Goal: Task Accomplishment & Management: Manage account settings

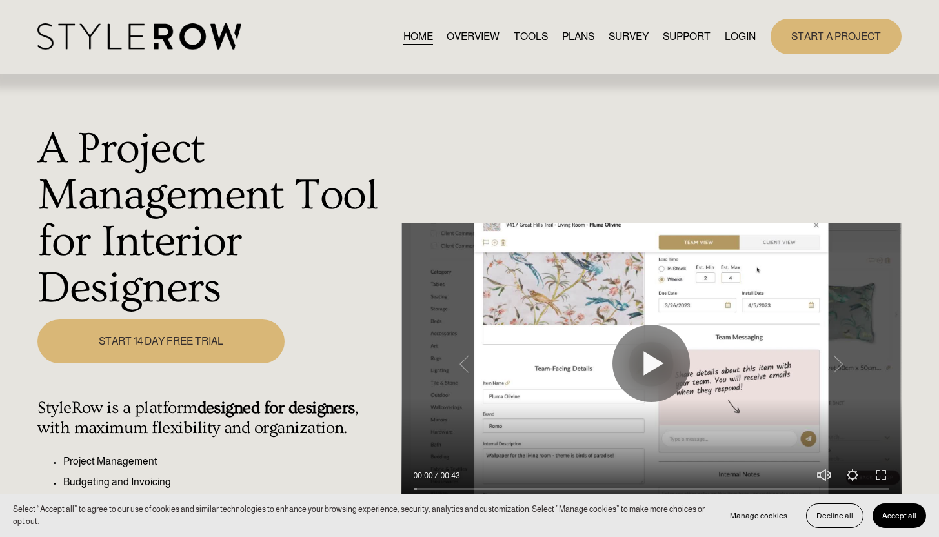
click at [743, 41] on link "LOGIN" at bounding box center [740, 36] width 31 height 17
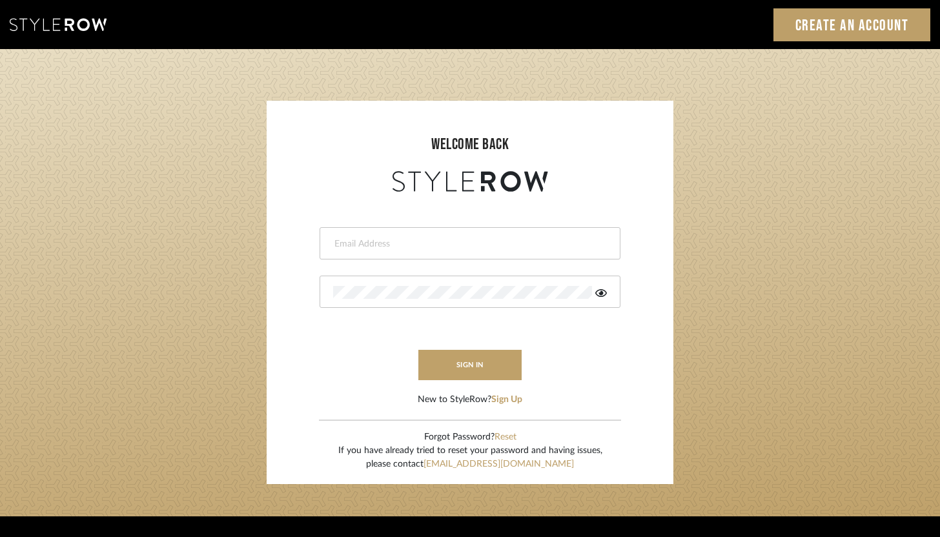
click at [379, 250] on div at bounding box center [470, 243] width 301 height 32
type input "ashley@winnieandcointeriors.com"
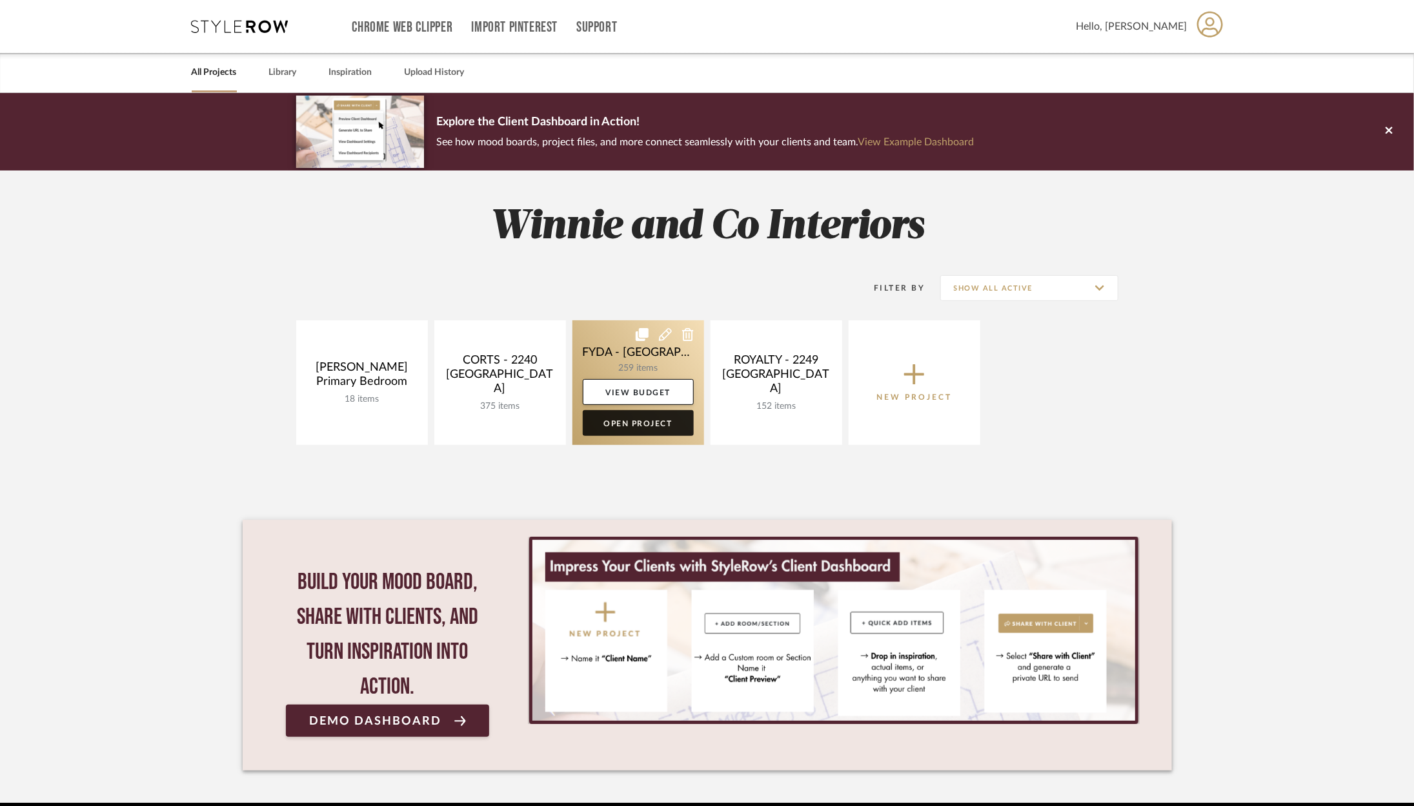
click at [651, 427] on link "Open Project" at bounding box center [638, 423] width 111 height 26
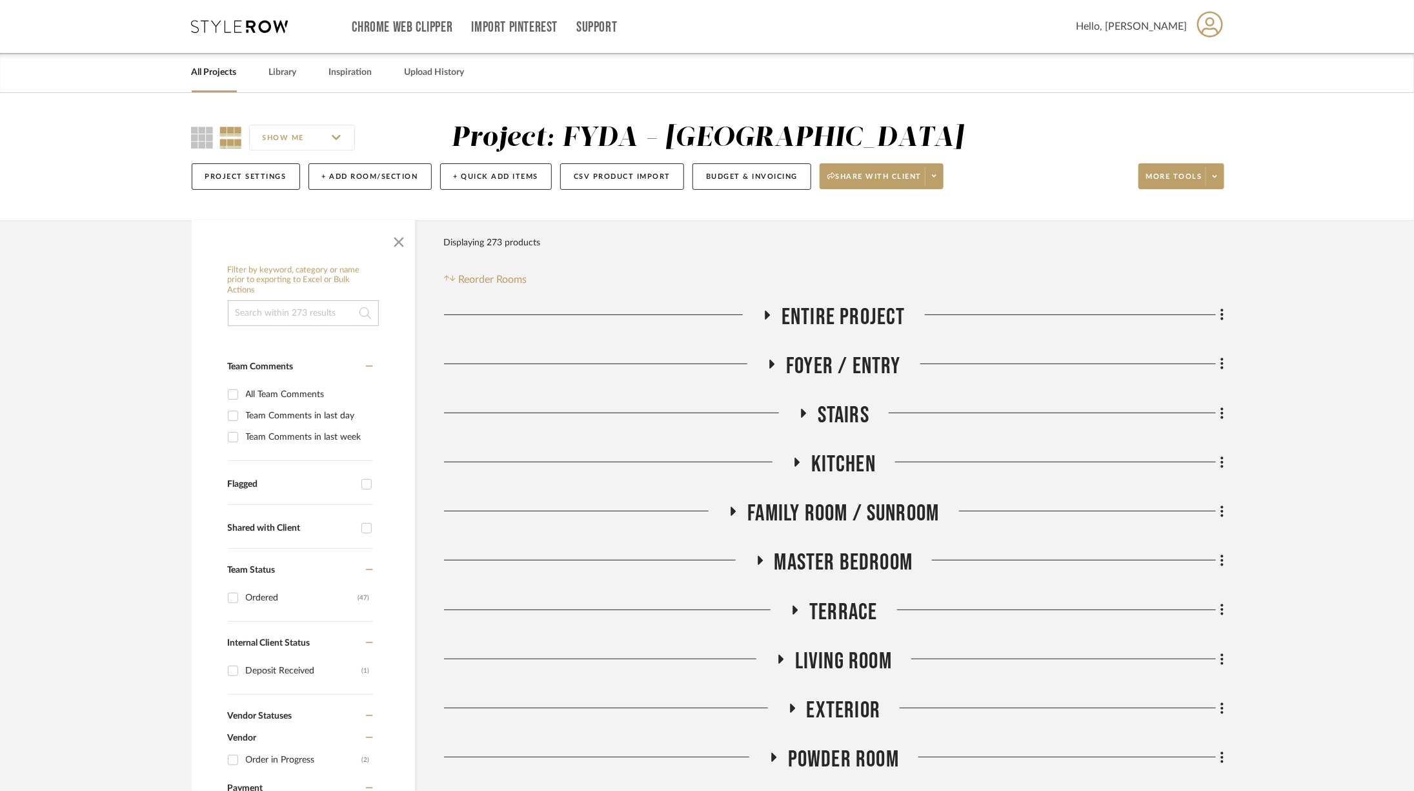
click at [821, 661] on span "Living Room" at bounding box center [843, 662] width 97 height 28
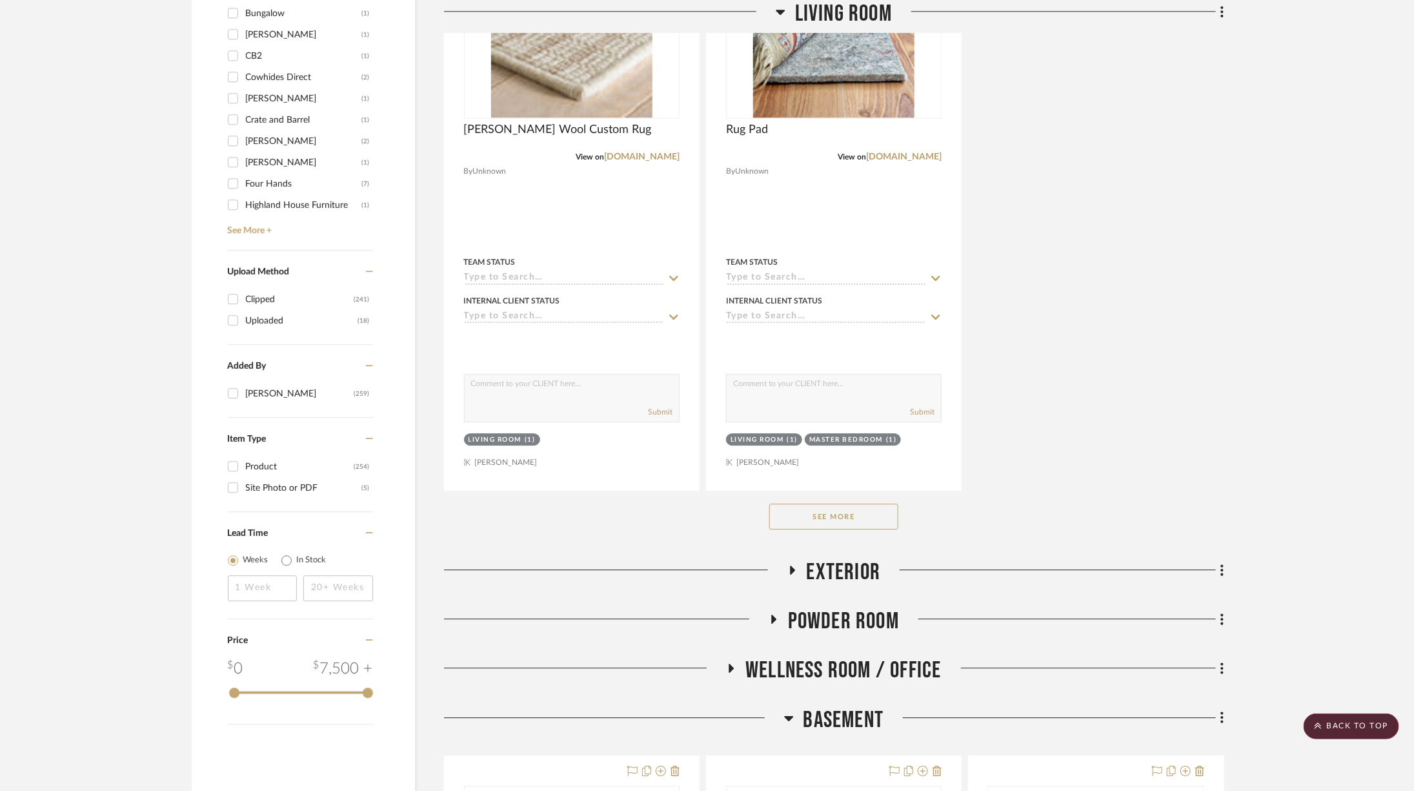
scroll to position [1958, 0]
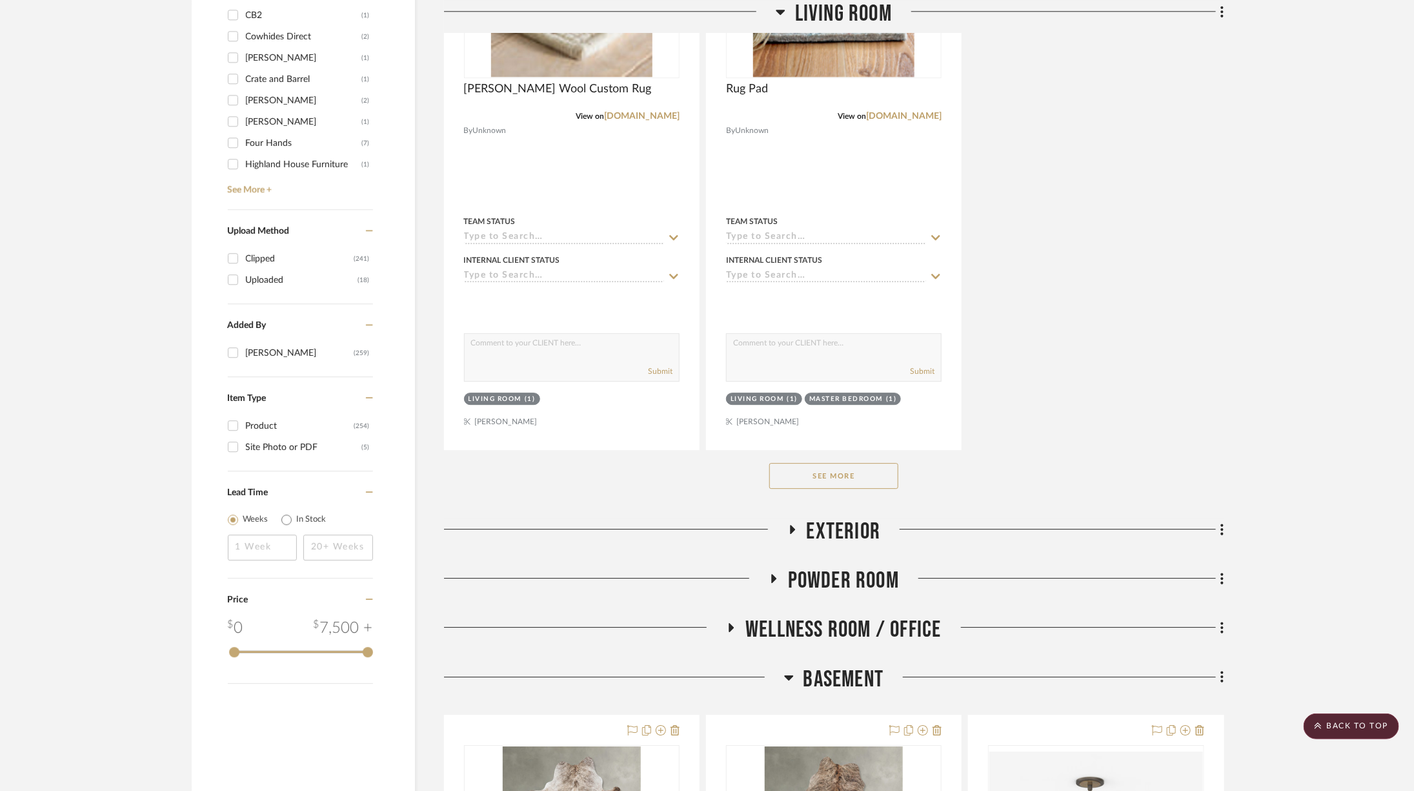
click at [853, 471] on button "See More" at bounding box center [834, 476] width 129 height 26
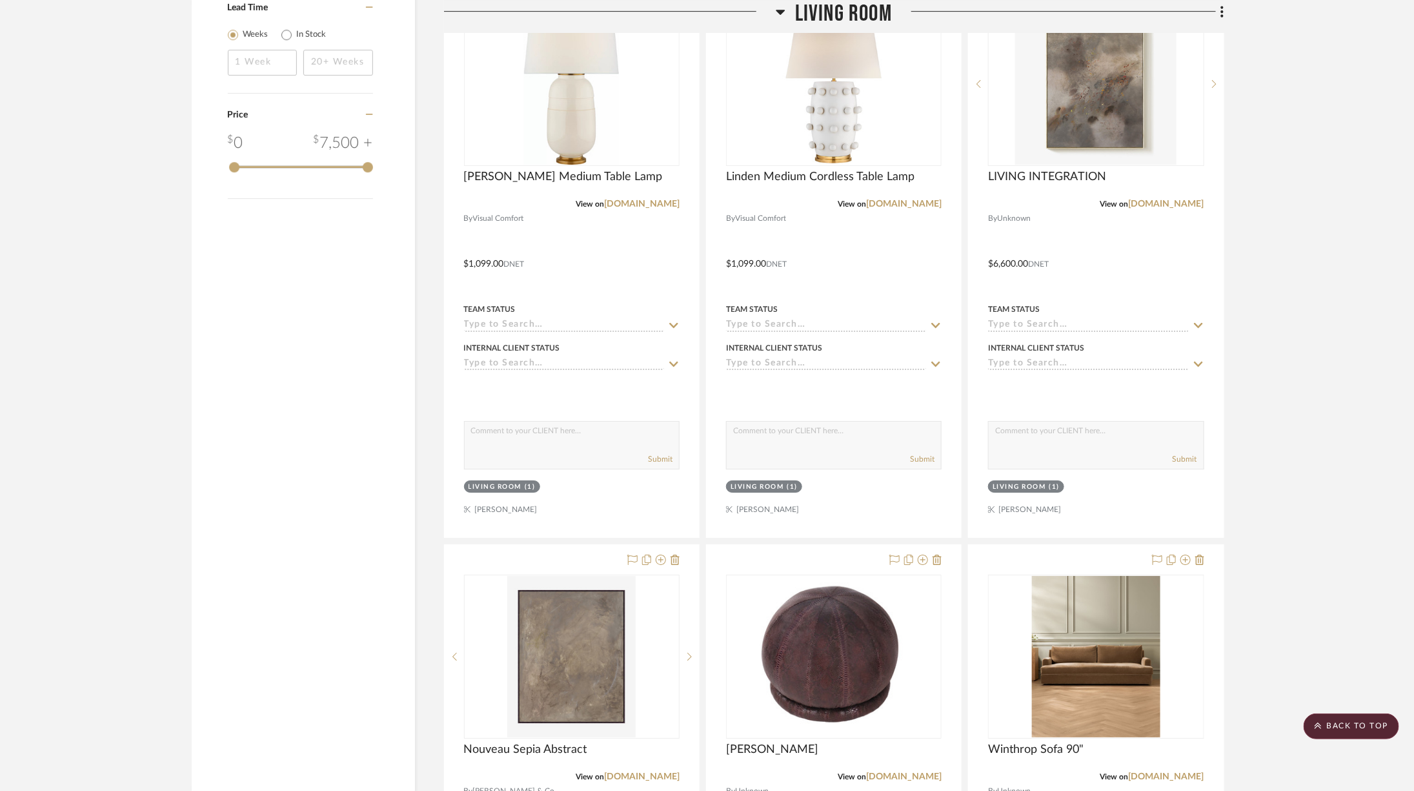
scroll to position [2462, 0]
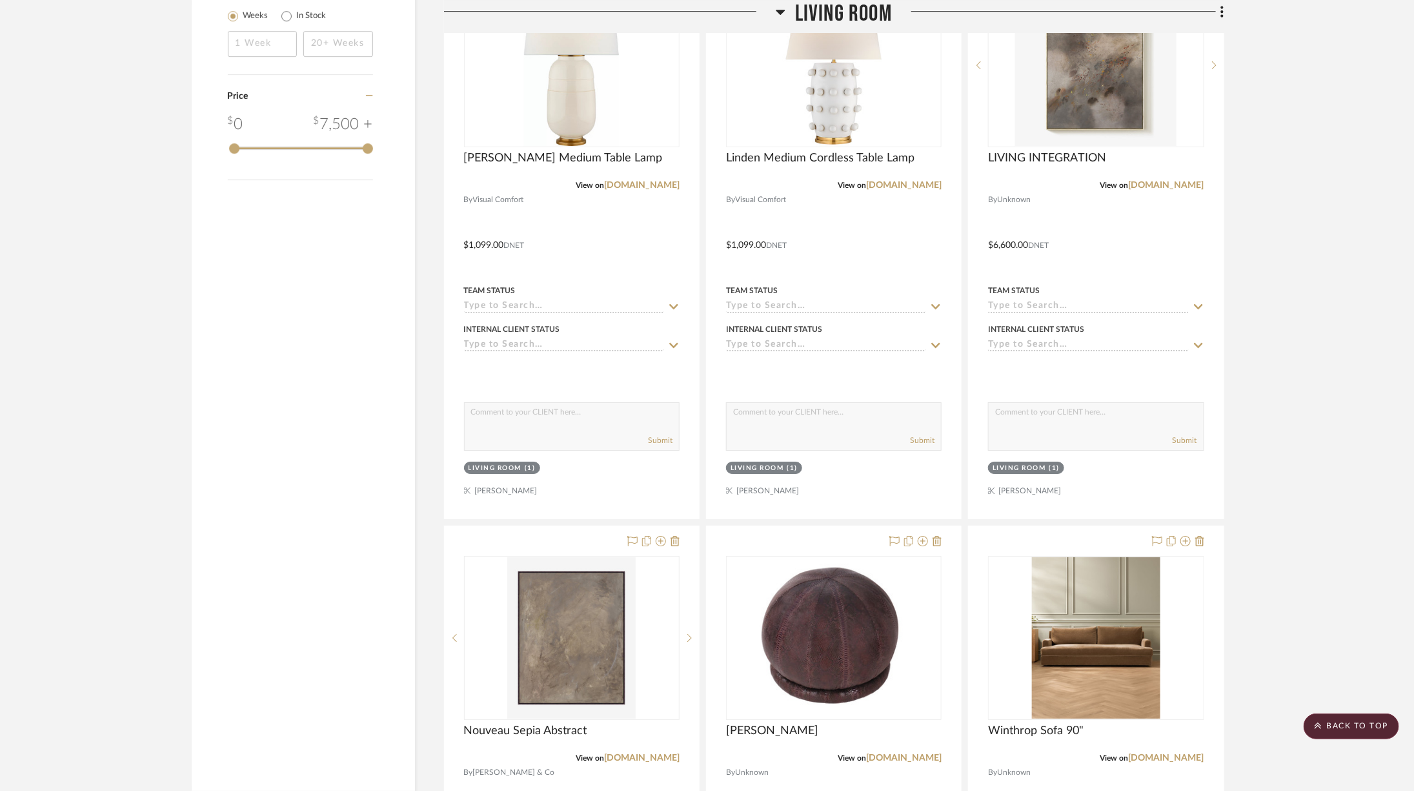
drag, startPoint x: 1307, startPoint y: 476, endPoint x: 1311, endPoint y: 486, distance: 11.0
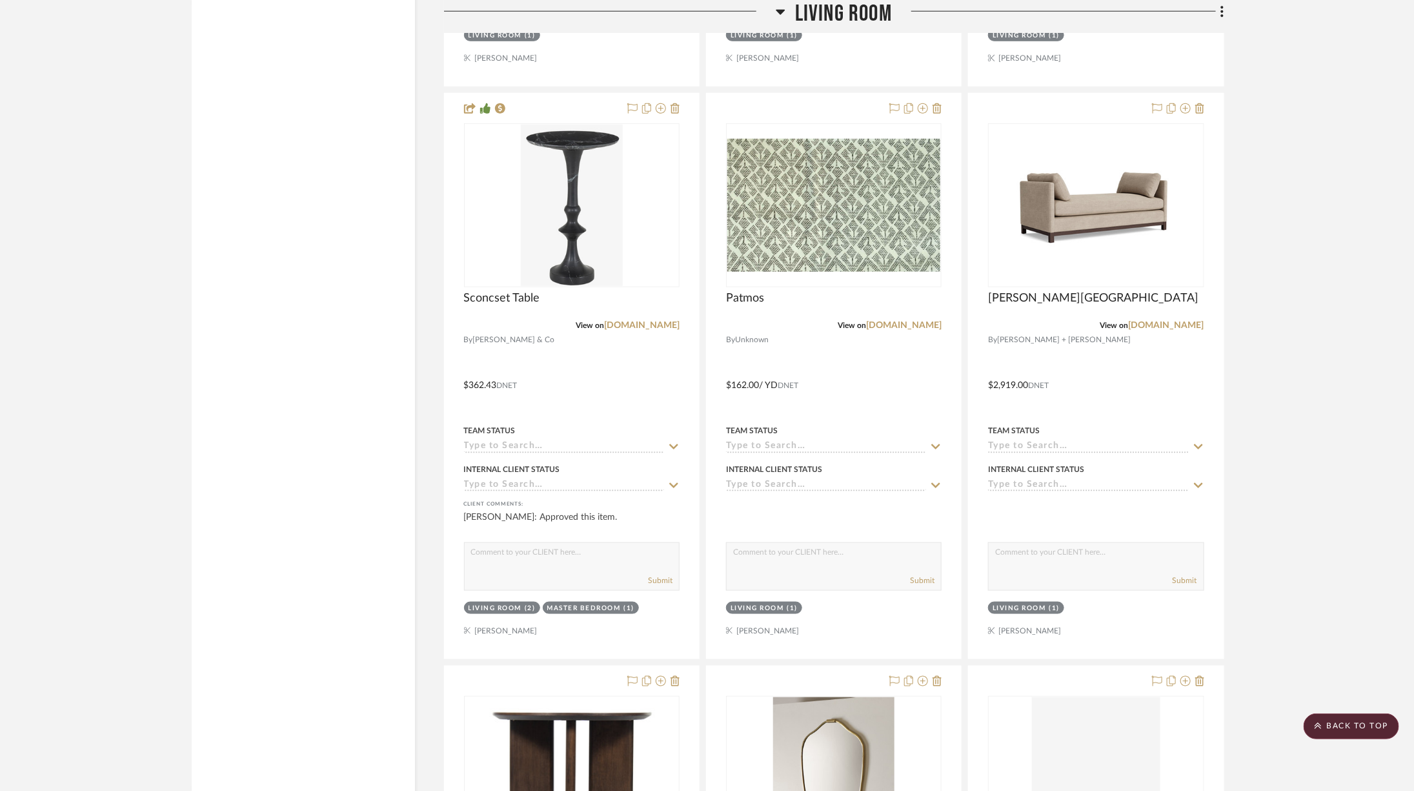
scroll to position [3444, 6]
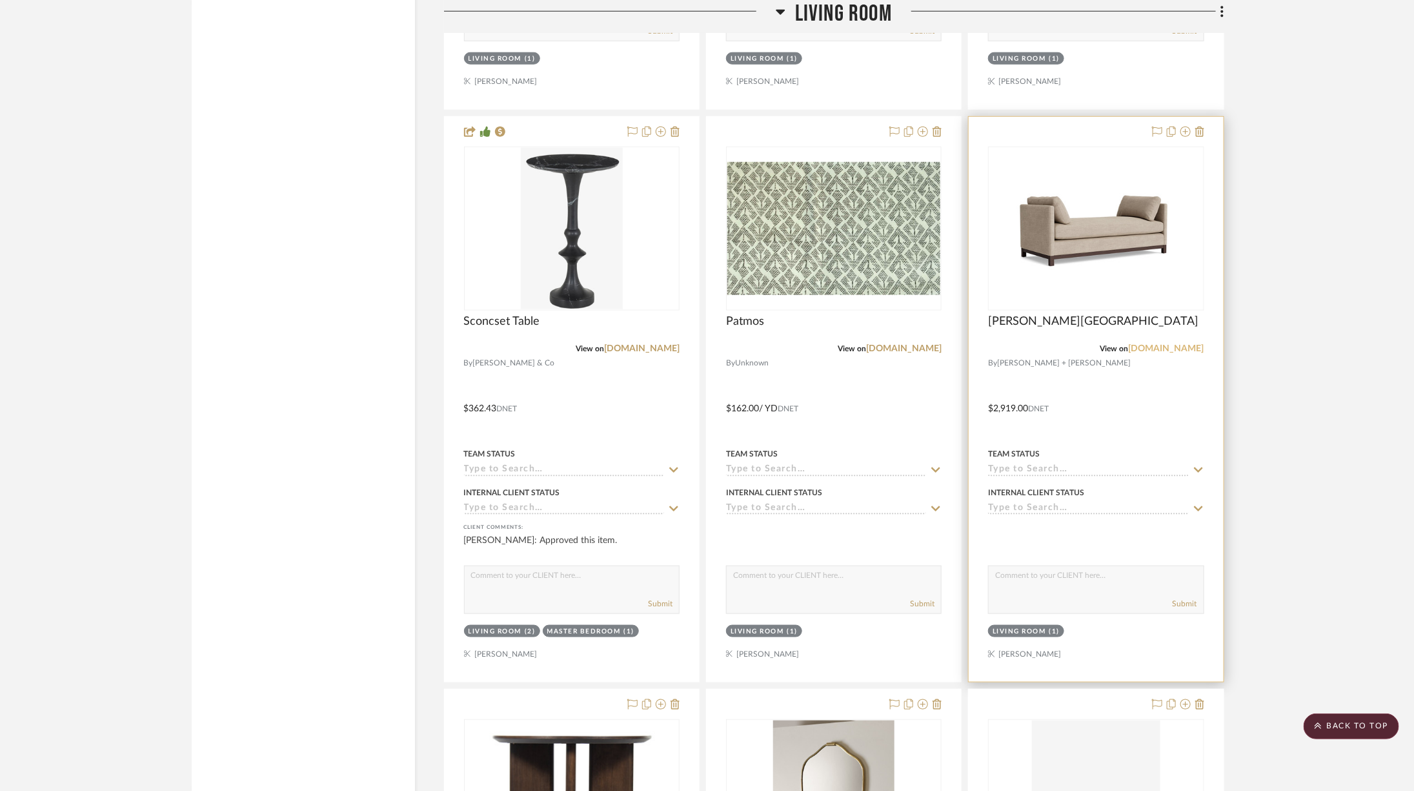
click at [1170, 344] on link "[DOMAIN_NAME]" at bounding box center [1167, 348] width 76 height 9
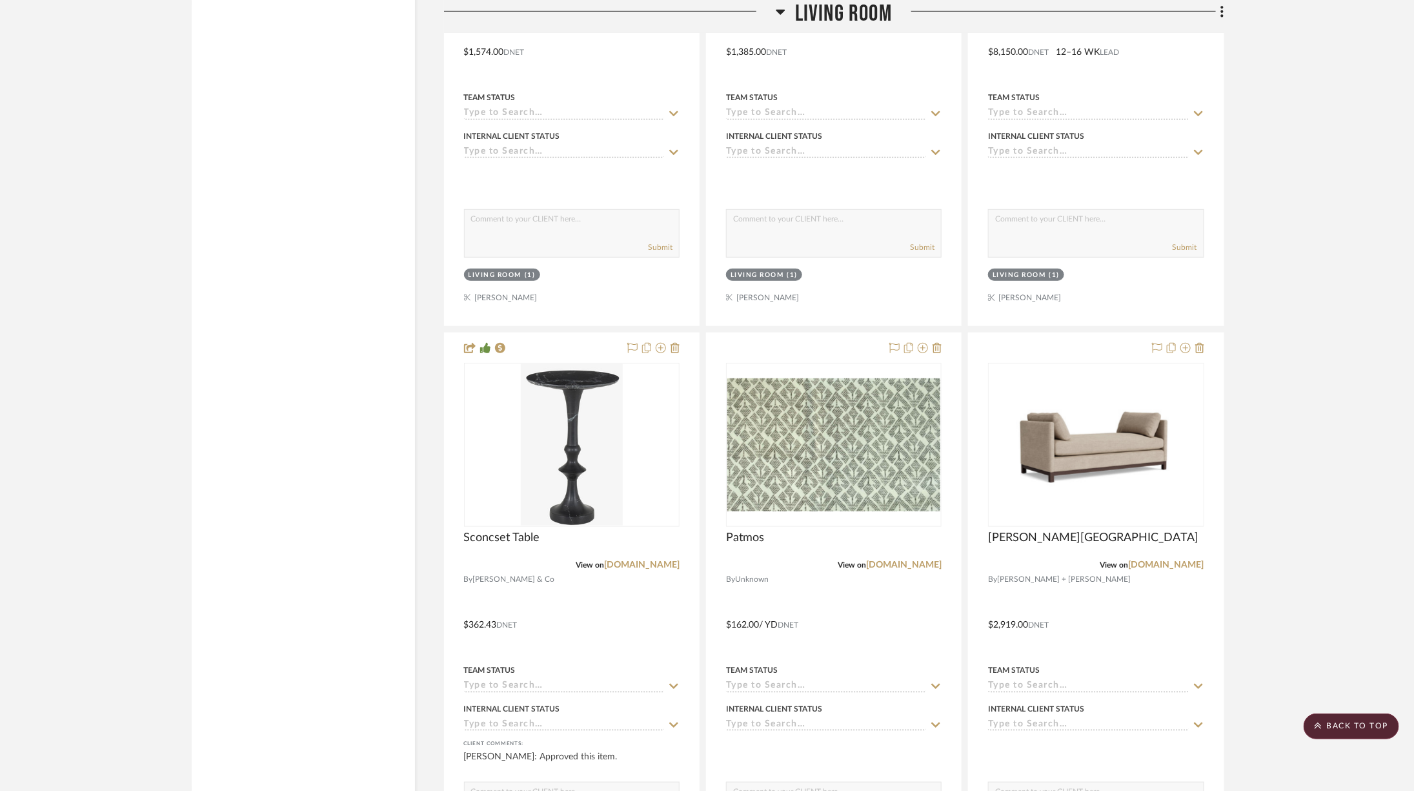
scroll to position [3253, 6]
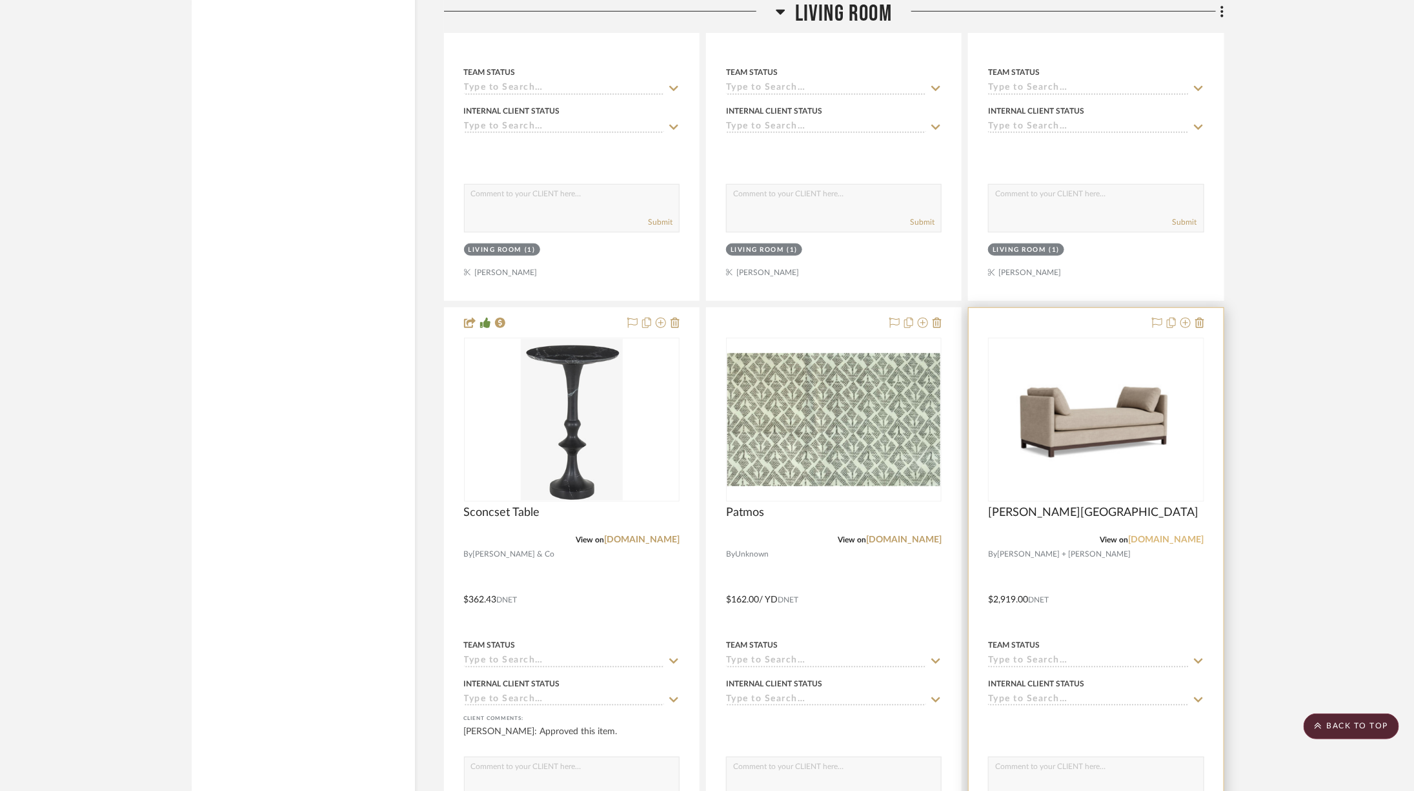
click at [1175, 535] on link "[DOMAIN_NAME]" at bounding box center [1167, 539] width 76 height 9
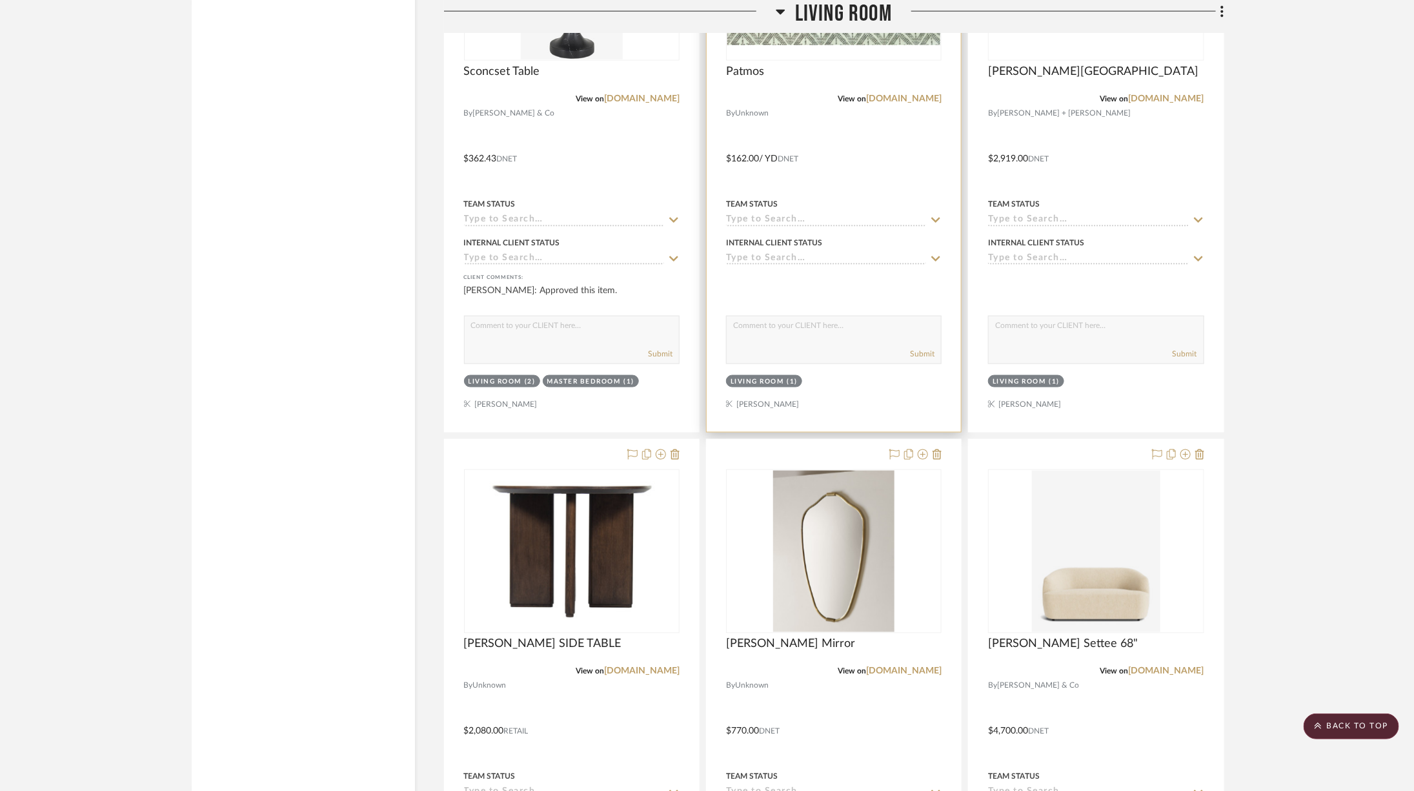
scroll to position [3901, 6]
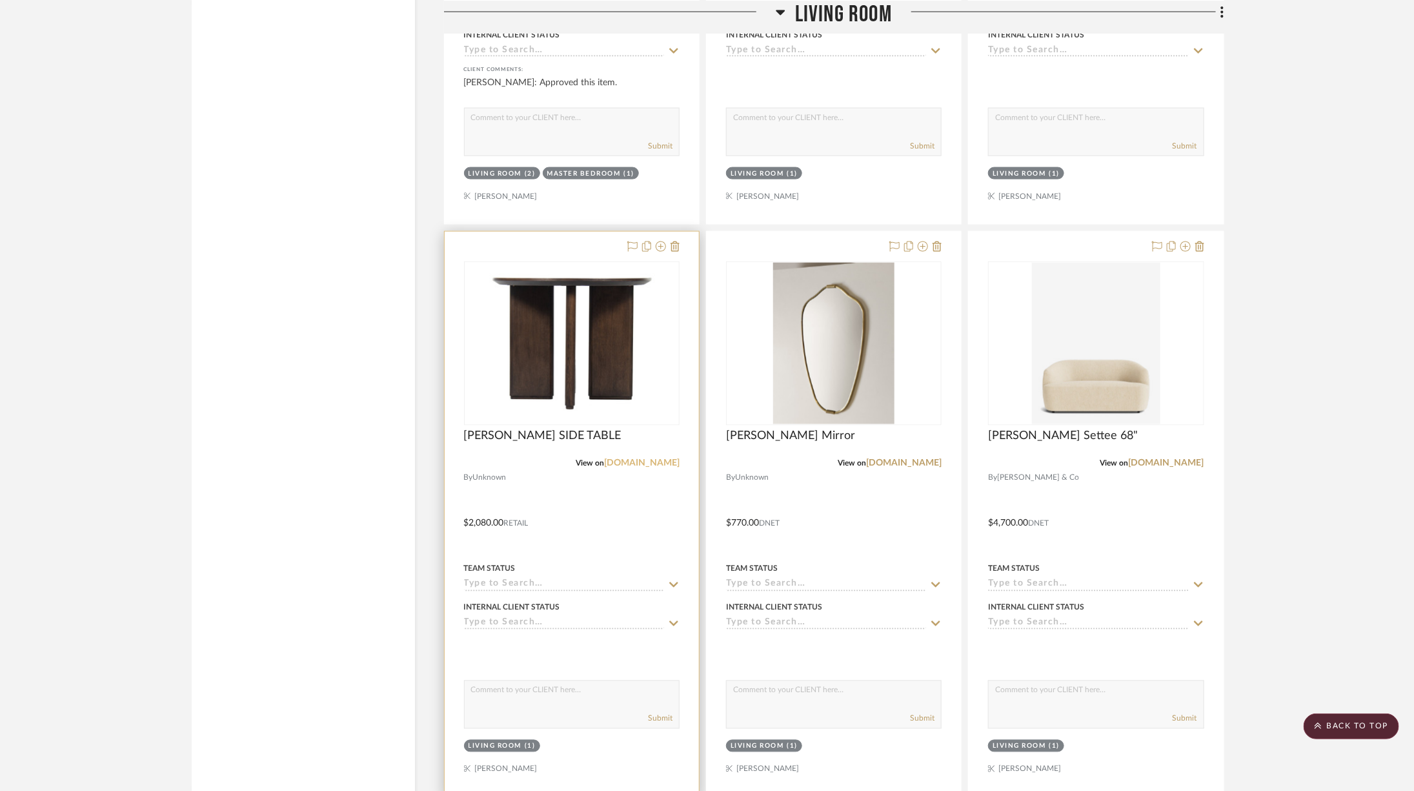
click at [653, 459] on link "[DOMAIN_NAME]" at bounding box center [642, 463] width 76 height 9
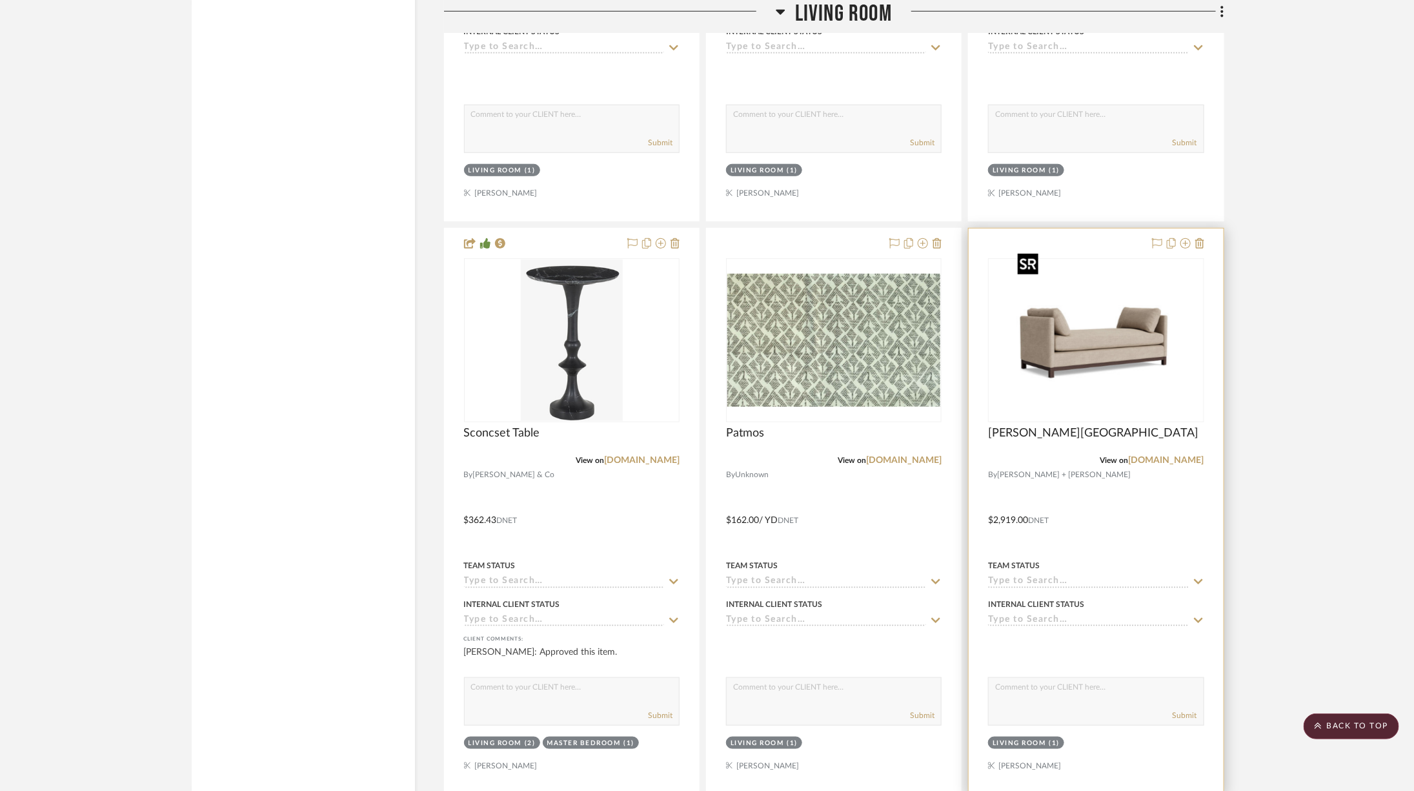
click at [1094, 360] on img "0" at bounding box center [1096, 340] width 167 height 161
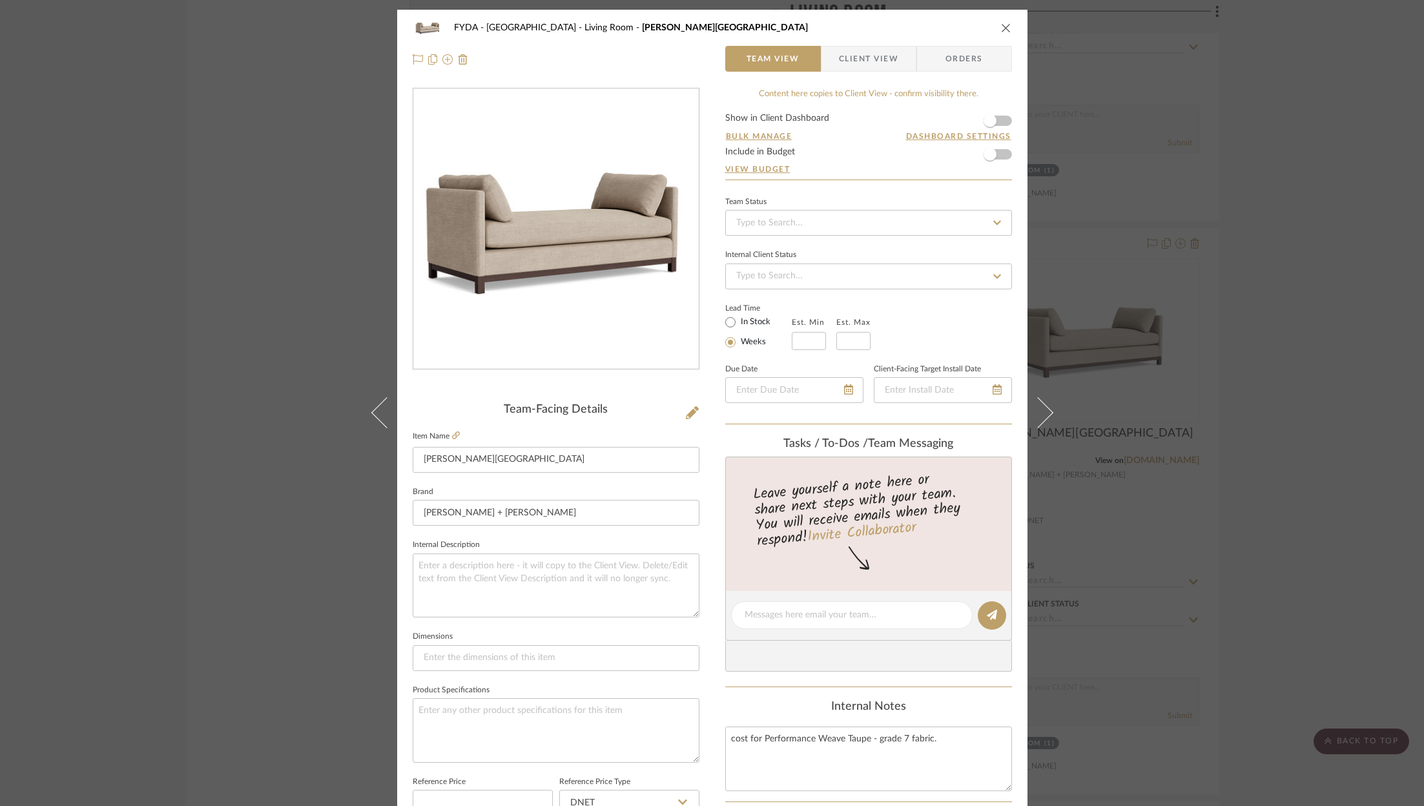
scroll to position [266, 0]
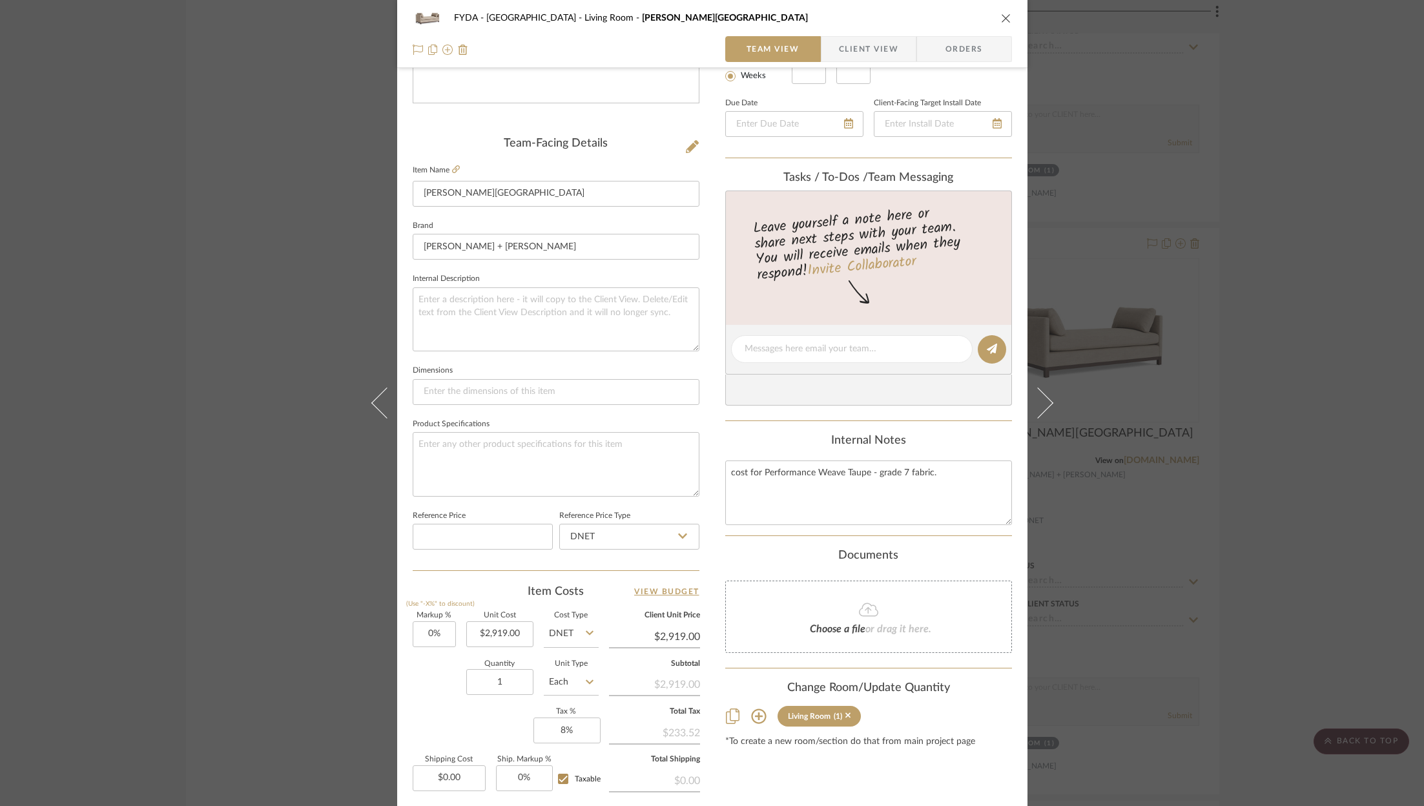
click at [1309, 165] on div "FYDA - 655 City Park Living Room [PERSON_NAME] LOUNGE Team View Client View Ord…" at bounding box center [712, 403] width 1424 height 806
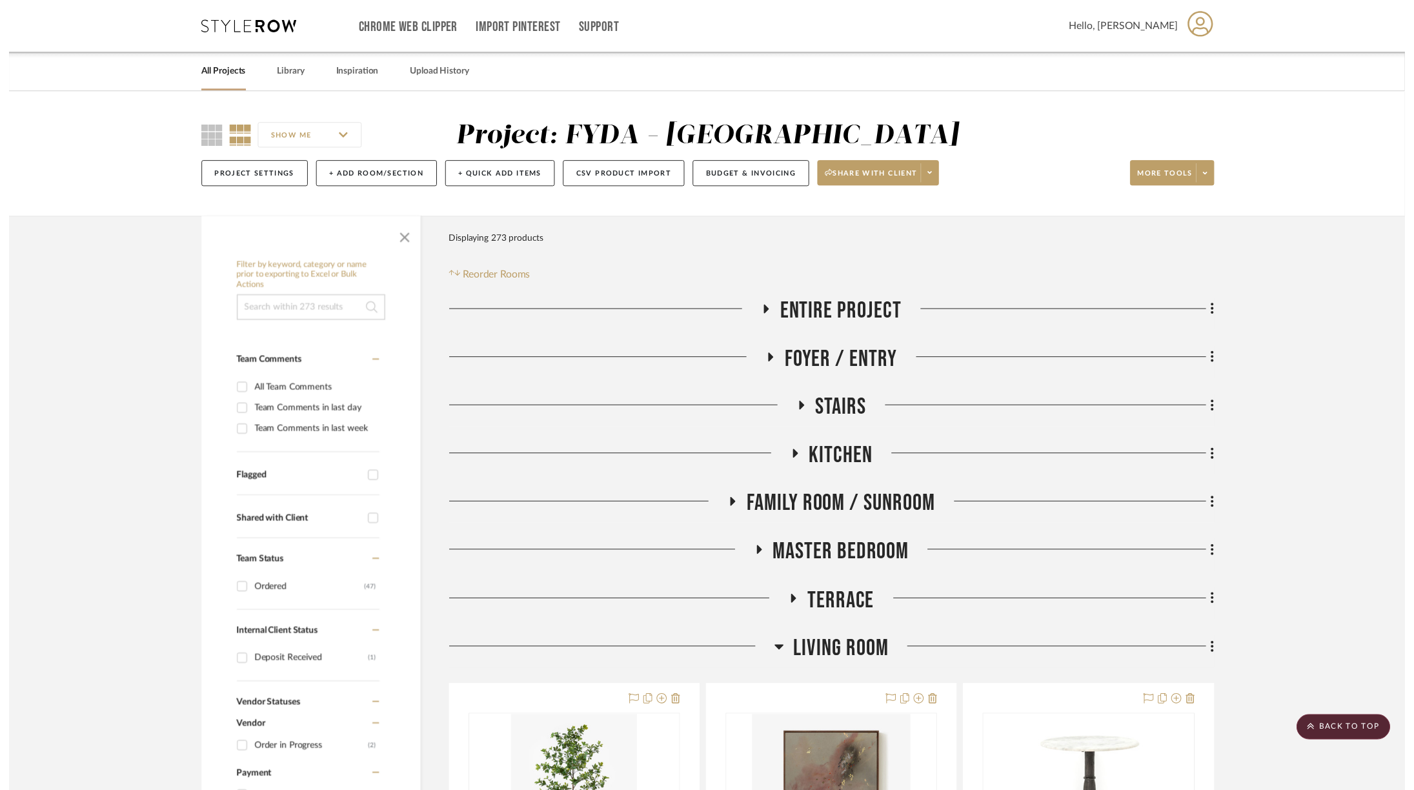
scroll to position [3332, 6]
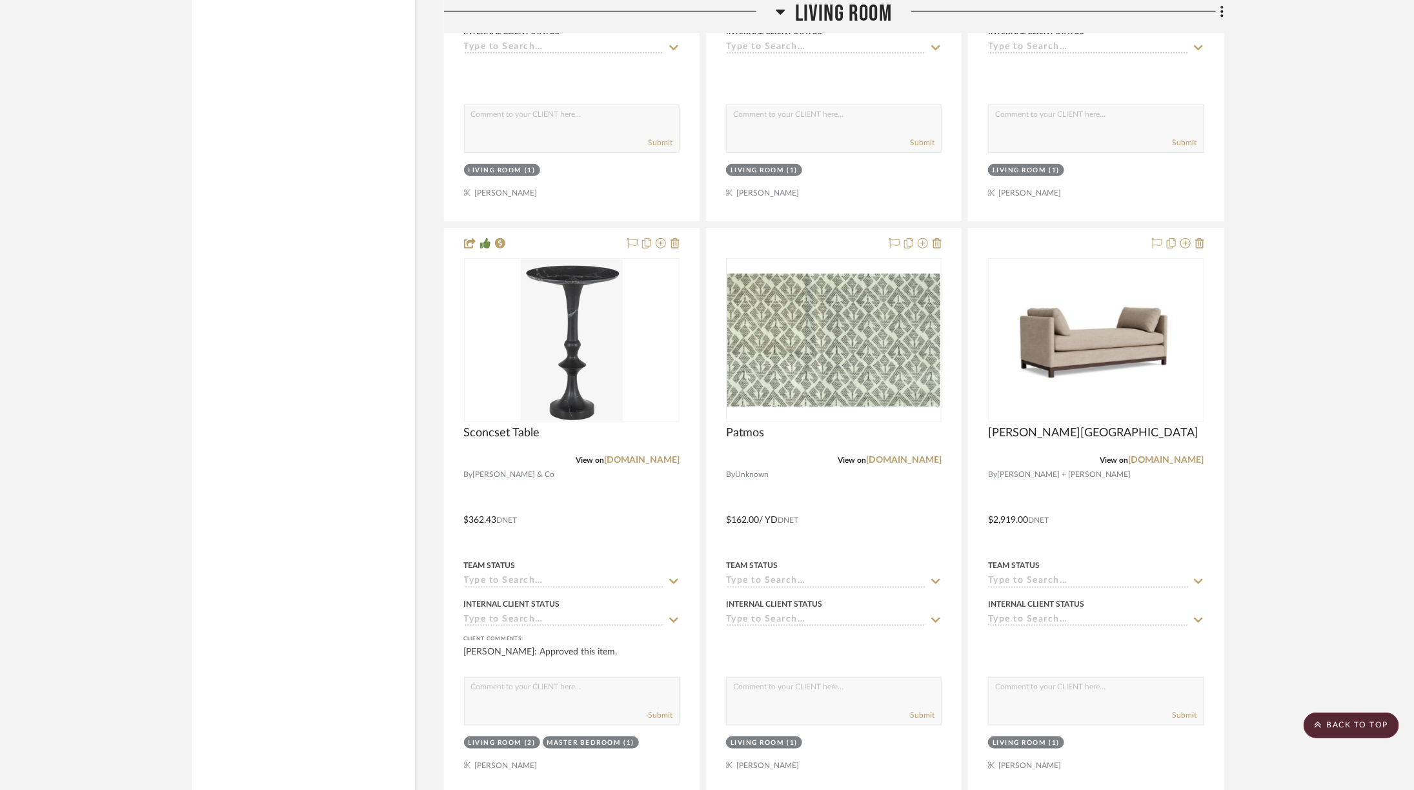
click at [795, 11] on span "Living Room" at bounding box center [843, 14] width 97 height 28
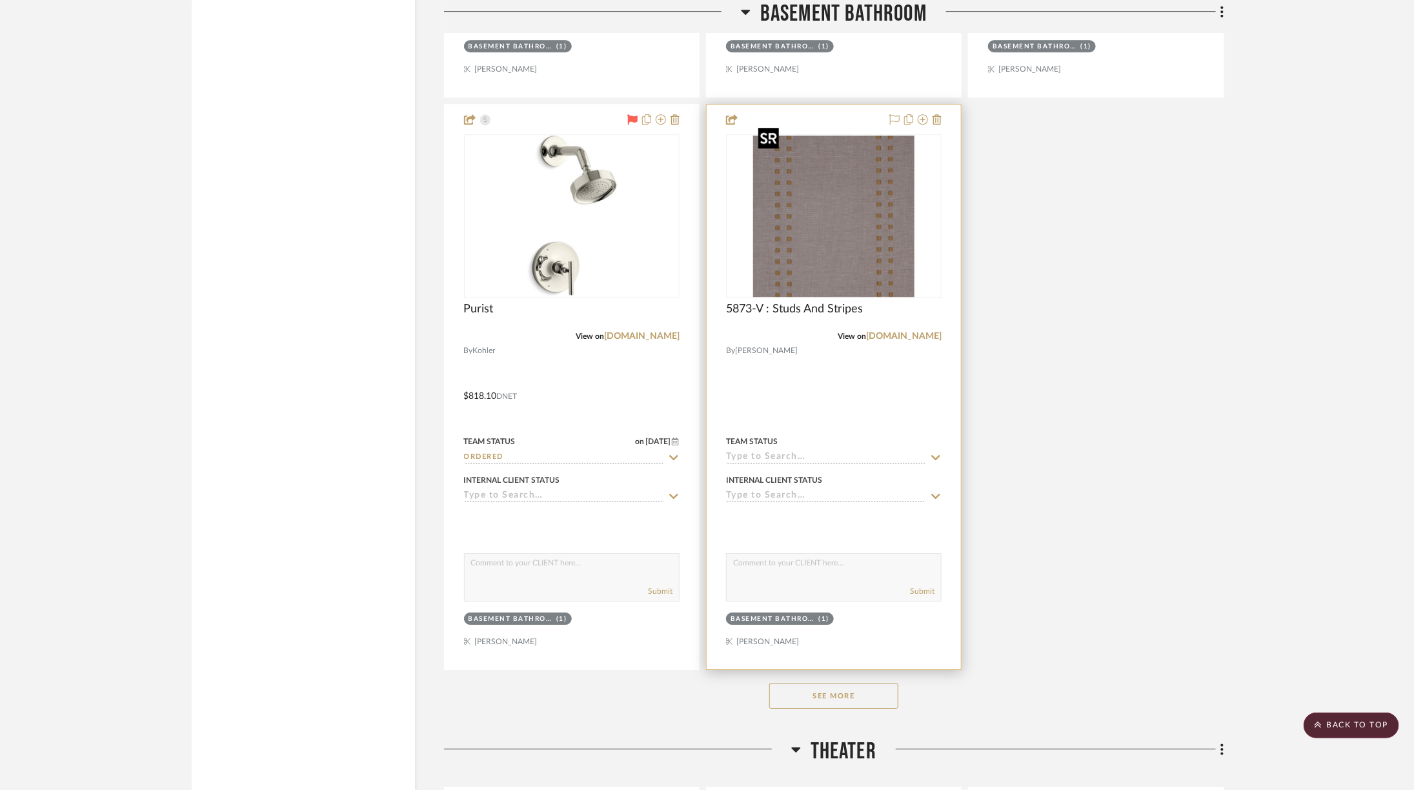
click at [852, 227] on img "0" at bounding box center [833, 216] width 161 height 161
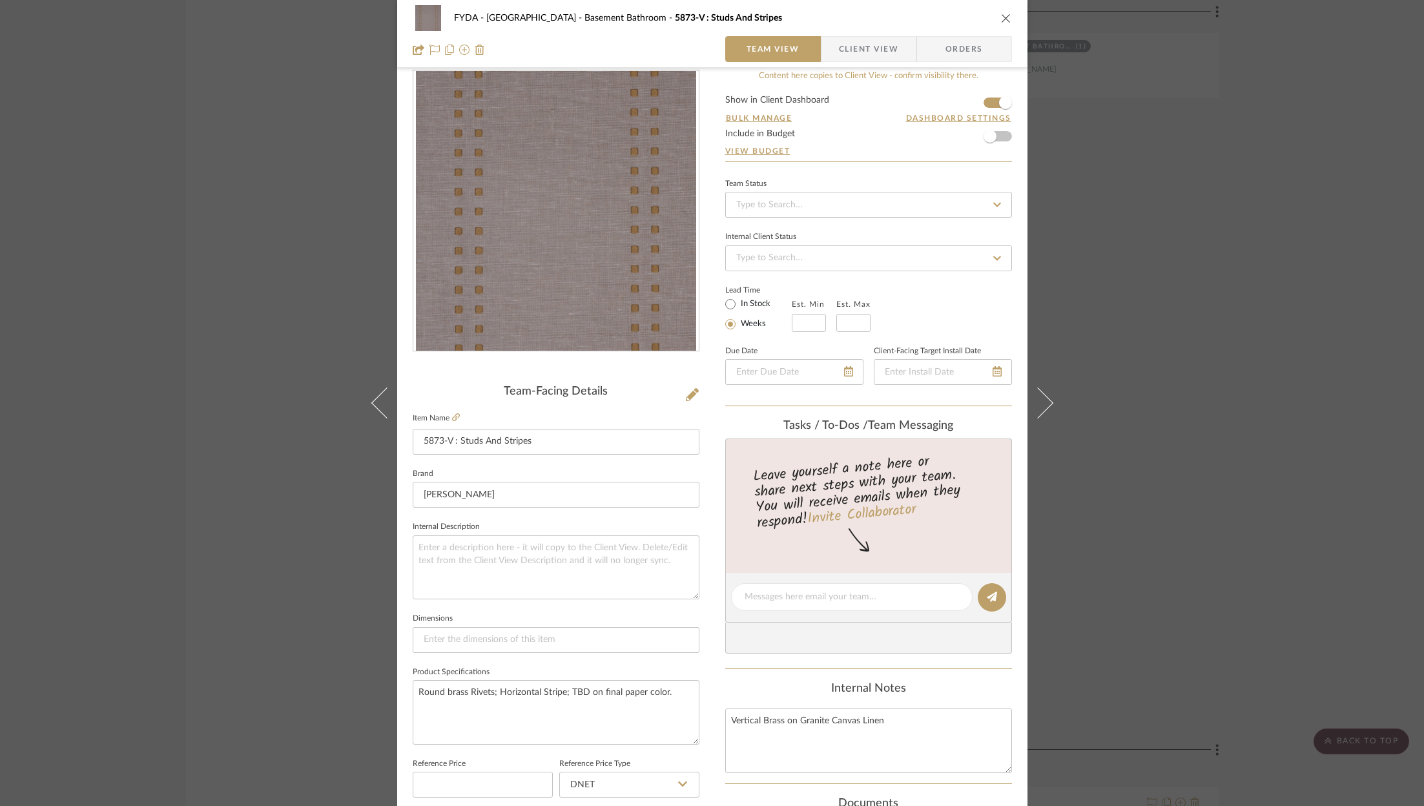
scroll to position [76, 0]
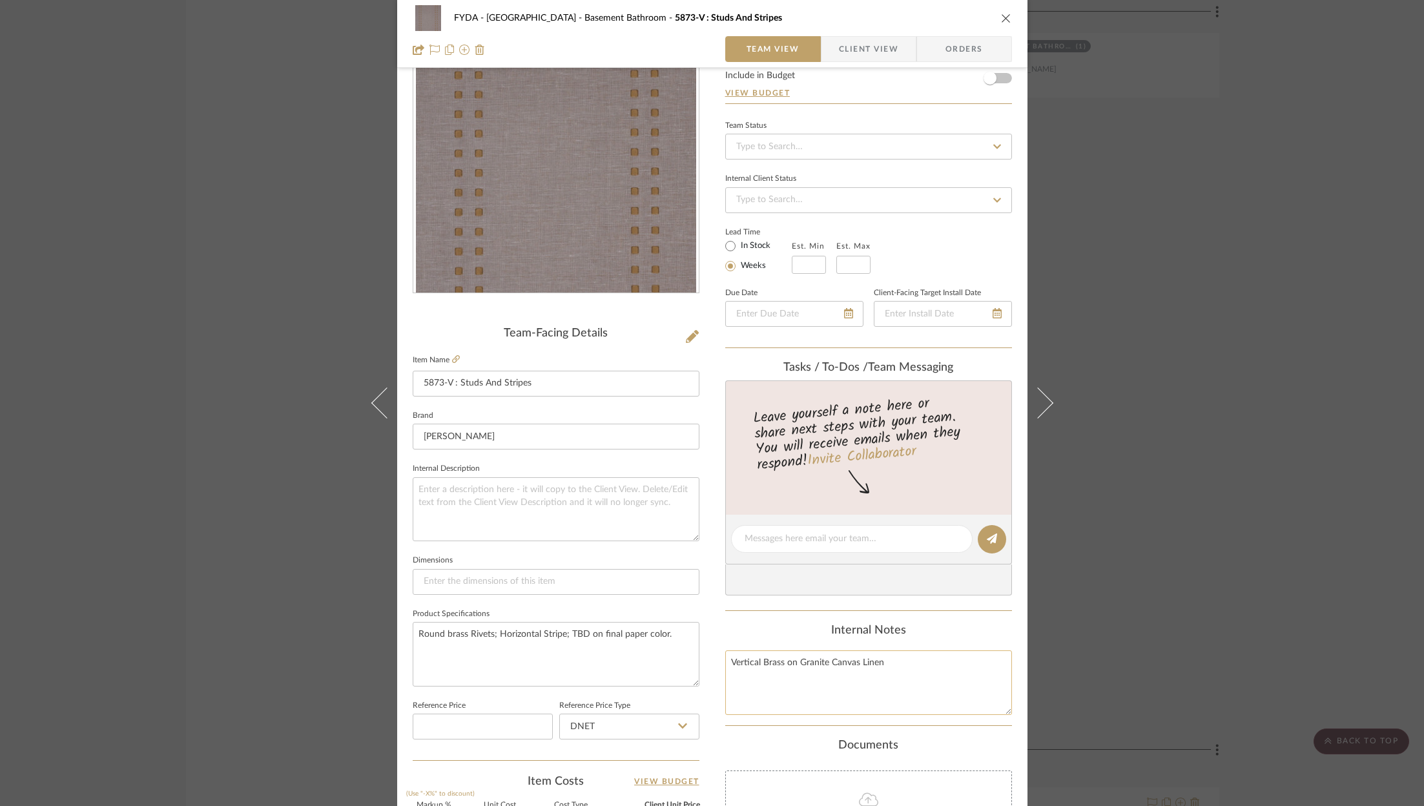
click at [946, 675] on textarea "Vertical Brass on Granite Canvas Linen" at bounding box center [868, 682] width 287 height 64
click at [684, 630] on textarea "Round brass Rivets; Horizontal Stripe; TBD on final paper color." at bounding box center [556, 654] width 287 height 64
type textarea "Round brass Rivets; Horizontal Stripe; Aberdeen Taupe / Taupe Tweed"
click at [1390, 254] on div "FYDA - 655 City Park Basement Bathroom 5873-V : Studs And Stripes Team View Cli…" at bounding box center [712, 403] width 1424 height 806
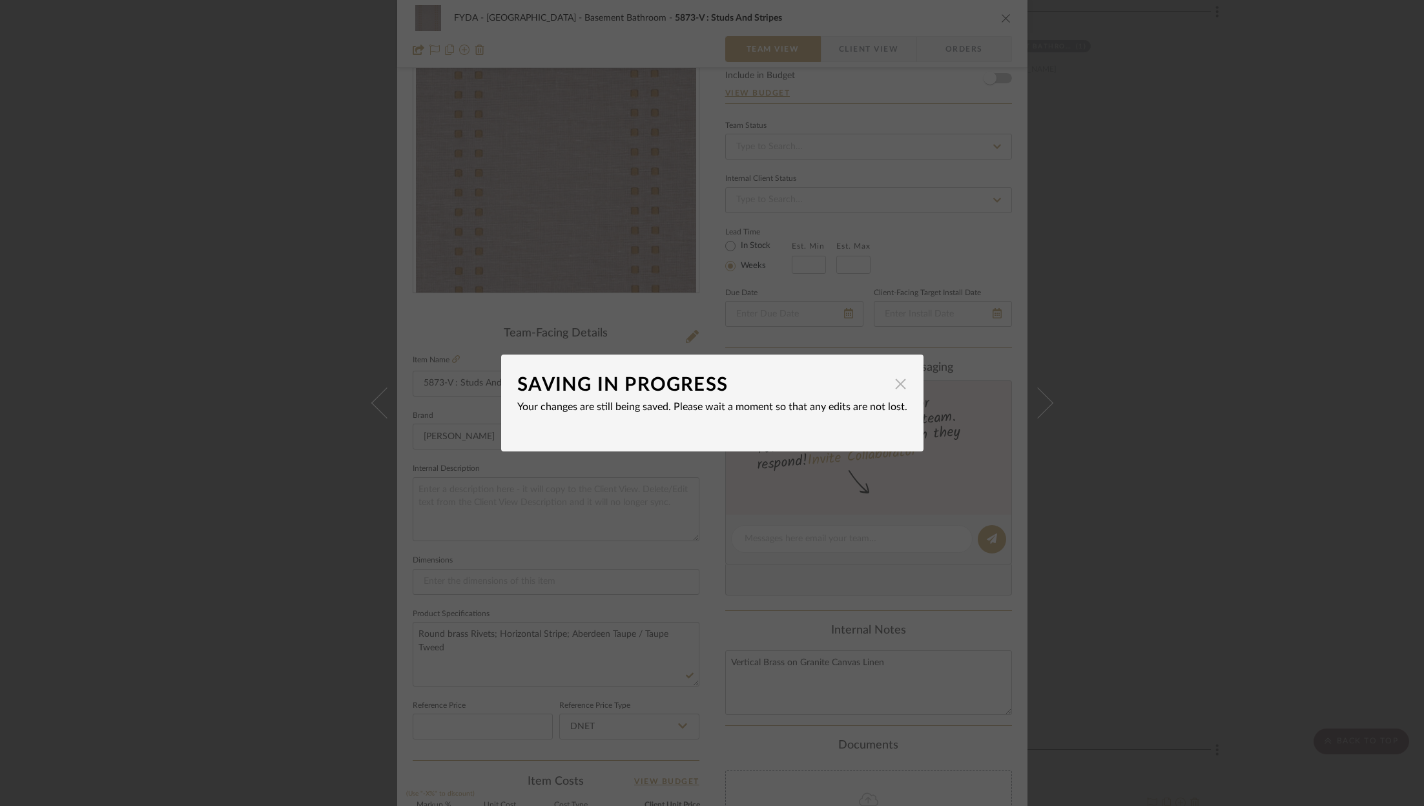
click at [892, 387] on span "button" at bounding box center [901, 384] width 26 height 26
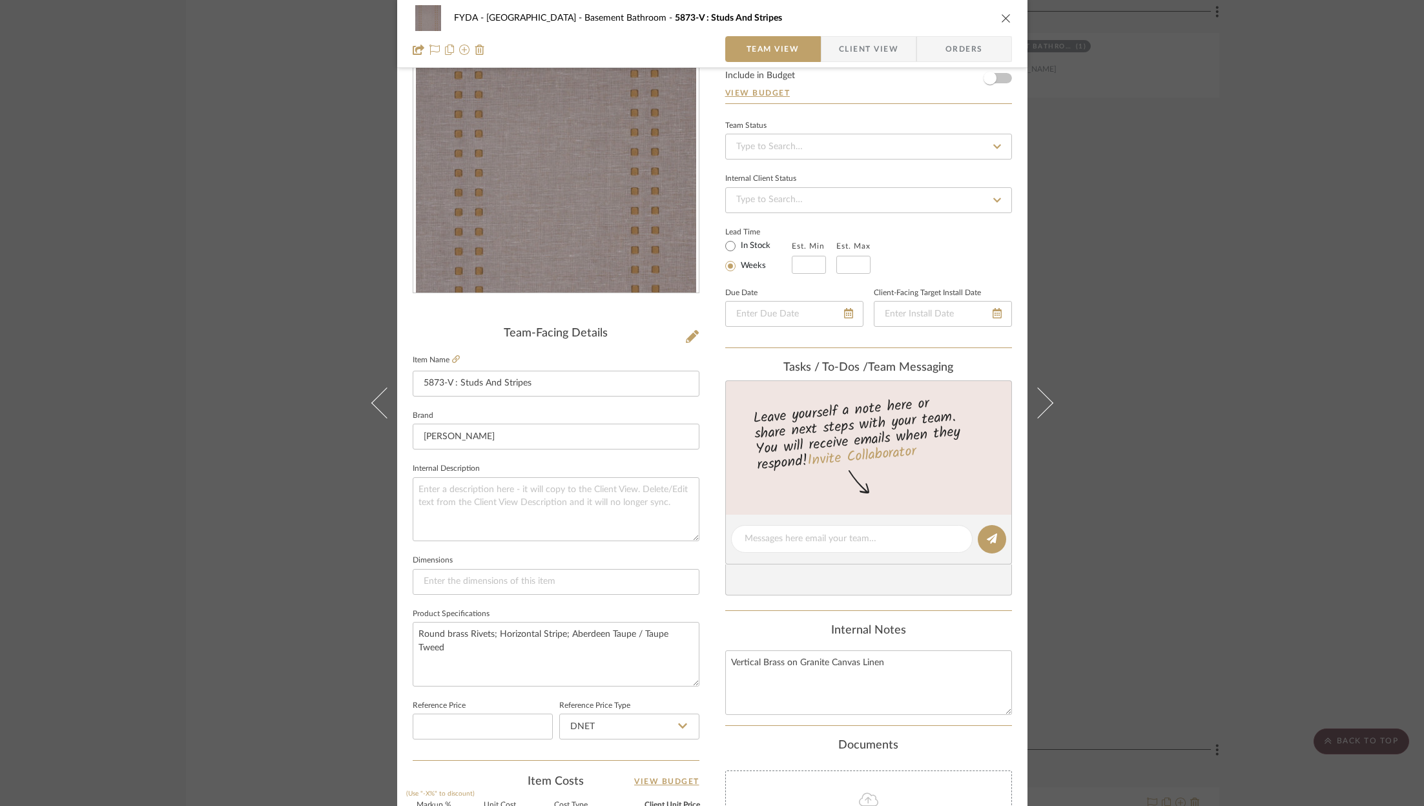
click at [1254, 170] on div "FYDA - 655 City Park Basement Bathroom 5873-V : Studs And Stripes Team View Cli…" at bounding box center [712, 403] width 1424 height 806
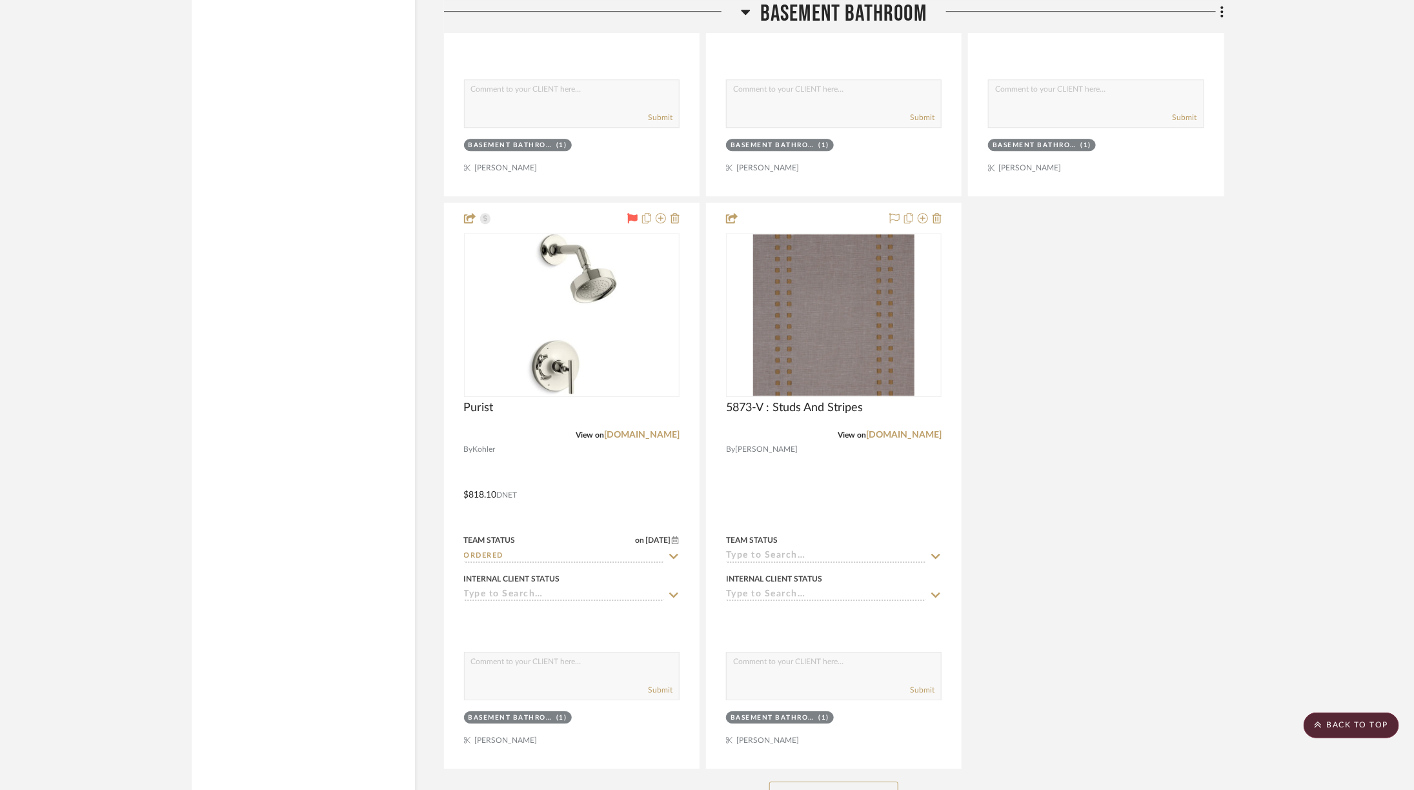
scroll to position [4852, 6]
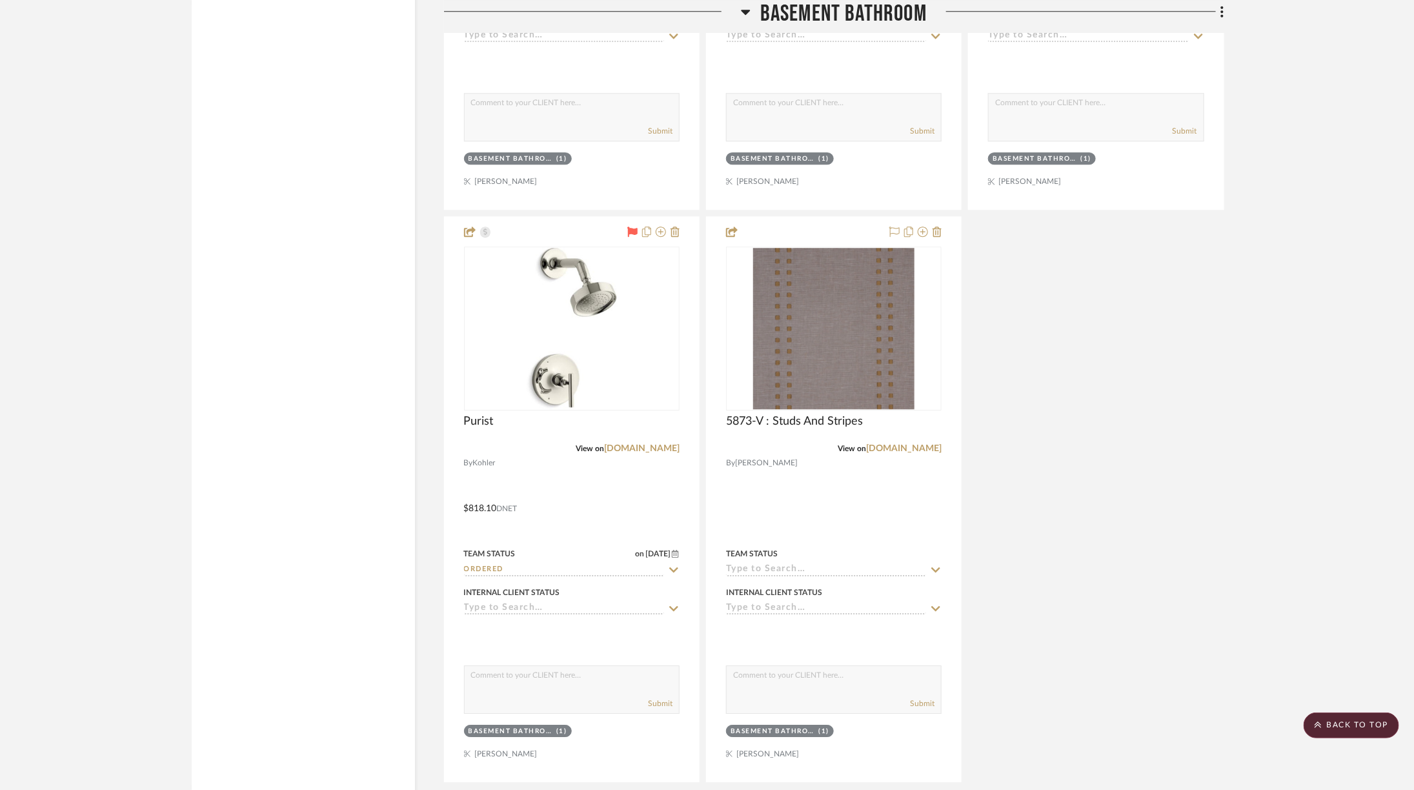
click at [856, 11] on span "Basement Bathroom" at bounding box center [844, 14] width 167 height 28
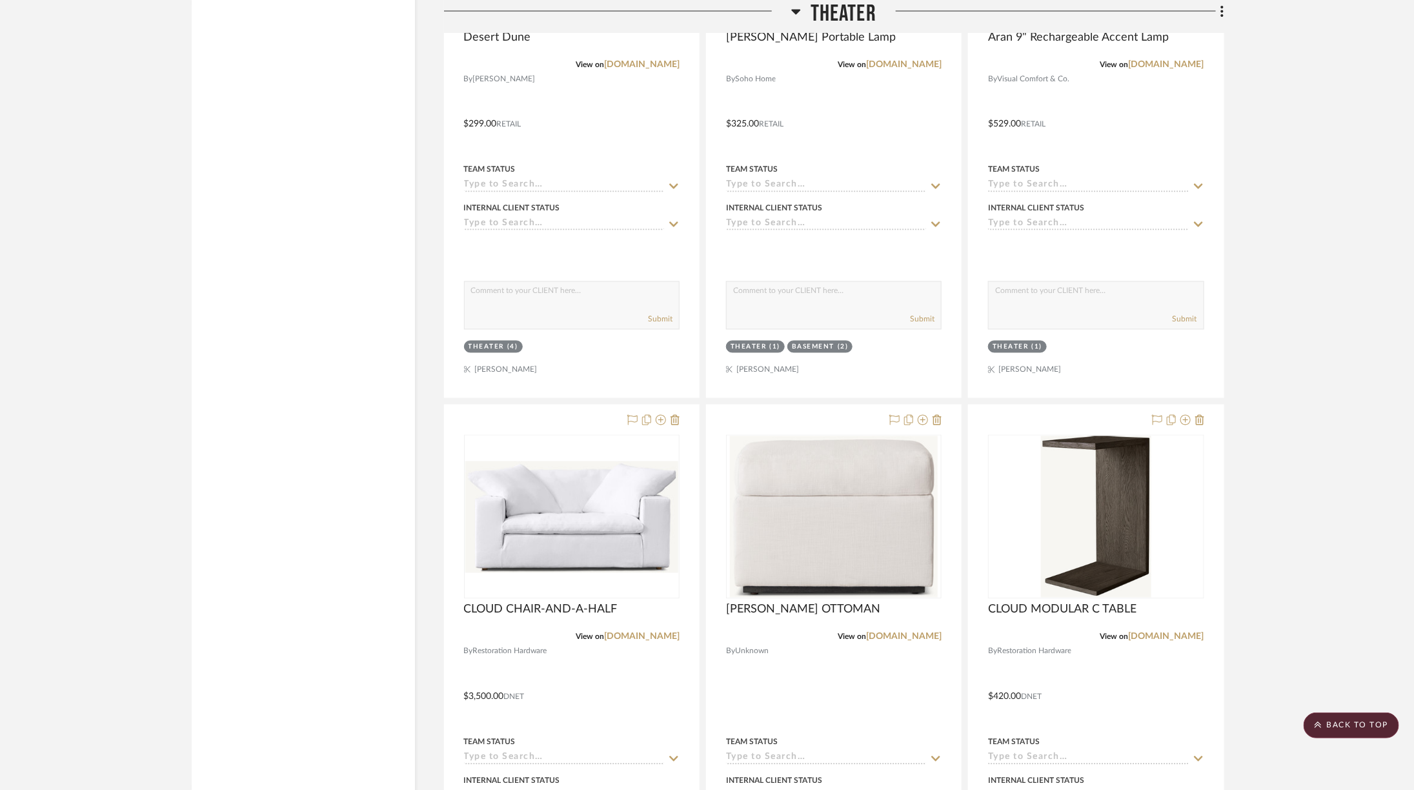
scroll to position [3788, 6]
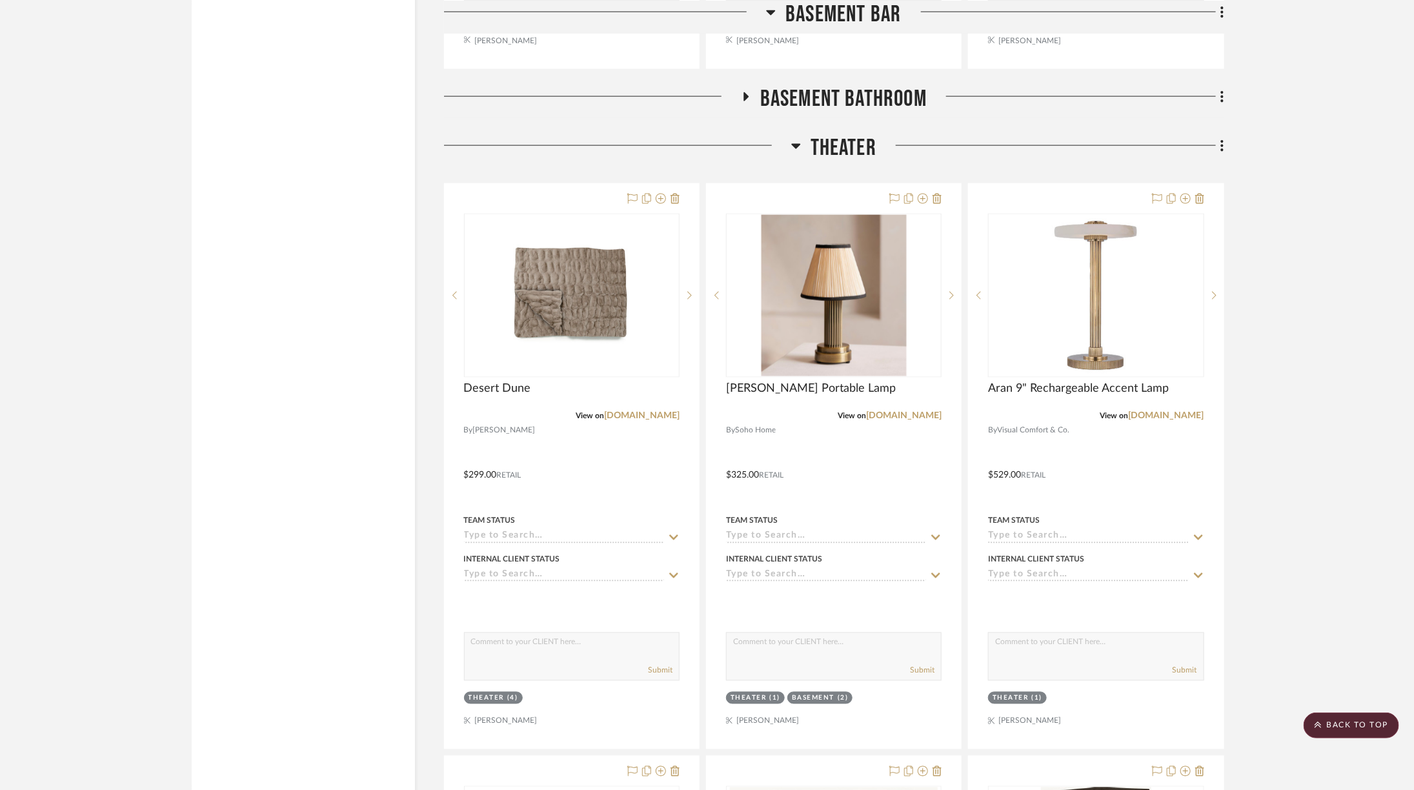
click at [841, 125] on div "Entire Project Foyer / Entry Stairs Kitchen Family Room / Sunroom Master Bedroo…" at bounding box center [834, 250] width 781 height 7470
click at [836, 141] on span "Theater" at bounding box center [844, 148] width 66 height 28
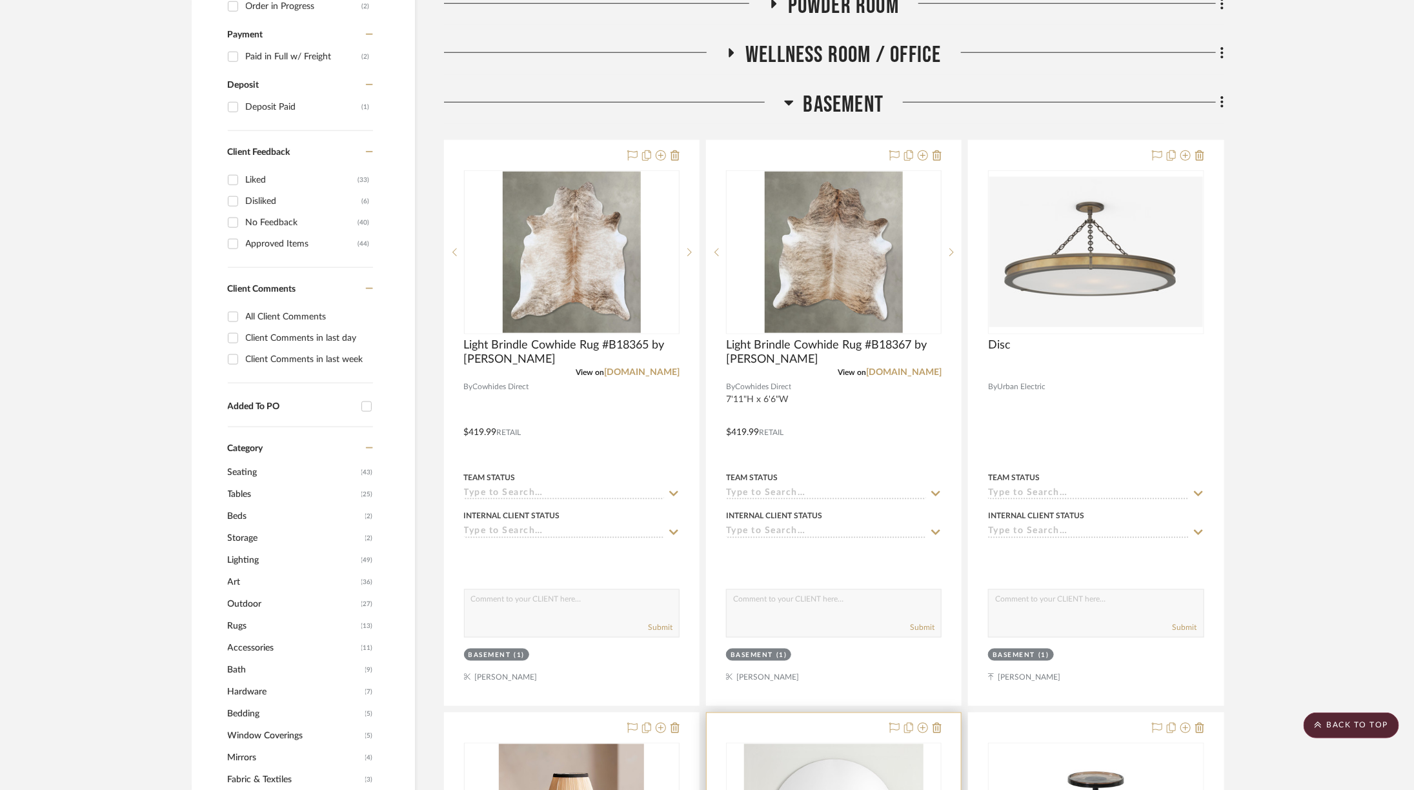
scroll to position [414, 6]
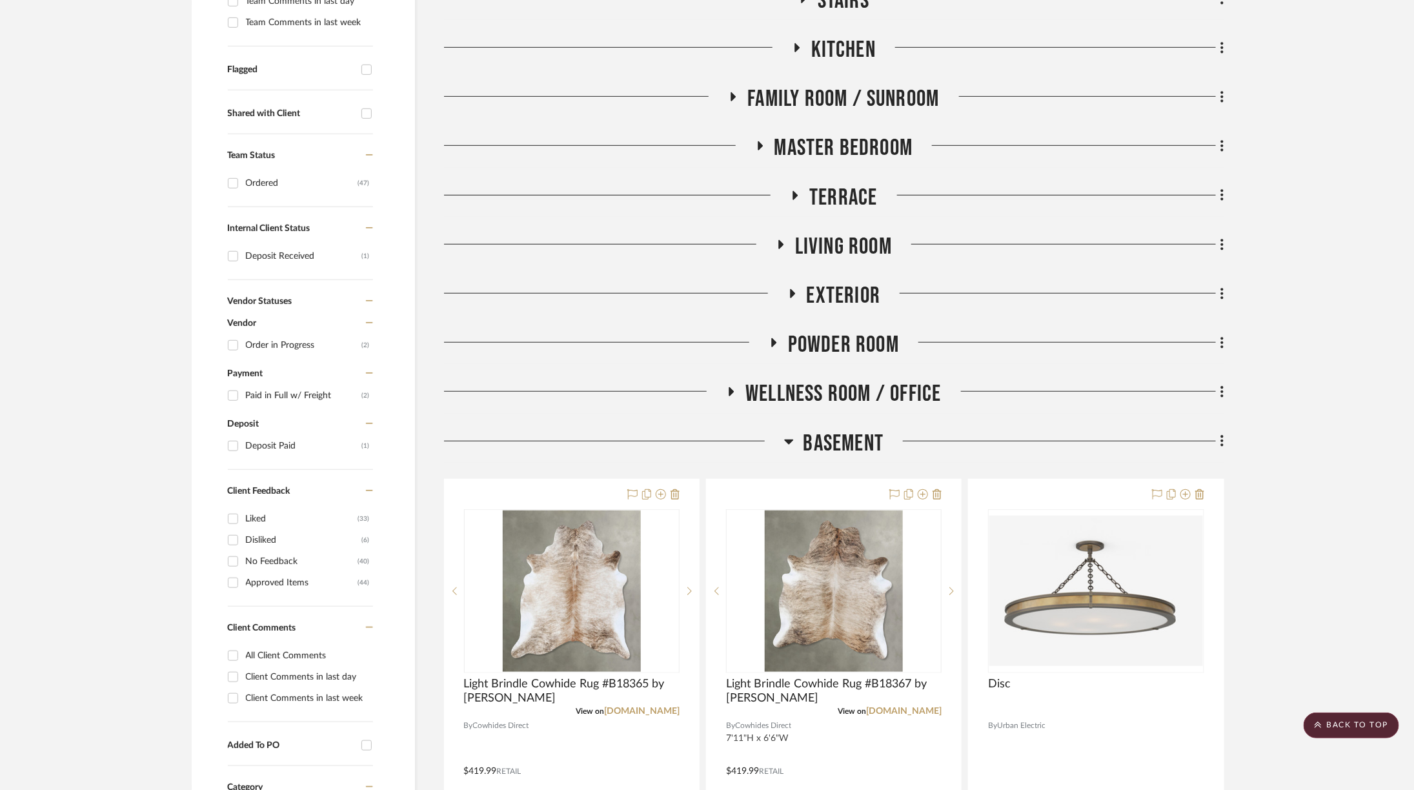
click at [818, 192] on span "Terrace" at bounding box center [844, 198] width 68 height 28
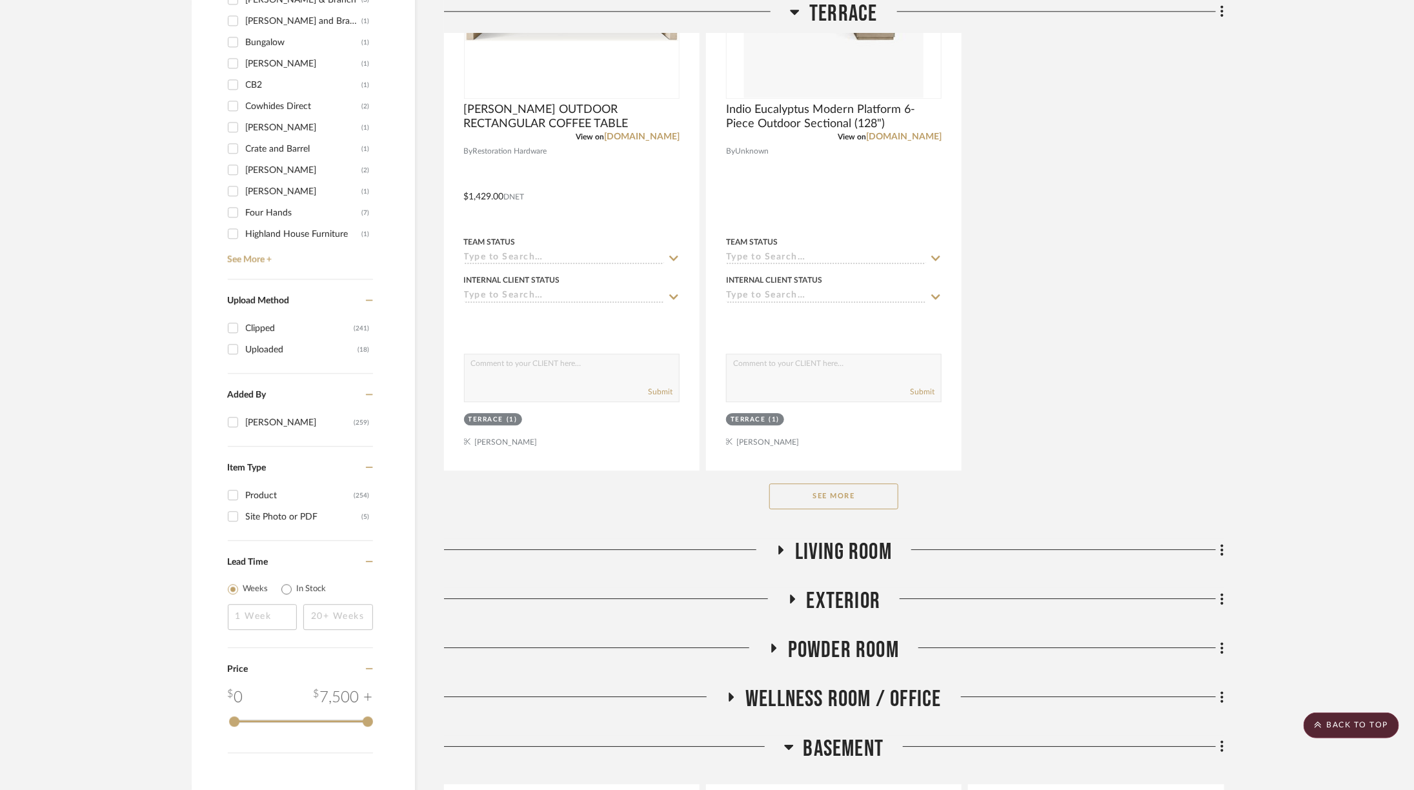
scroll to position [1972, 6]
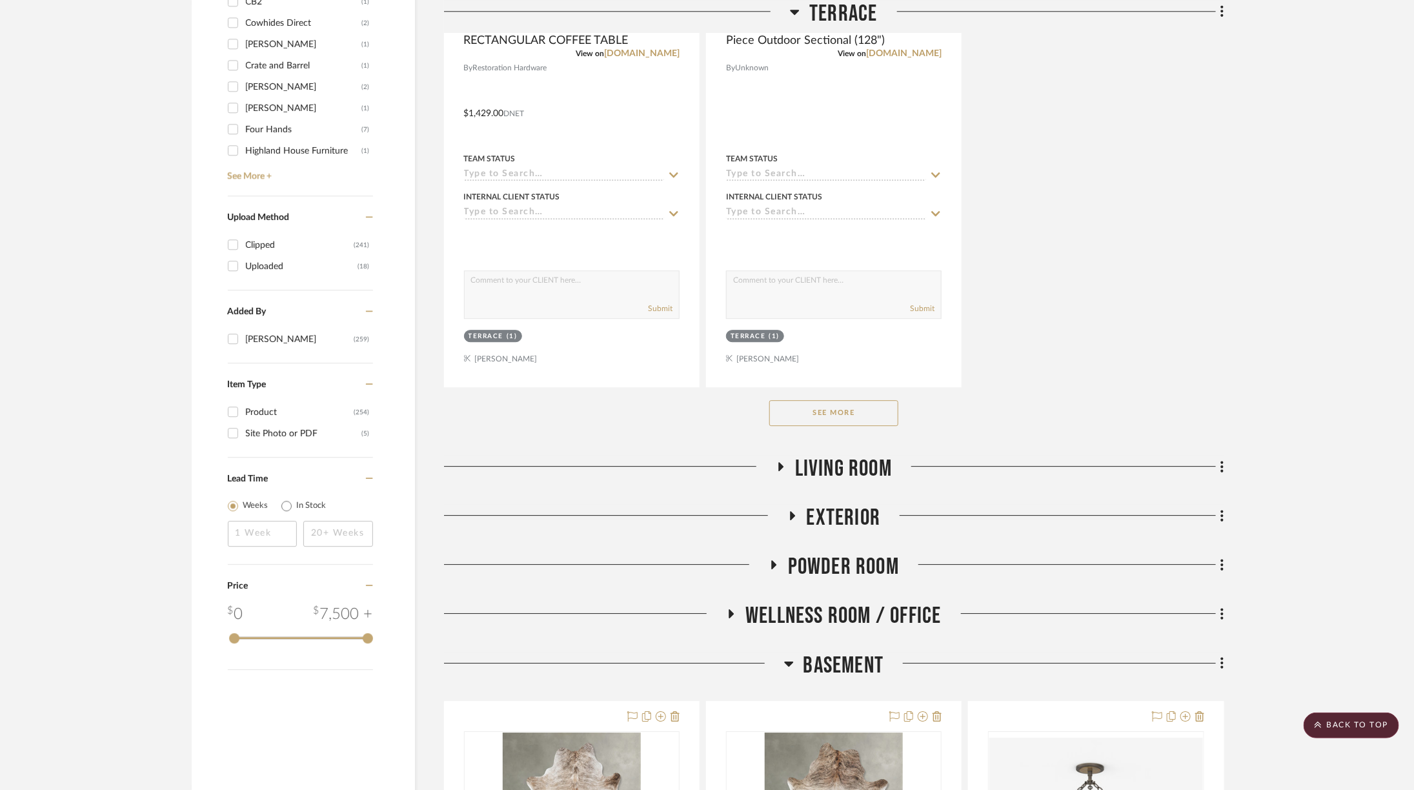
click at [853, 414] on button "See More" at bounding box center [834, 413] width 129 height 26
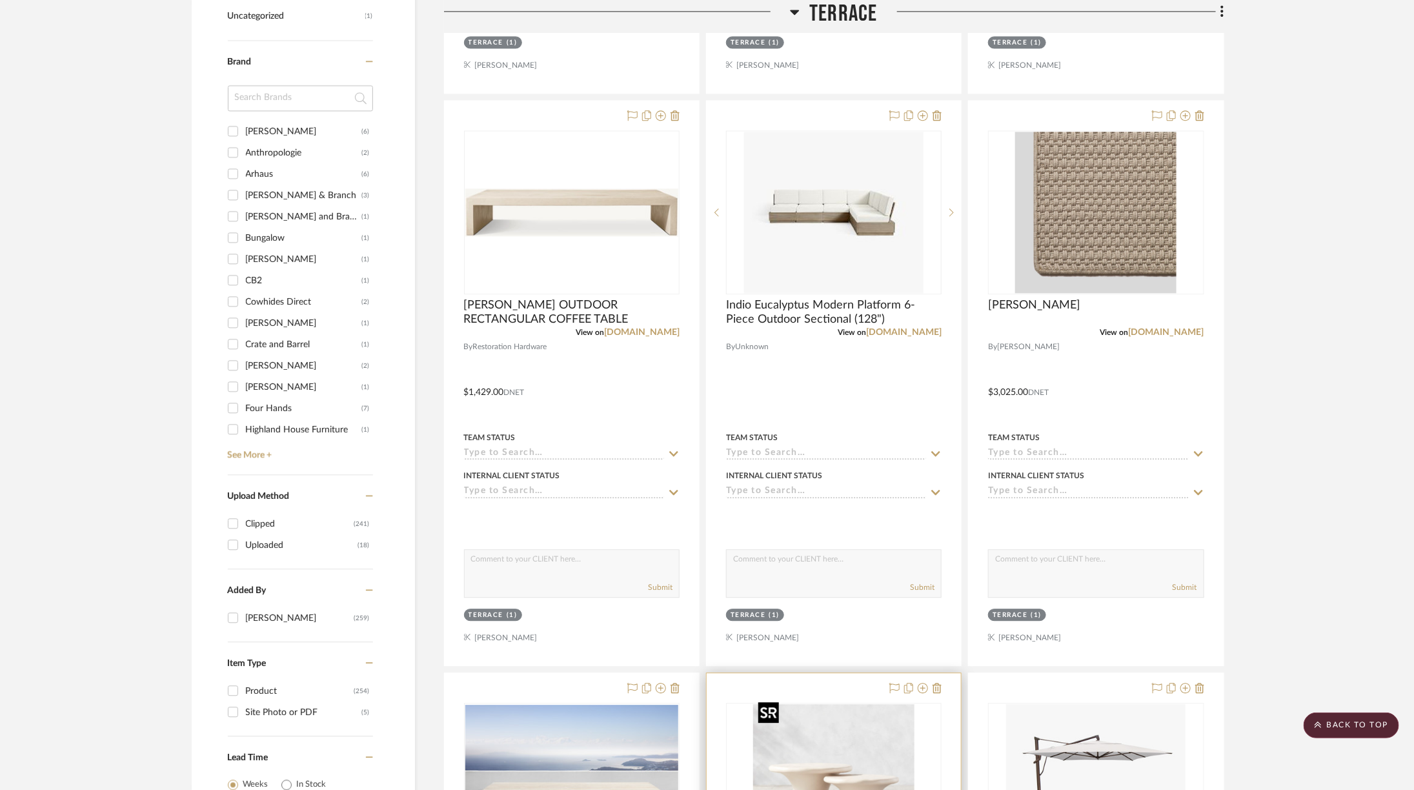
scroll to position [1629, 6]
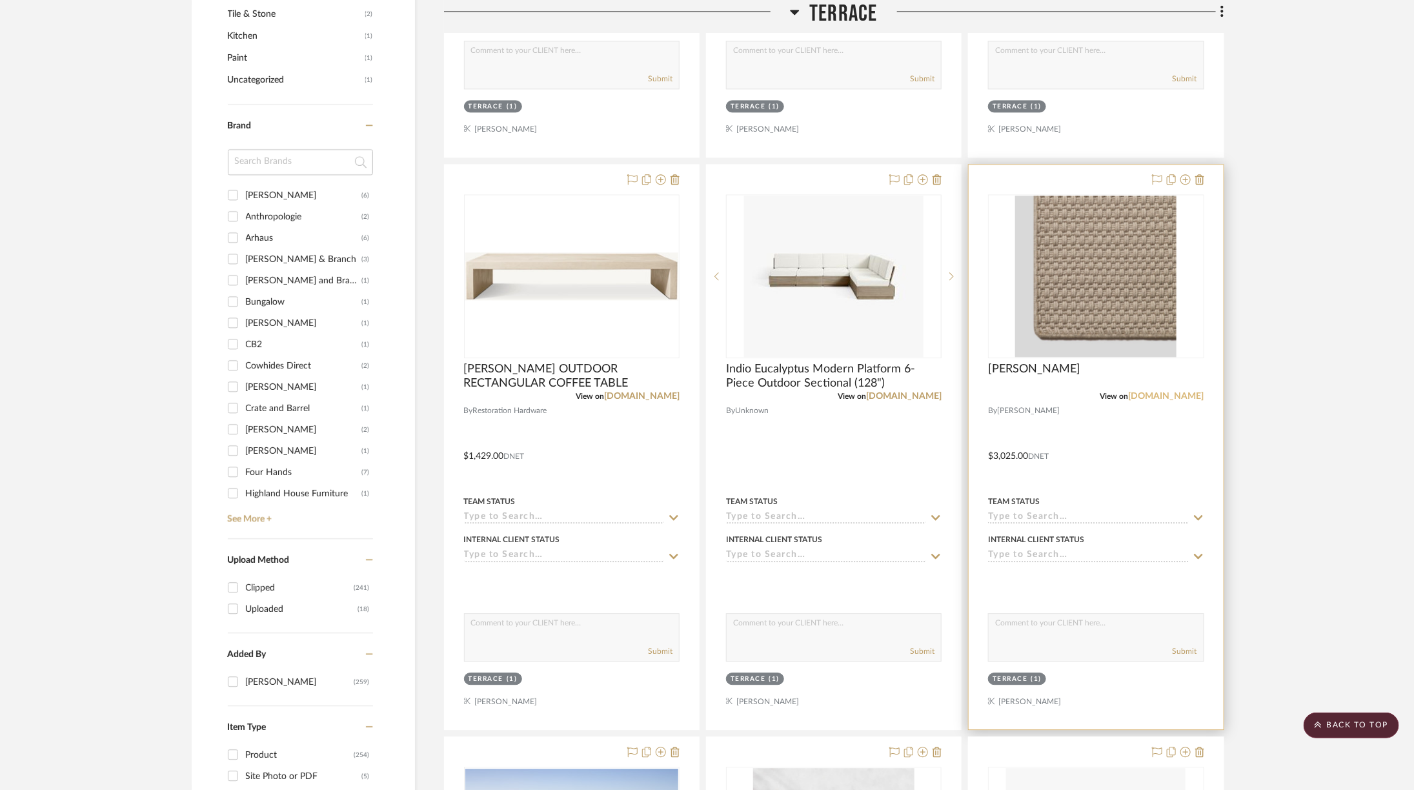
click at [1170, 392] on link "[DOMAIN_NAME]" at bounding box center [1167, 396] width 76 height 9
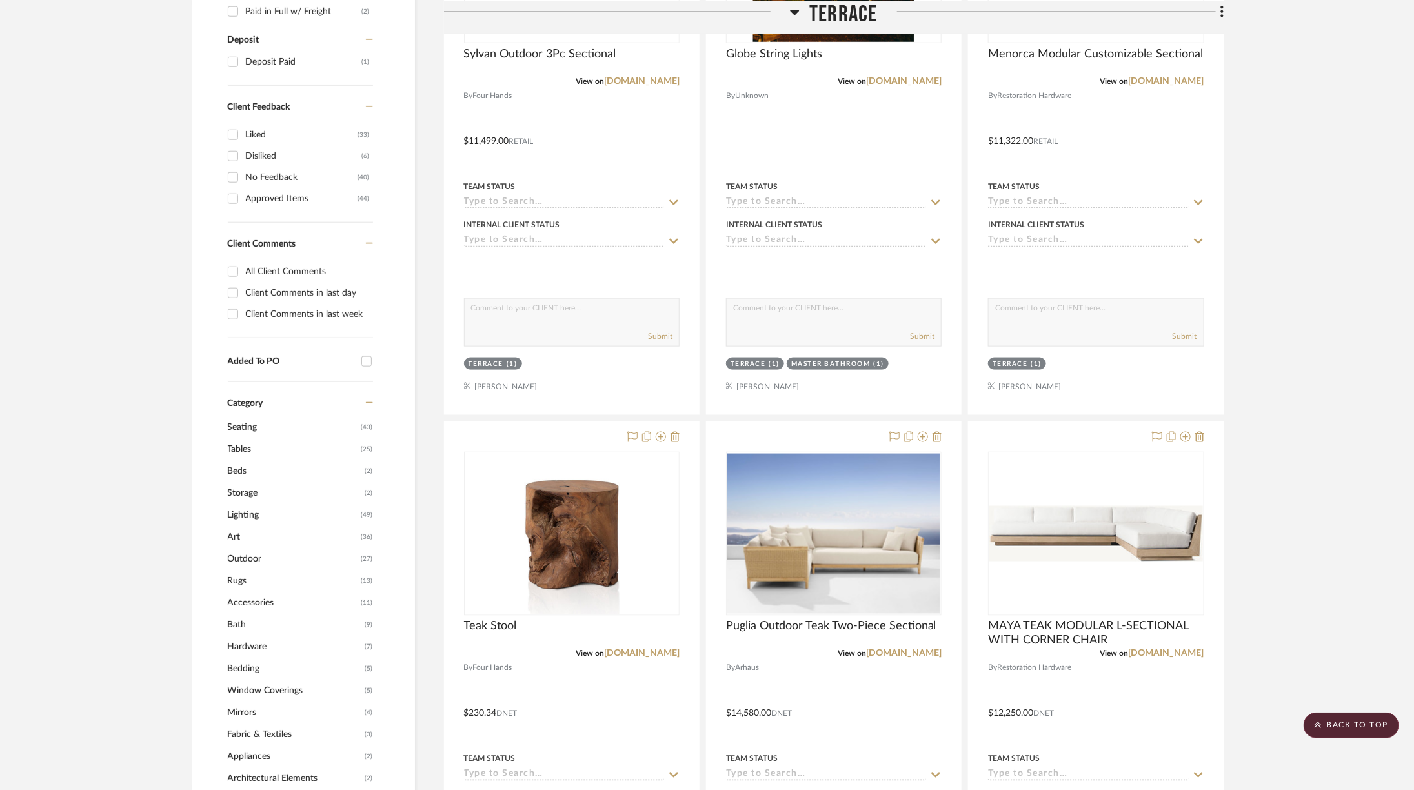
scroll to position [793, 6]
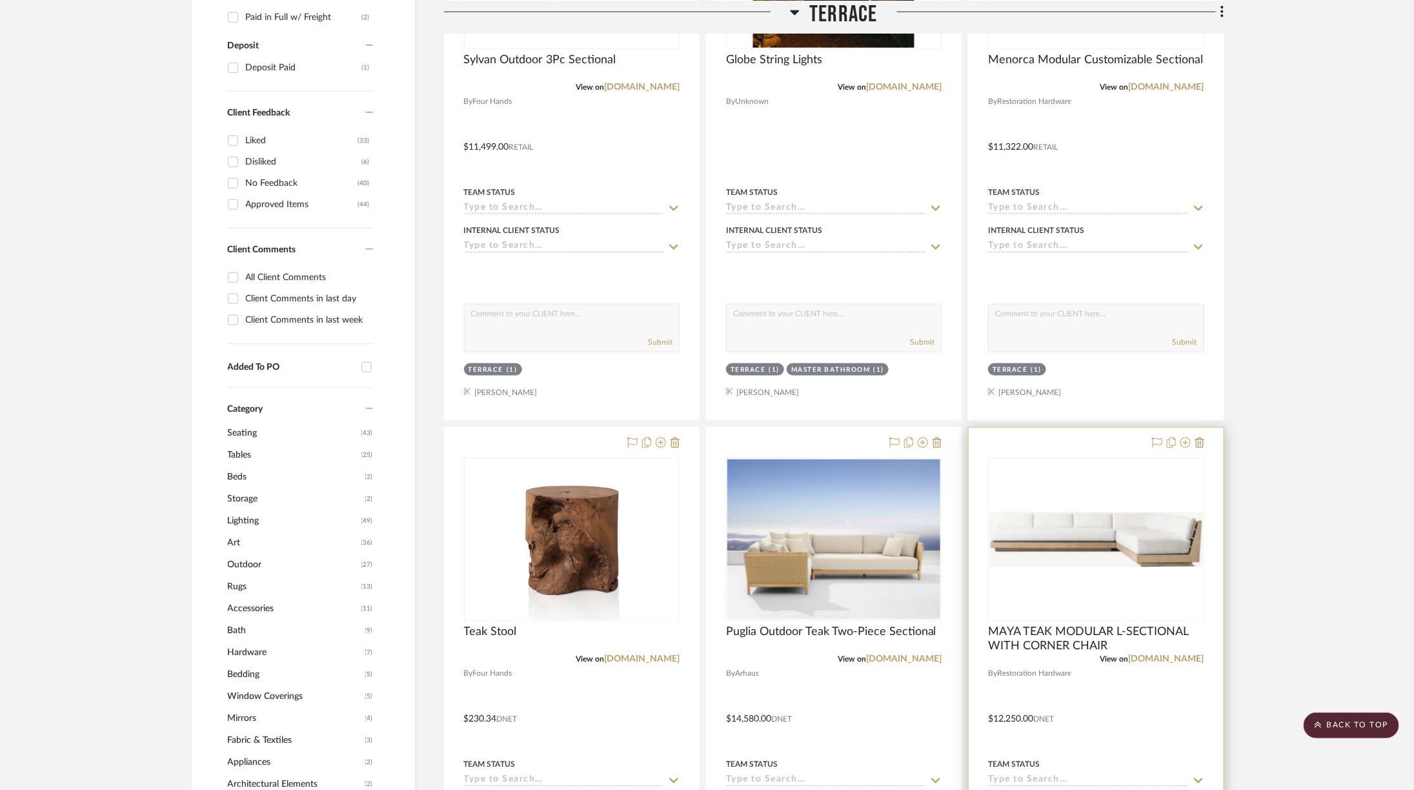
click at [1085, 551] on img "0" at bounding box center [1096, 540] width 213 height 56
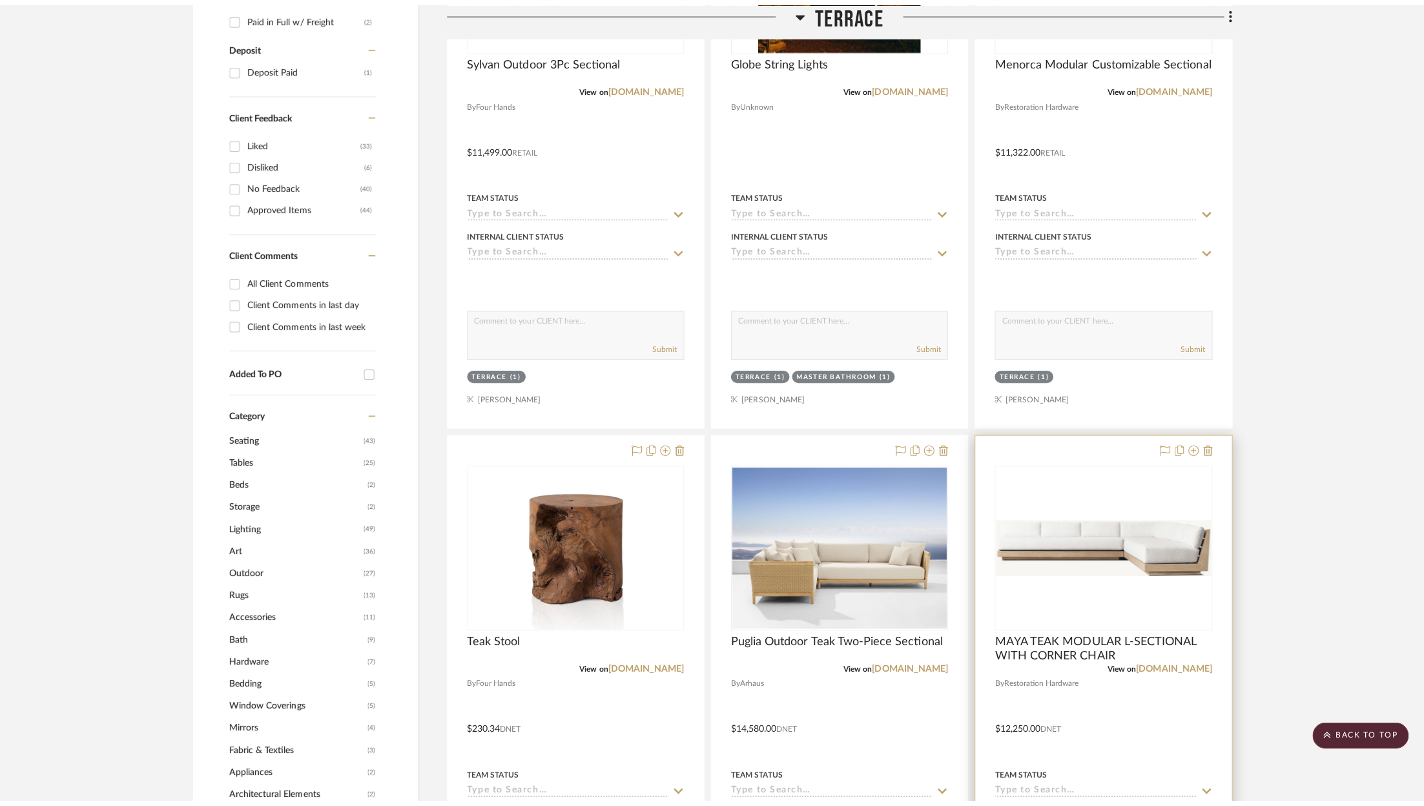
scroll to position [0, 0]
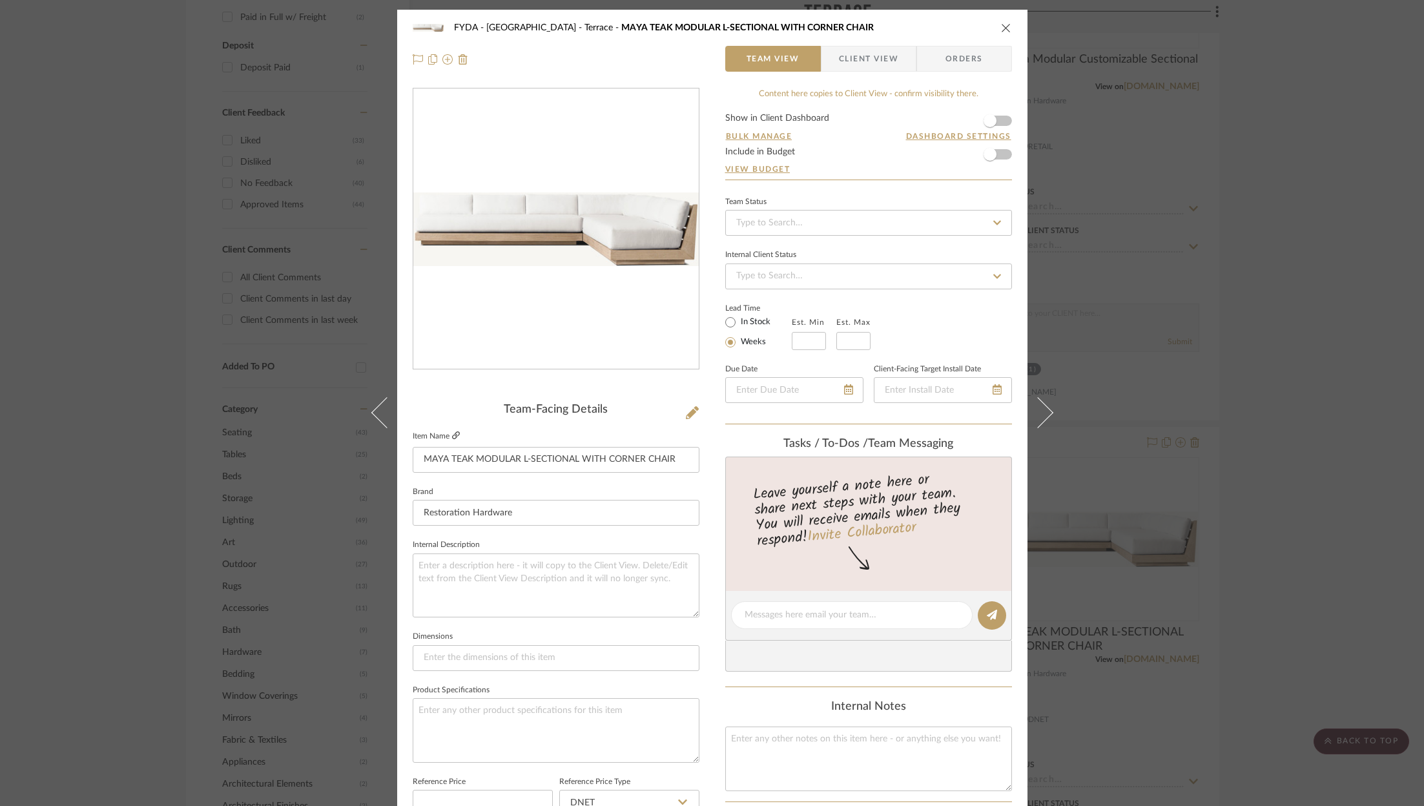
click at [452, 438] on icon at bounding box center [456, 435] width 8 height 8
click at [1331, 314] on div "FYDA - [STREET_ADDRESS] MAYA TEAK MODULAR L-SECTIONAL WITH CORNER CHAIR Team Vi…" at bounding box center [712, 403] width 1424 height 806
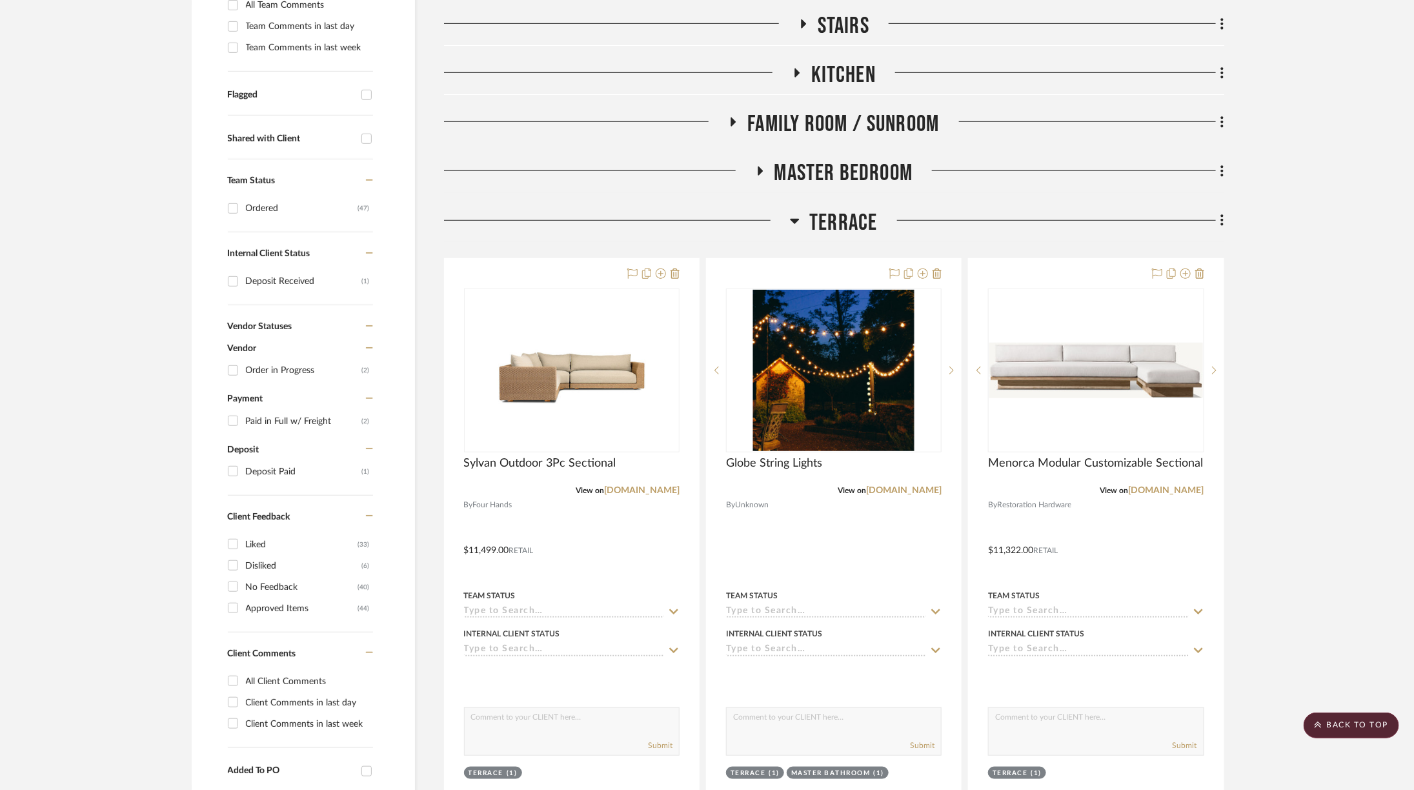
scroll to position [202, 6]
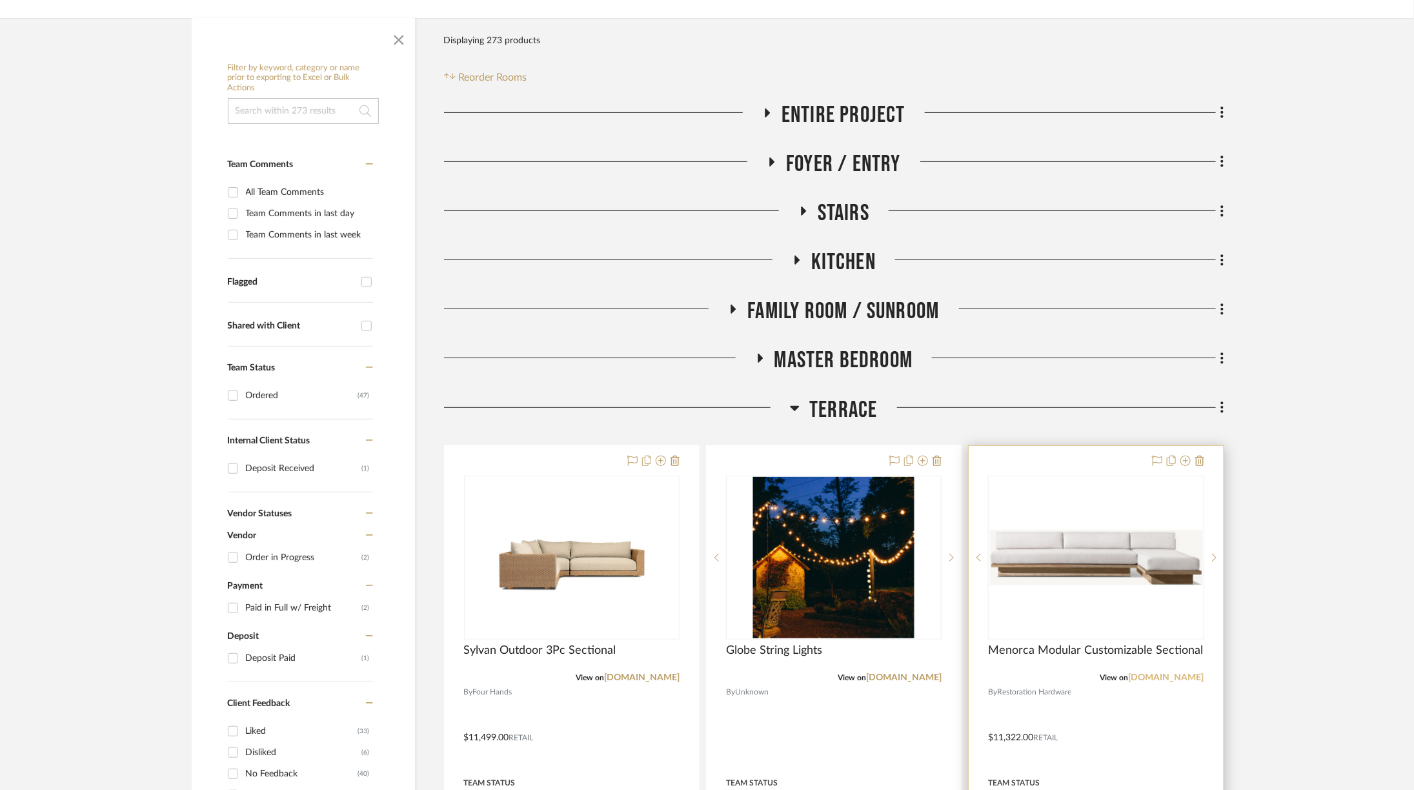
click at [1184, 677] on link "[DOMAIN_NAME]" at bounding box center [1167, 677] width 76 height 9
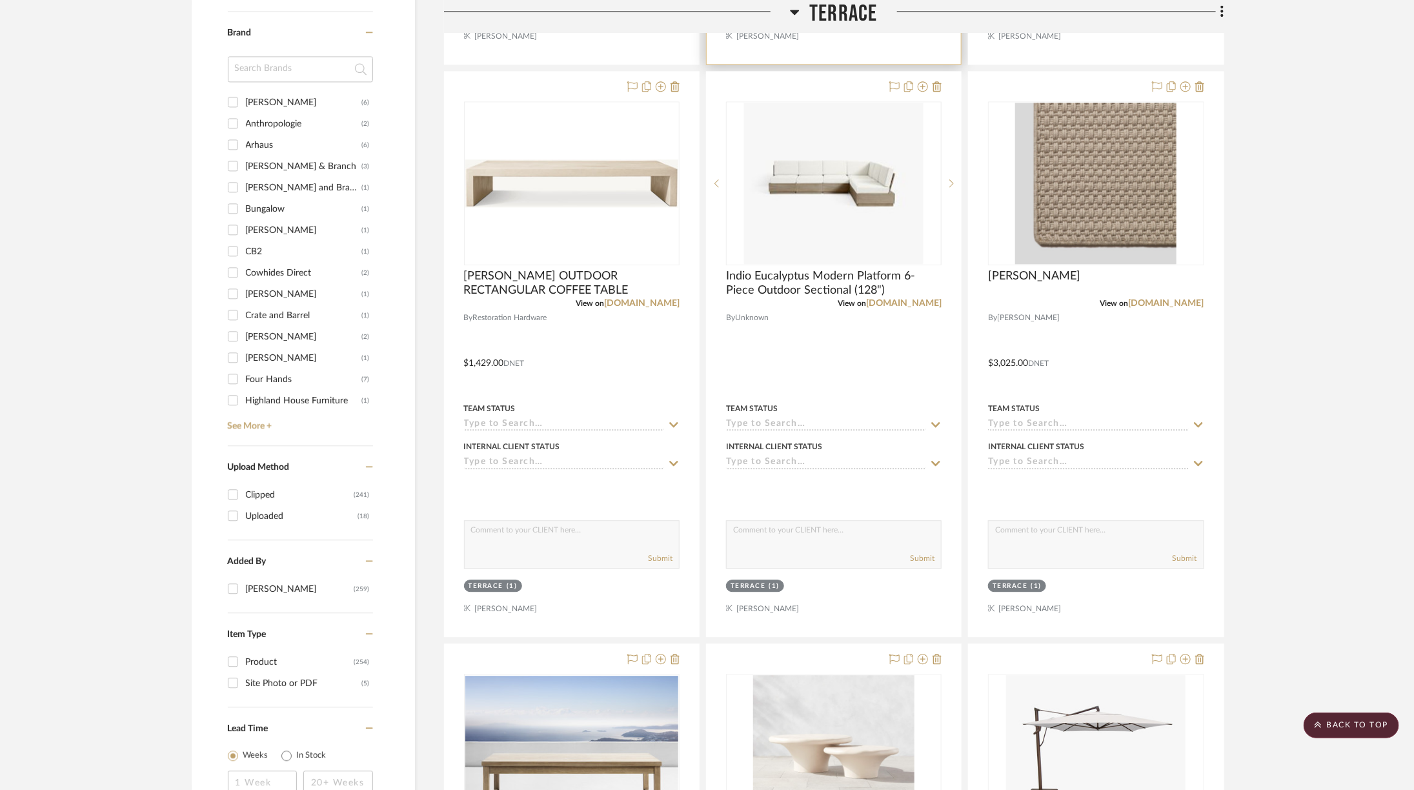
scroll to position [1720, 6]
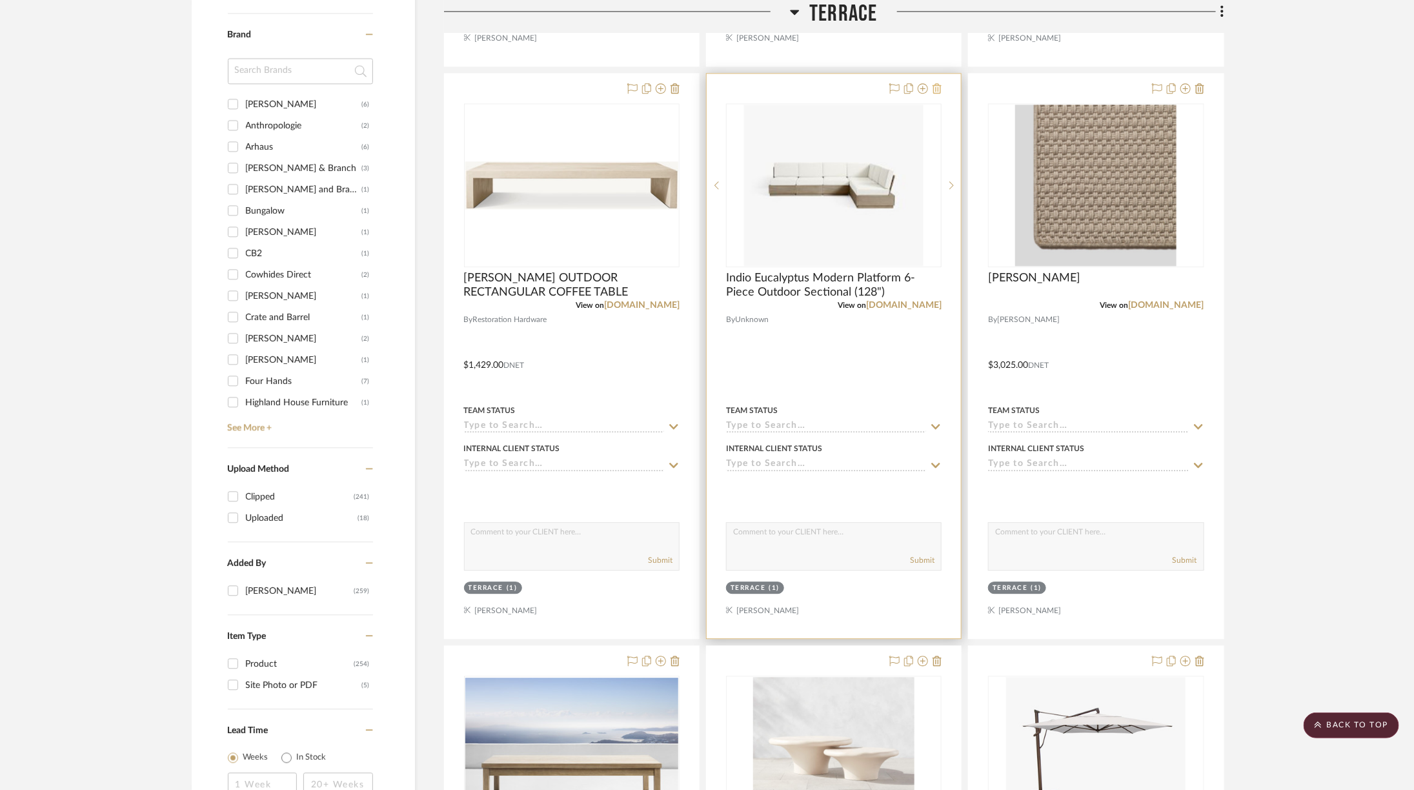
click at [935, 83] on icon at bounding box center [937, 88] width 9 height 10
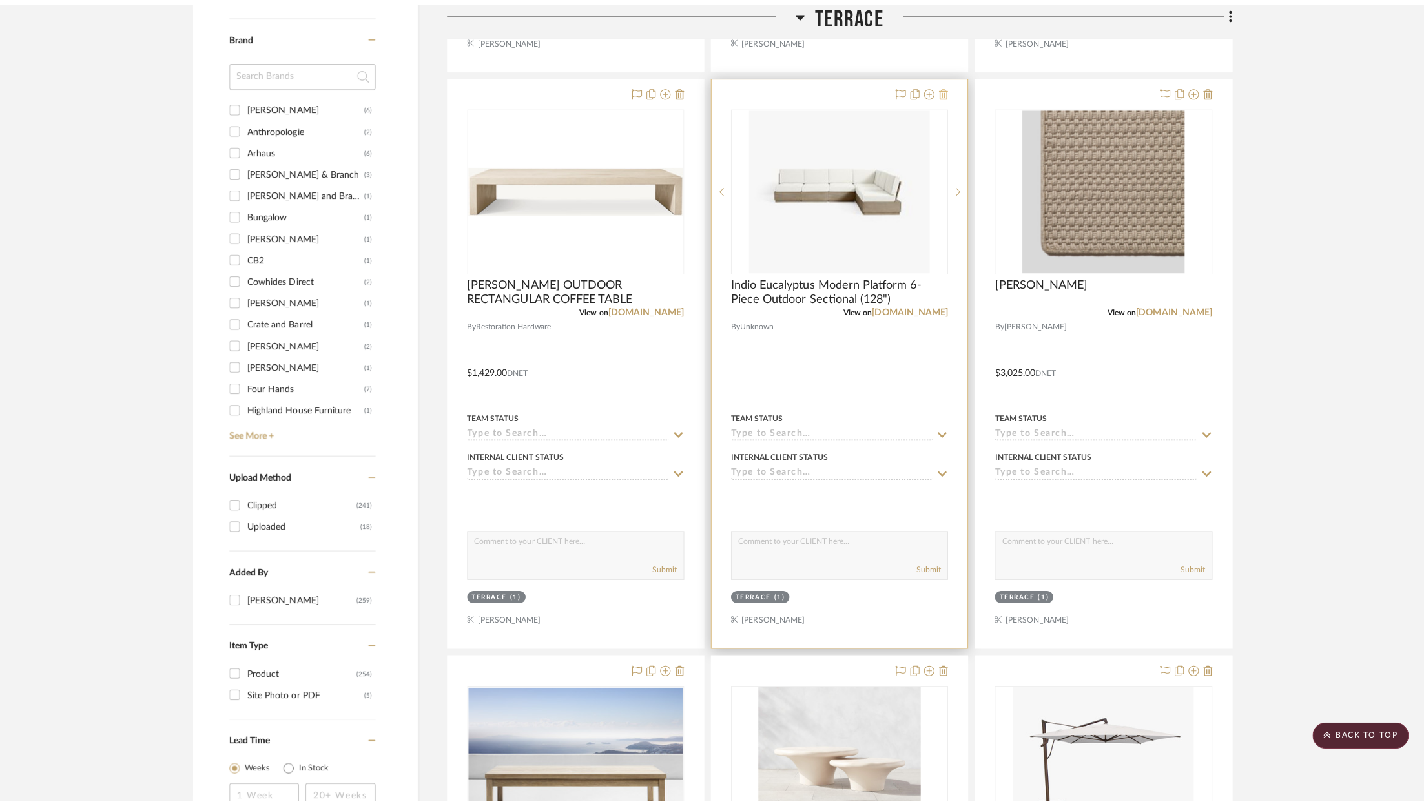
scroll to position [0, 0]
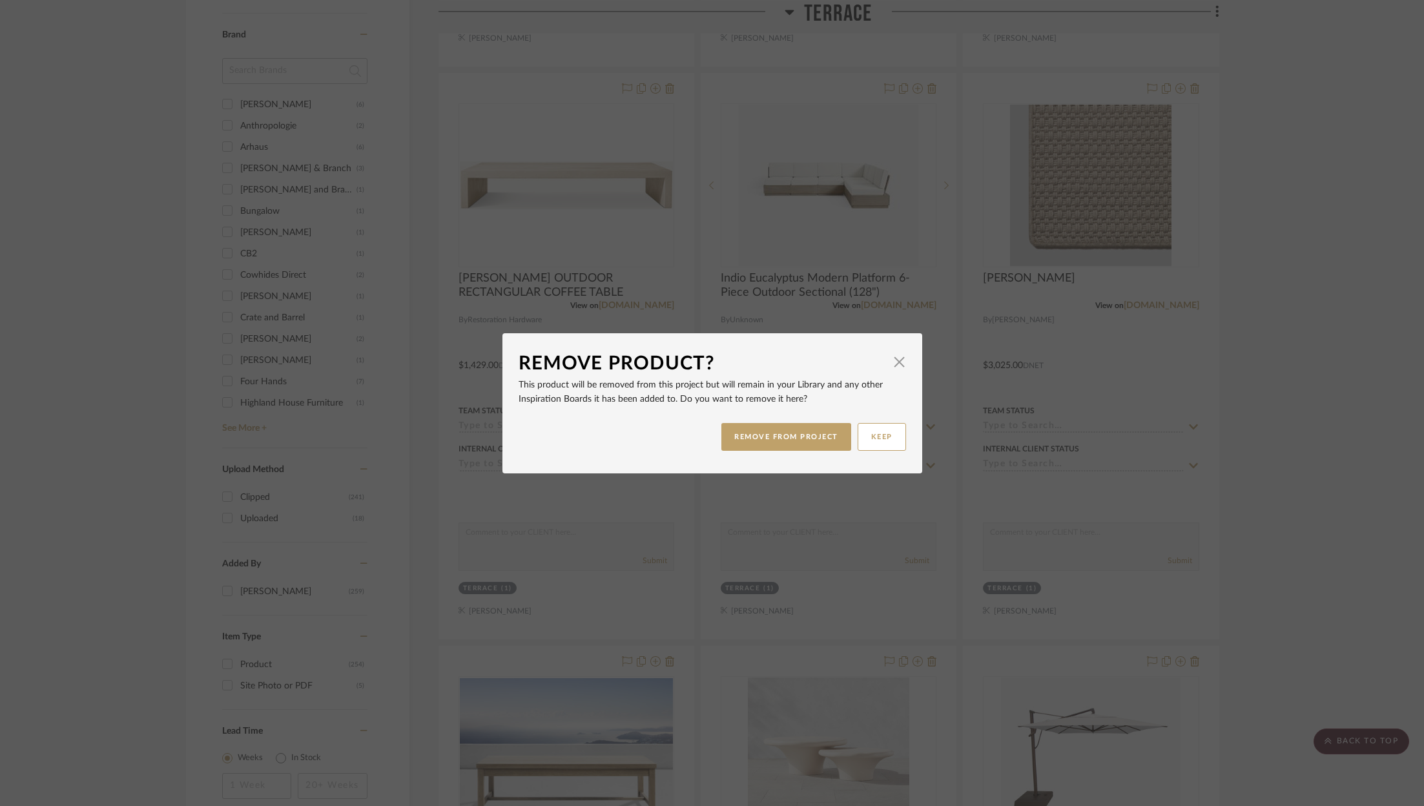
click at [787, 451] on div "REMOVE FROM PROJECT KEEP" at bounding box center [711, 436] width 387 height 41
click at [785, 434] on button "REMOVE FROM PROJECT" at bounding box center [786, 437] width 130 height 28
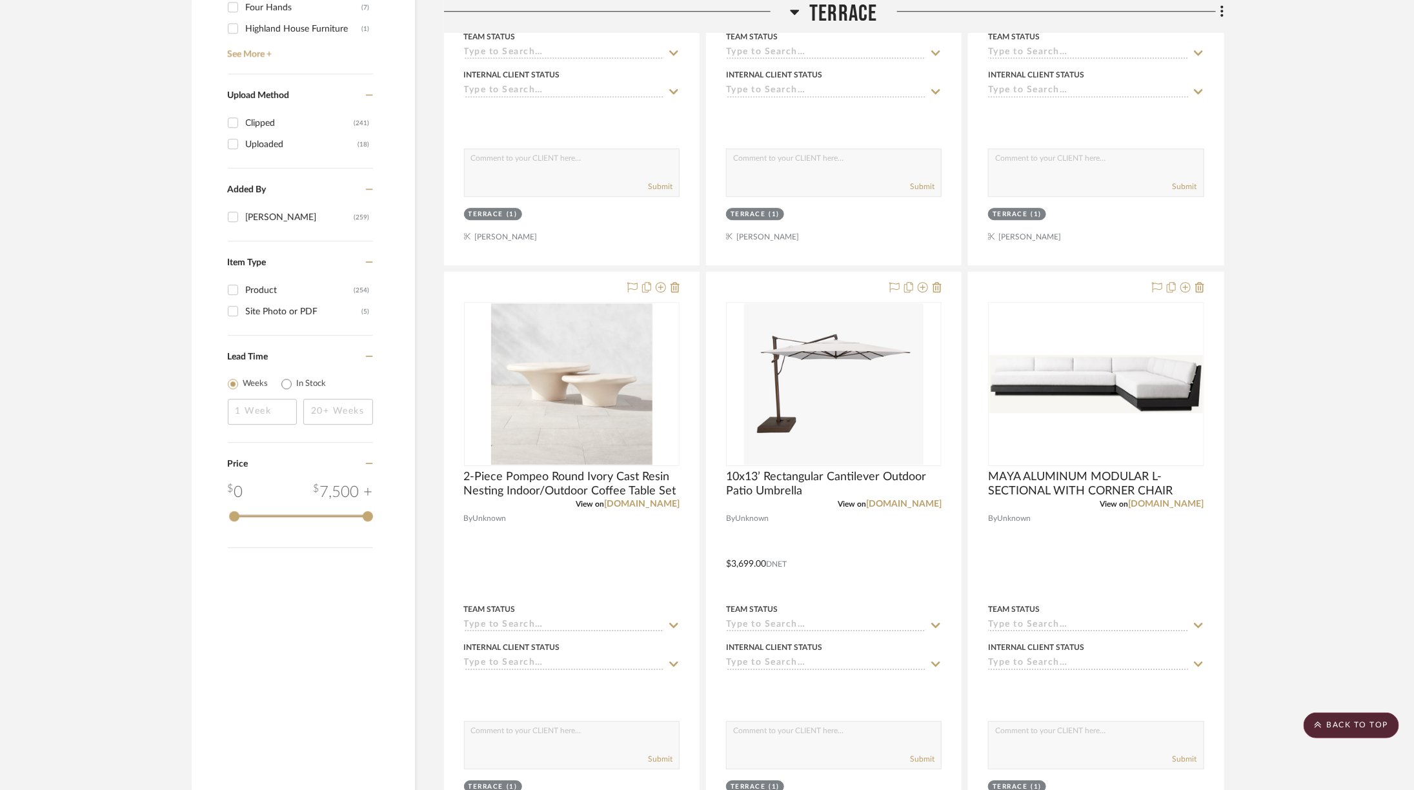
scroll to position [2150, 6]
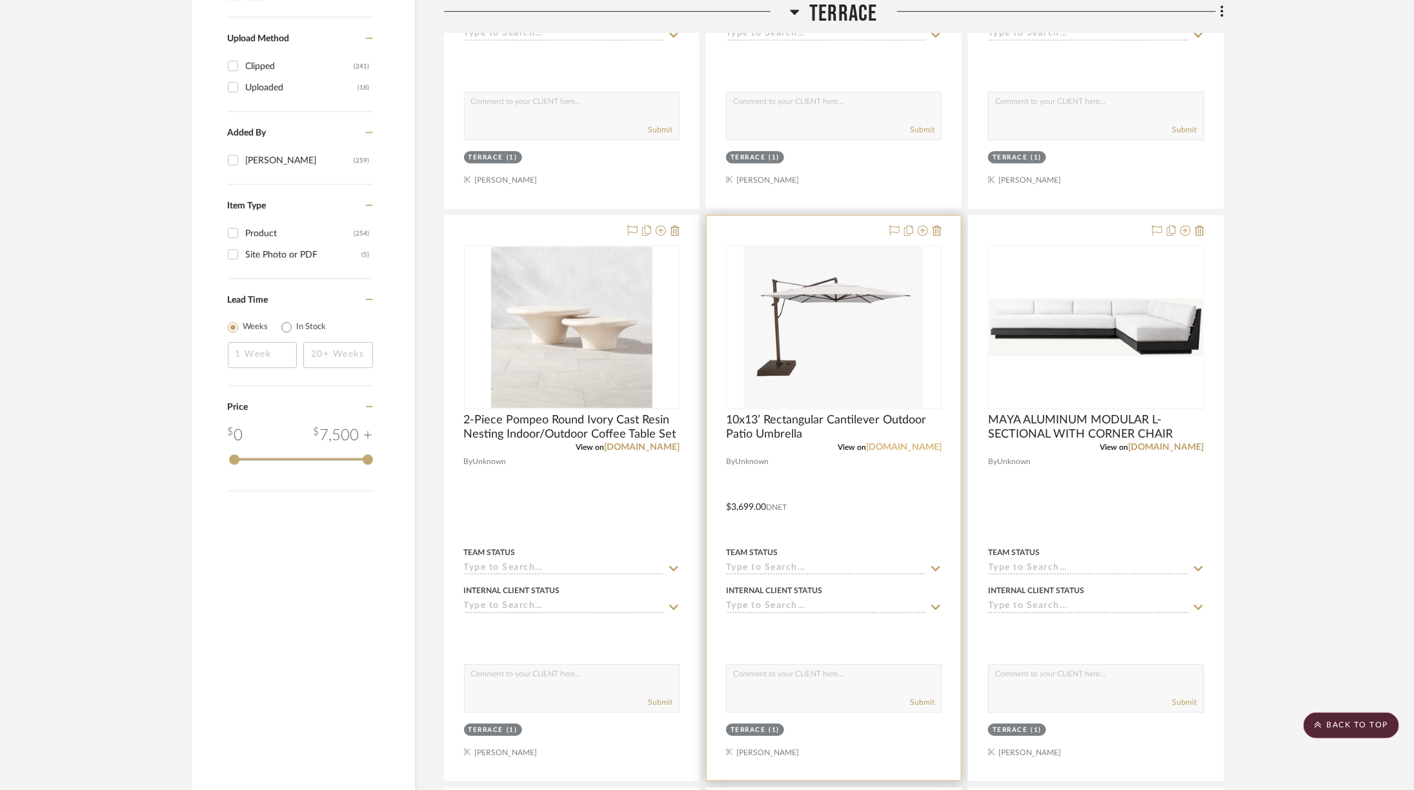
click at [888, 443] on link "[DOMAIN_NAME]" at bounding box center [904, 447] width 76 height 9
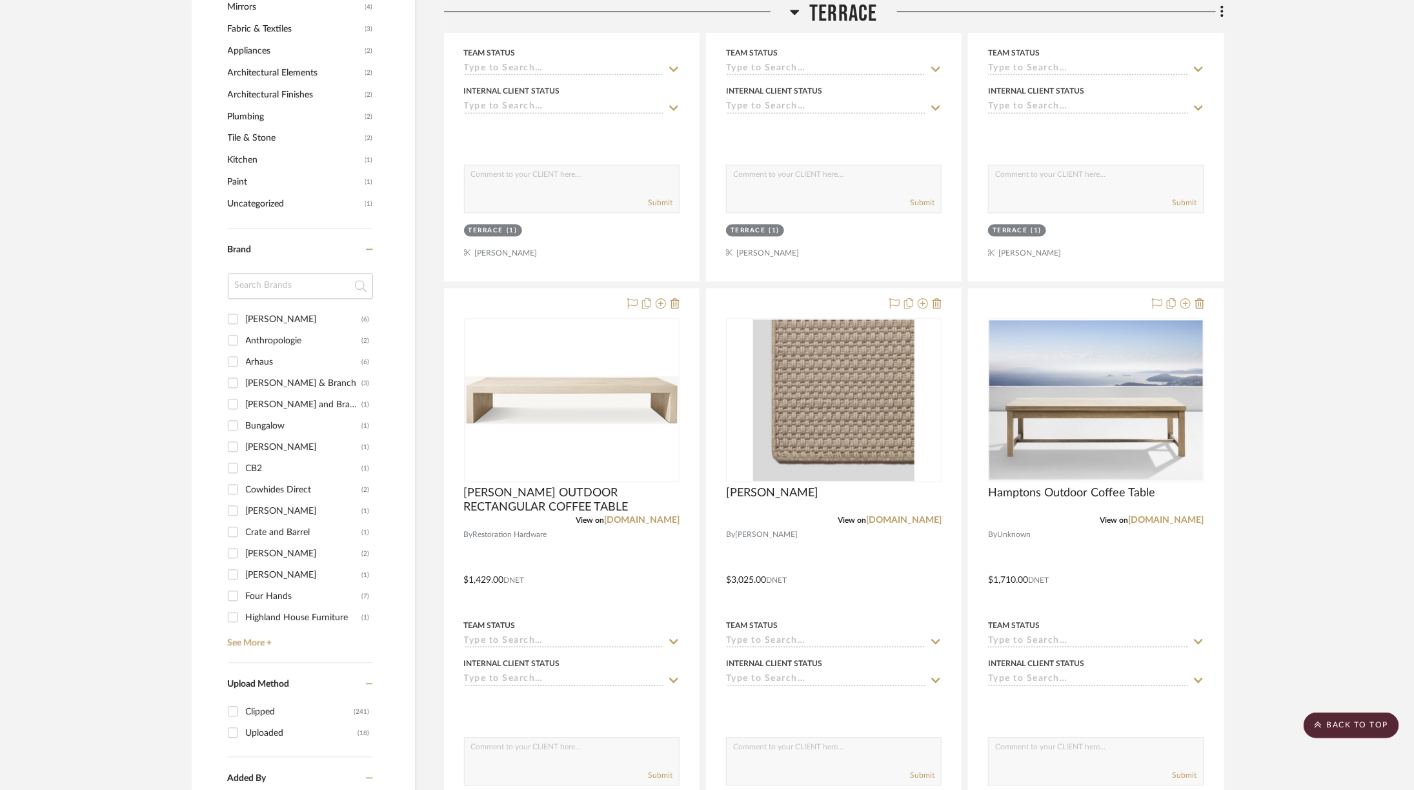
scroll to position [1428, 6]
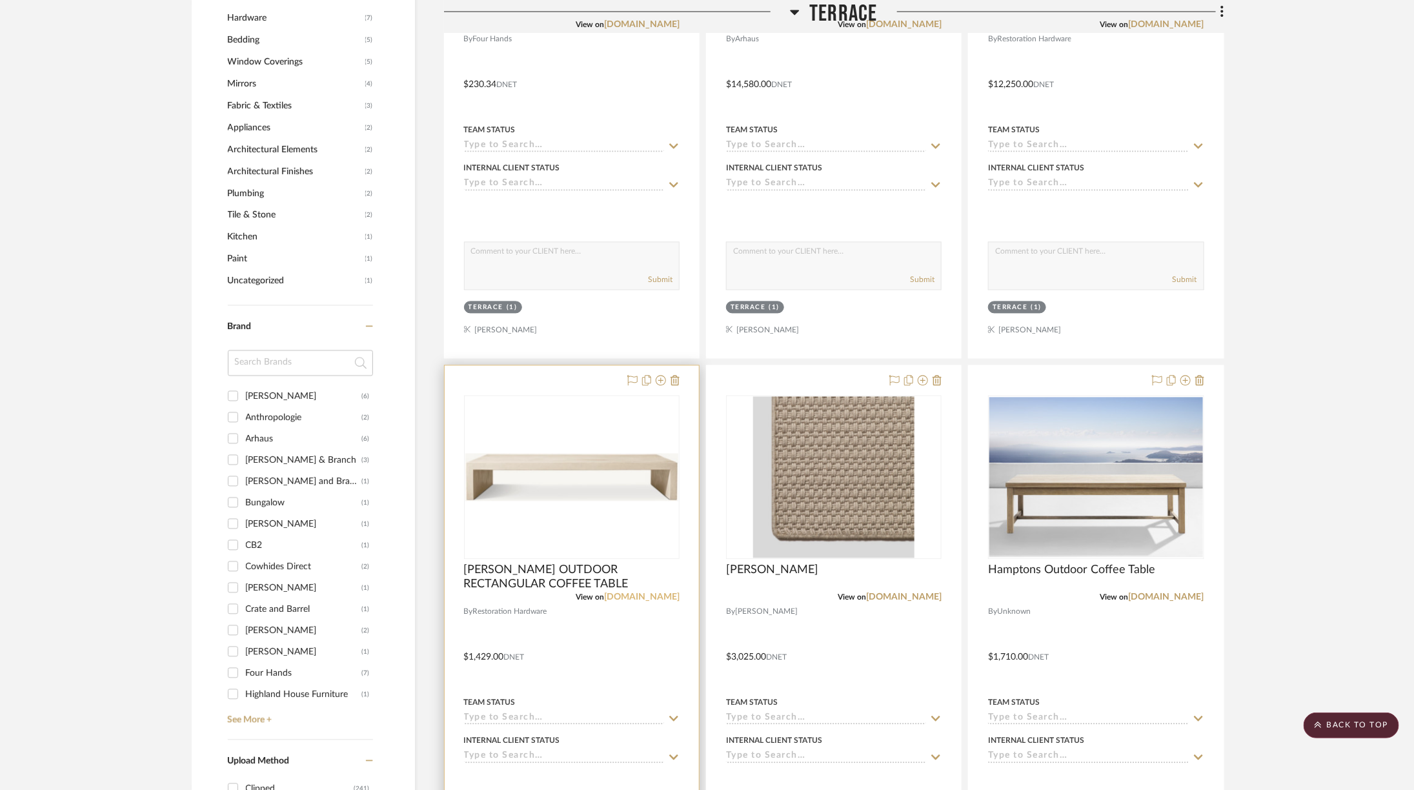
click at [664, 593] on link "[DOMAIN_NAME]" at bounding box center [642, 597] width 76 height 9
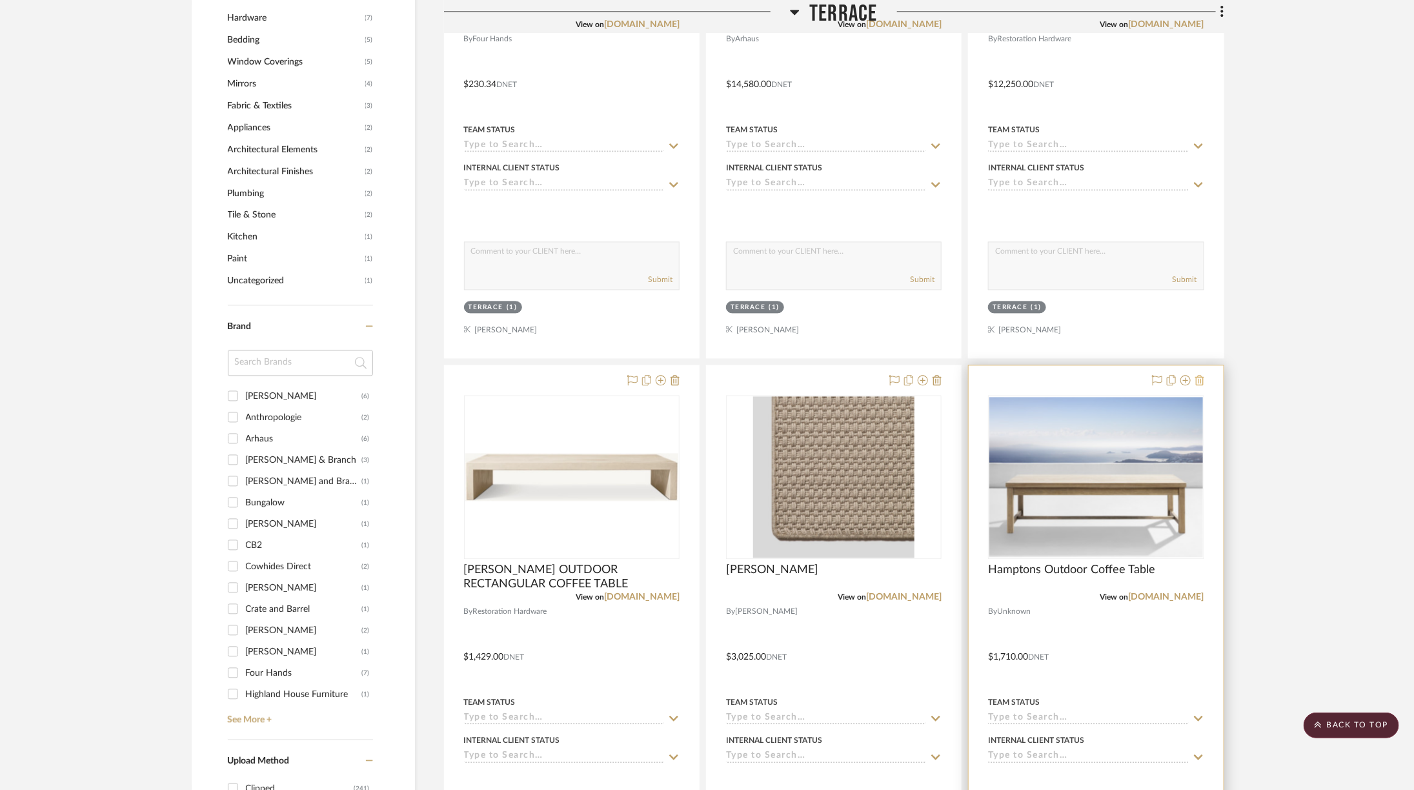
click at [1196, 375] on icon at bounding box center [1200, 380] width 9 height 10
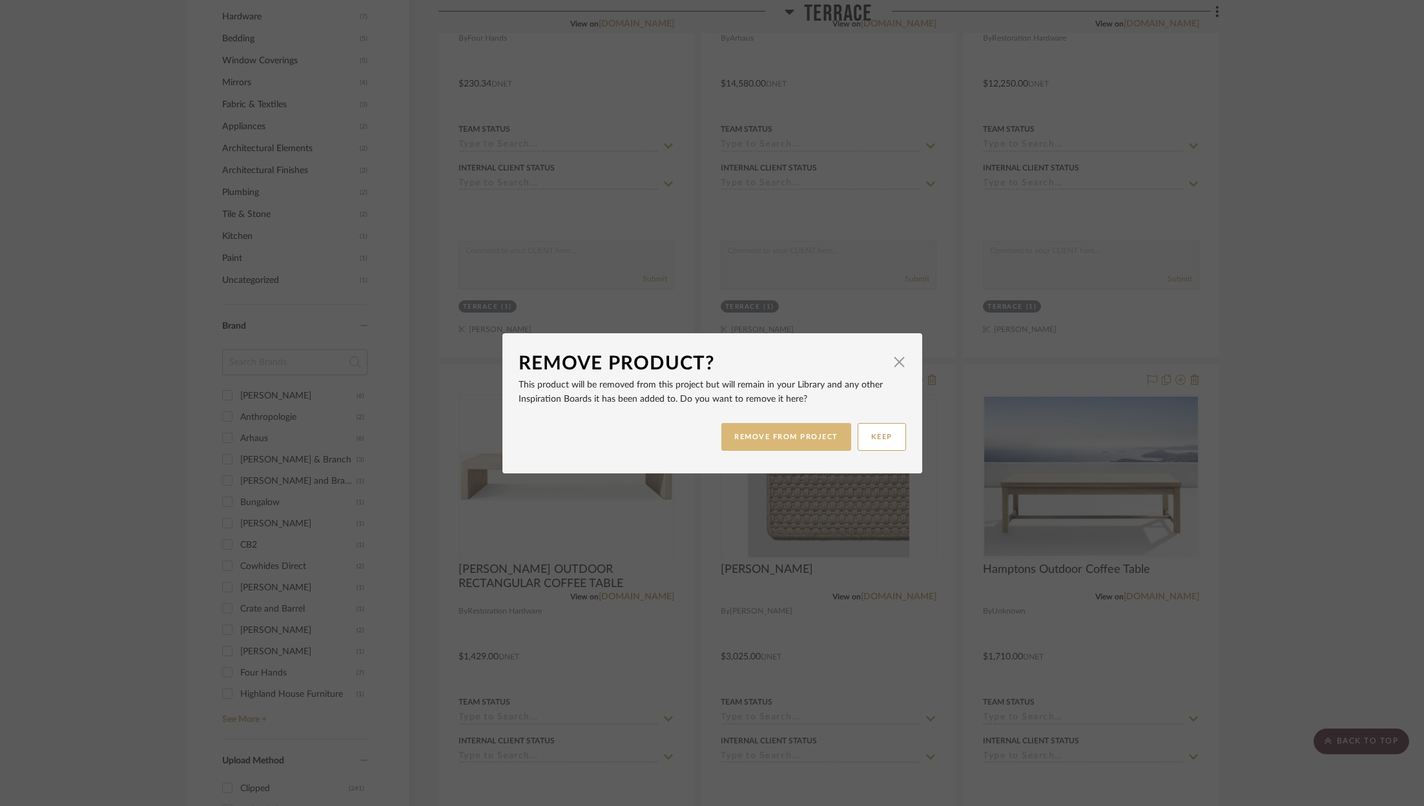
click at [804, 433] on button "REMOVE FROM PROJECT" at bounding box center [786, 437] width 130 height 28
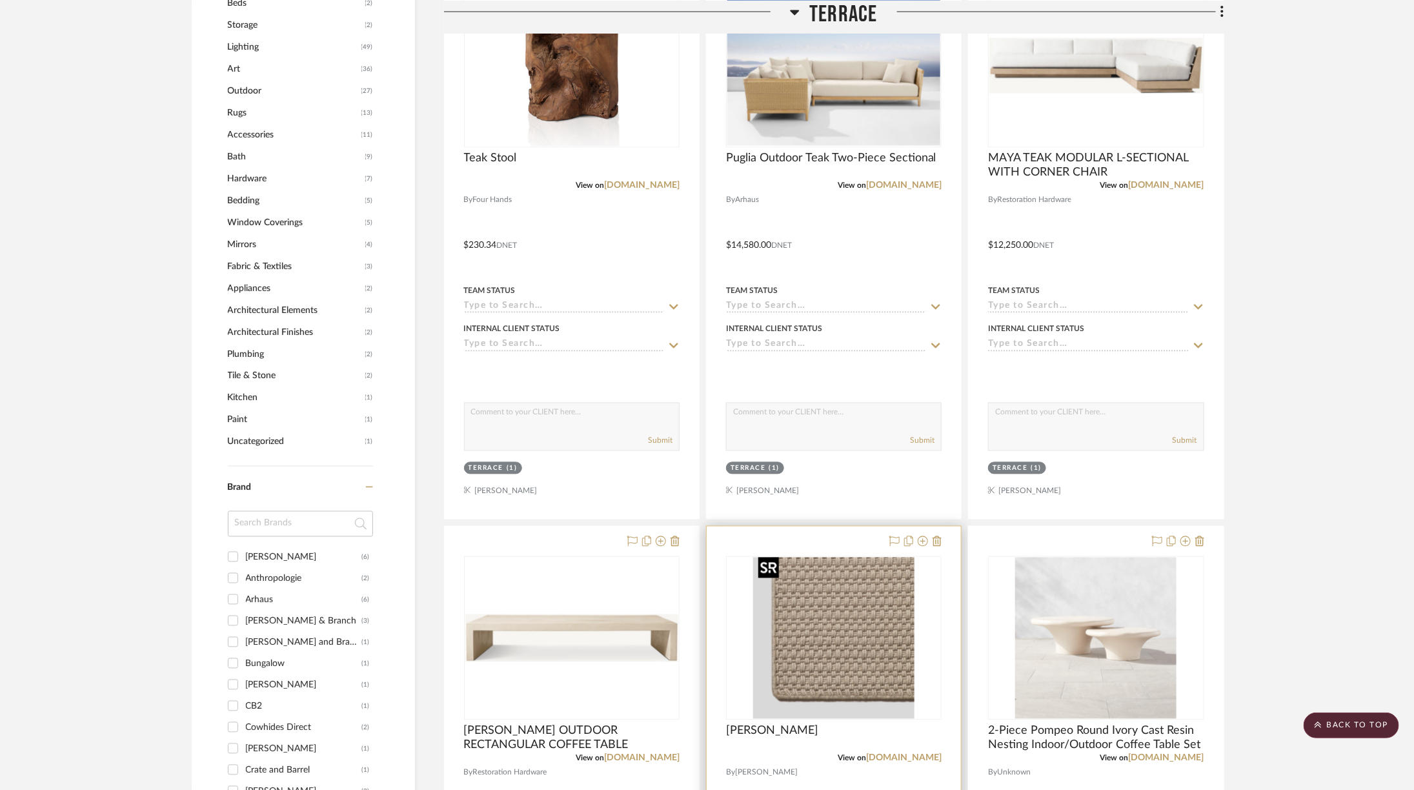
scroll to position [1075, 6]
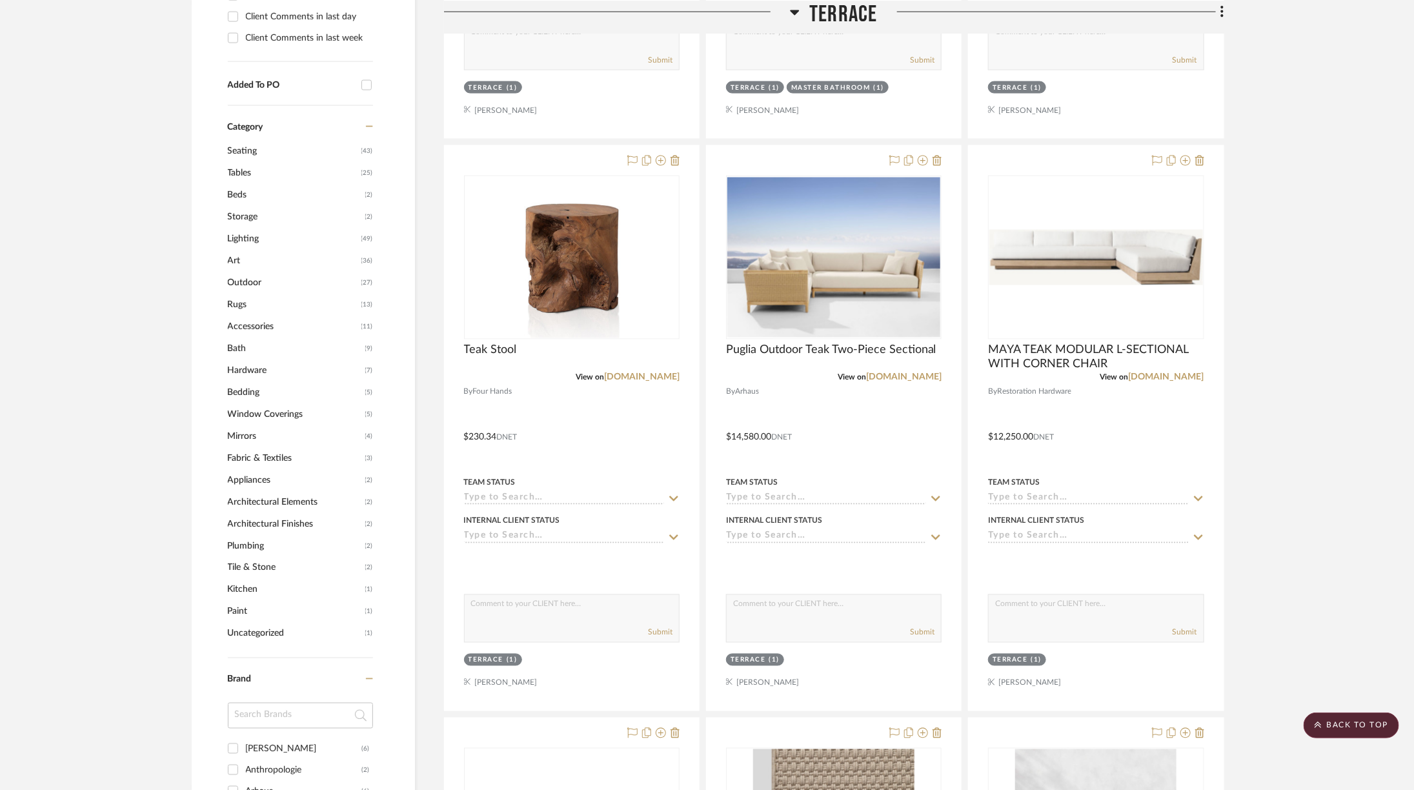
click at [819, 17] on span "Terrace" at bounding box center [844, 14] width 68 height 28
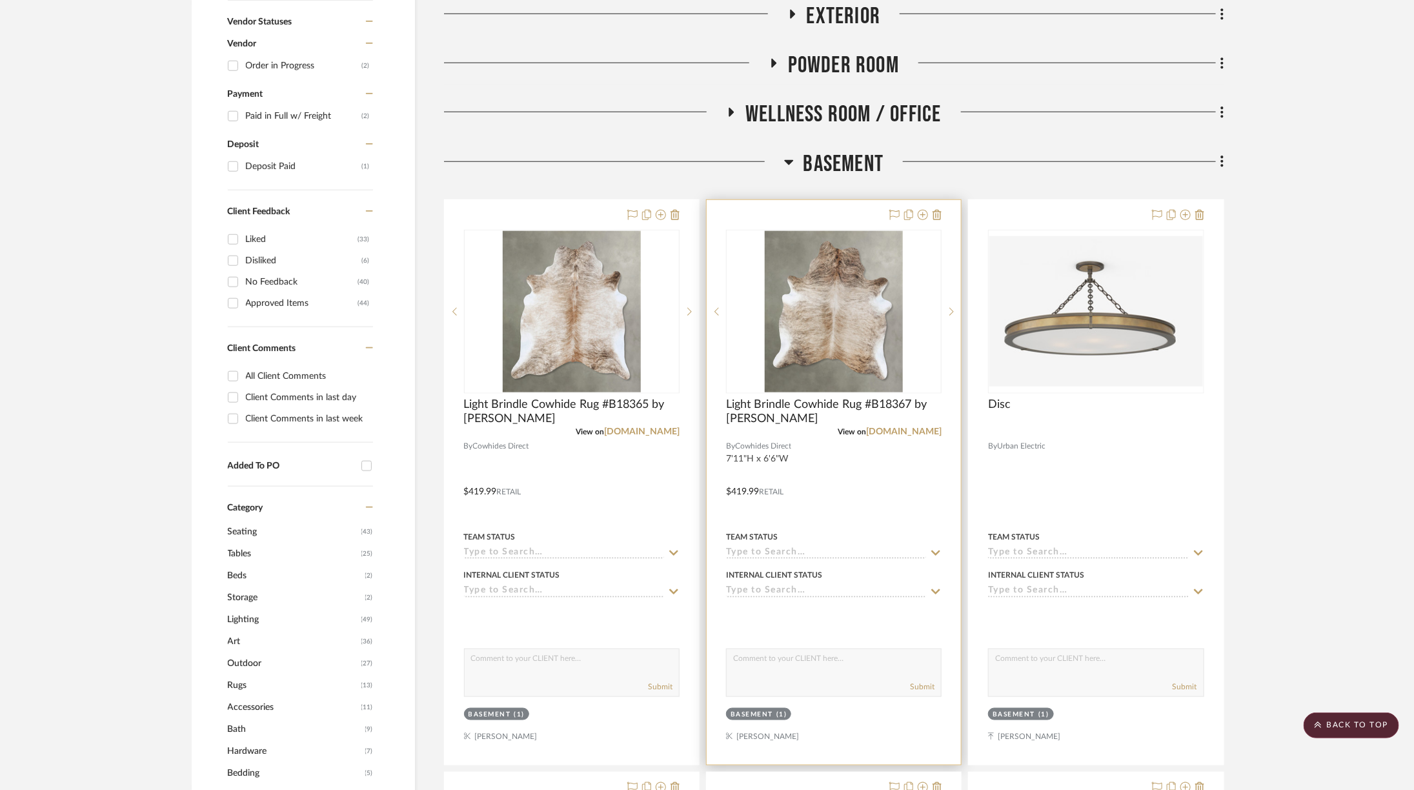
scroll to position [566, 6]
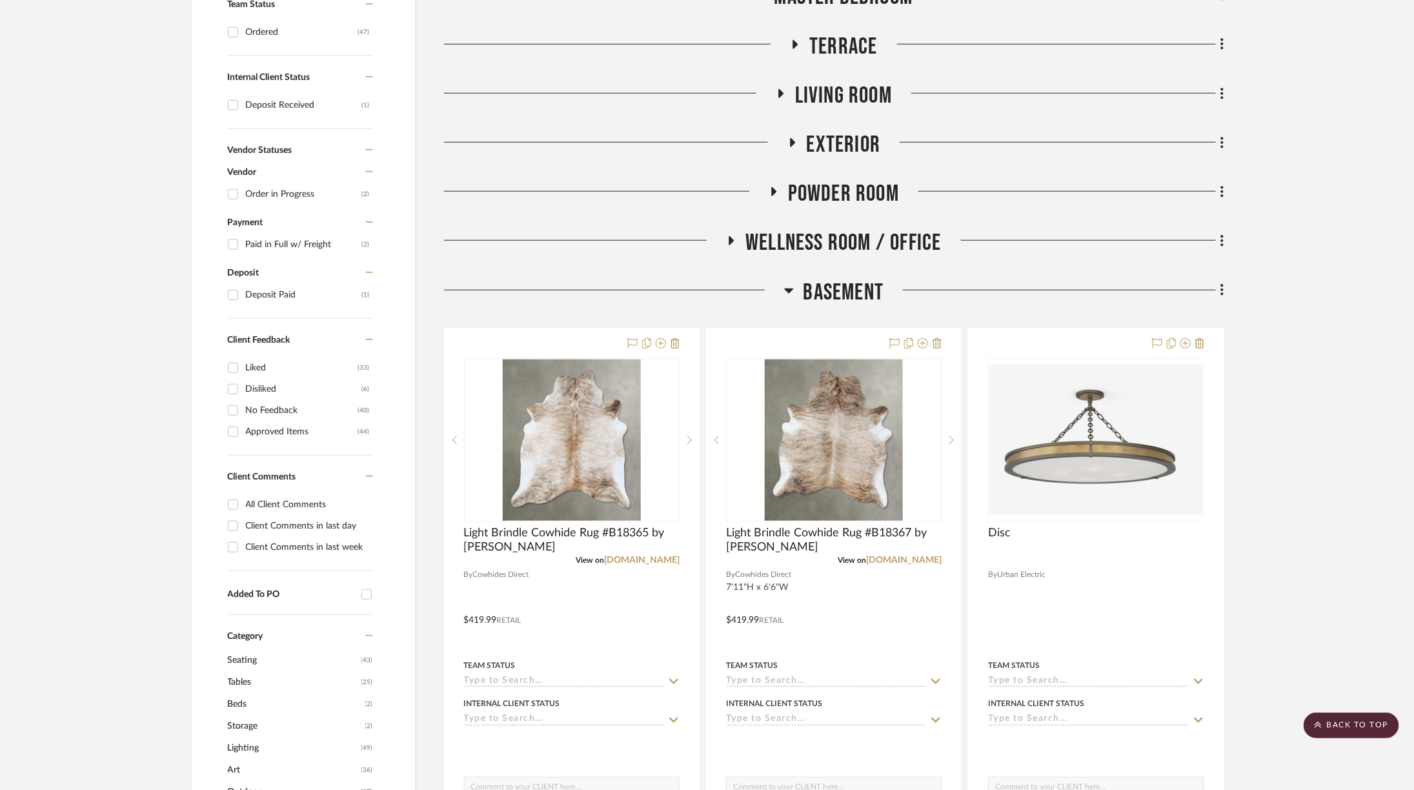
click at [824, 285] on span "Basement" at bounding box center [844, 293] width 81 height 28
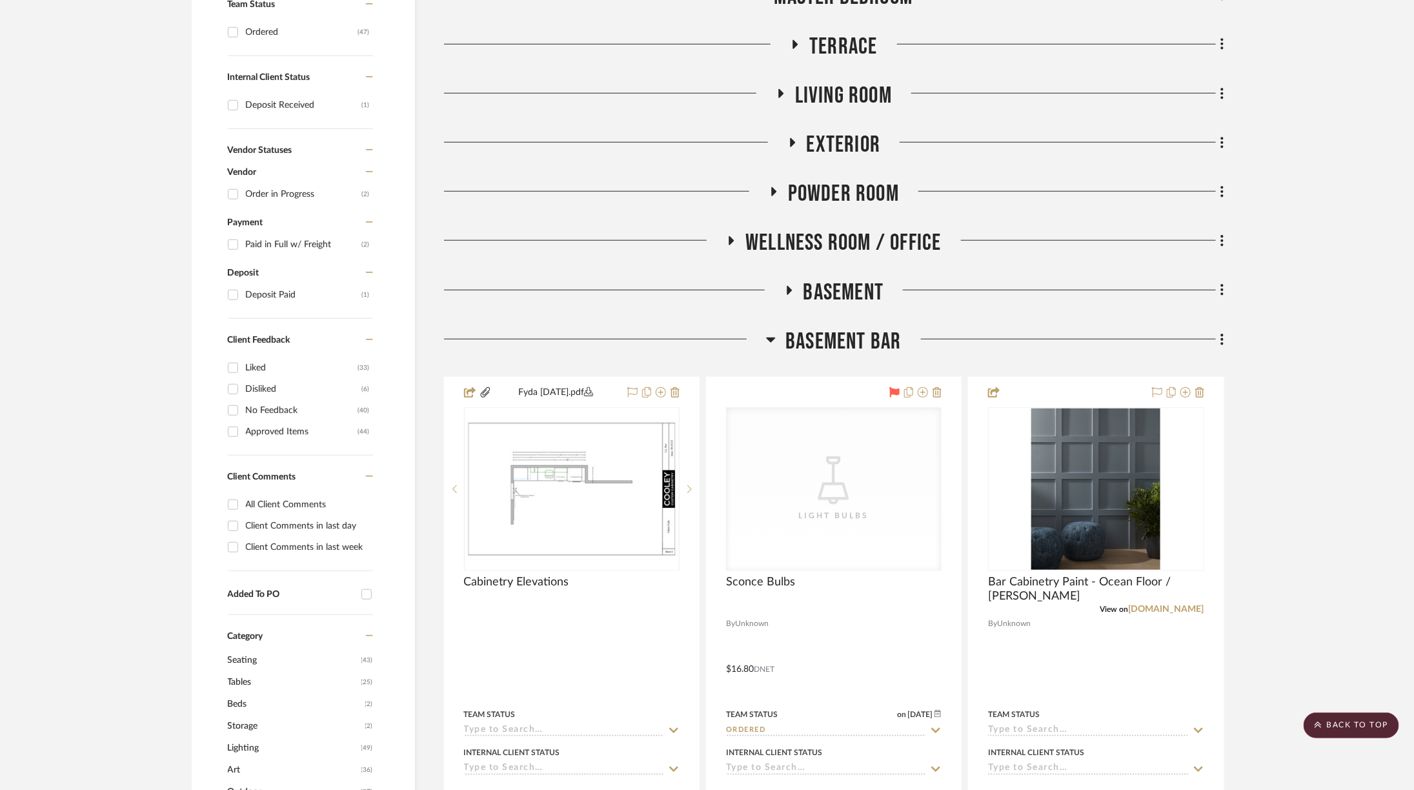
click at [832, 145] on span "Exterior" at bounding box center [844, 145] width 74 height 28
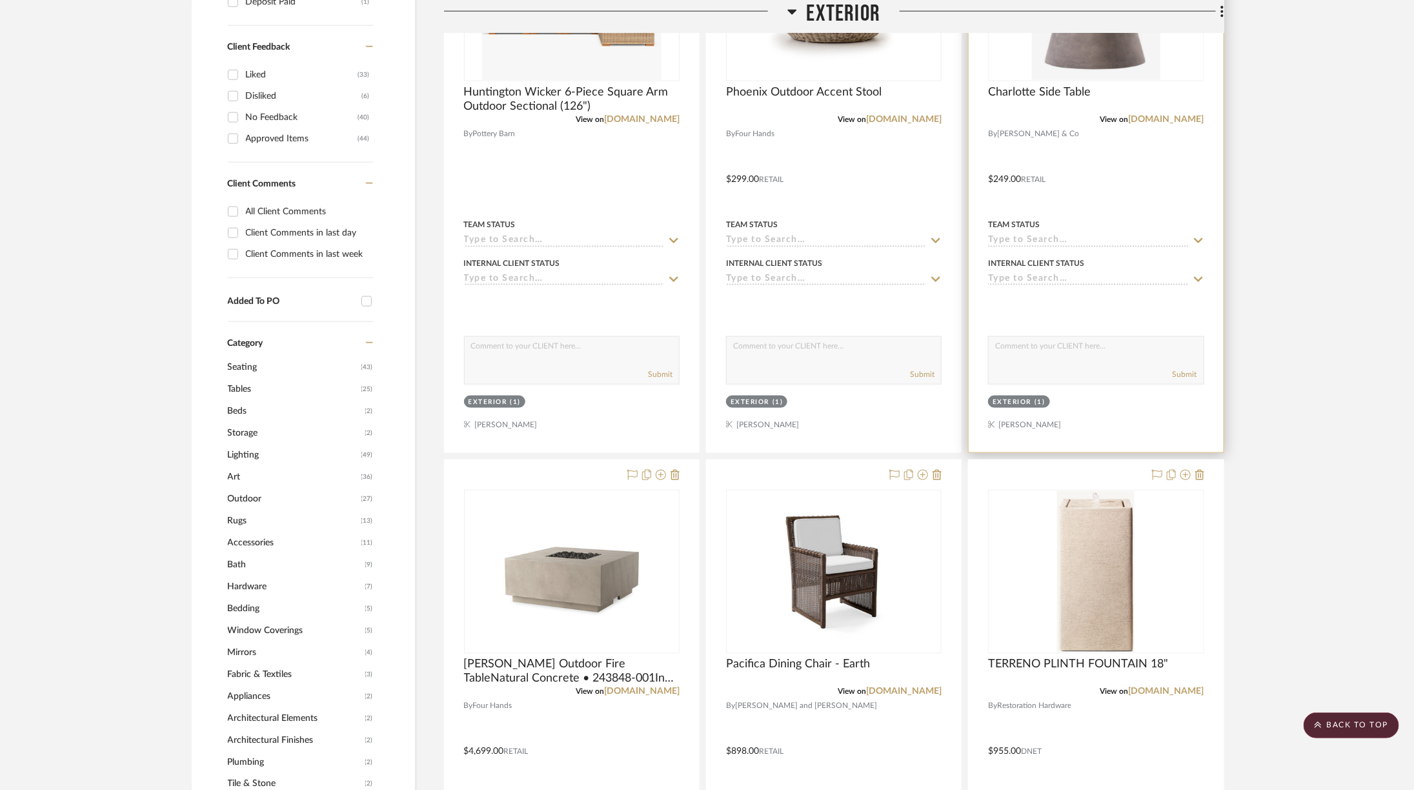
scroll to position [999, 6]
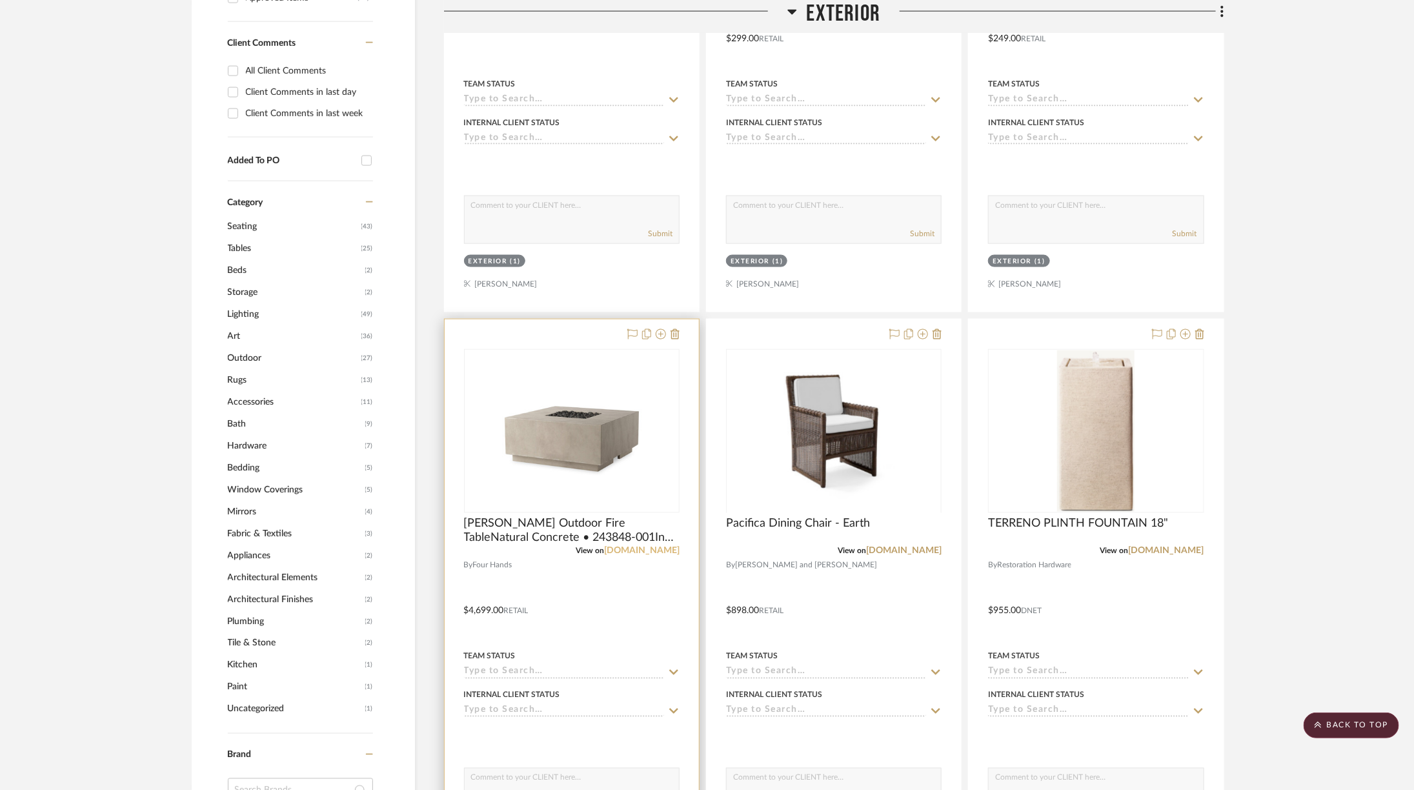
click at [646, 547] on link "[DOMAIN_NAME]" at bounding box center [642, 551] width 76 height 9
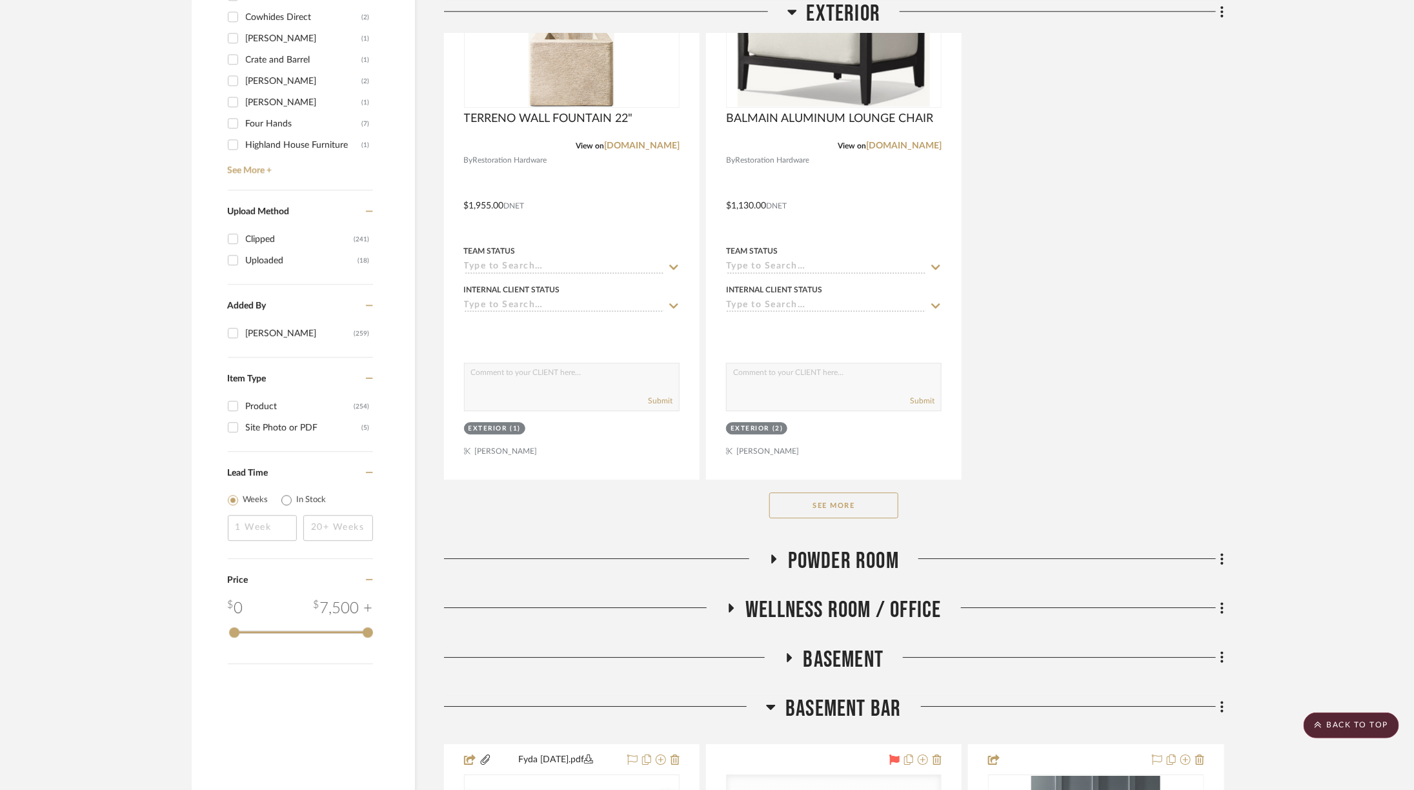
scroll to position [2073, 6]
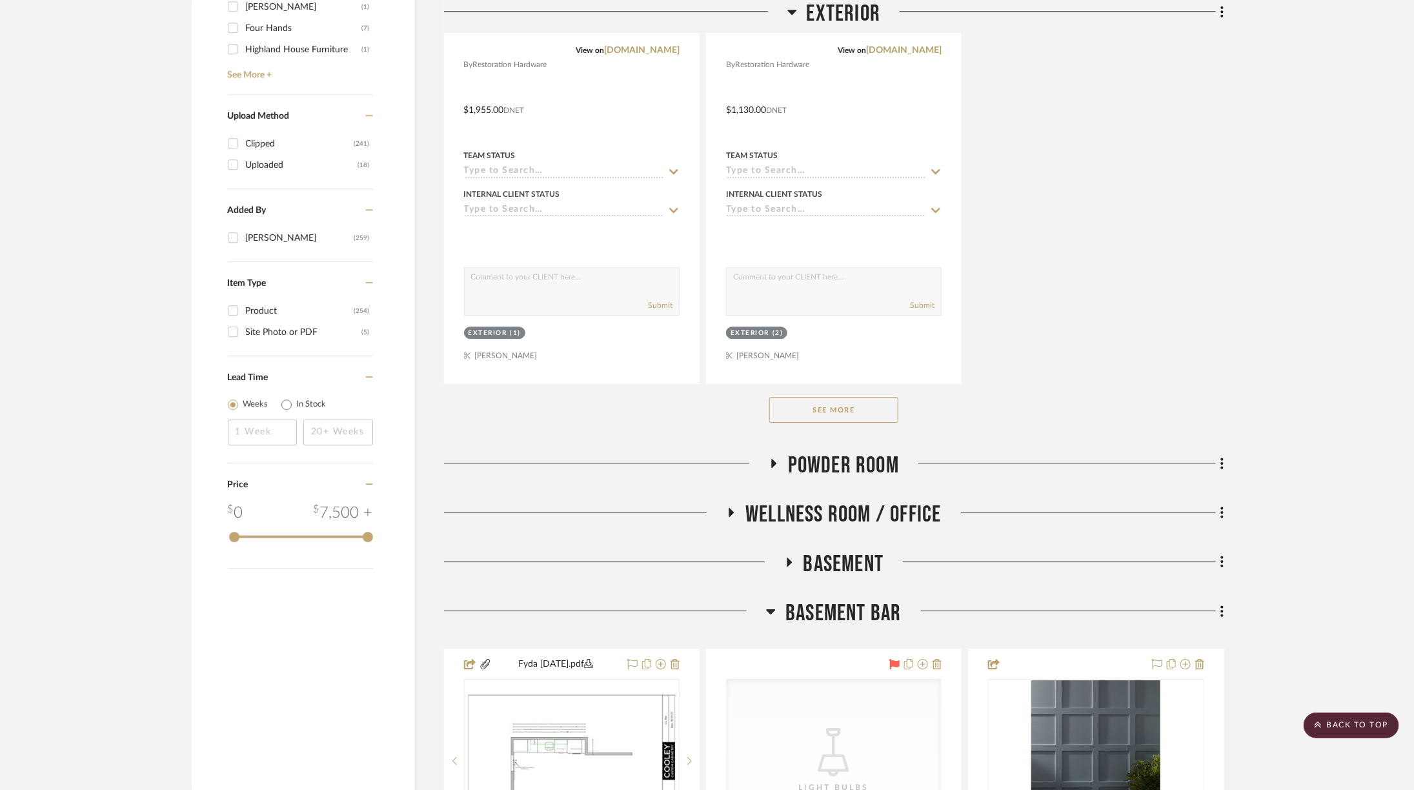
click at [825, 413] on button "See More" at bounding box center [834, 410] width 129 height 26
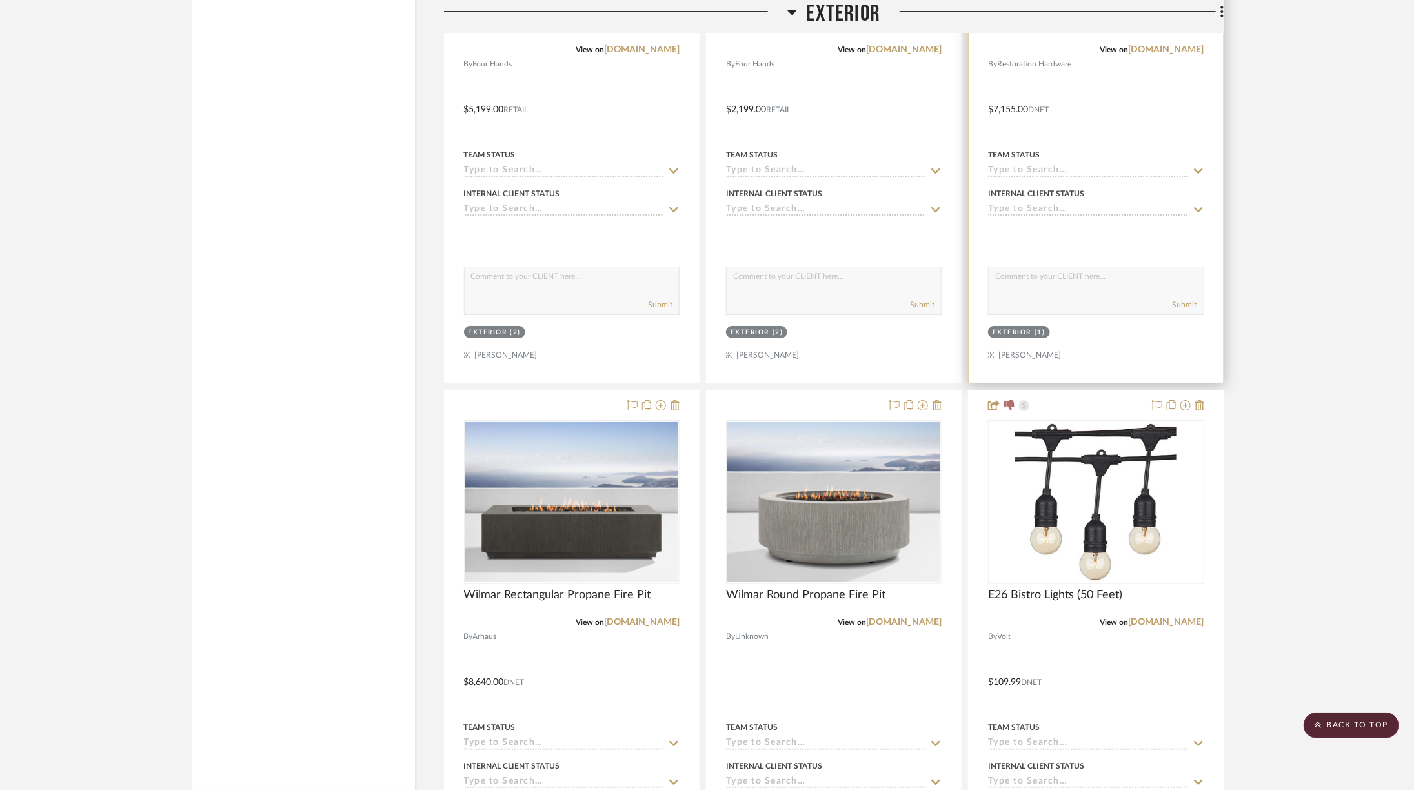
scroll to position [2668, 6]
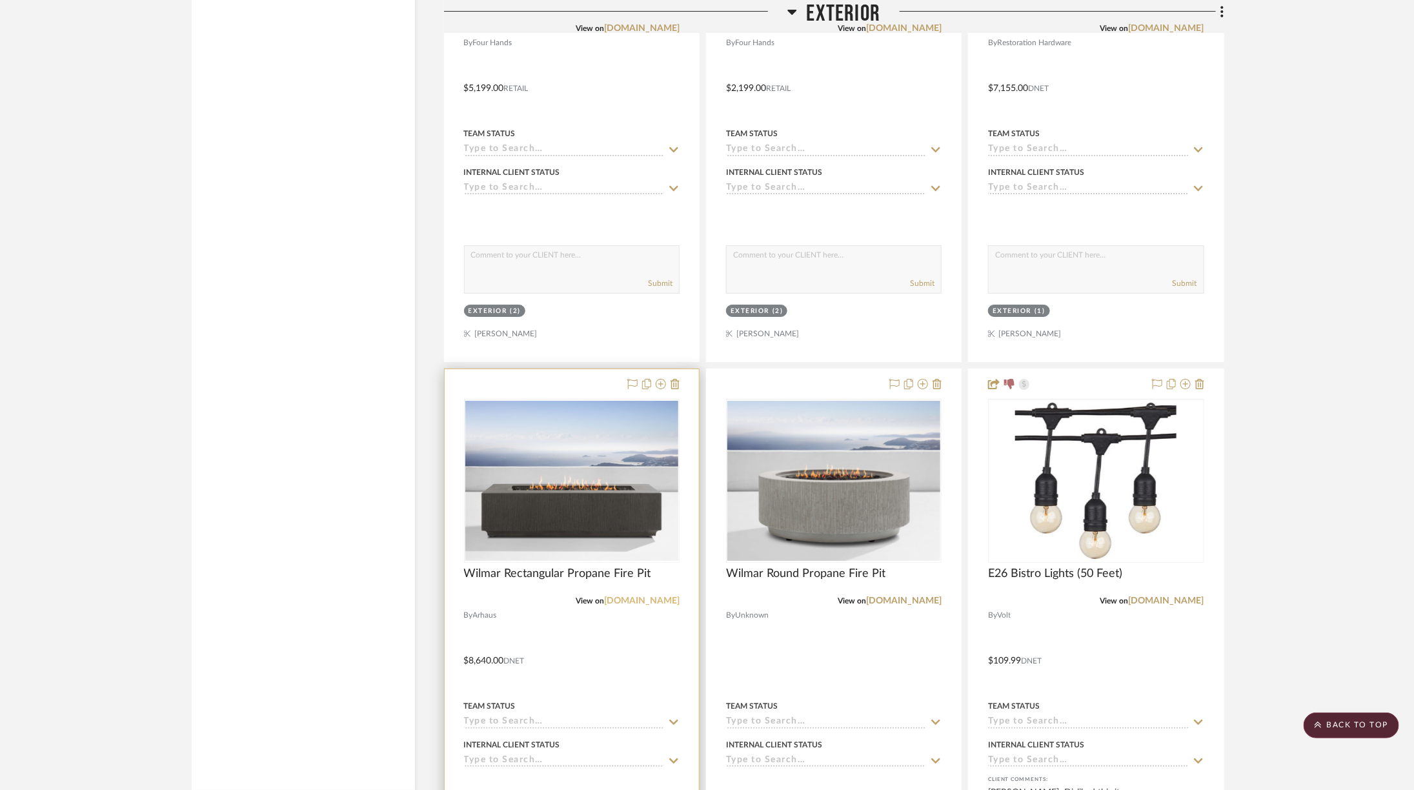
click at [646, 597] on link "[DOMAIN_NAME]" at bounding box center [642, 601] width 76 height 9
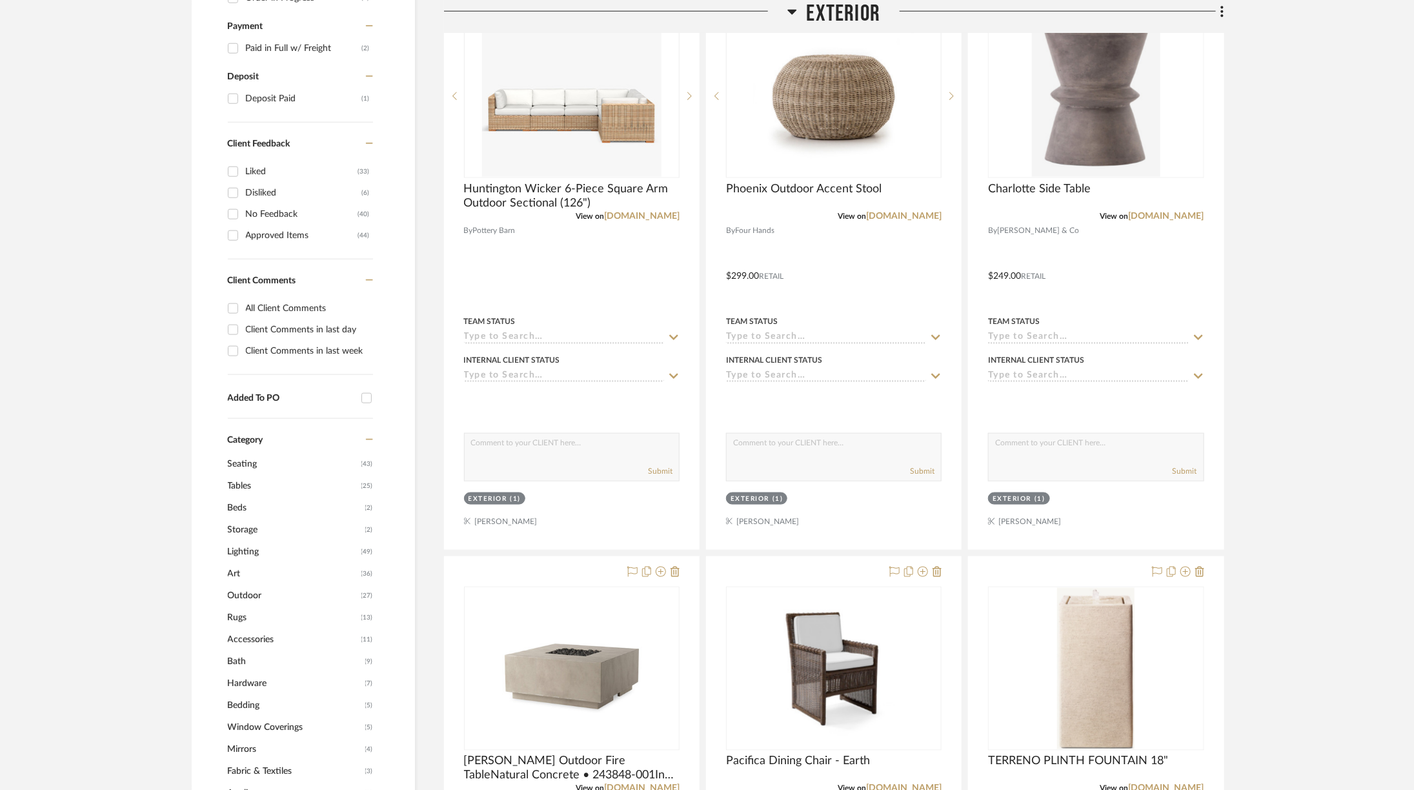
scroll to position [636, 6]
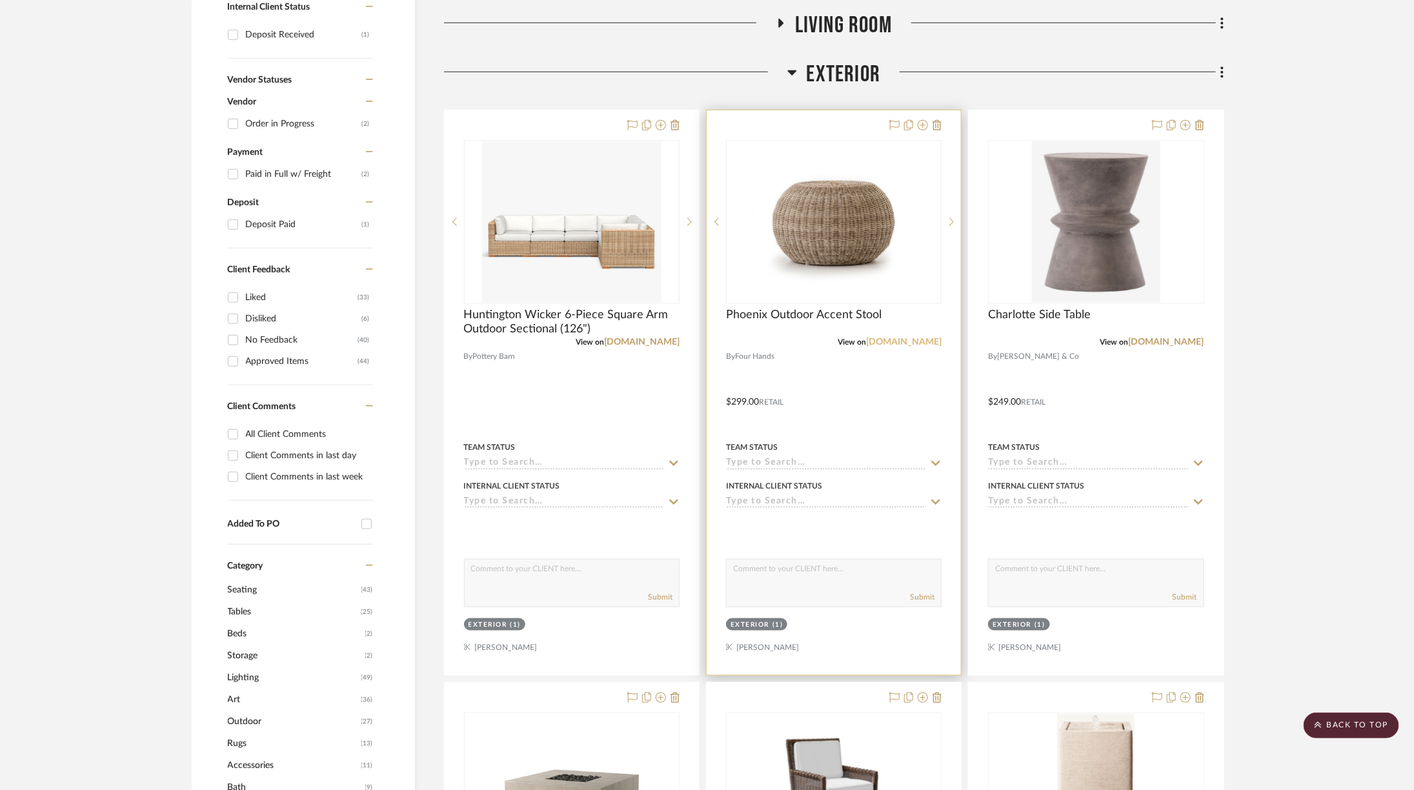
click at [899, 340] on link "[DOMAIN_NAME]" at bounding box center [904, 342] width 76 height 9
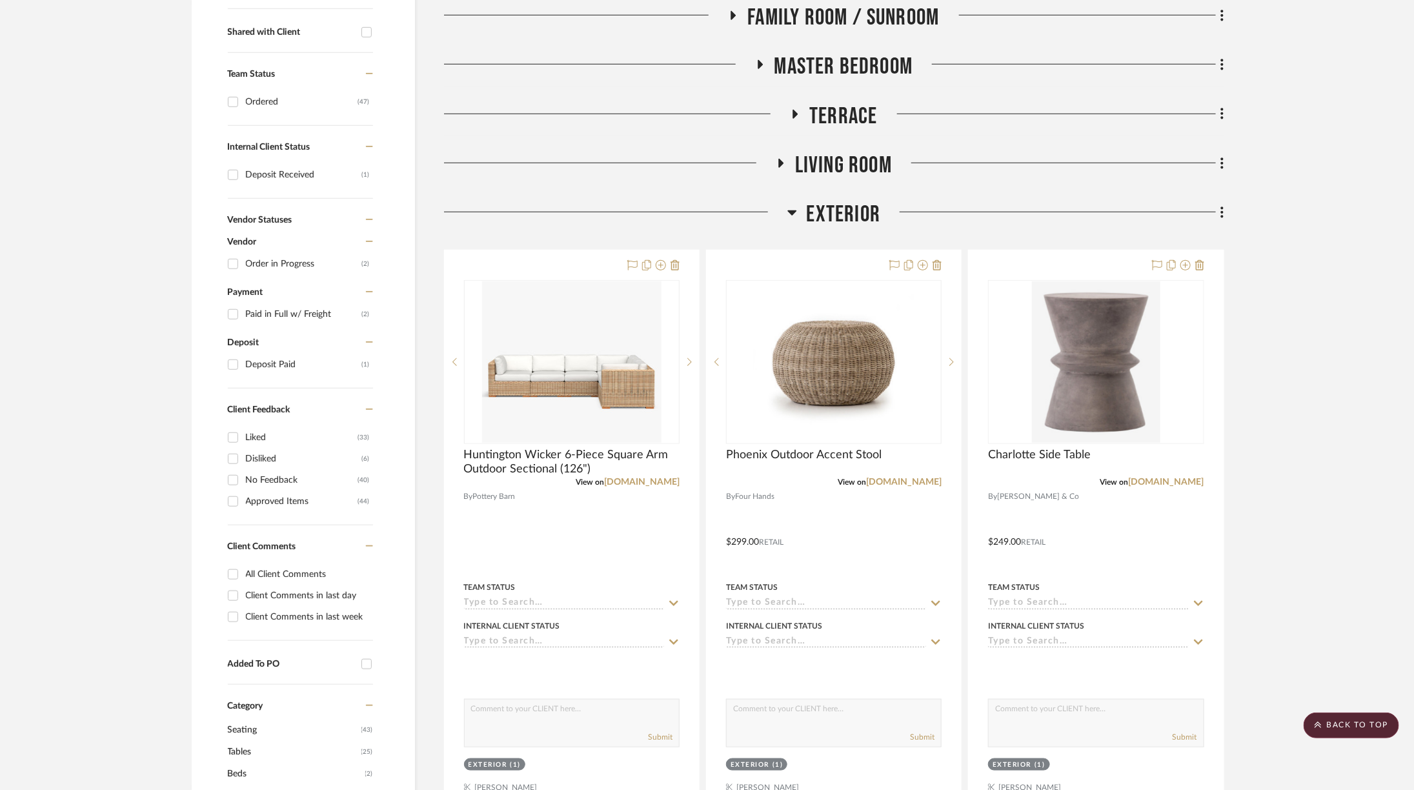
scroll to position [492, 6]
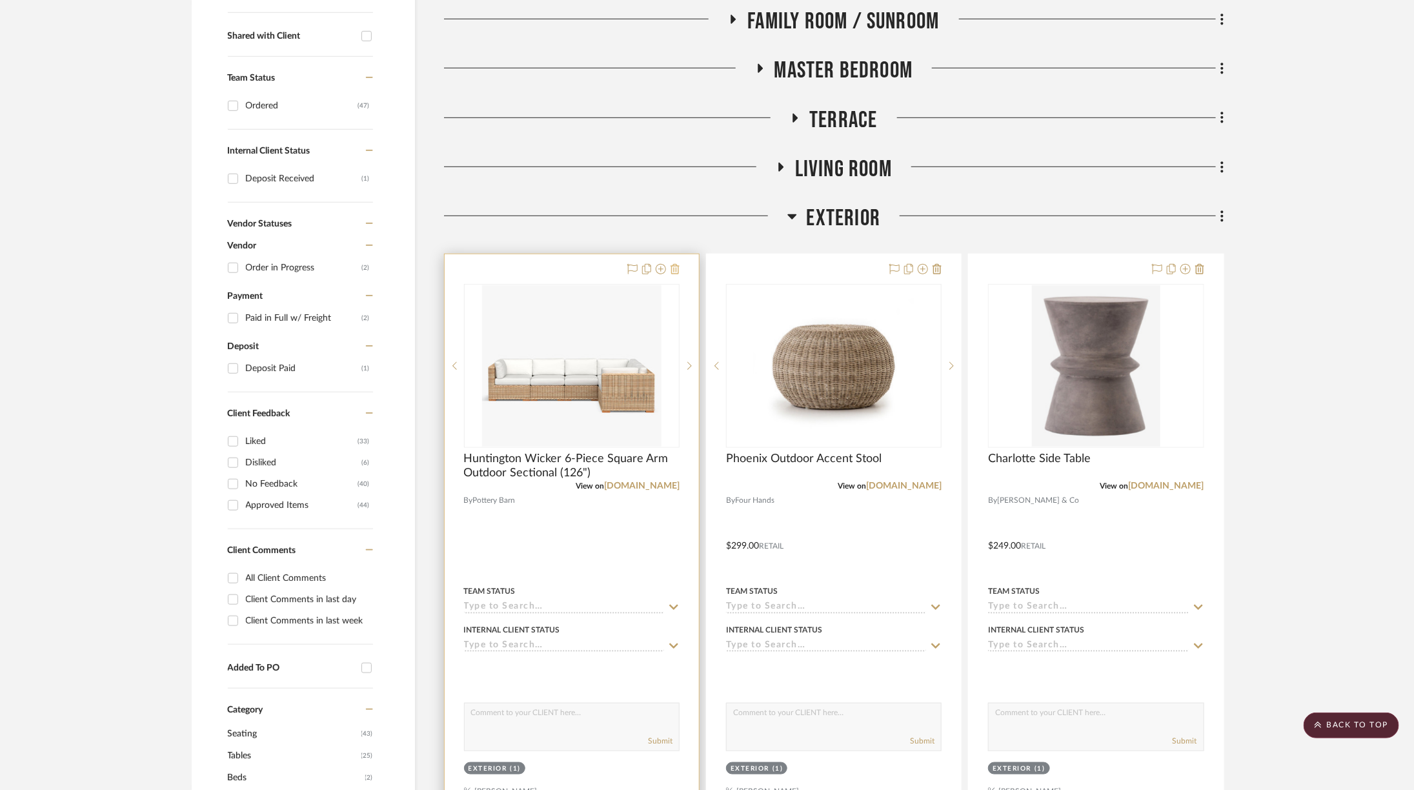
click at [671, 269] on icon at bounding box center [675, 269] width 9 height 10
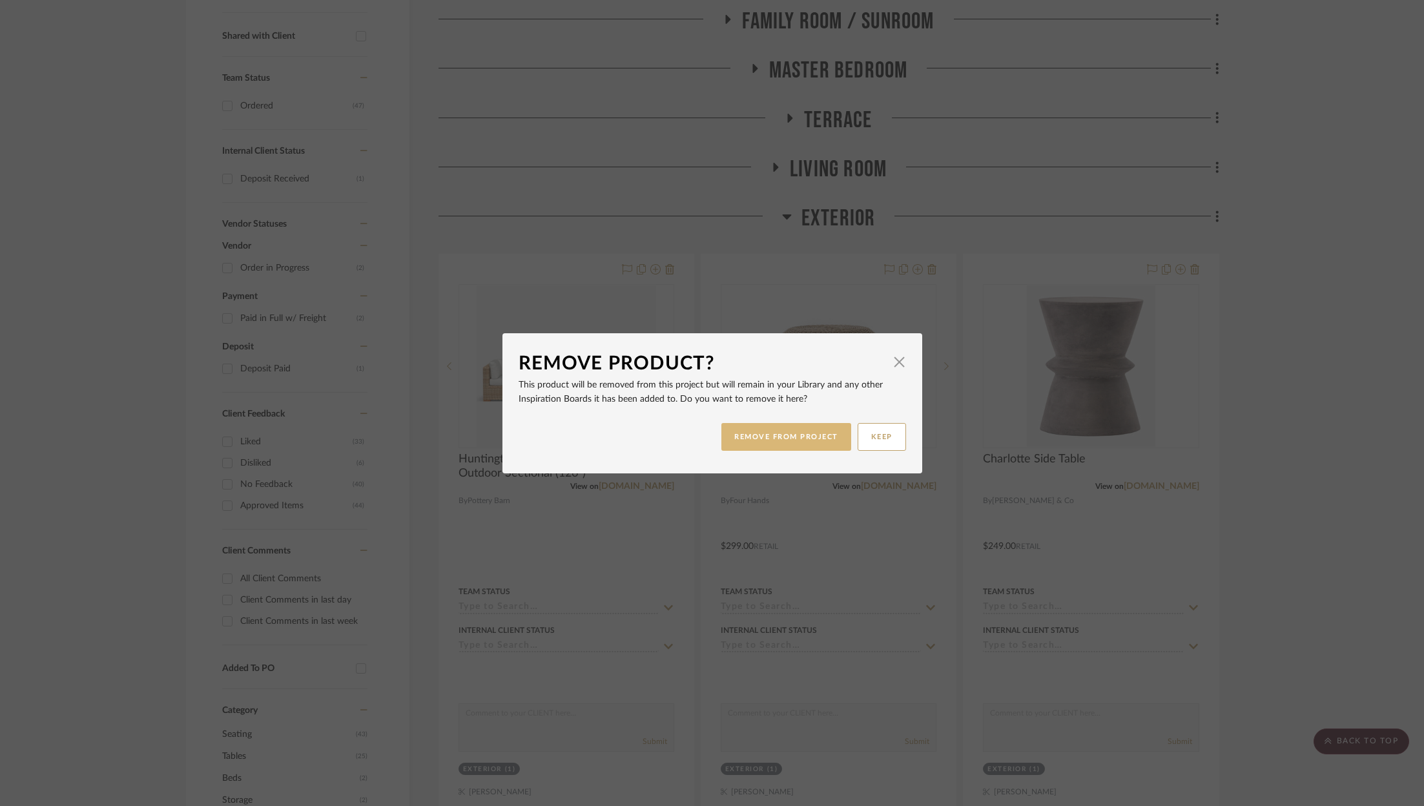
click at [757, 431] on button "REMOVE FROM PROJECT" at bounding box center [786, 437] width 130 height 28
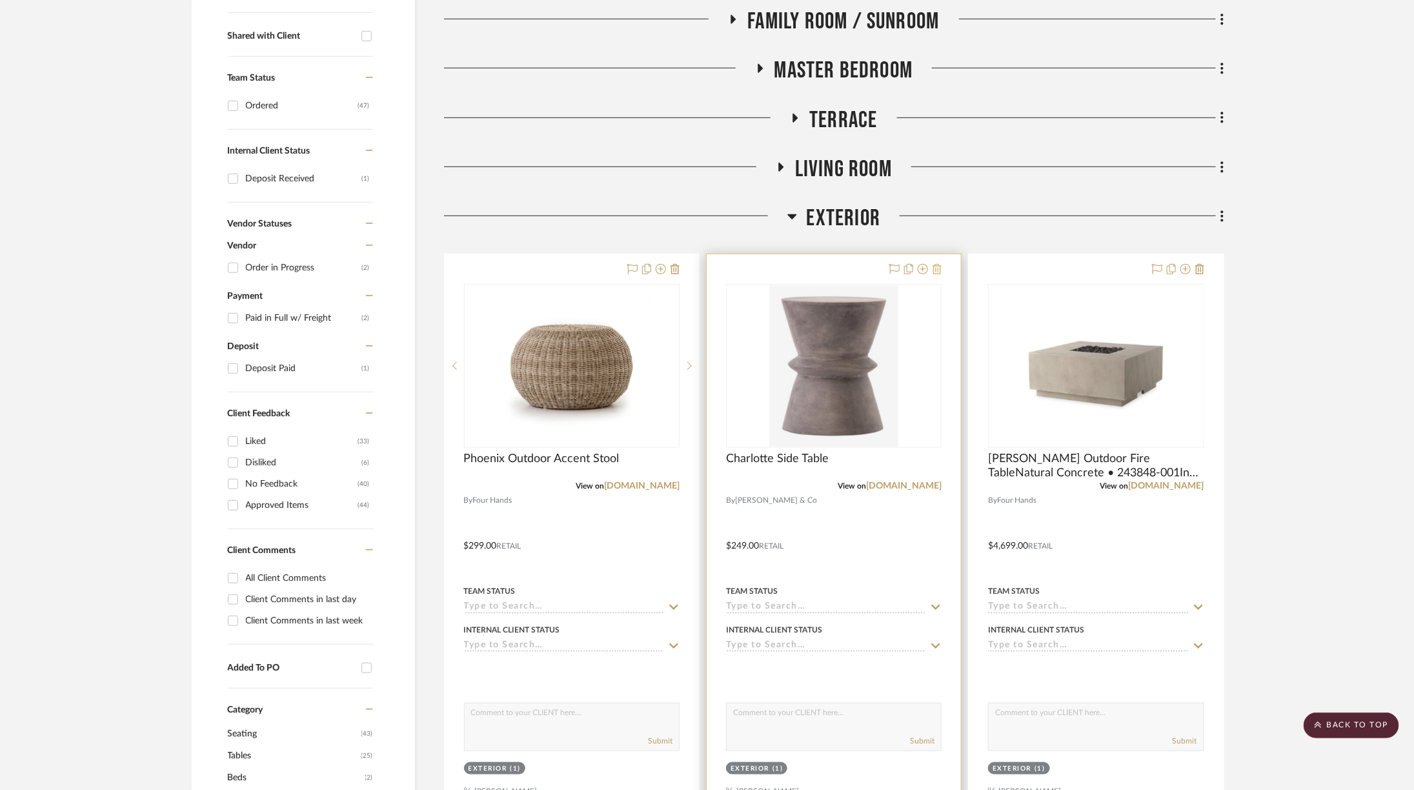
click at [934, 269] on icon at bounding box center [937, 269] width 9 height 10
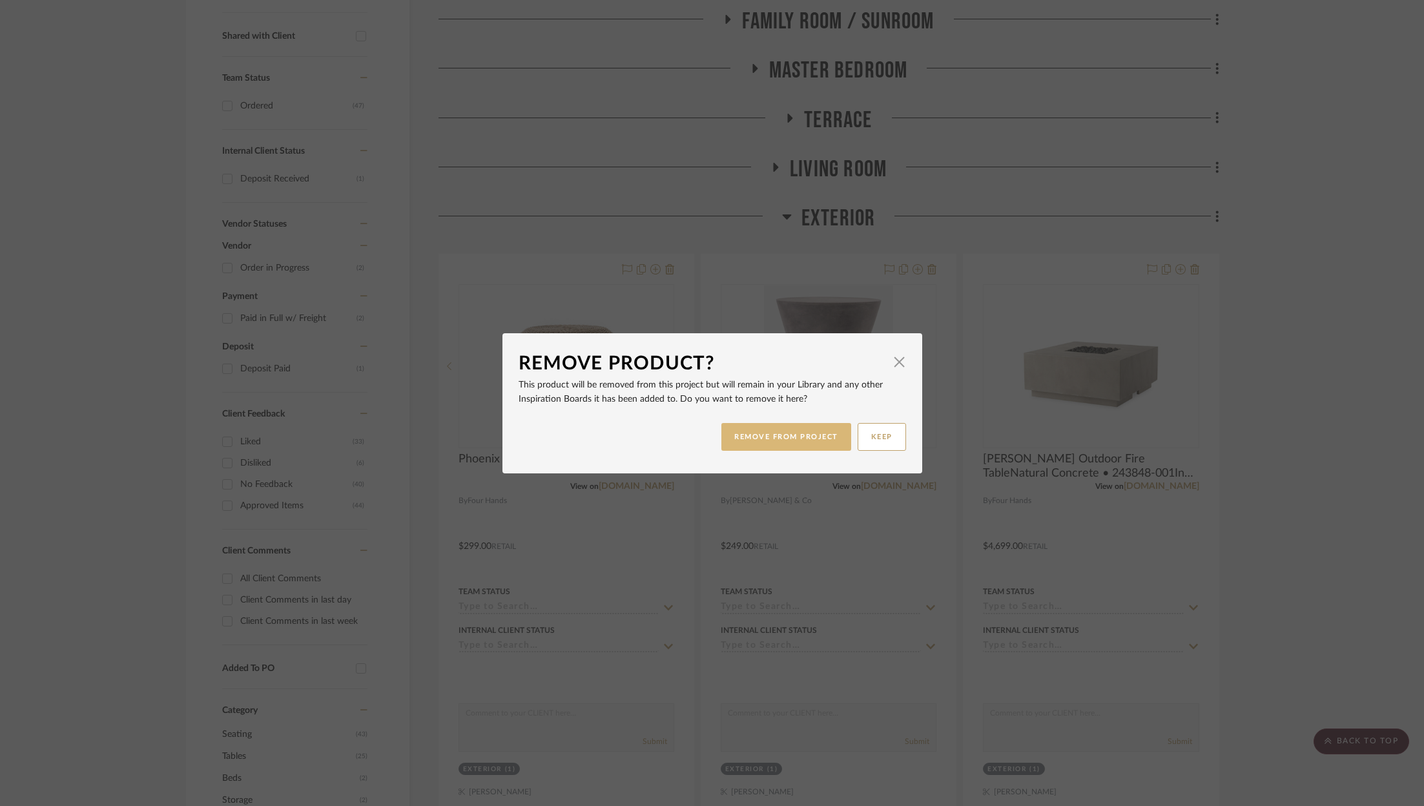
click at [781, 439] on button "REMOVE FROM PROJECT" at bounding box center [786, 437] width 130 height 28
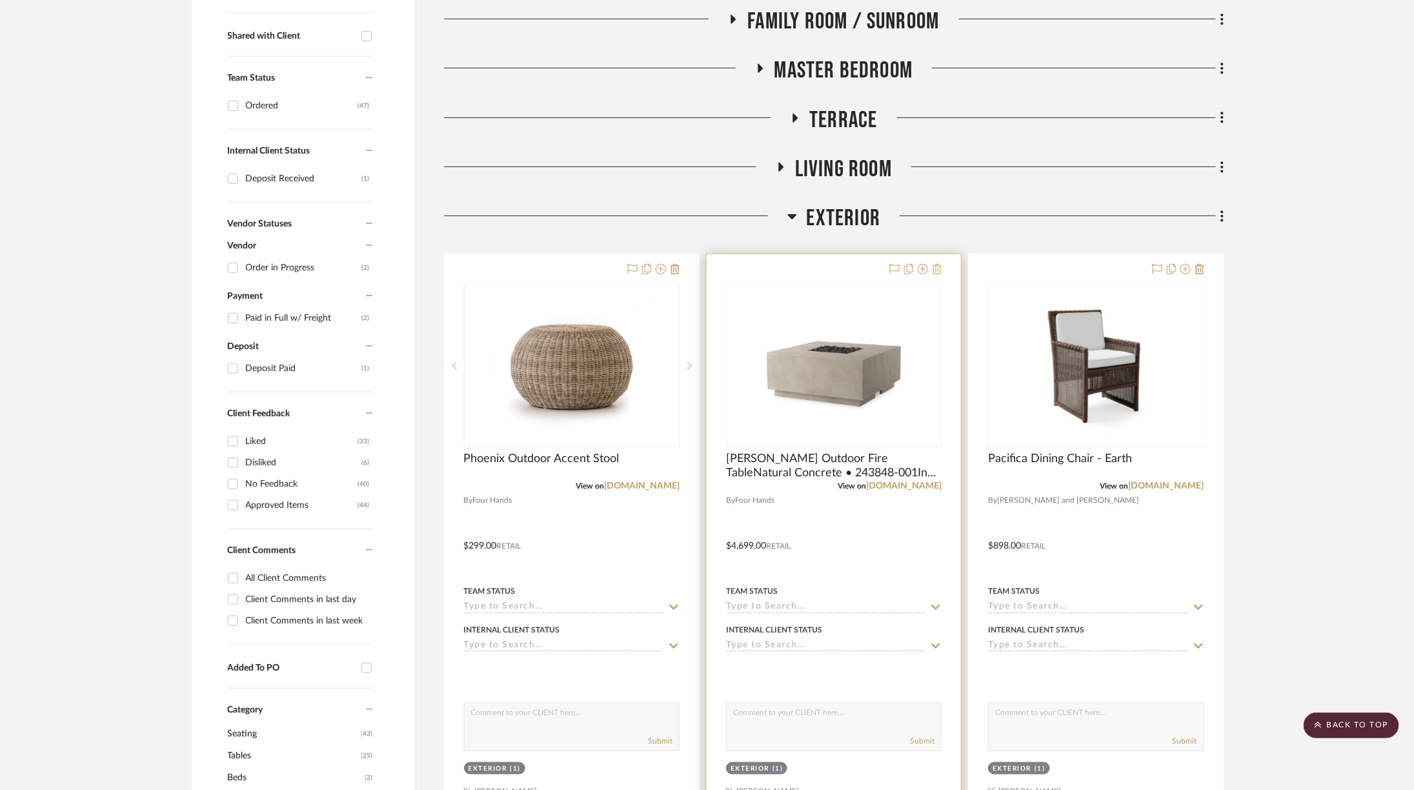
click at [934, 268] on icon at bounding box center [937, 269] width 9 height 10
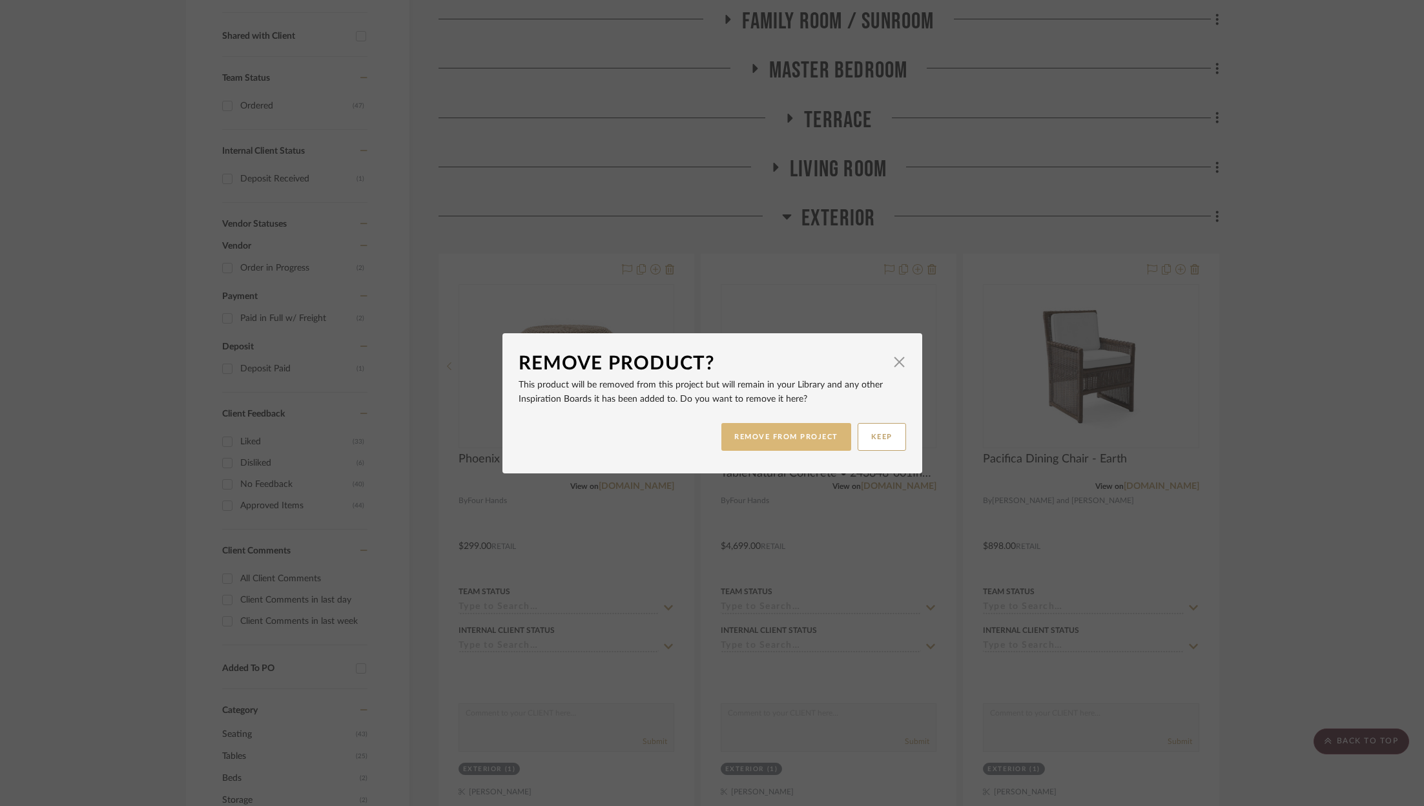
click at [803, 436] on button "REMOVE FROM PROJECT" at bounding box center [786, 437] width 130 height 28
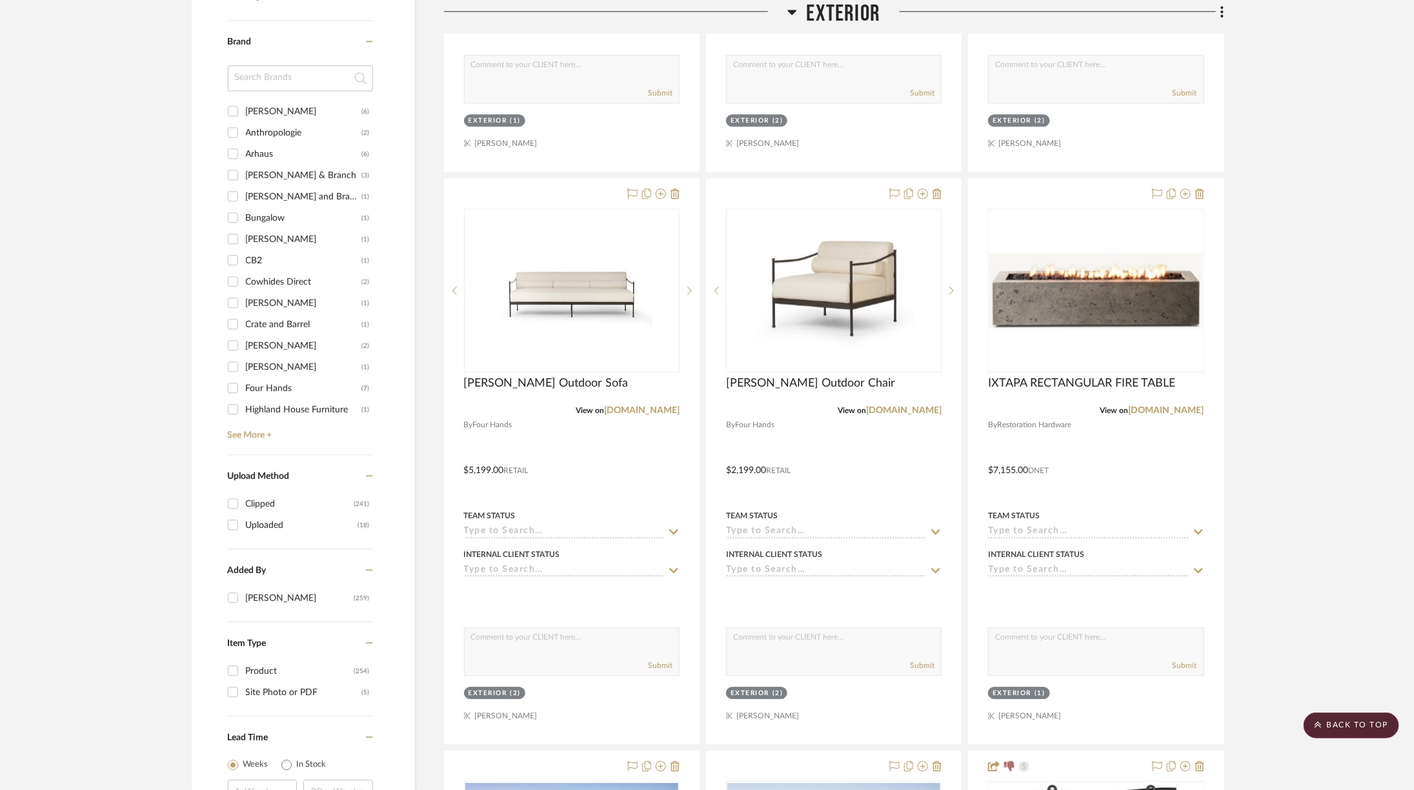
scroll to position [1715, 6]
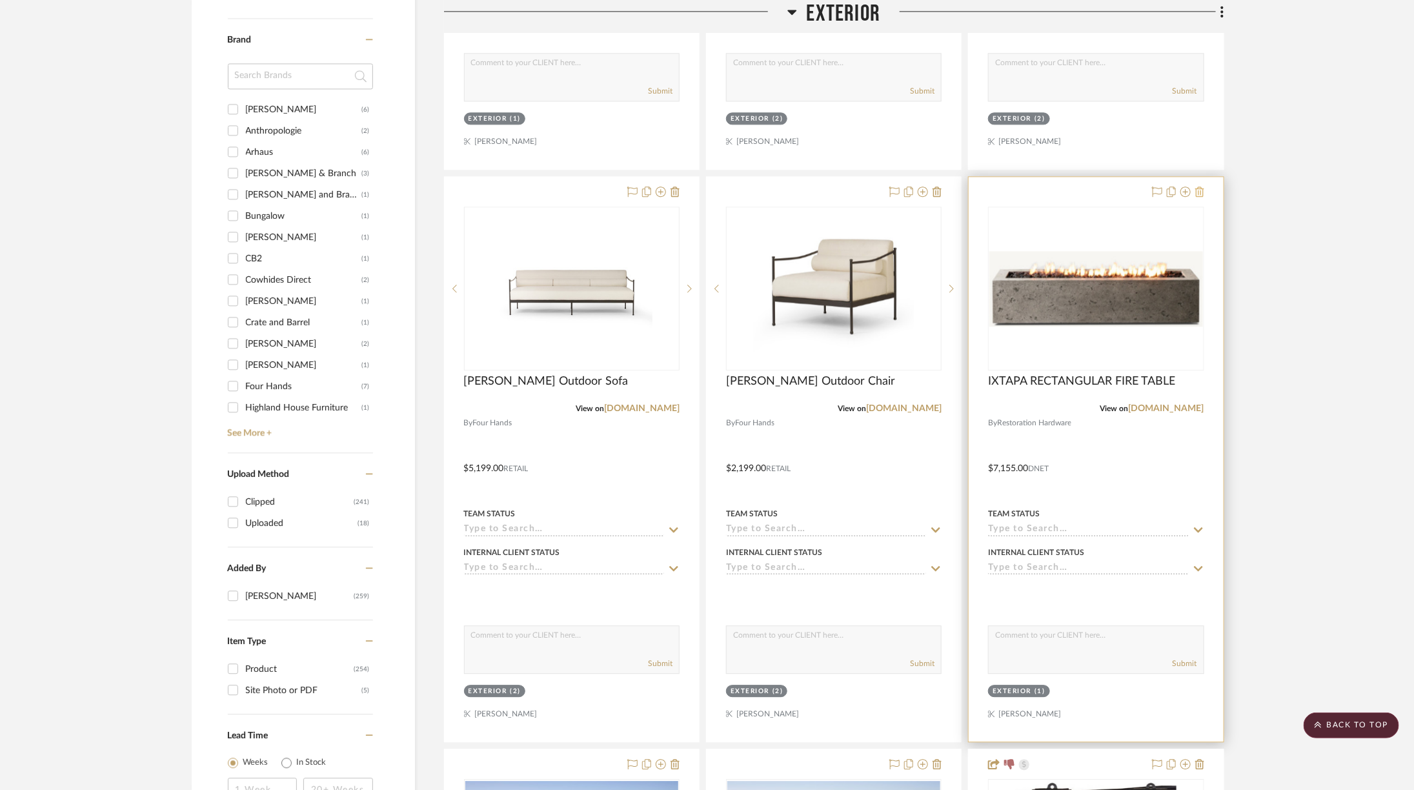
click at [1196, 187] on icon at bounding box center [1200, 192] width 9 height 10
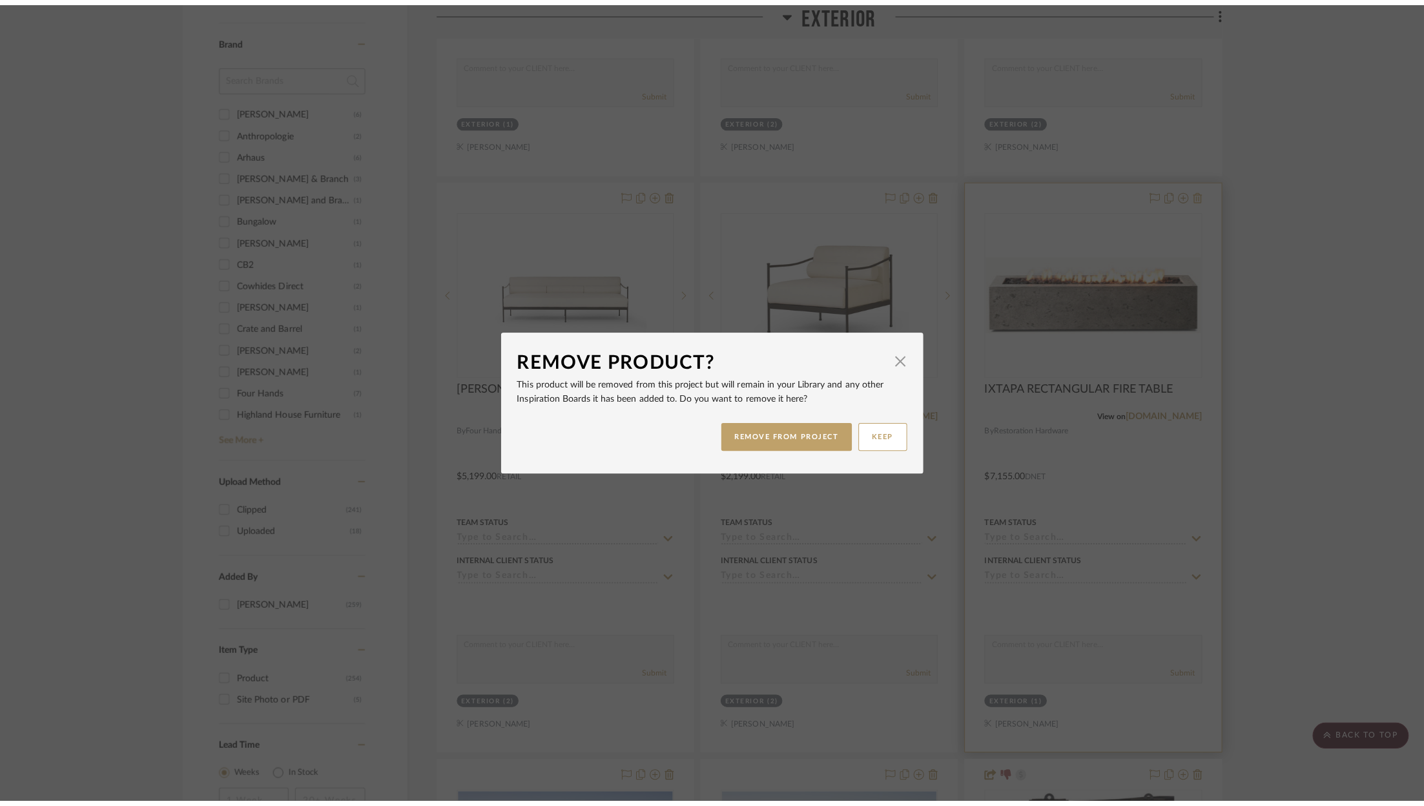
scroll to position [0, 0]
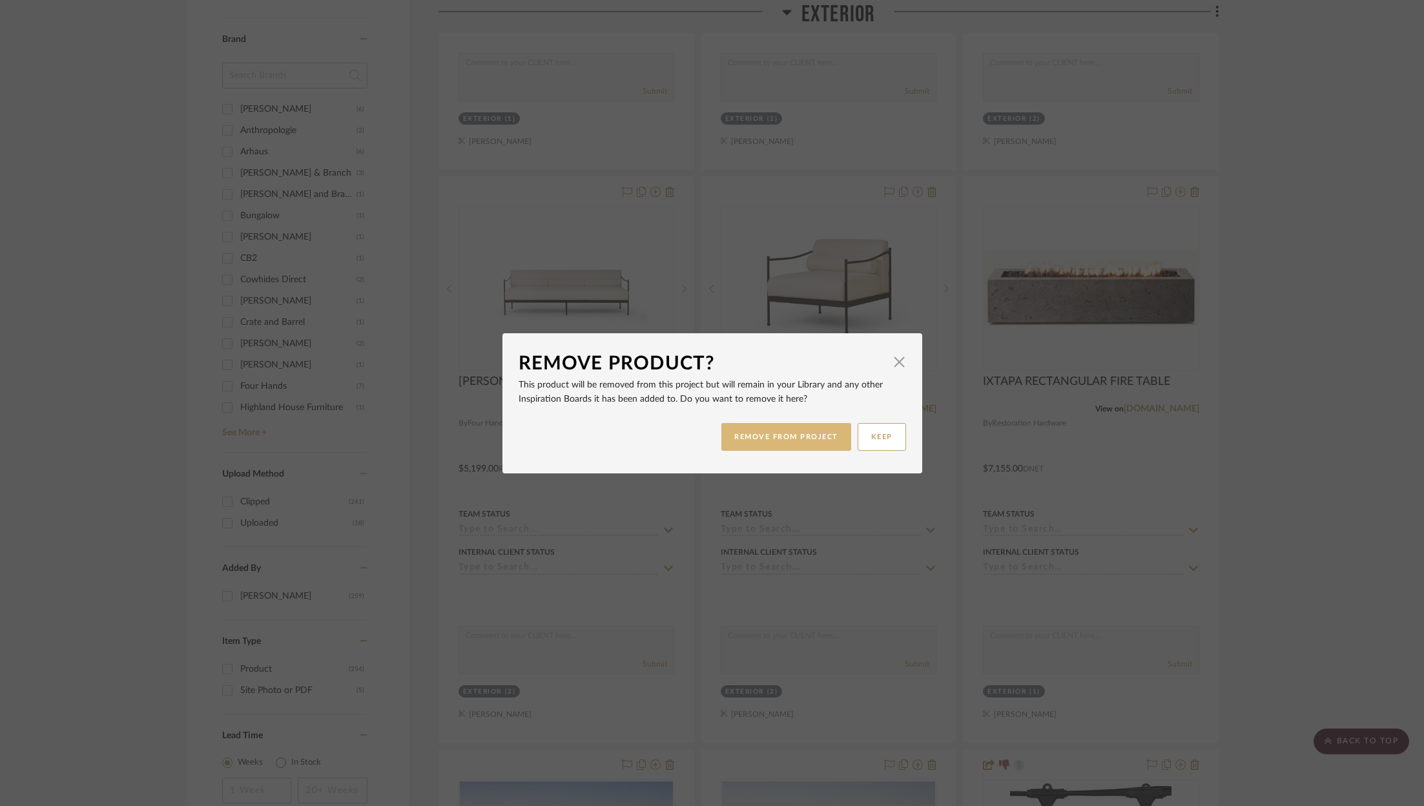
click at [755, 430] on button "REMOVE FROM PROJECT" at bounding box center [786, 437] width 130 height 28
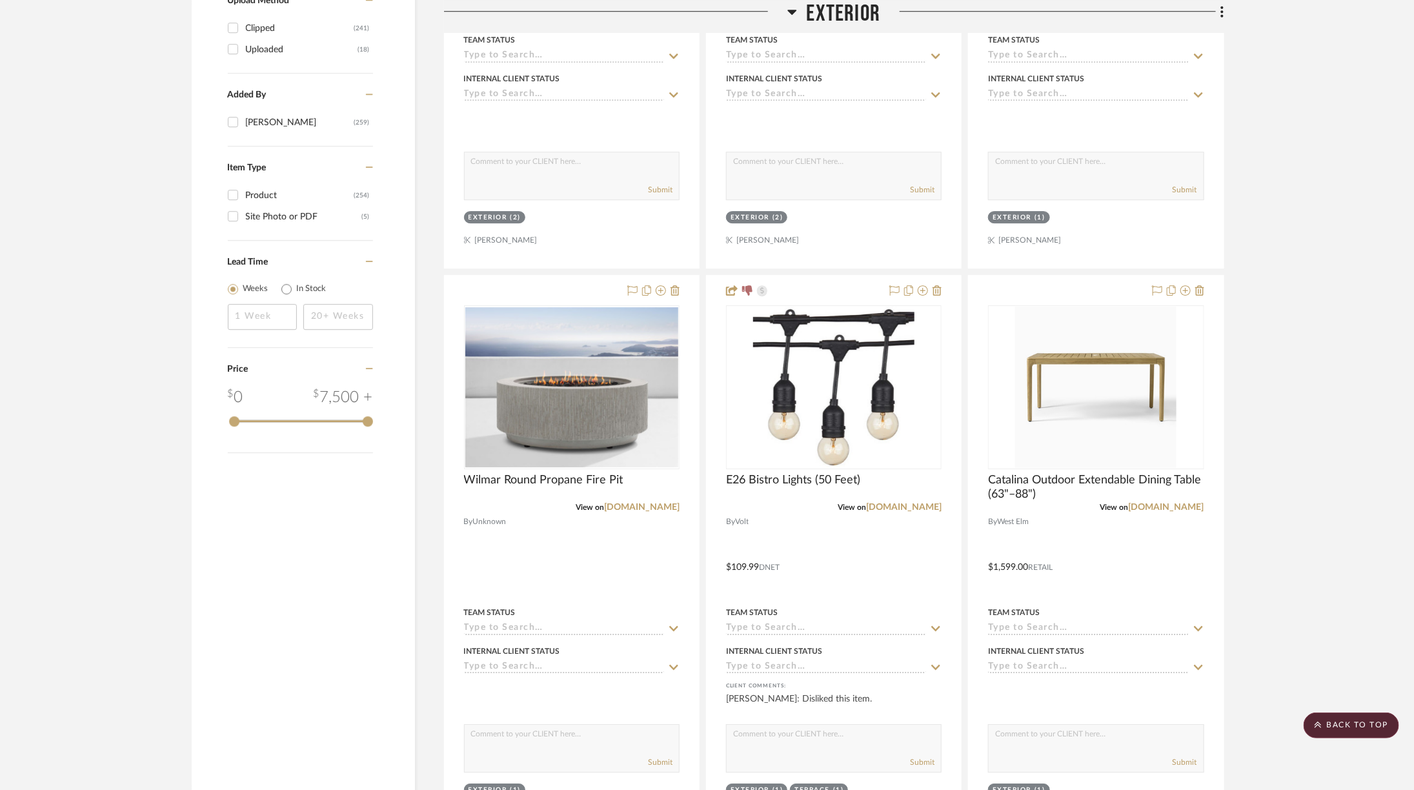
scroll to position [2222, 6]
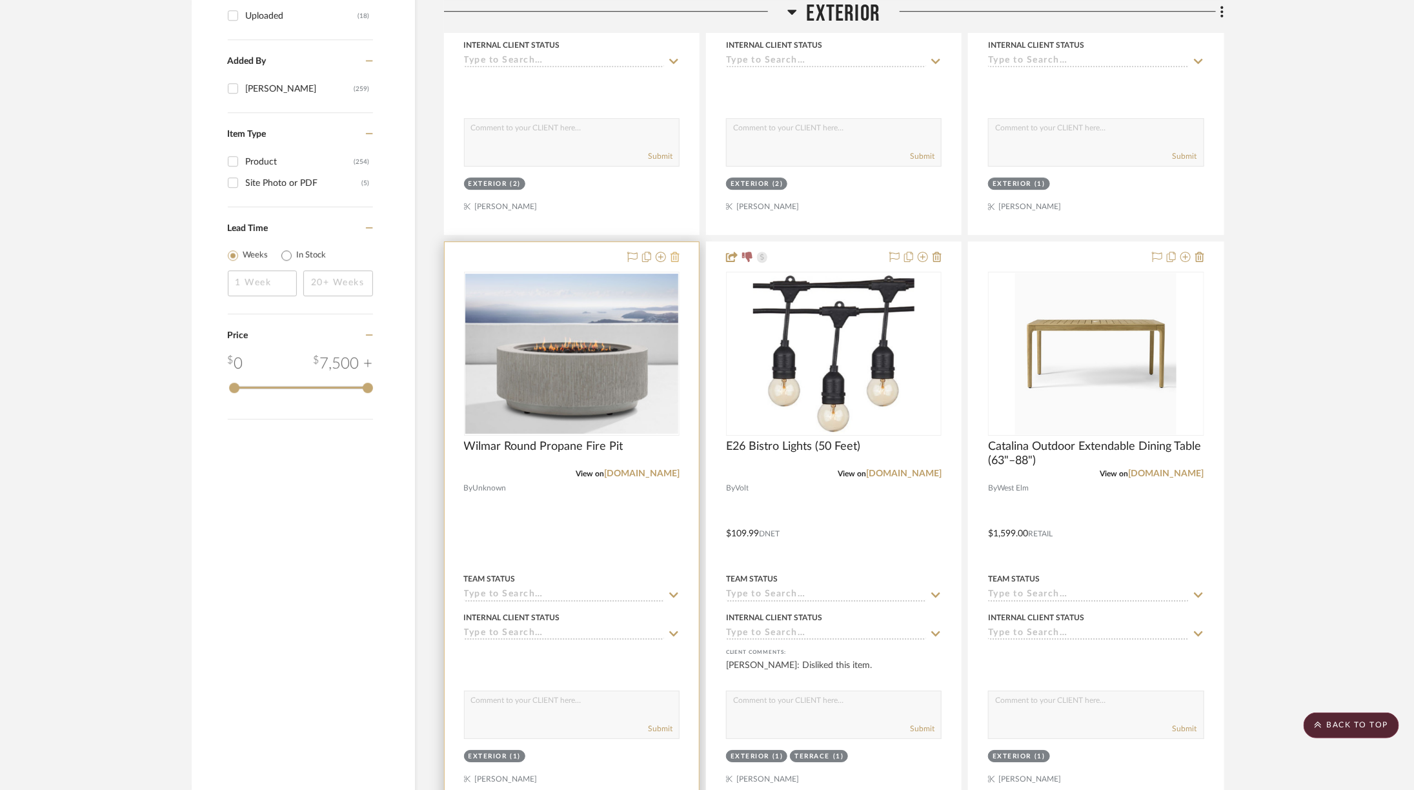
click at [673, 252] on icon at bounding box center [675, 257] width 9 height 10
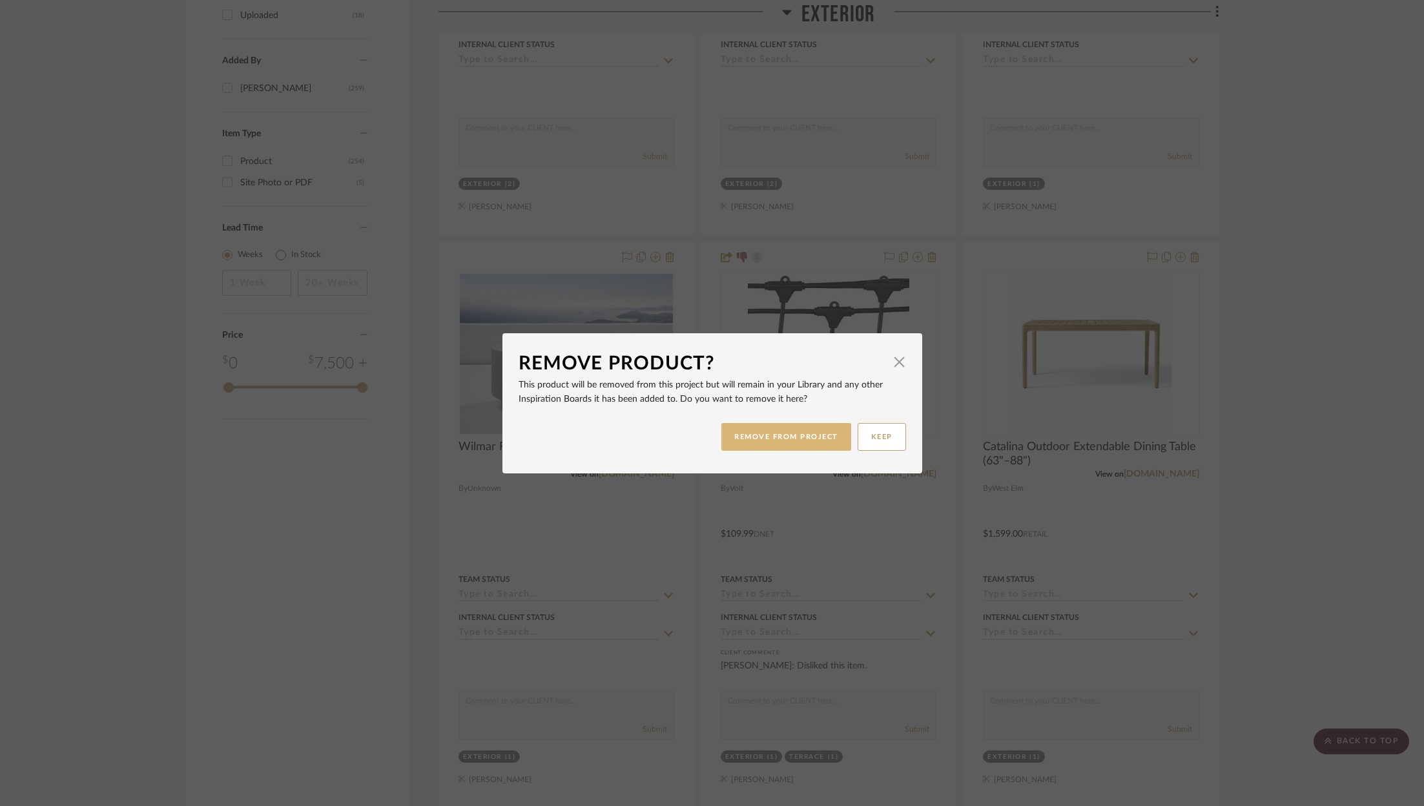
click at [812, 436] on button "REMOVE FROM PROJECT" at bounding box center [786, 437] width 130 height 28
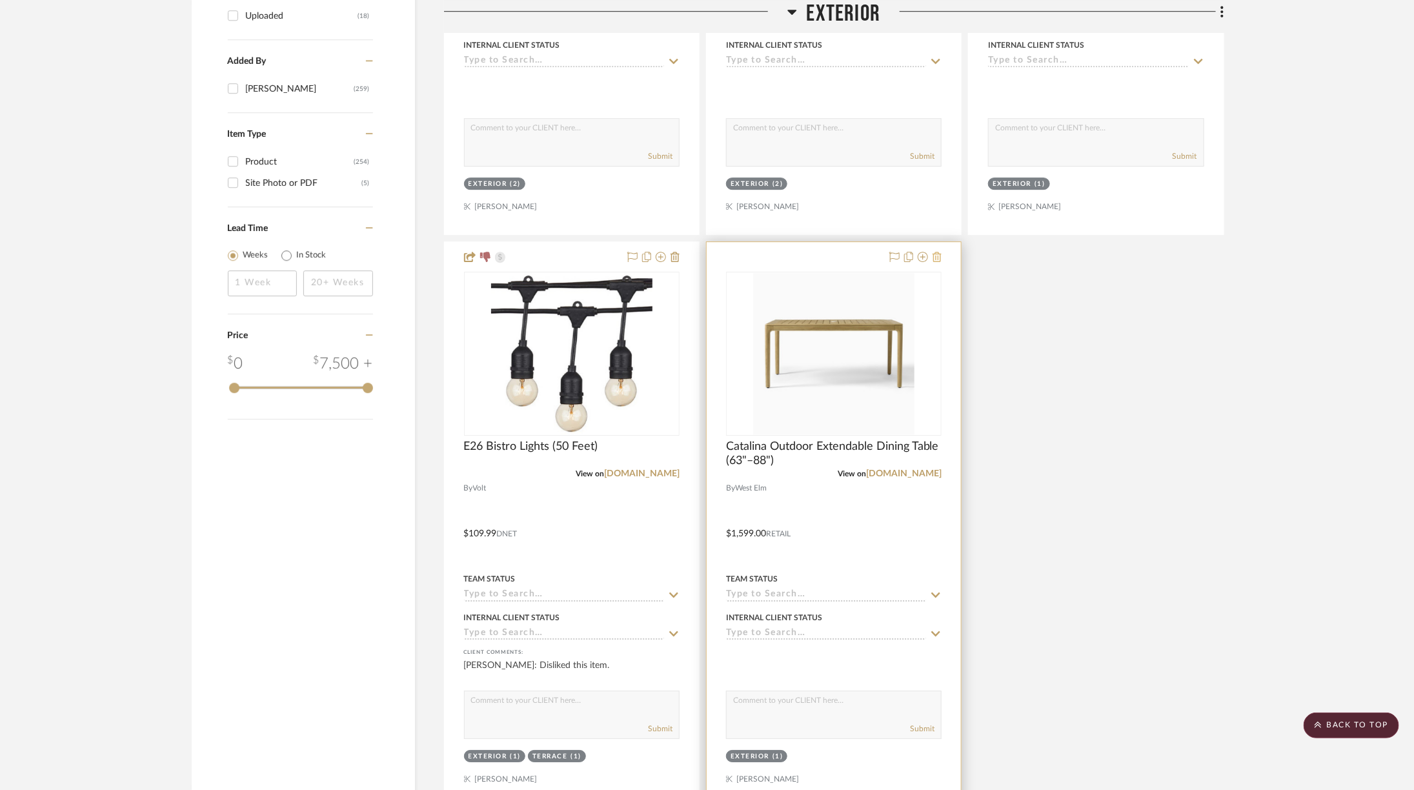
click at [933, 252] on icon at bounding box center [937, 257] width 9 height 10
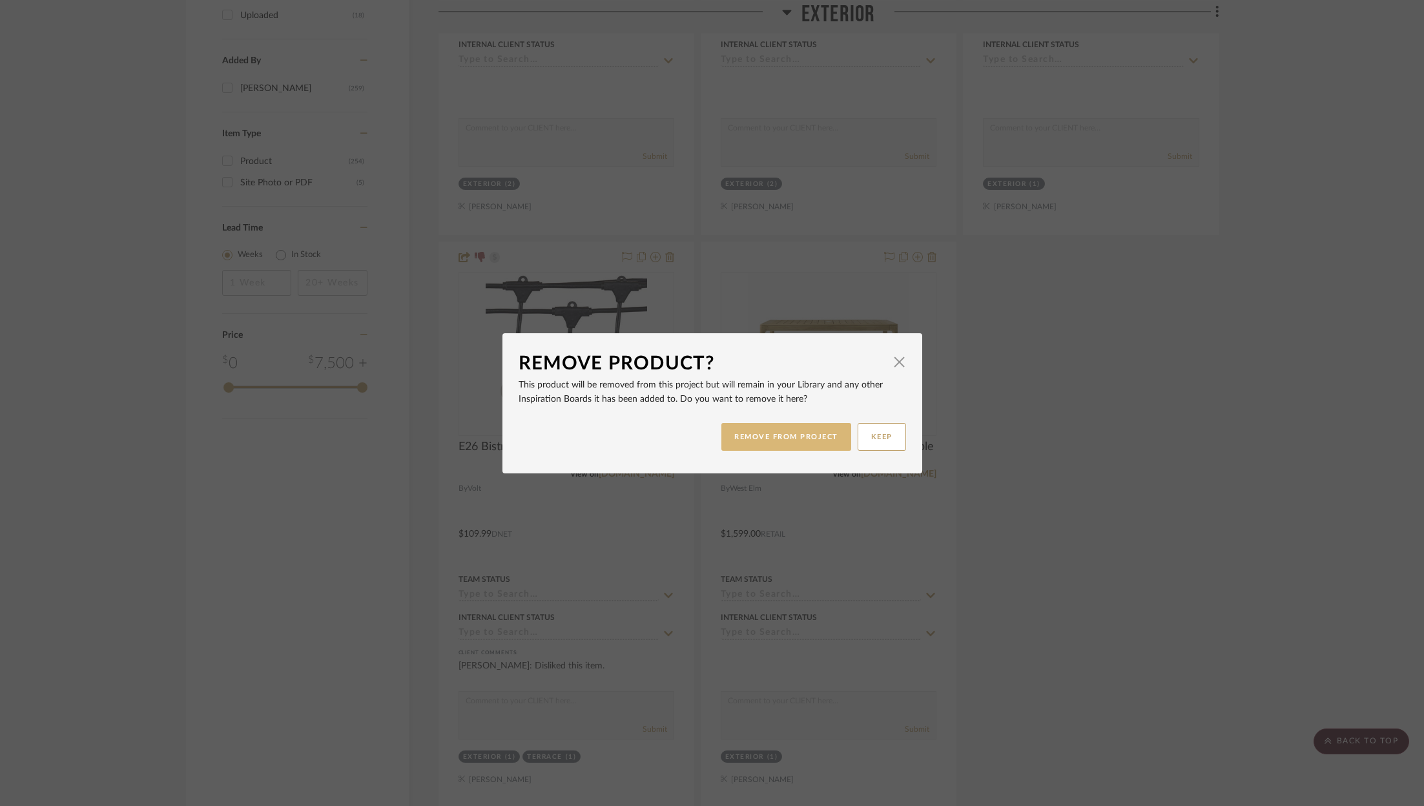
click at [788, 436] on button "REMOVE FROM PROJECT" at bounding box center [786, 437] width 130 height 28
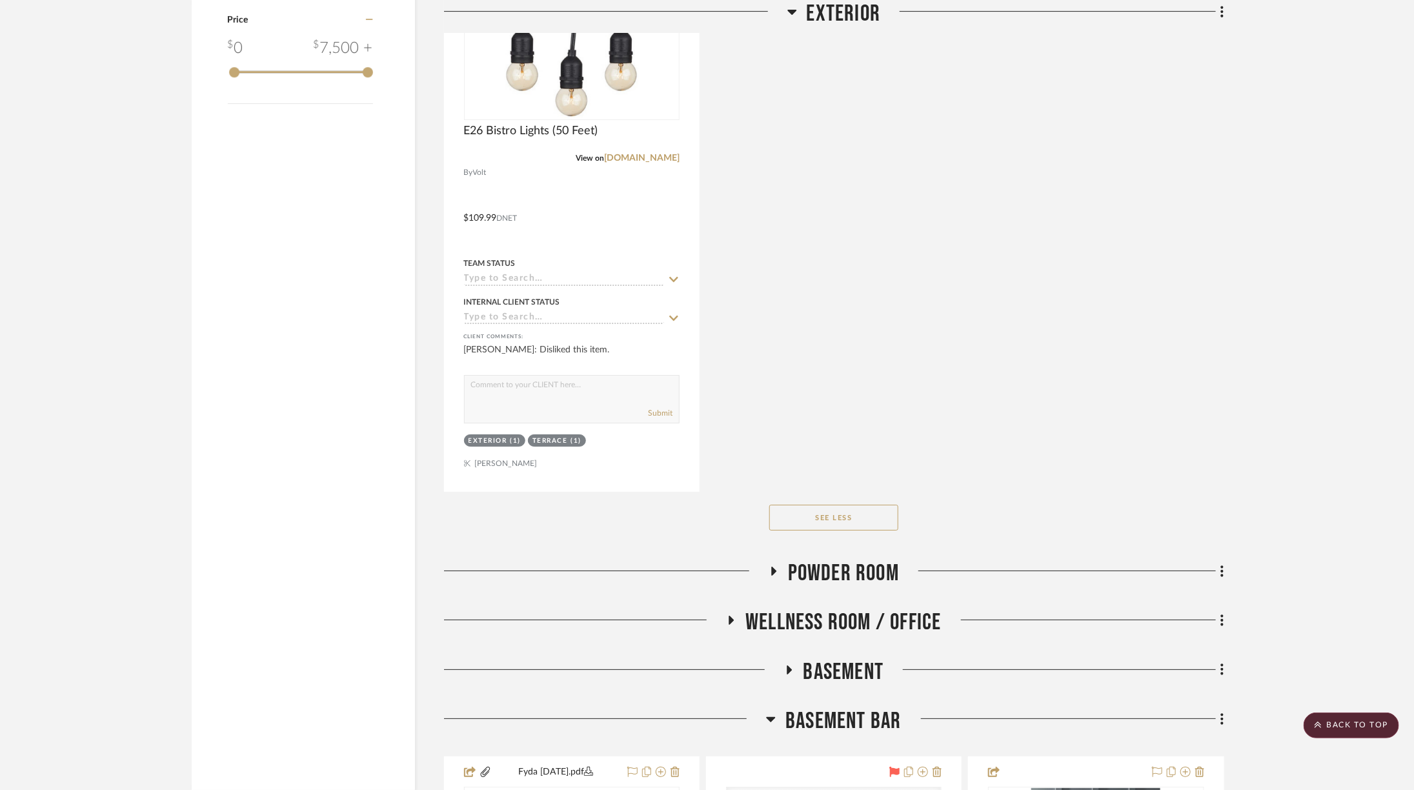
scroll to position [2540, 6]
click at [915, 607] on span "Wellness Room / Office" at bounding box center [844, 621] width 196 height 28
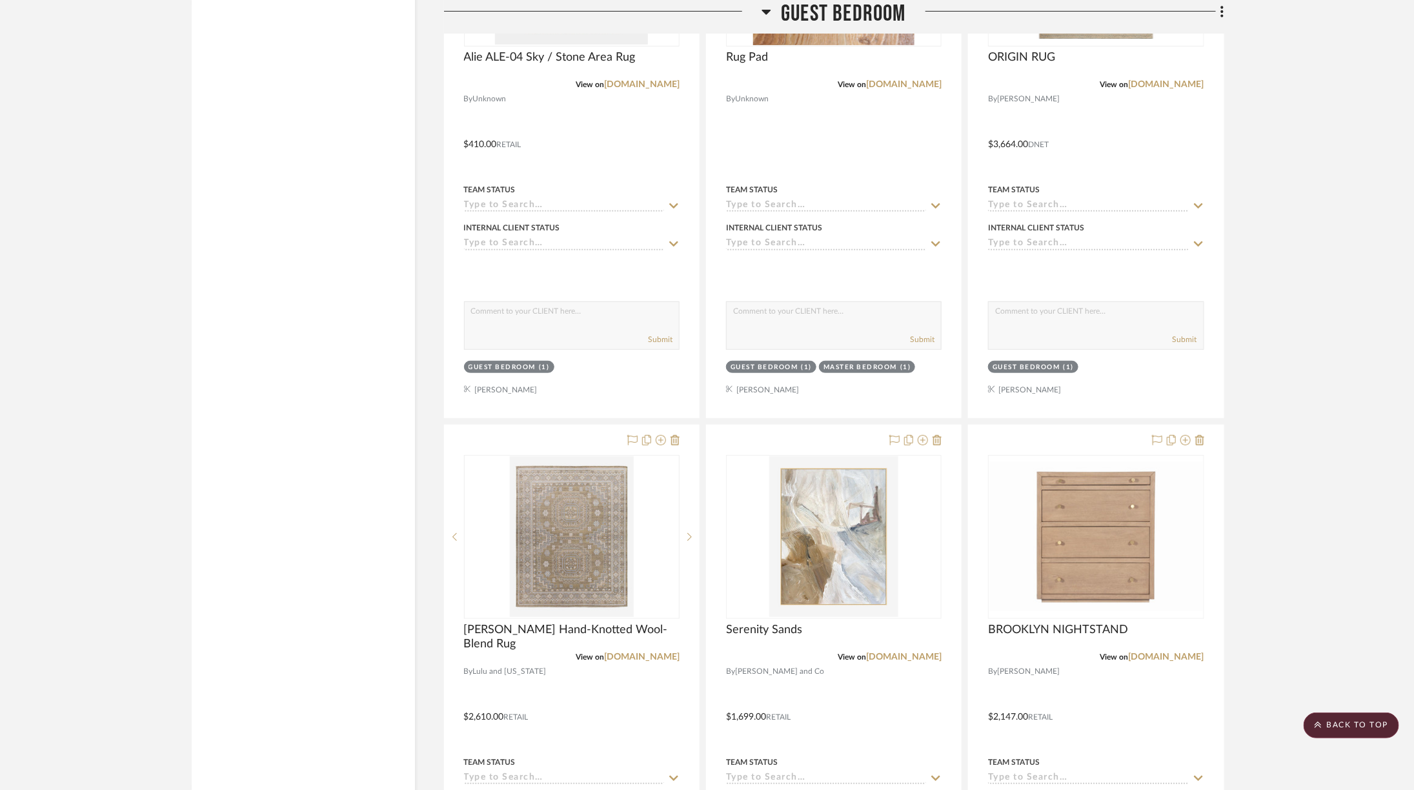
scroll to position [5938, 6]
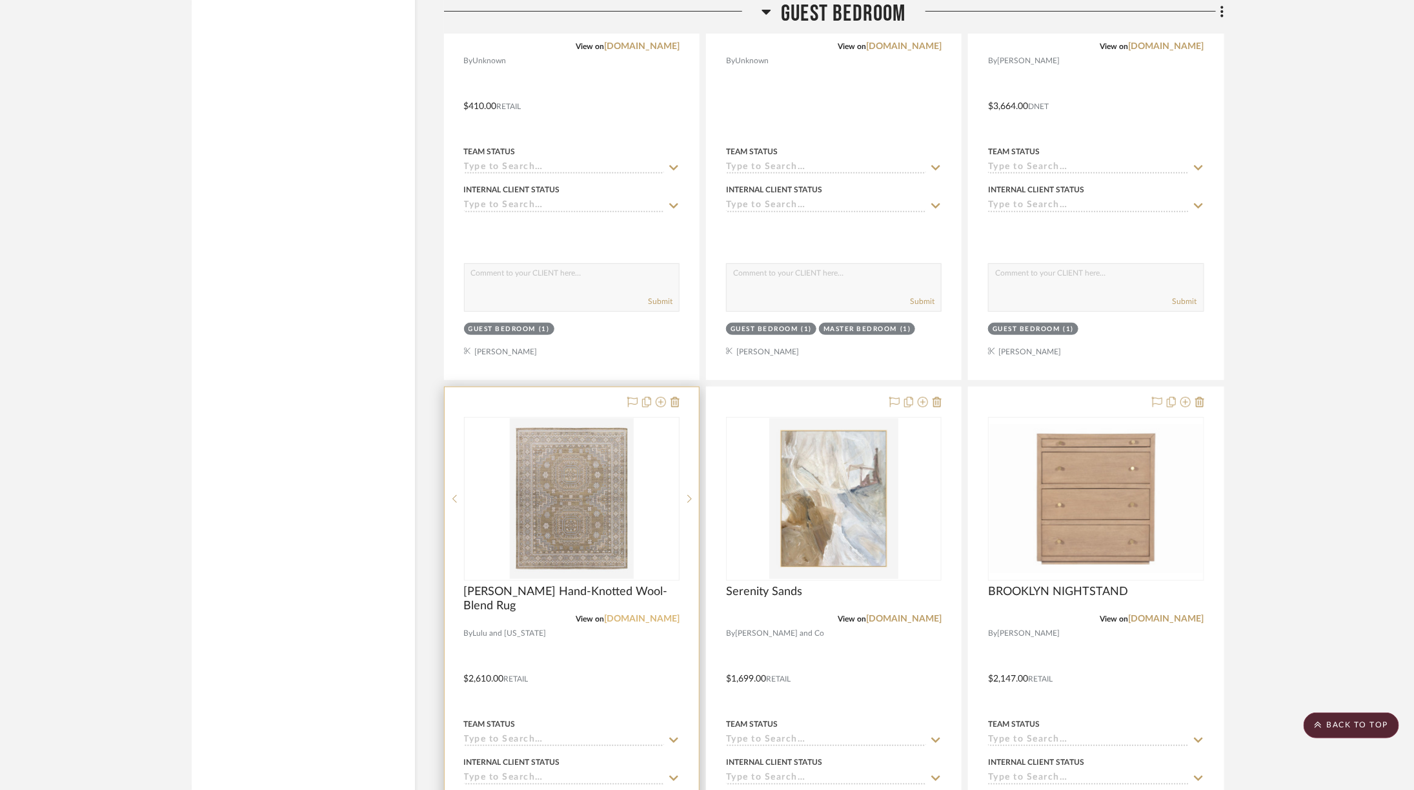
click at [628, 615] on link "[DOMAIN_NAME]" at bounding box center [642, 619] width 76 height 9
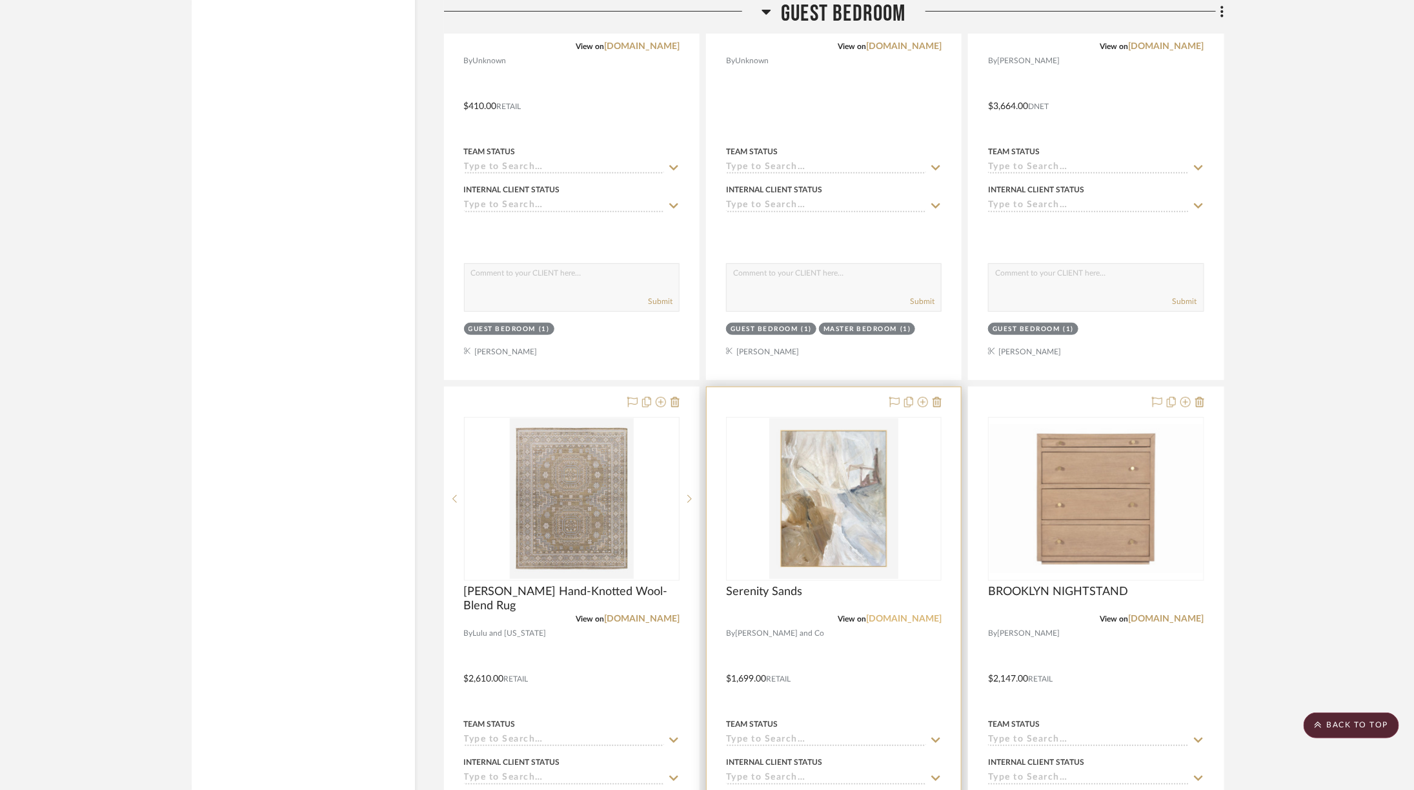
click at [912, 615] on link "[DOMAIN_NAME]" at bounding box center [904, 619] width 76 height 9
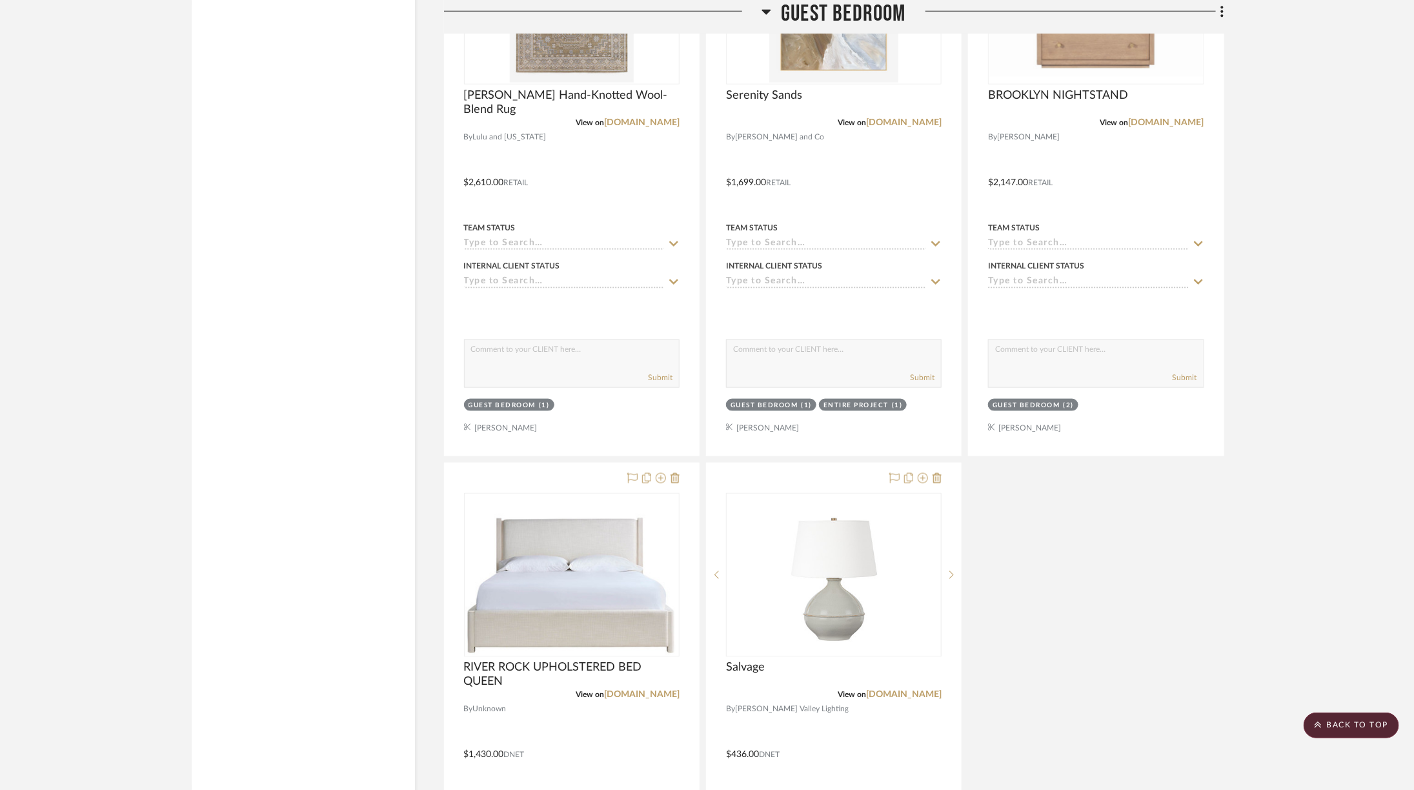
scroll to position [6480, 6]
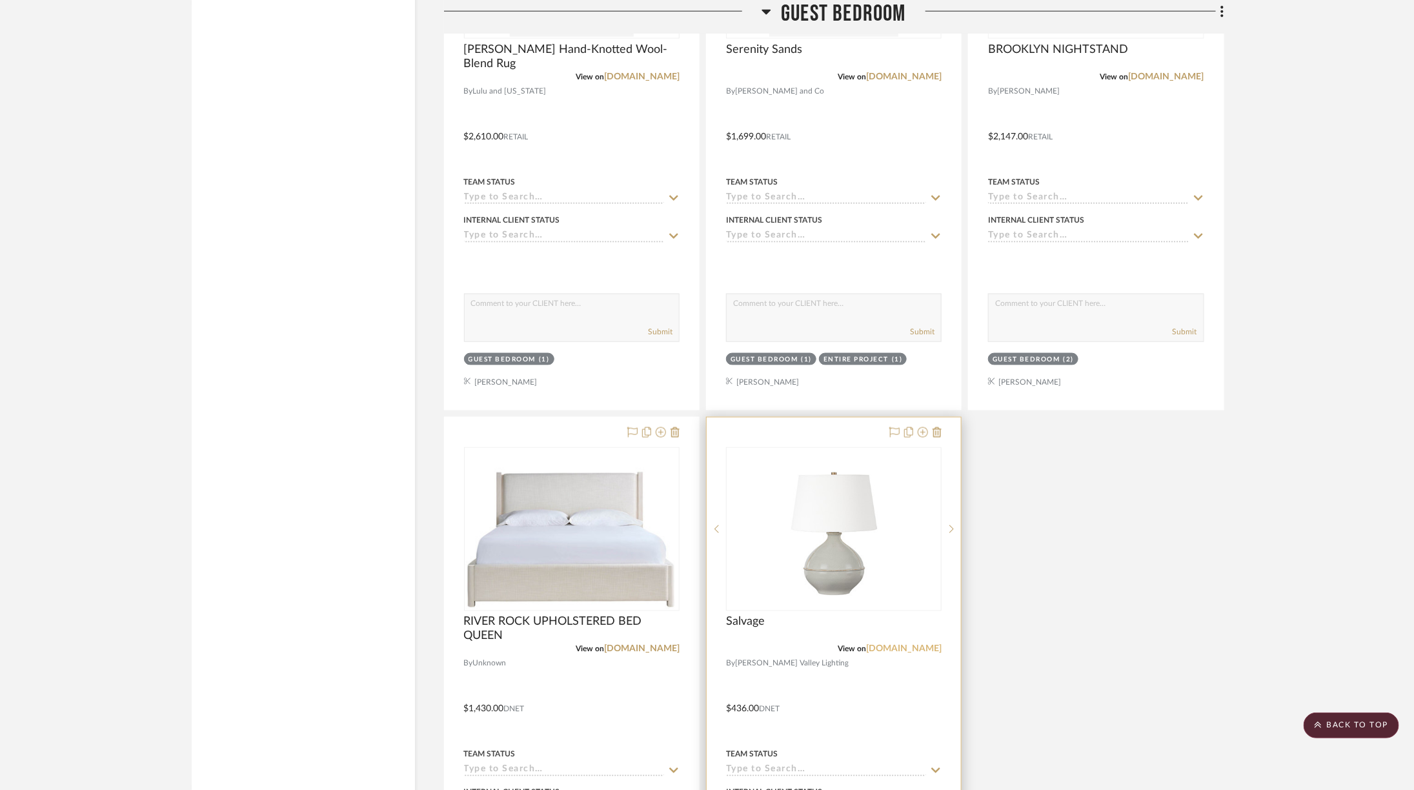
click at [912, 645] on link "[DOMAIN_NAME]" at bounding box center [904, 649] width 76 height 9
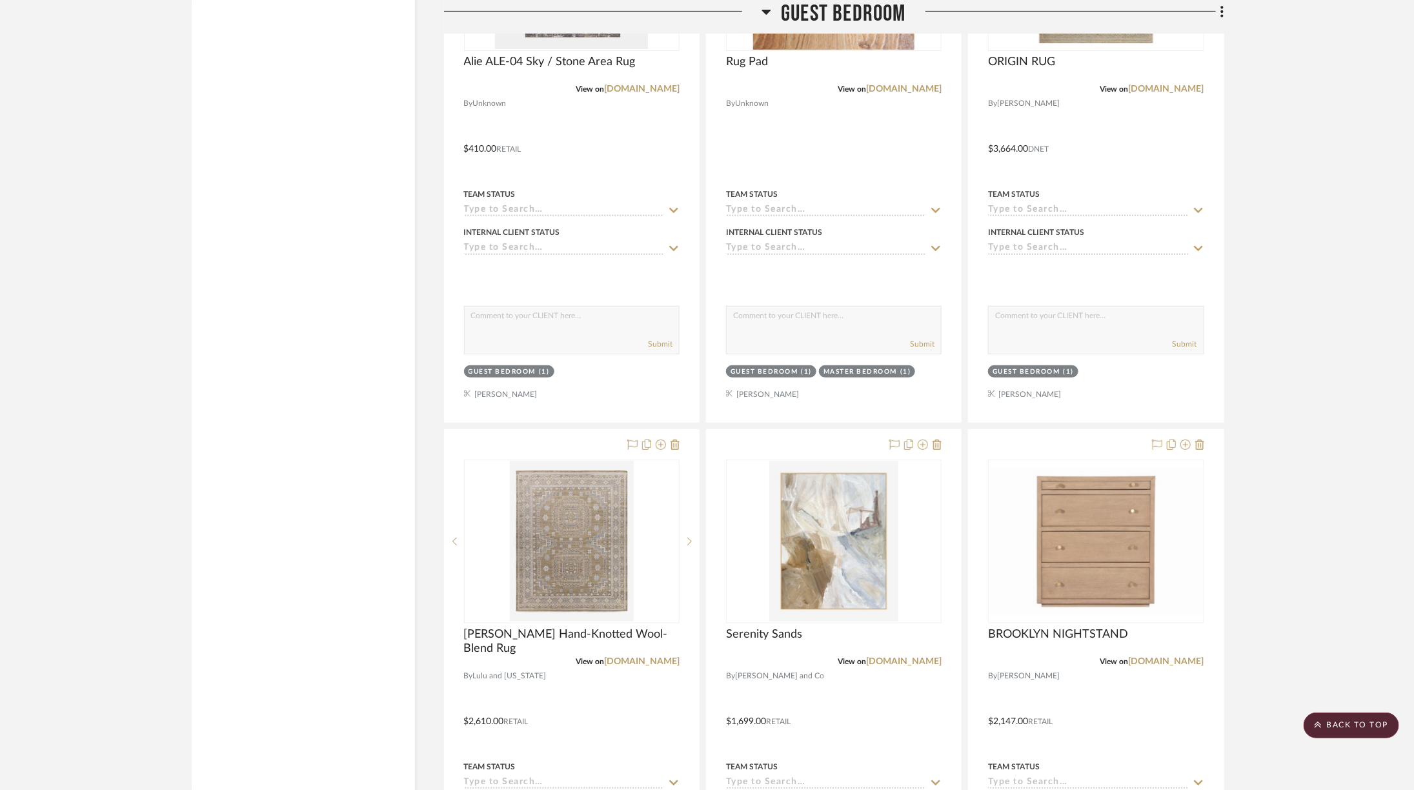
click at [805, 10] on span "Guest Bedroom" at bounding box center [843, 14] width 125 height 28
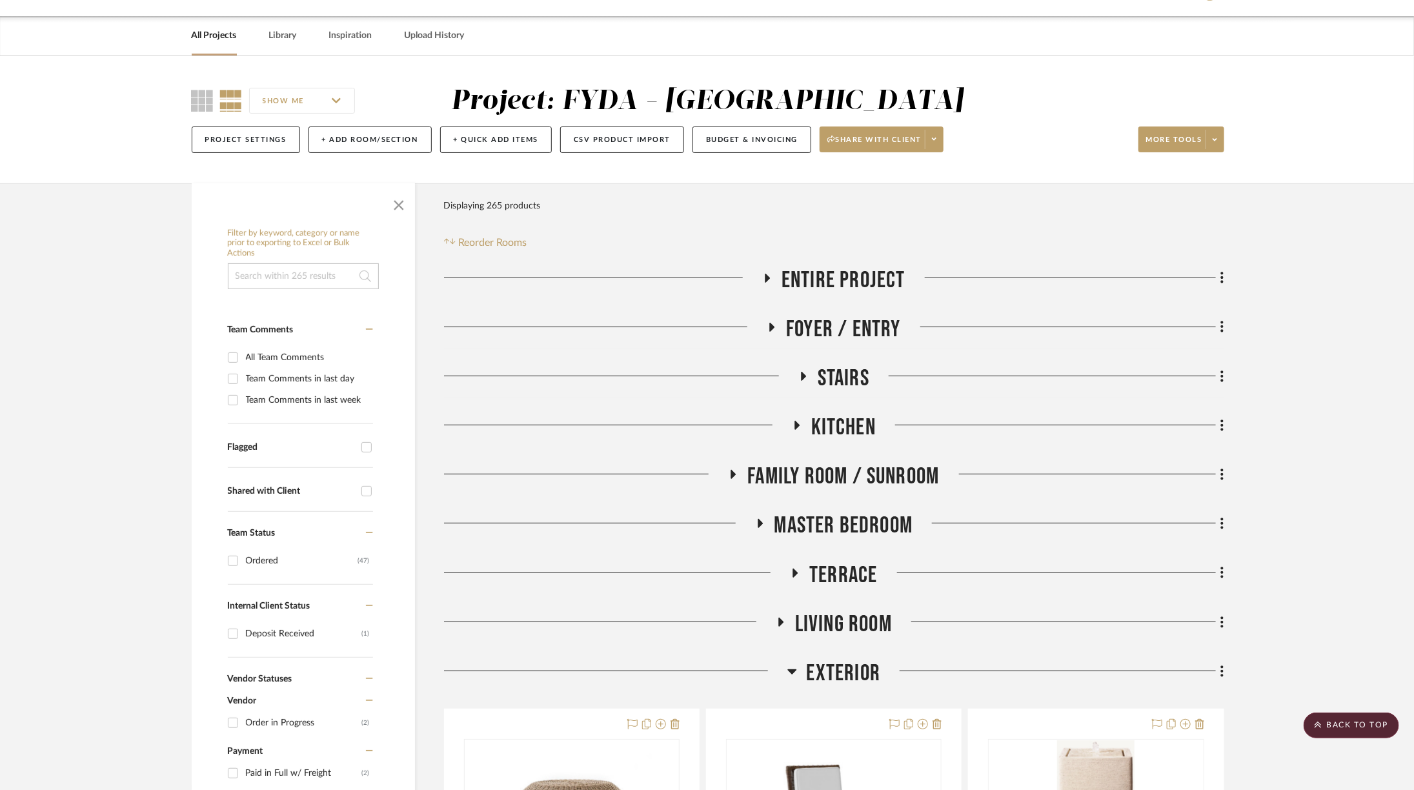
scroll to position [0, 6]
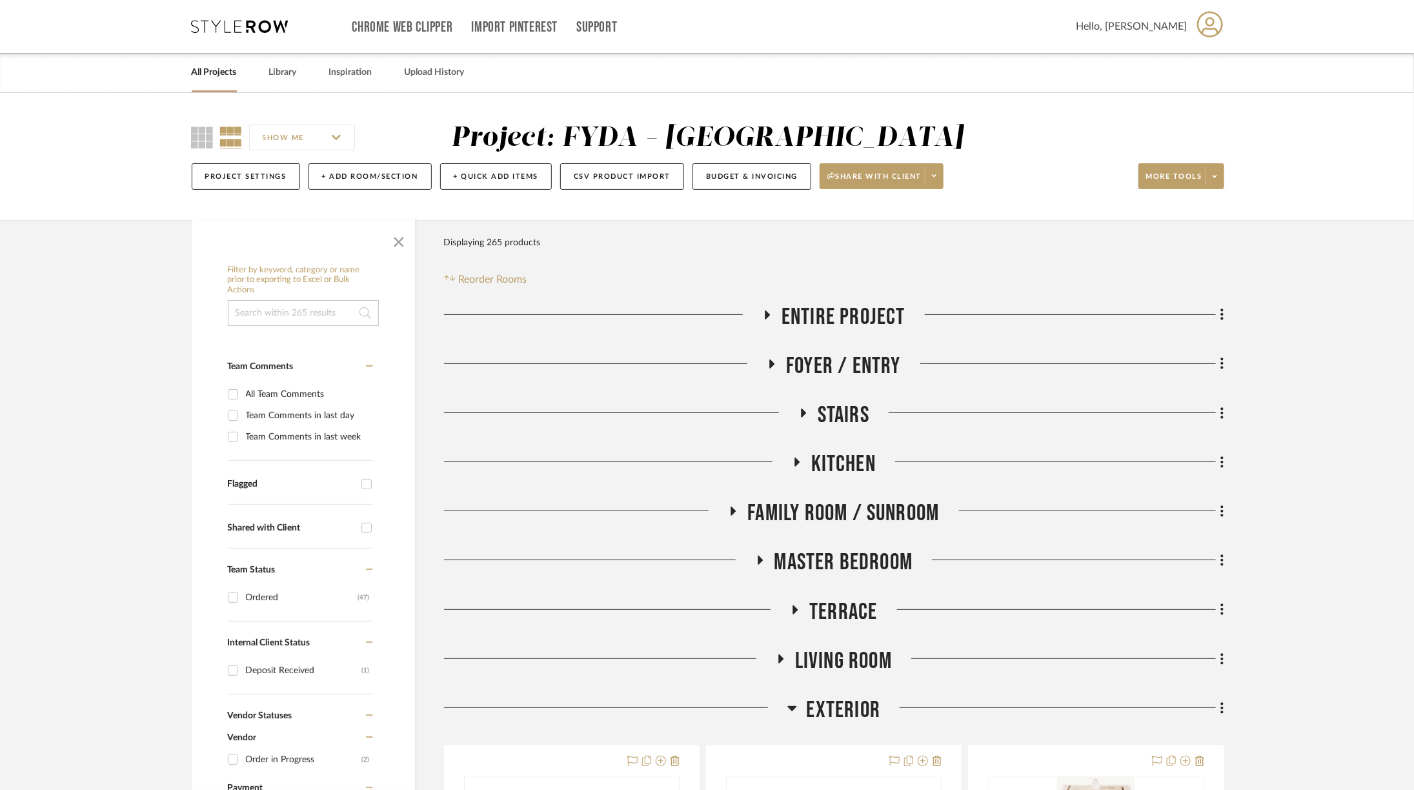
click at [815, 464] on span "Kitchen" at bounding box center [844, 465] width 65 height 28
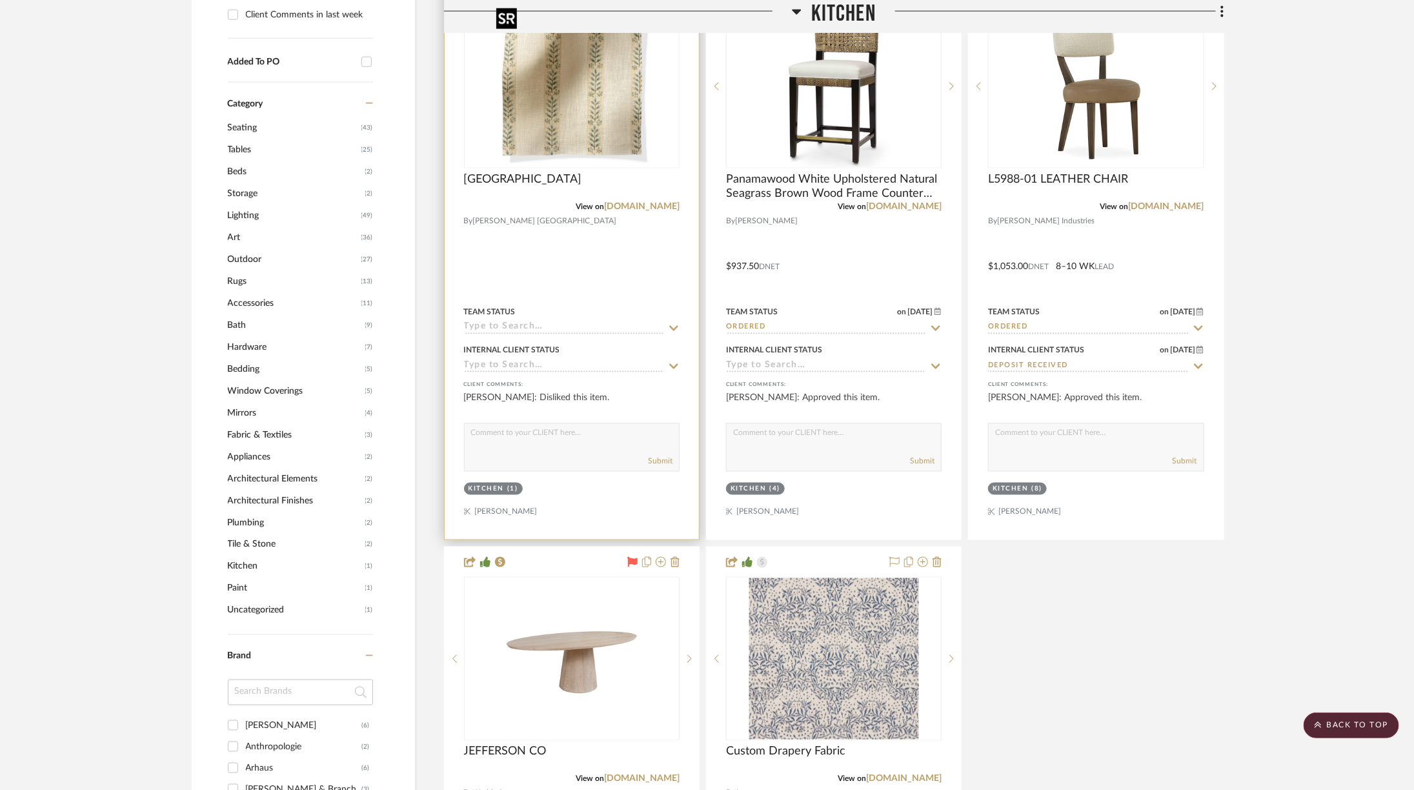
click at [0, 0] on img at bounding box center [0, 0] width 0 height 0
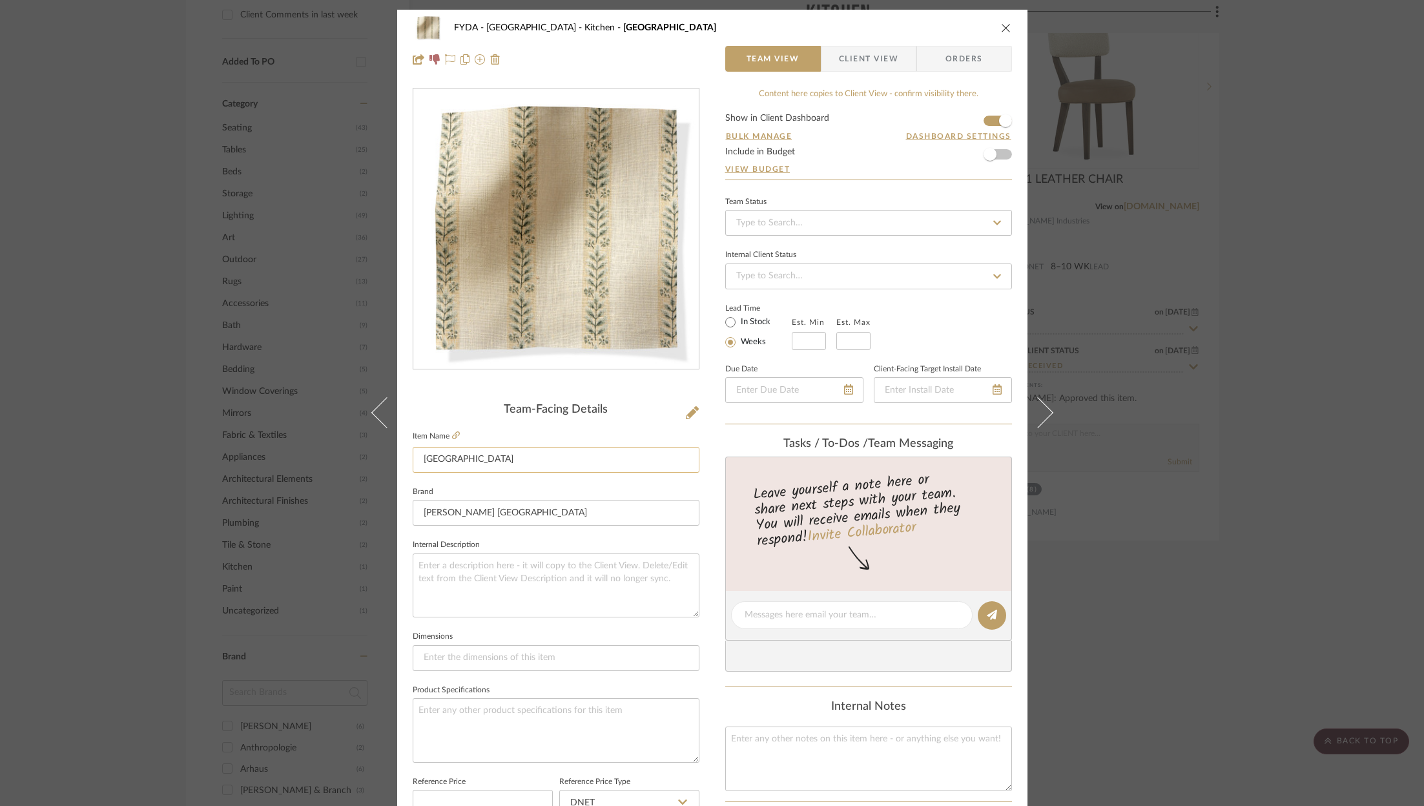
scroll to position [392, 0]
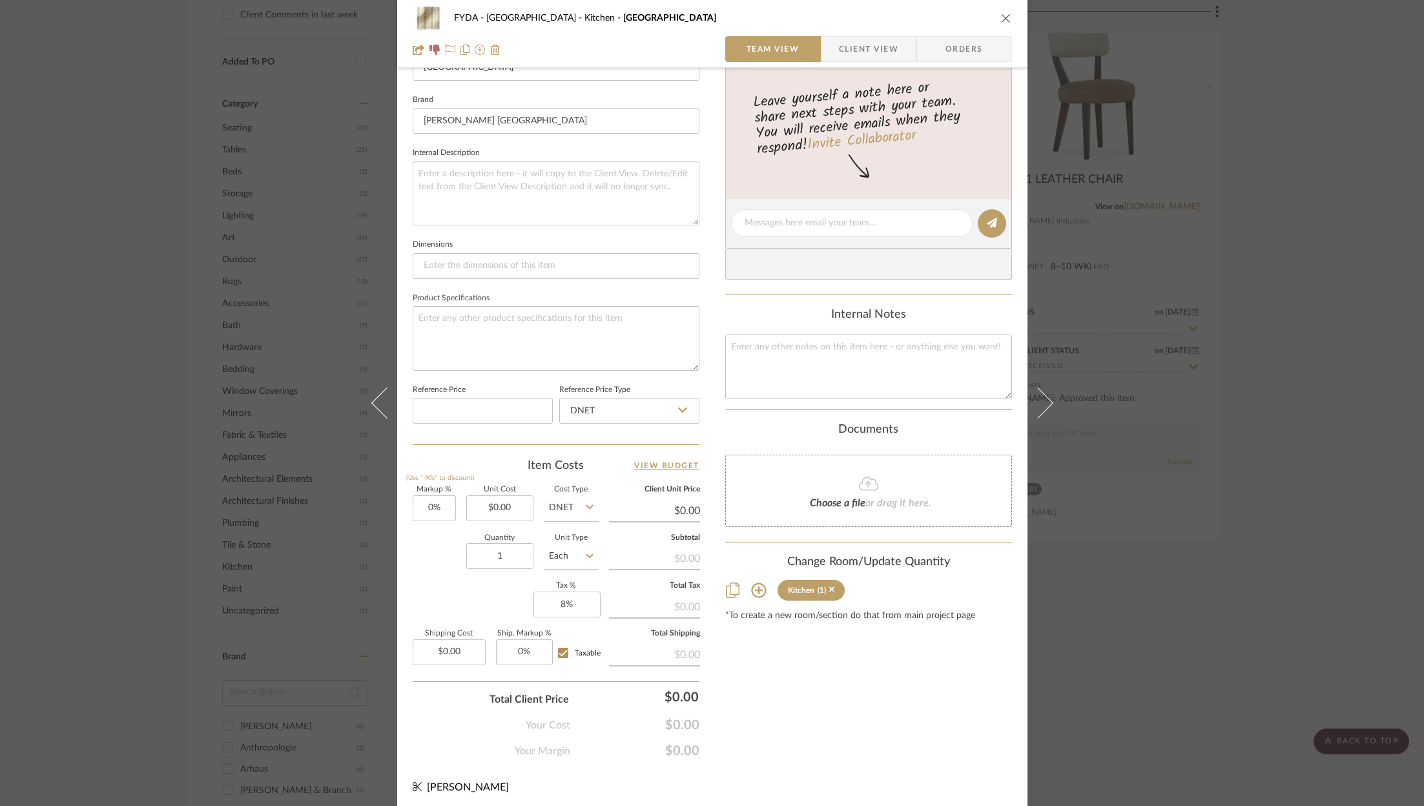
click at [1312, 504] on div "FYDA - 655 City Park Kitchen AVIGNON Team View Client View Orders Team-Facing D…" at bounding box center [712, 403] width 1424 height 806
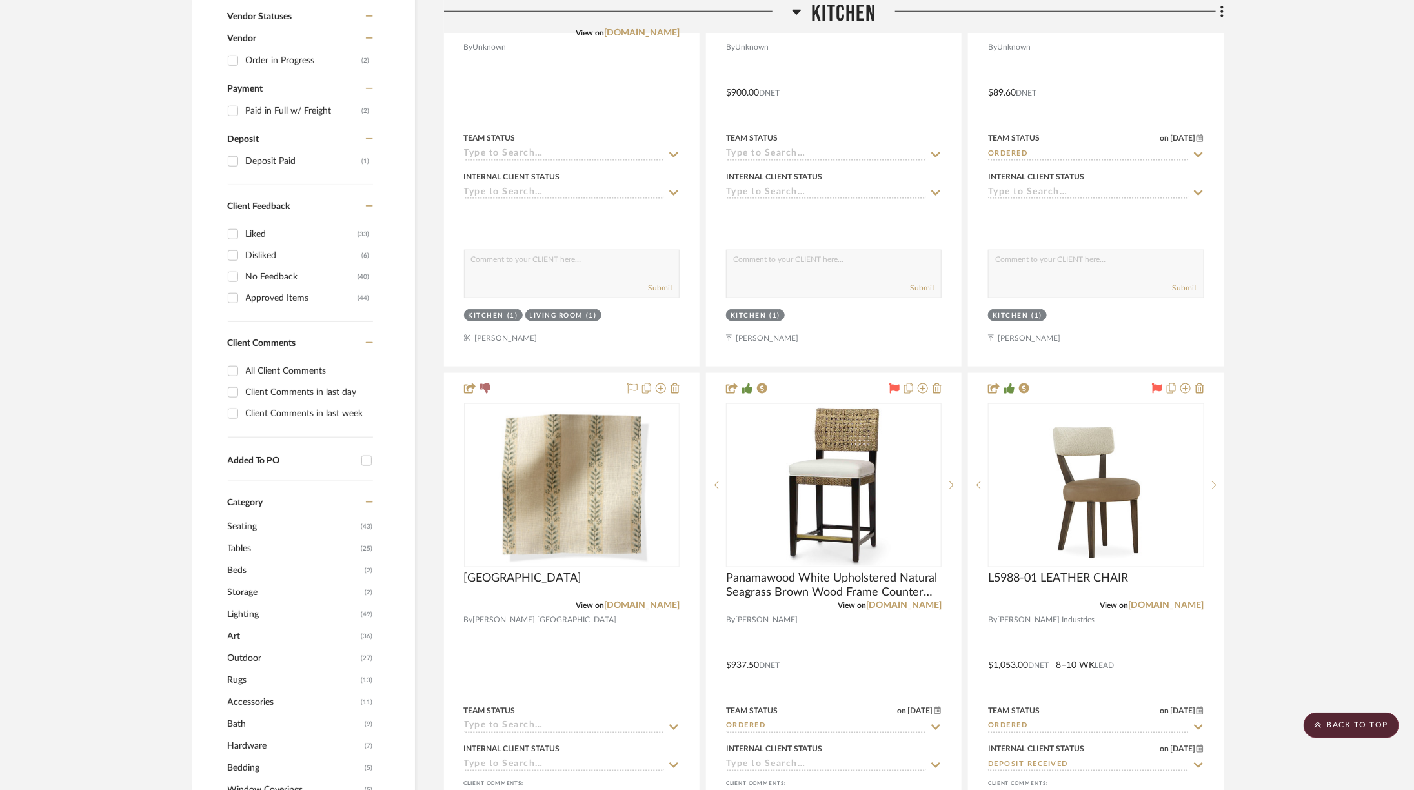
scroll to position [548, 6]
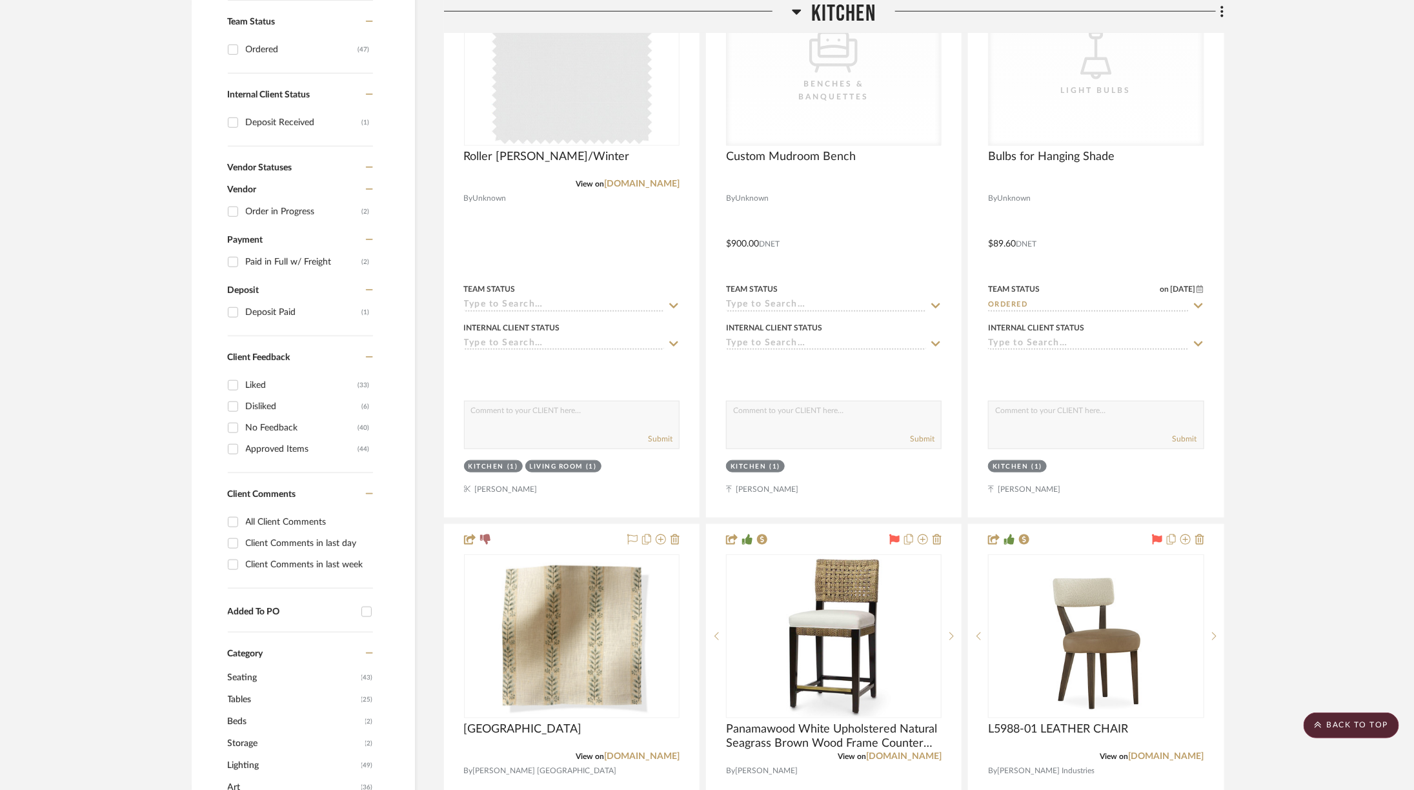
click at [822, 10] on span "Kitchen" at bounding box center [844, 14] width 65 height 28
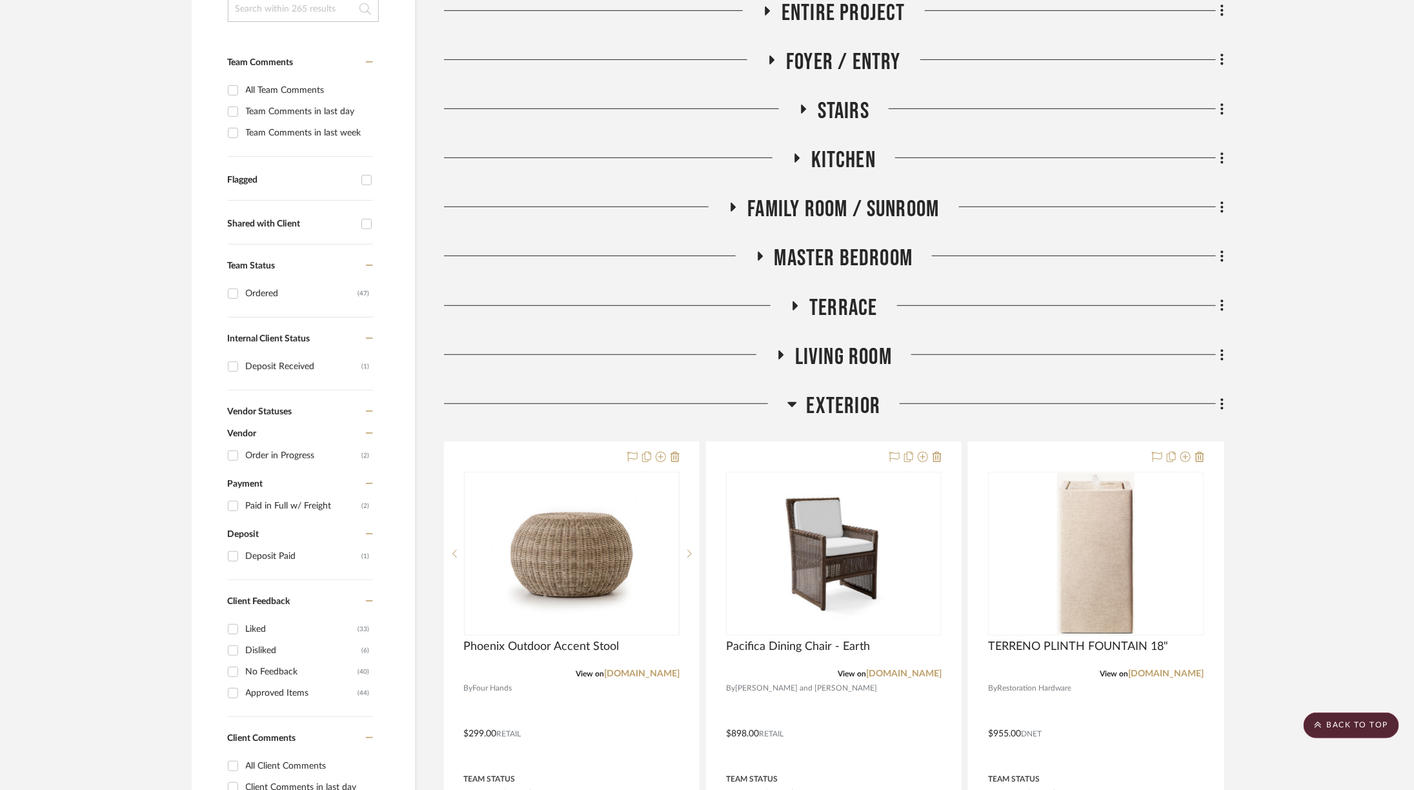
scroll to position [303, 6]
click at [807, 414] on span "Exterior" at bounding box center [844, 408] width 74 height 28
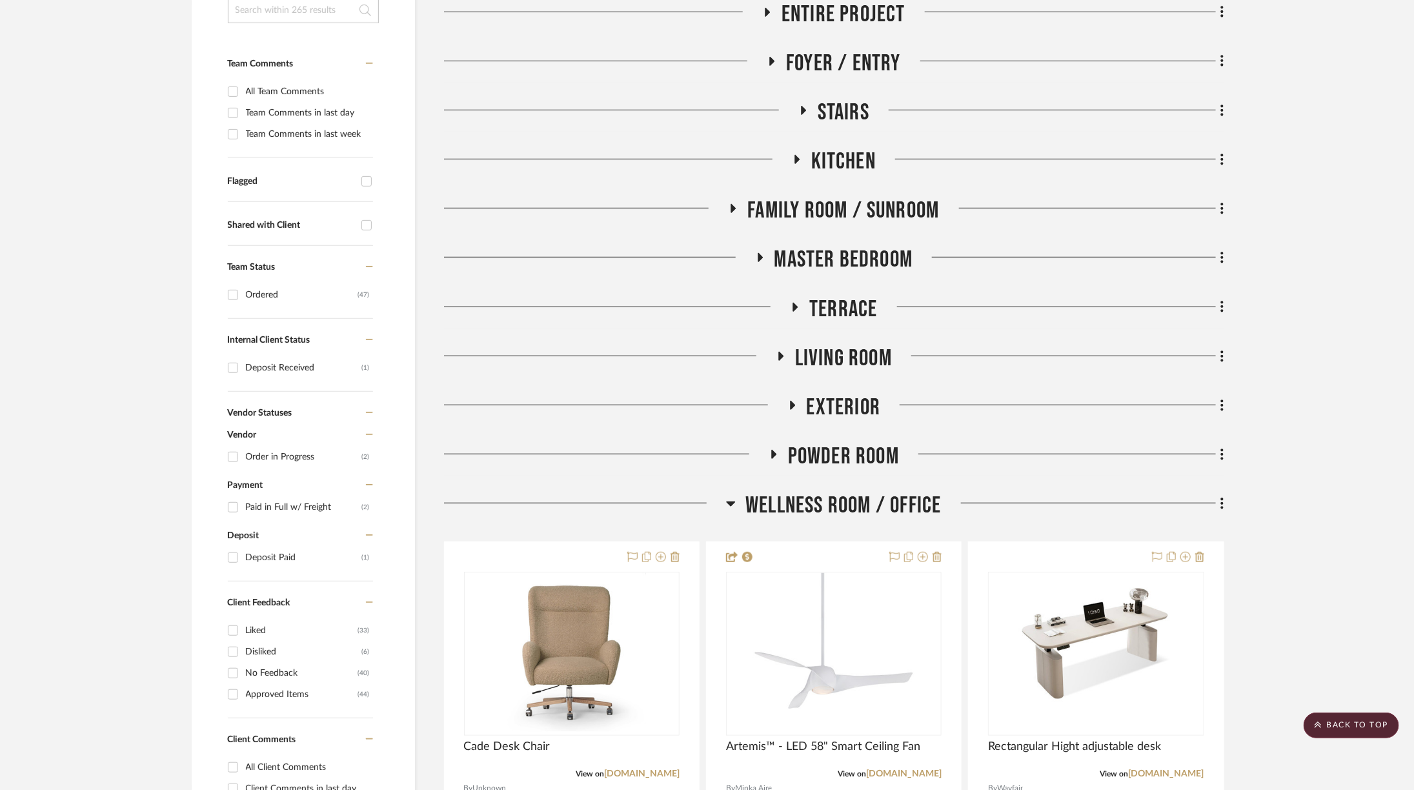
click at [806, 507] on span "Wellness Room / Office" at bounding box center [844, 506] width 196 height 28
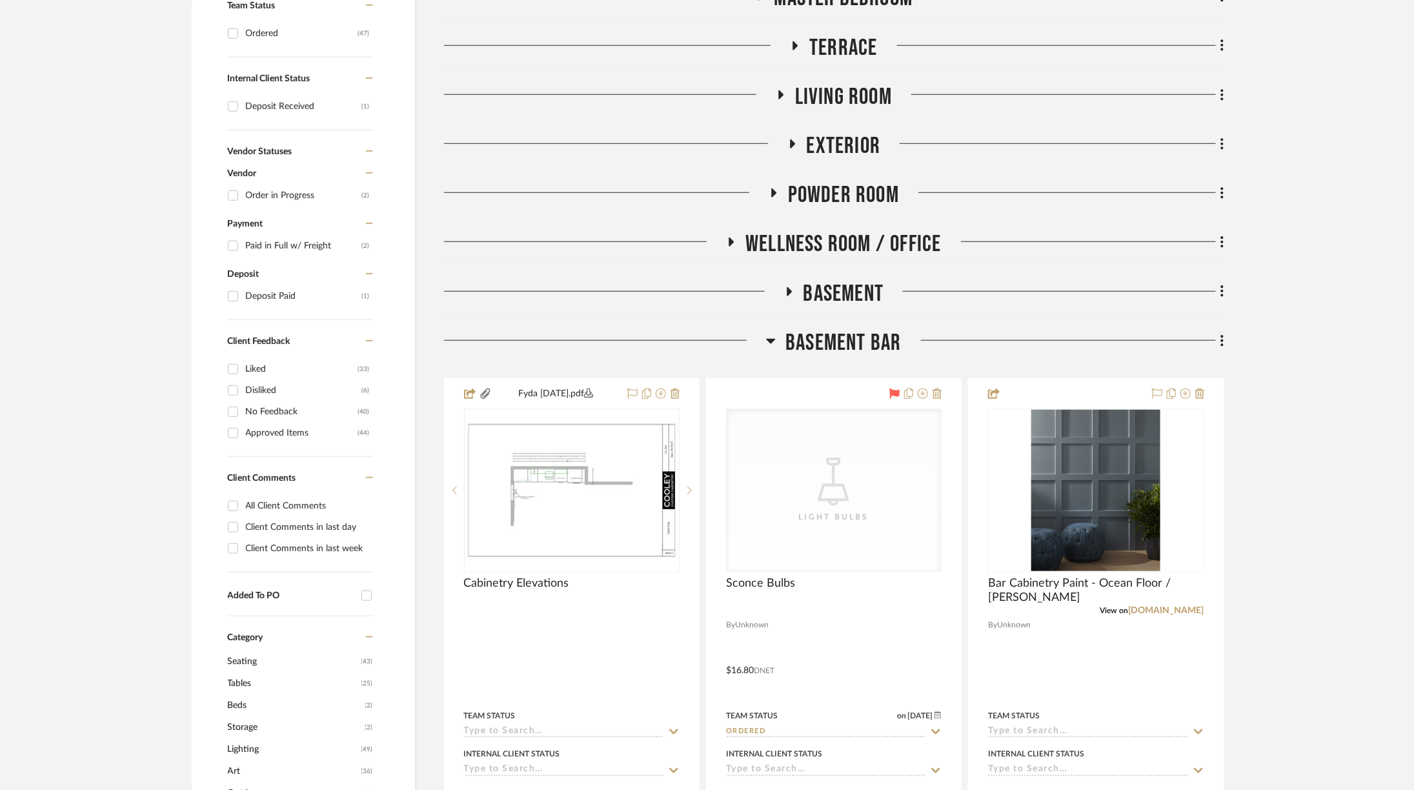
scroll to position [585, 6]
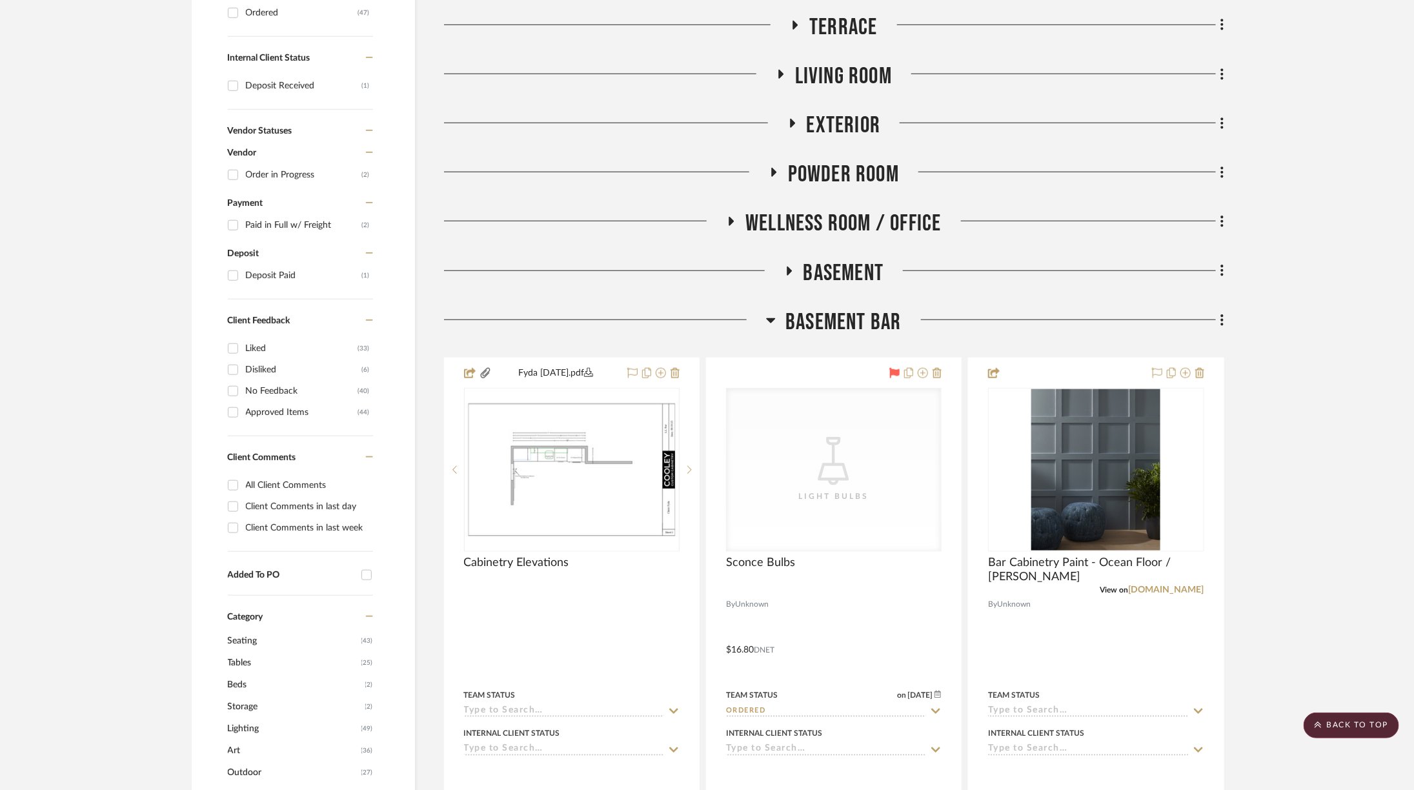
click at [813, 316] on span "Basement Bar" at bounding box center [844, 323] width 116 height 28
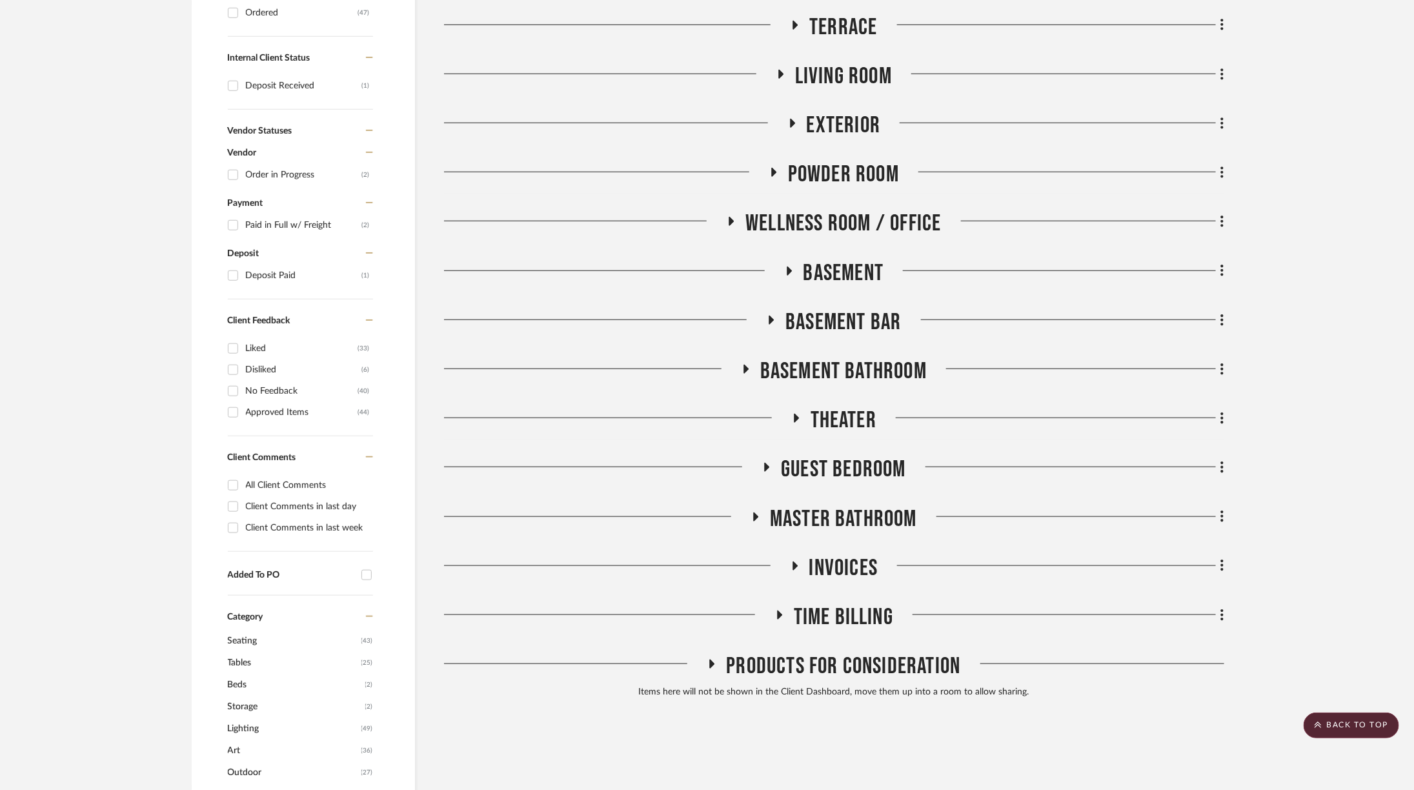
click at [827, 468] on span "Guest Bedroom" at bounding box center [843, 470] width 125 height 28
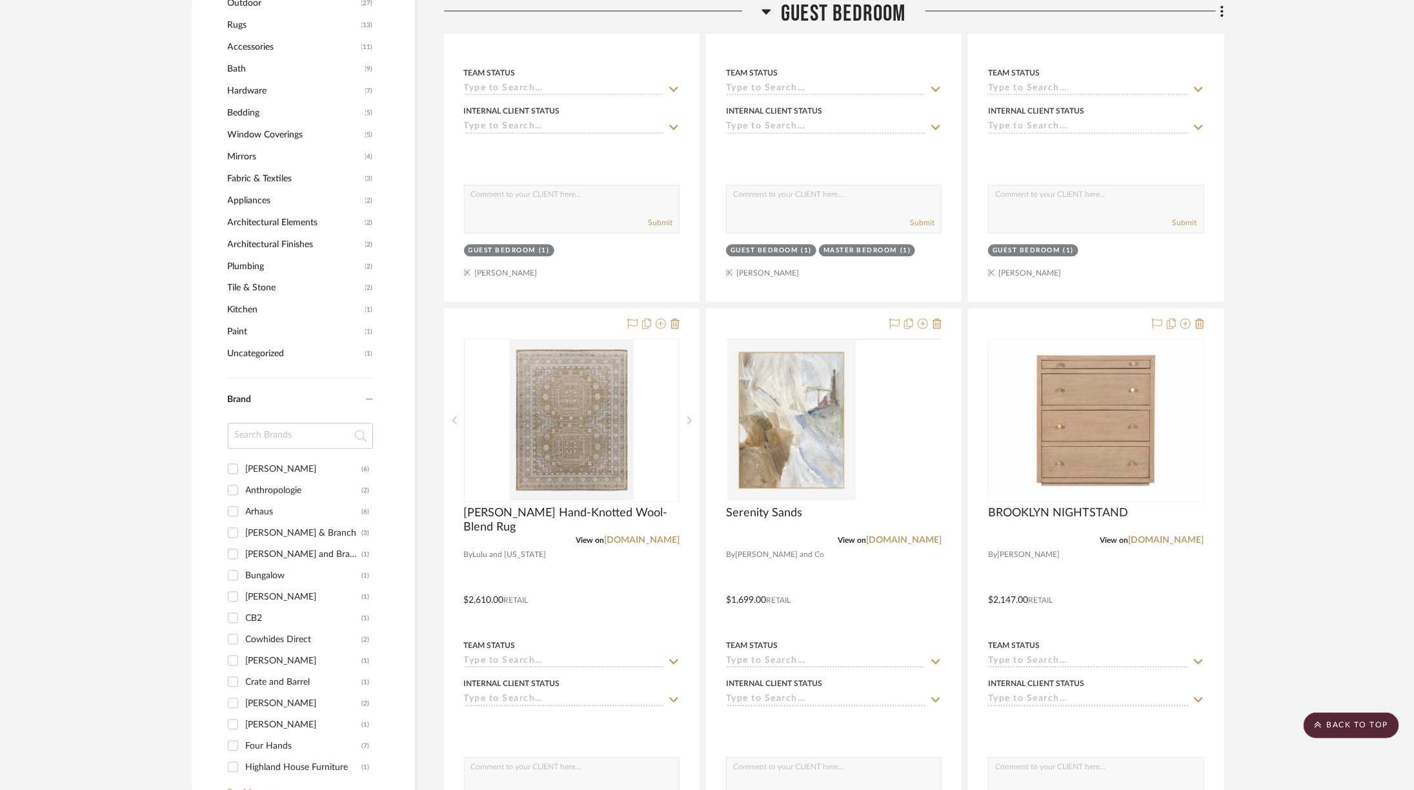
scroll to position [1606, 6]
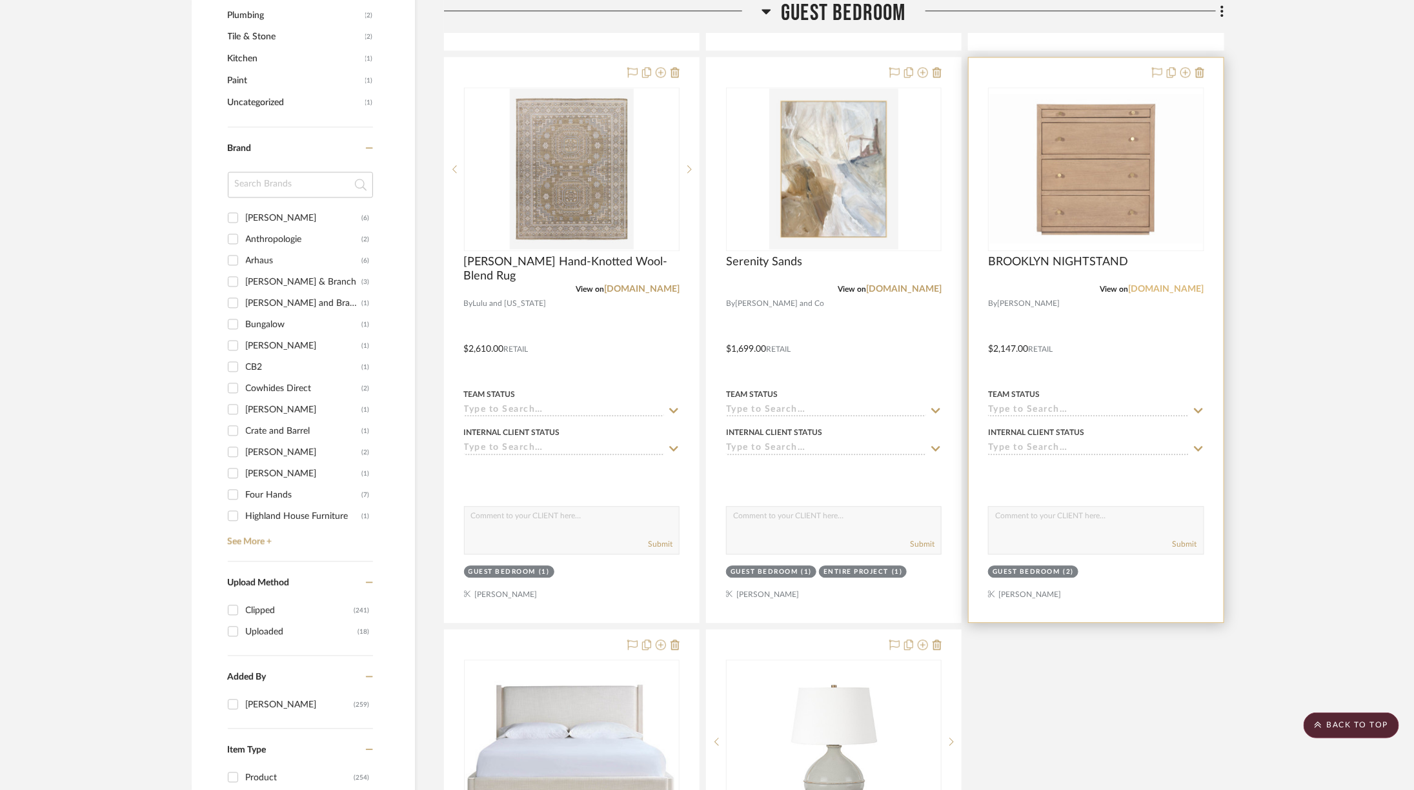
click at [1155, 287] on link "[DOMAIN_NAME]" at bounding box center [1167, 289] width 76 height 9
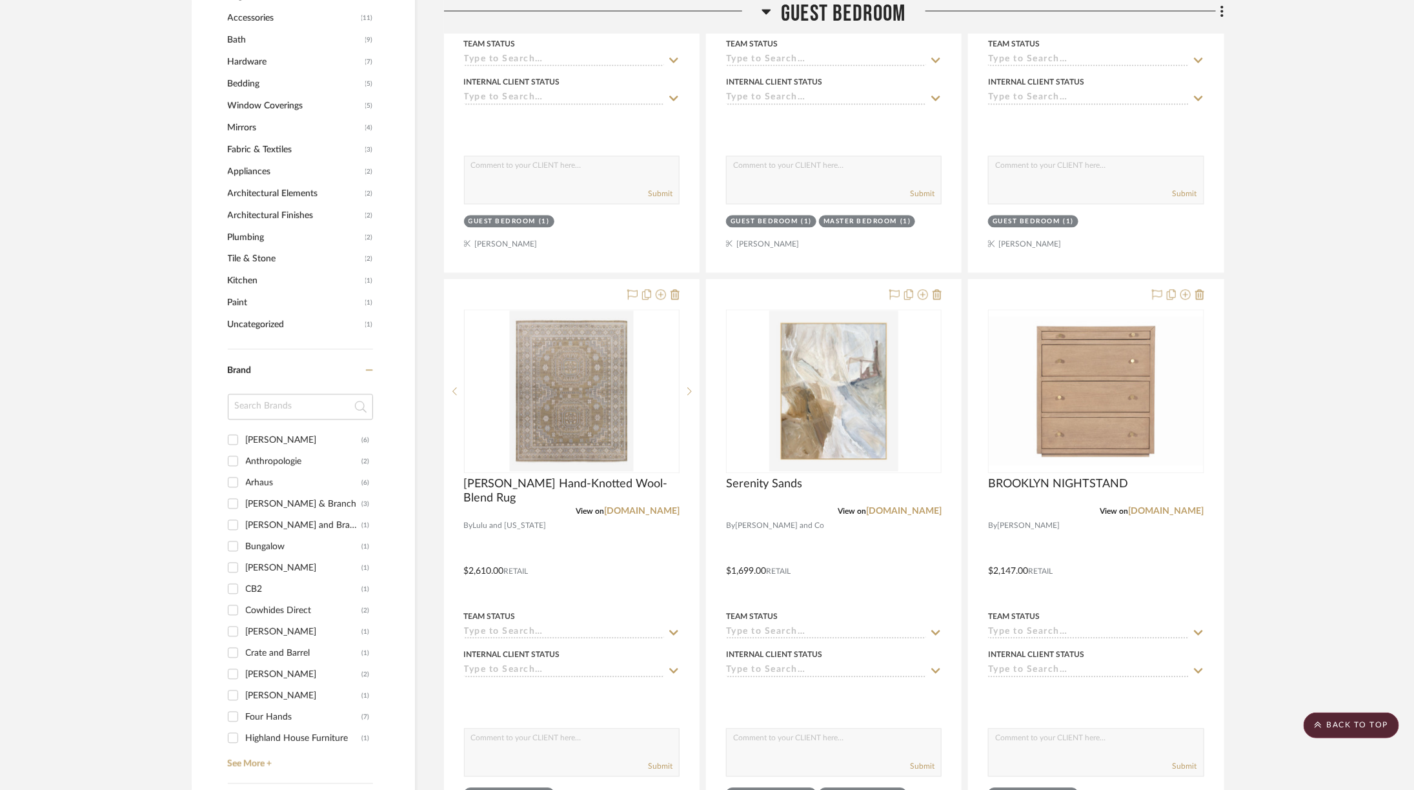
scroll to position [1323, 6]
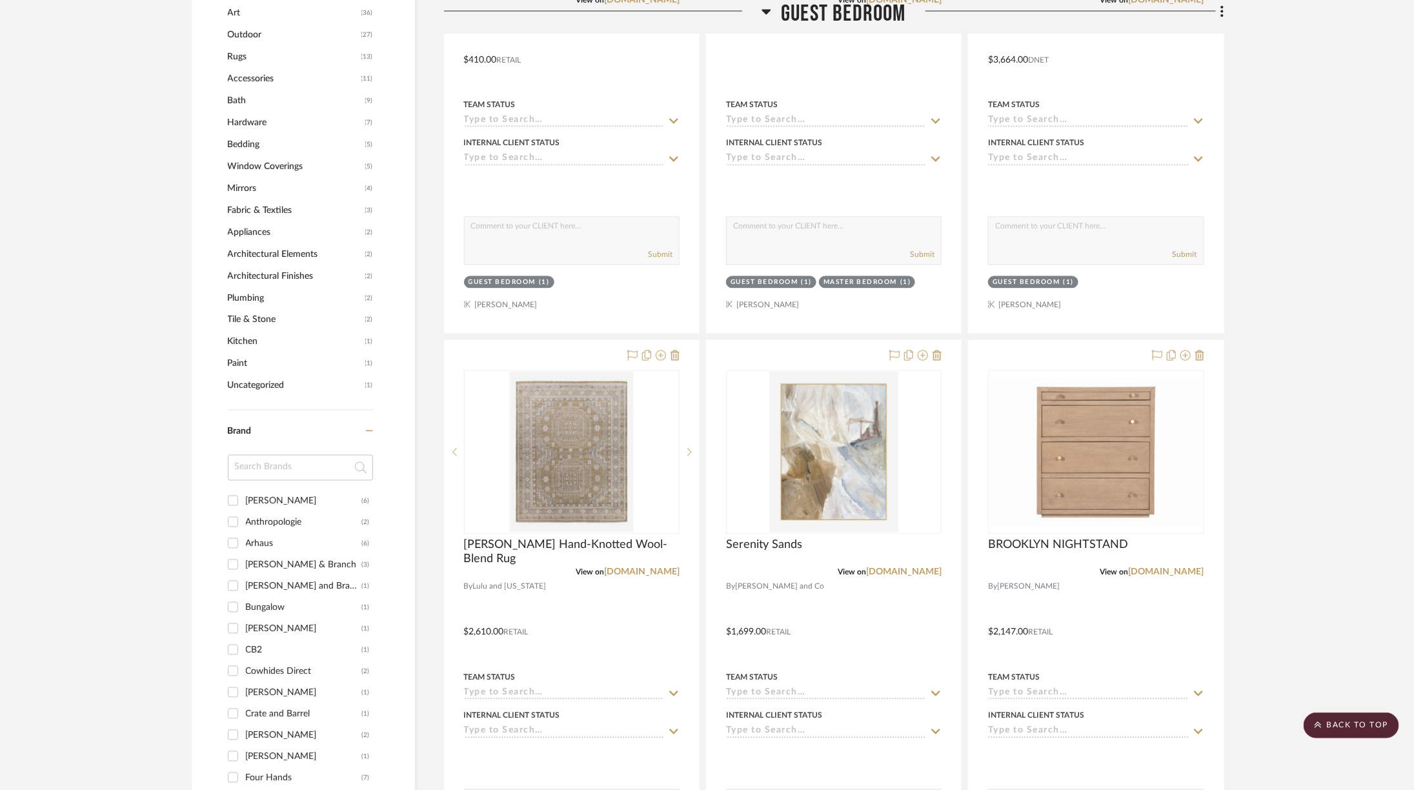
click at [807, 14] on span "Guest Bedroom" at bounding box center [843, 14] width 125 height 28
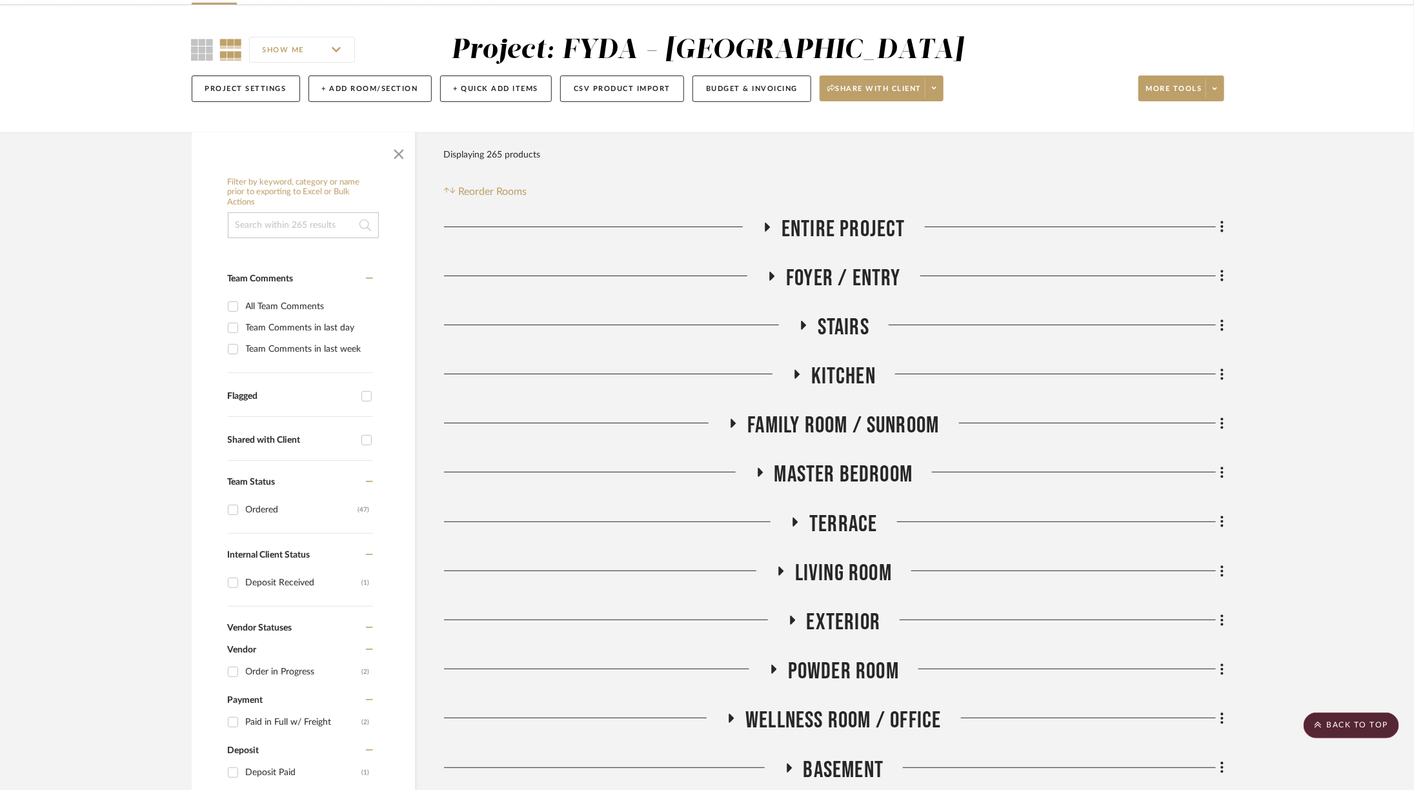
scroll to position [0, 6]
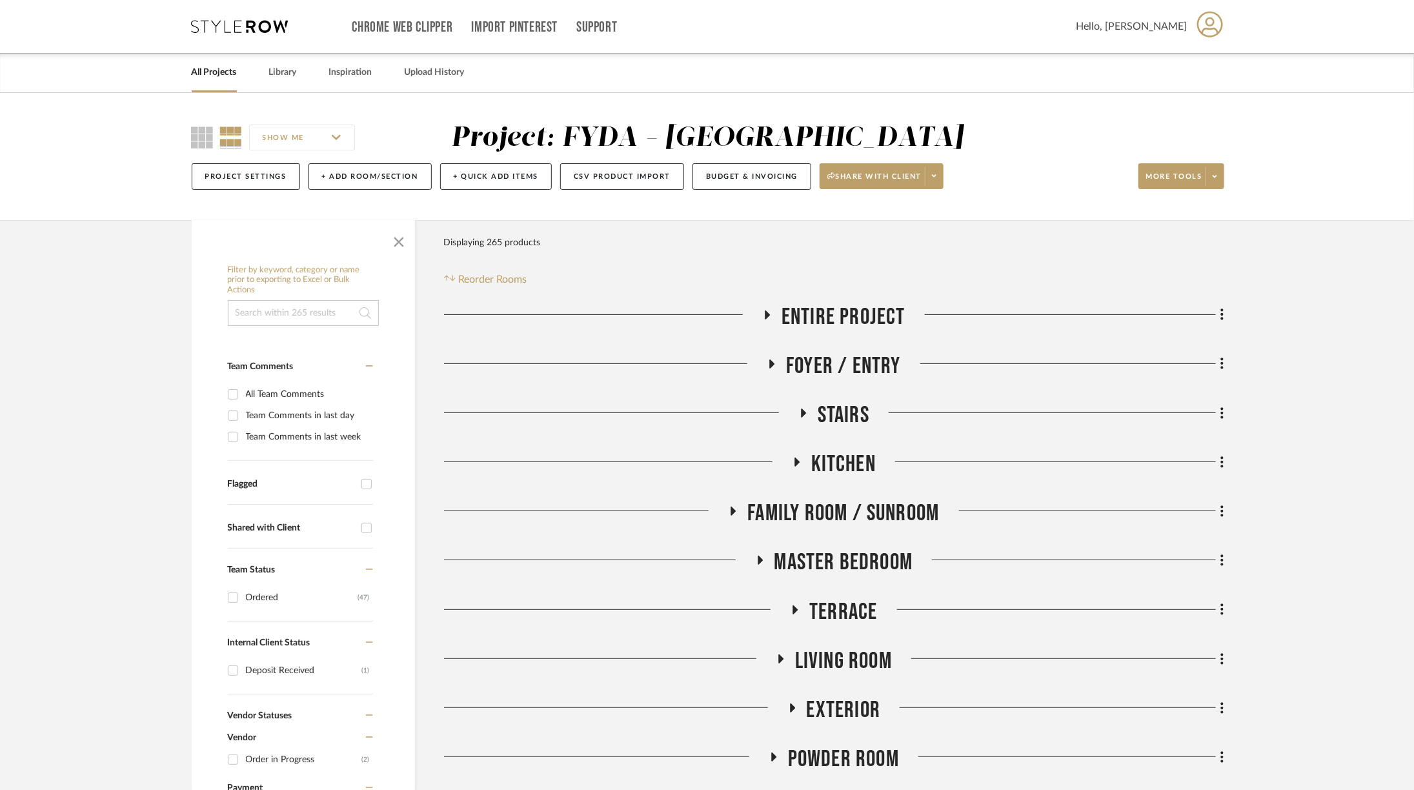
click at [833, 663] on span "Living Room" at bounding box center [843, 662] width 97 height 28
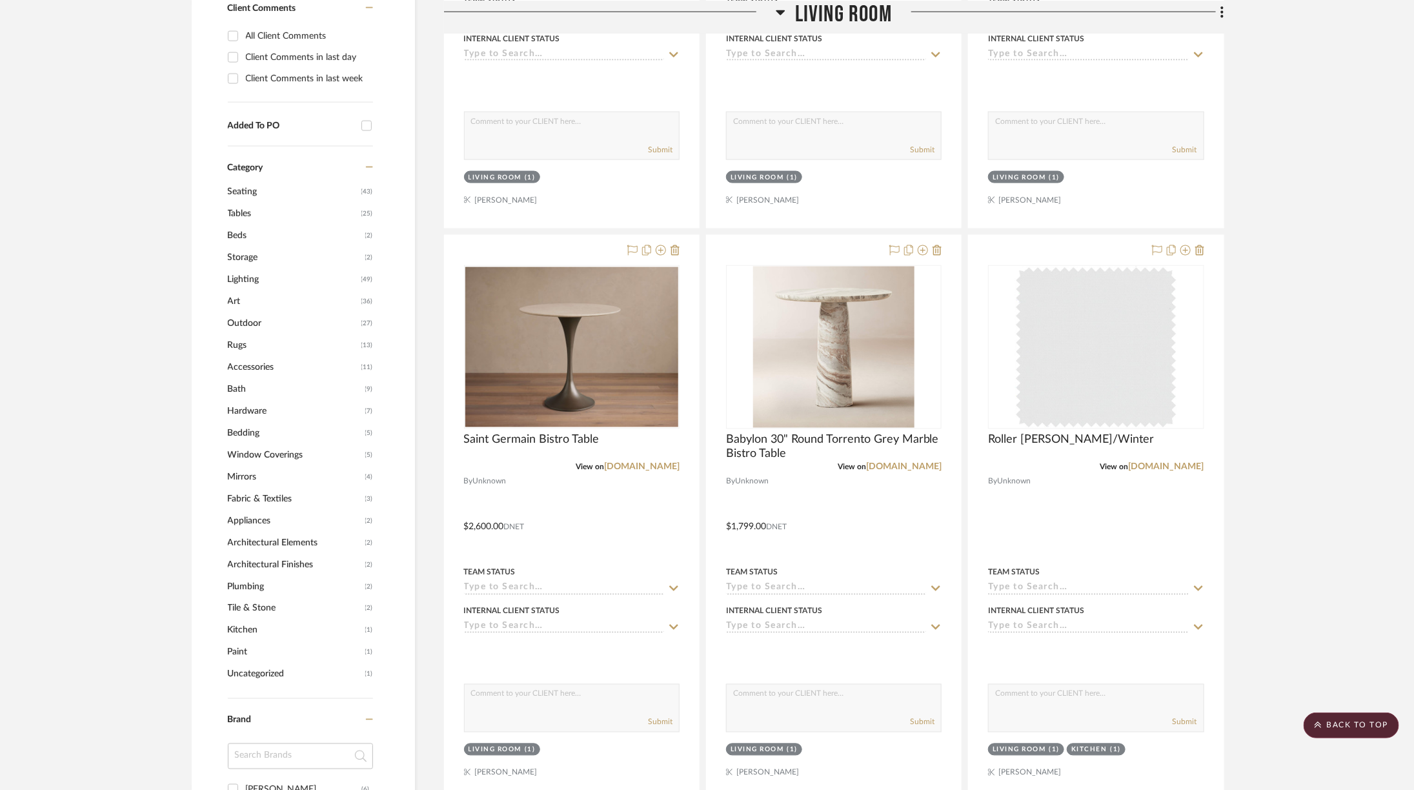
scroll to position [1035, 6]
click at [642, 462] on link "[DOMAIN_NAME]" at bounding box center [642, 466] width 76 height 9
click at [934, 245] on icon at bounding box center [937, 250] width 9 height 10
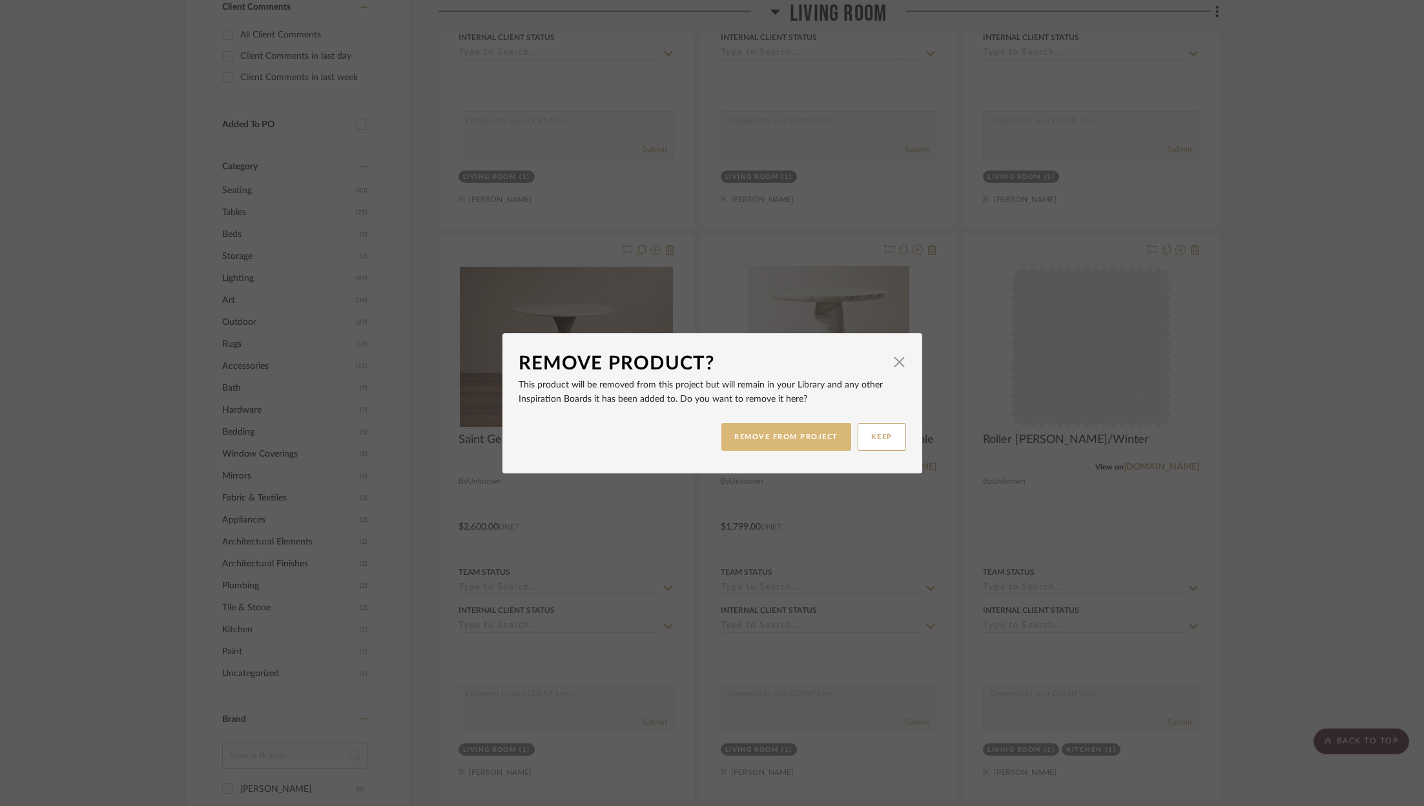
click at [786, 444] on button "REMOVE FROM PROJECT" at bounding box center [786, 437] width 130 height 28
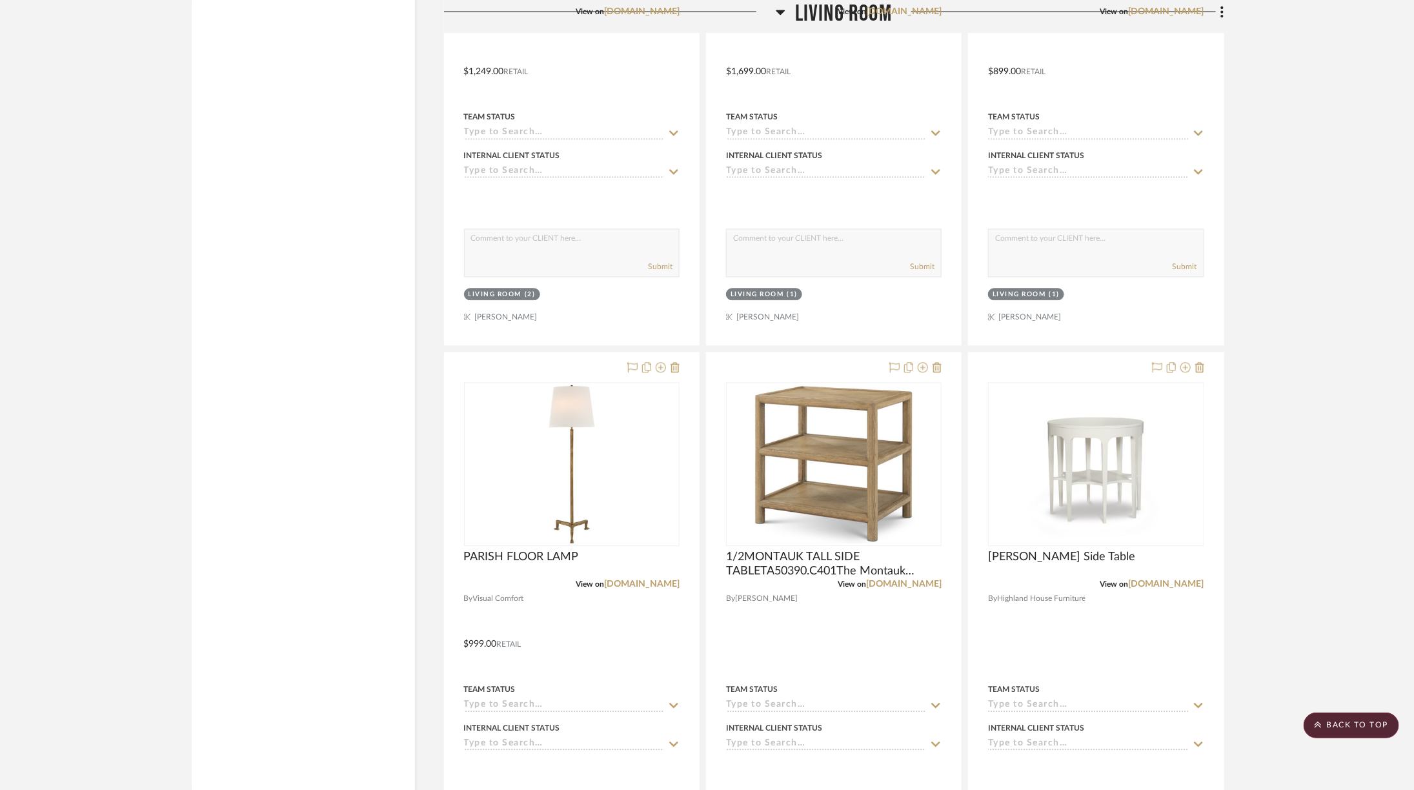
scroll to position [7221, 6]
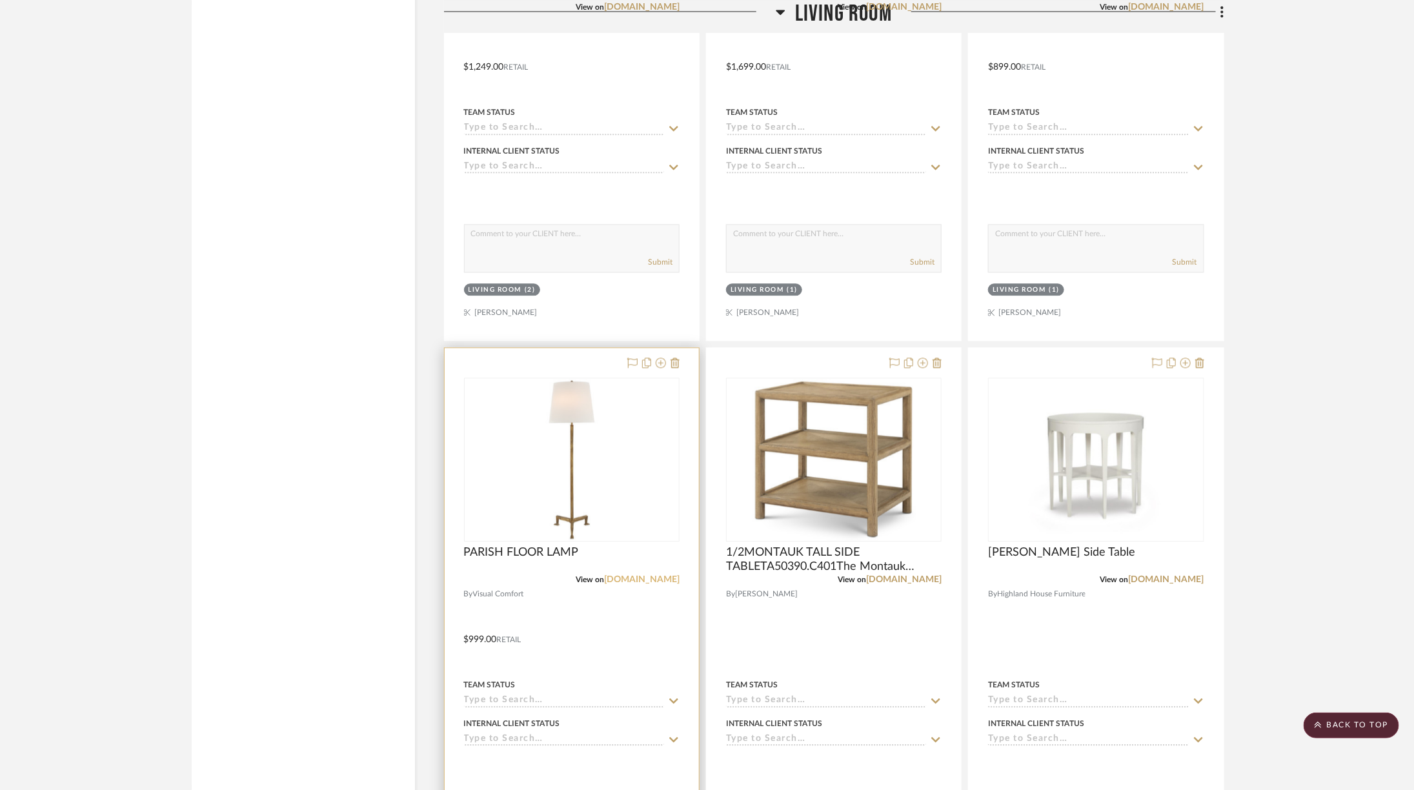
click at [614, 575] on link "[DOMAIN_NAME]" at bounding box center [642, 579] width 76 height 9
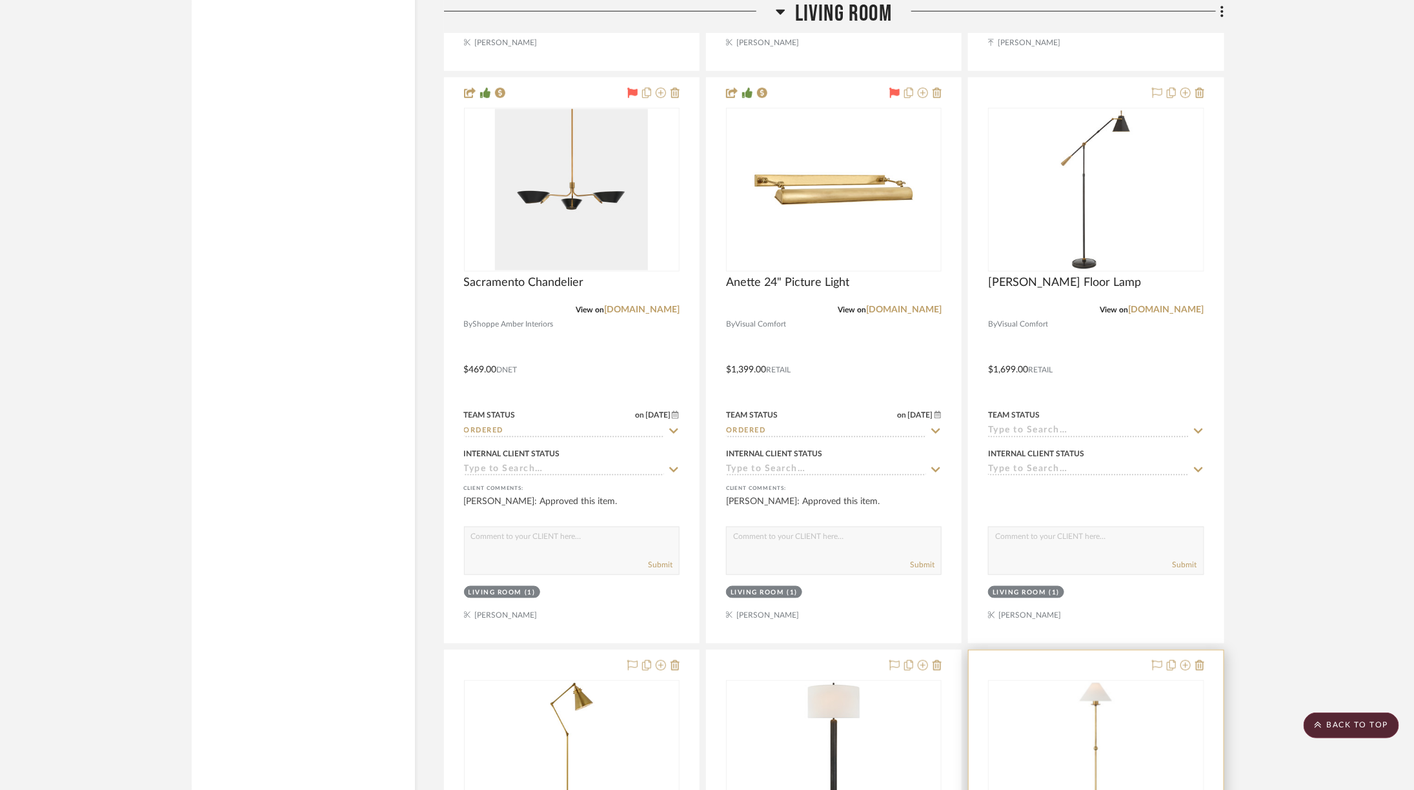
scroll to position [6500, 6]
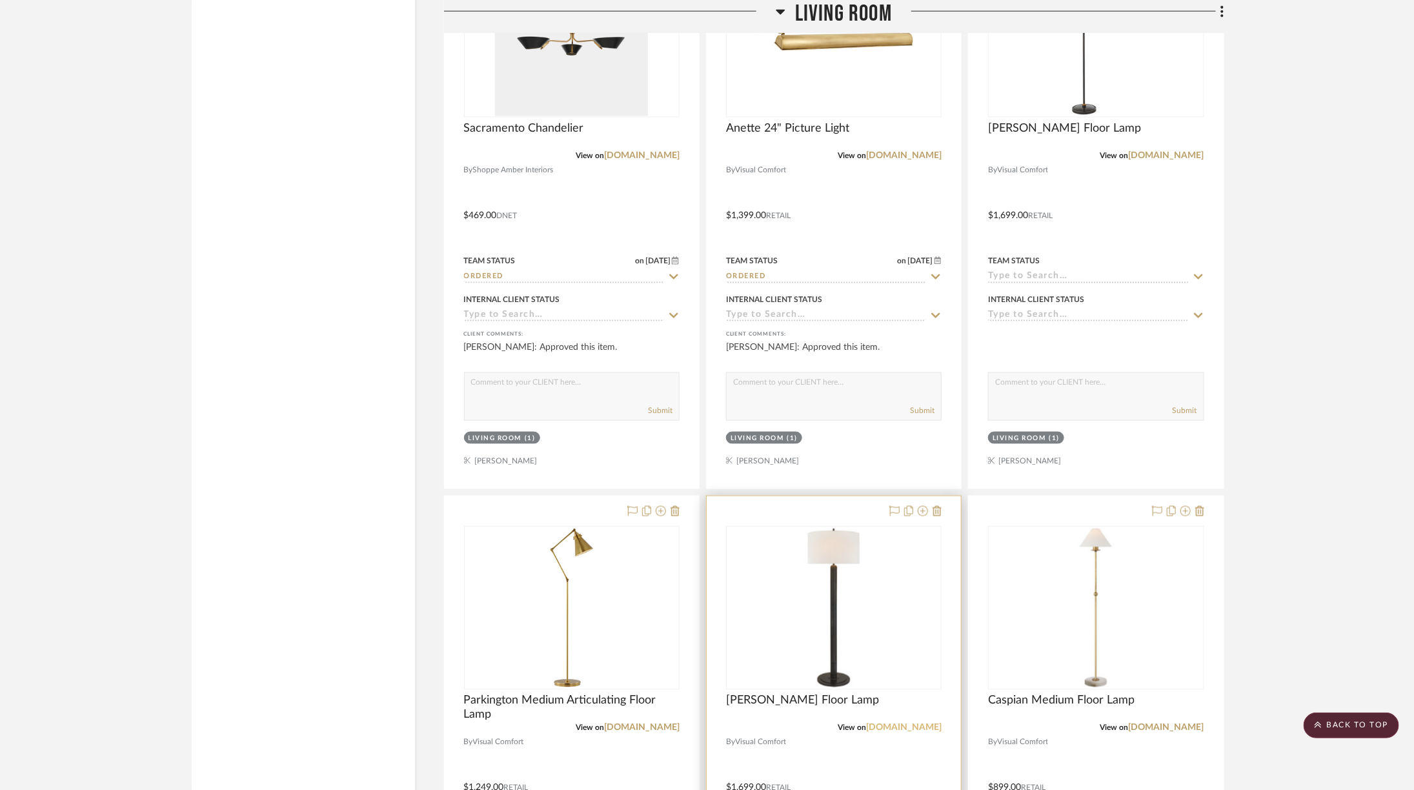
click at [891, 724] on link "[DOMAIN_NAME]" at bounding box center [904, 728] width 76 height 9
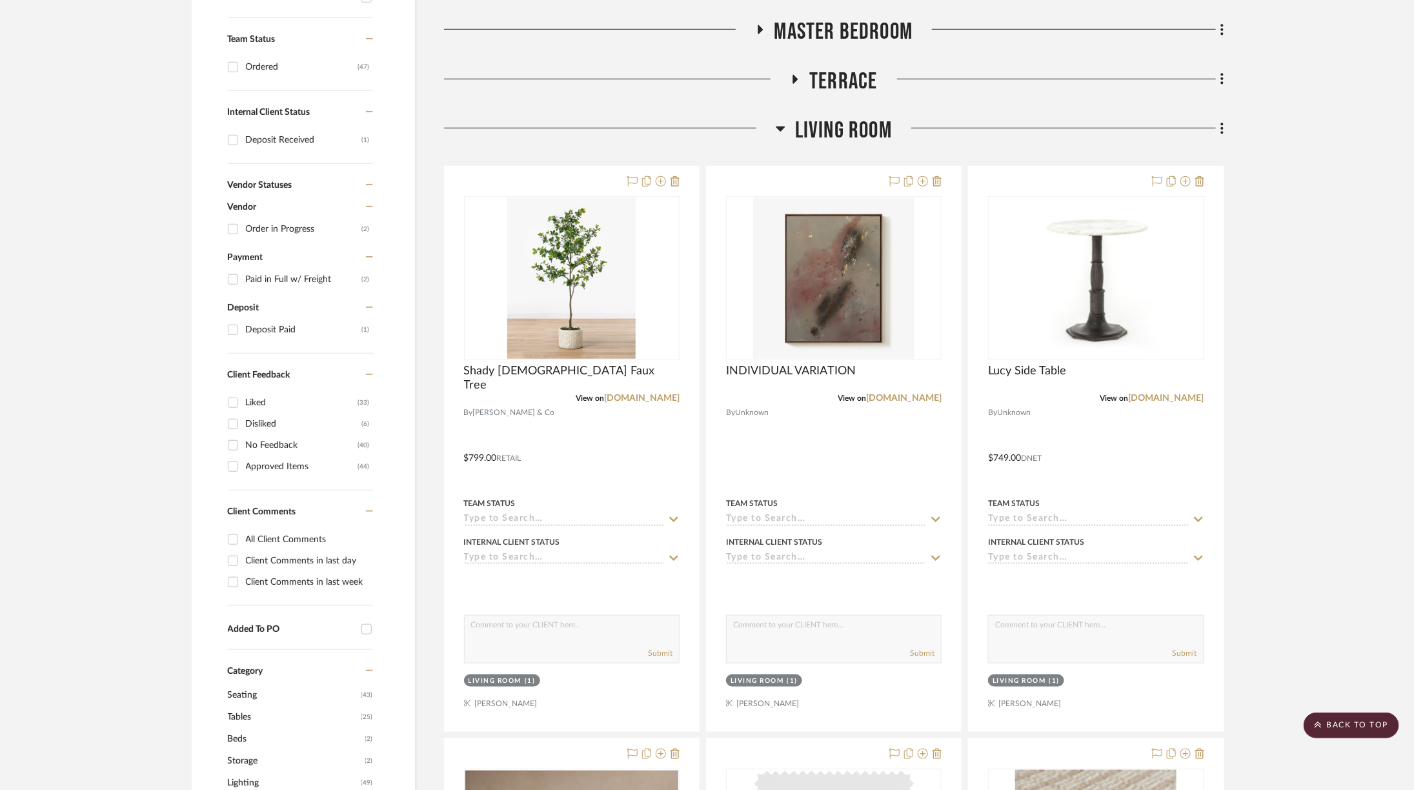
scroll to position [514, 6]
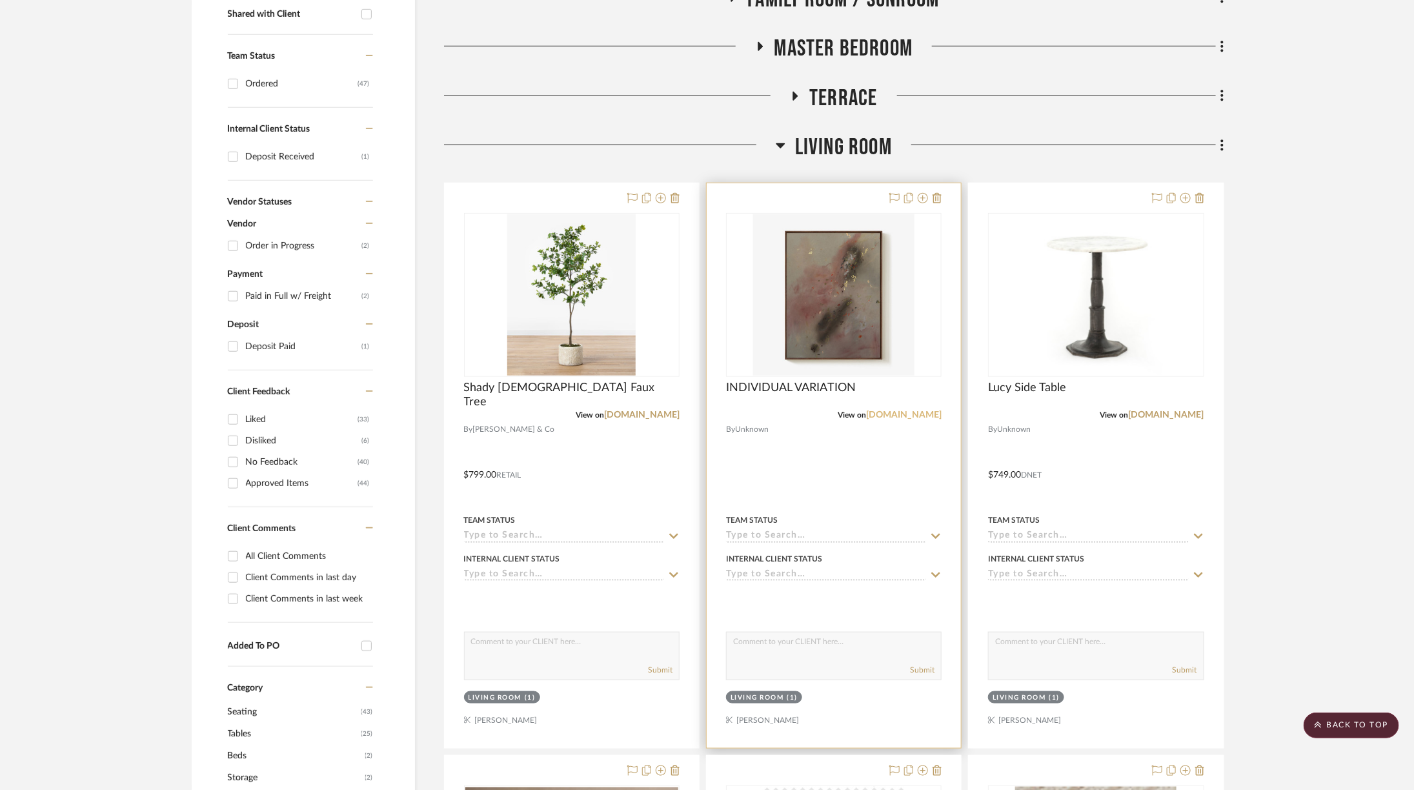
click at [892, 413] on link "[DOMAIN_NAME]" at bounding box center [904, 415] width 76 height 9
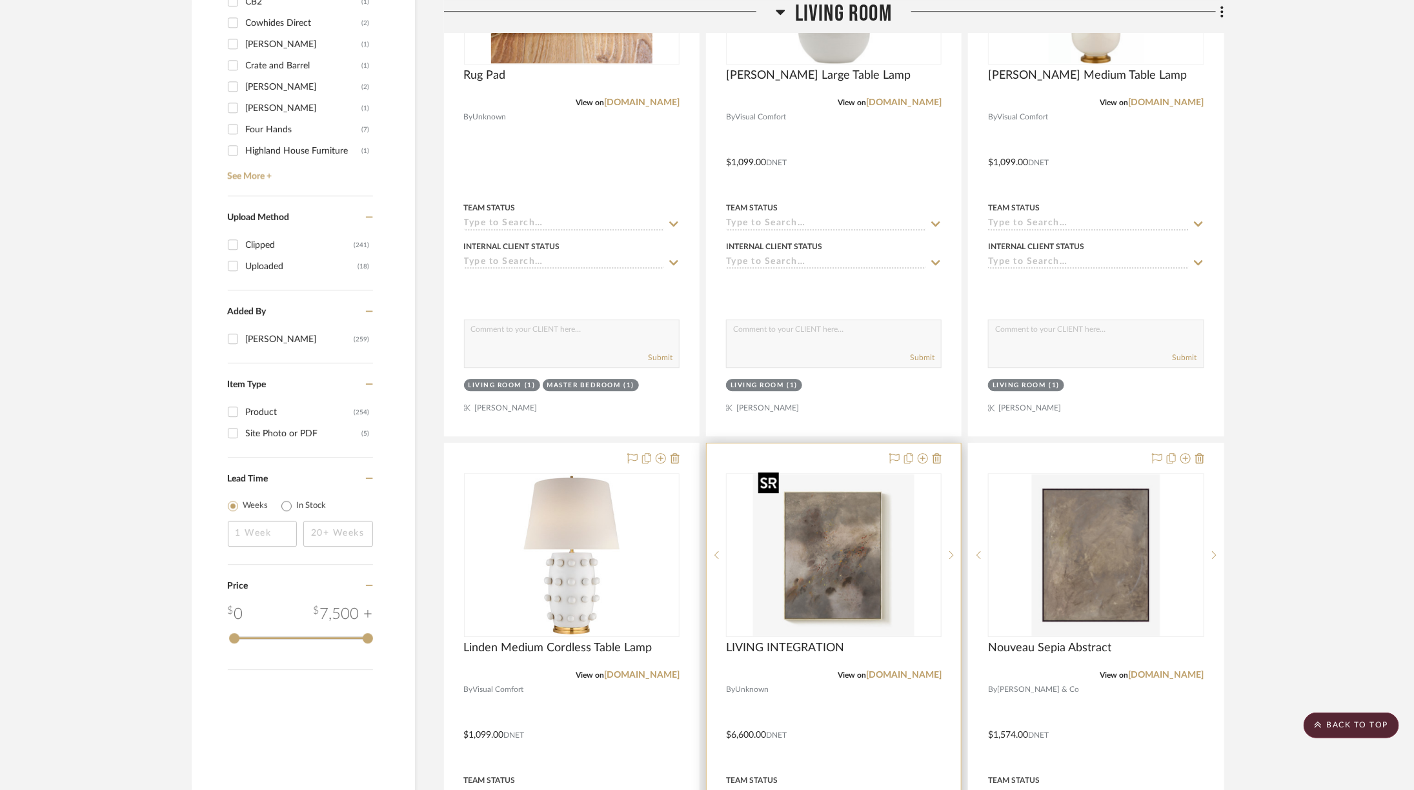
click at [861, 567] on img "0" at bounding box center [833, 555] width 161 height 161
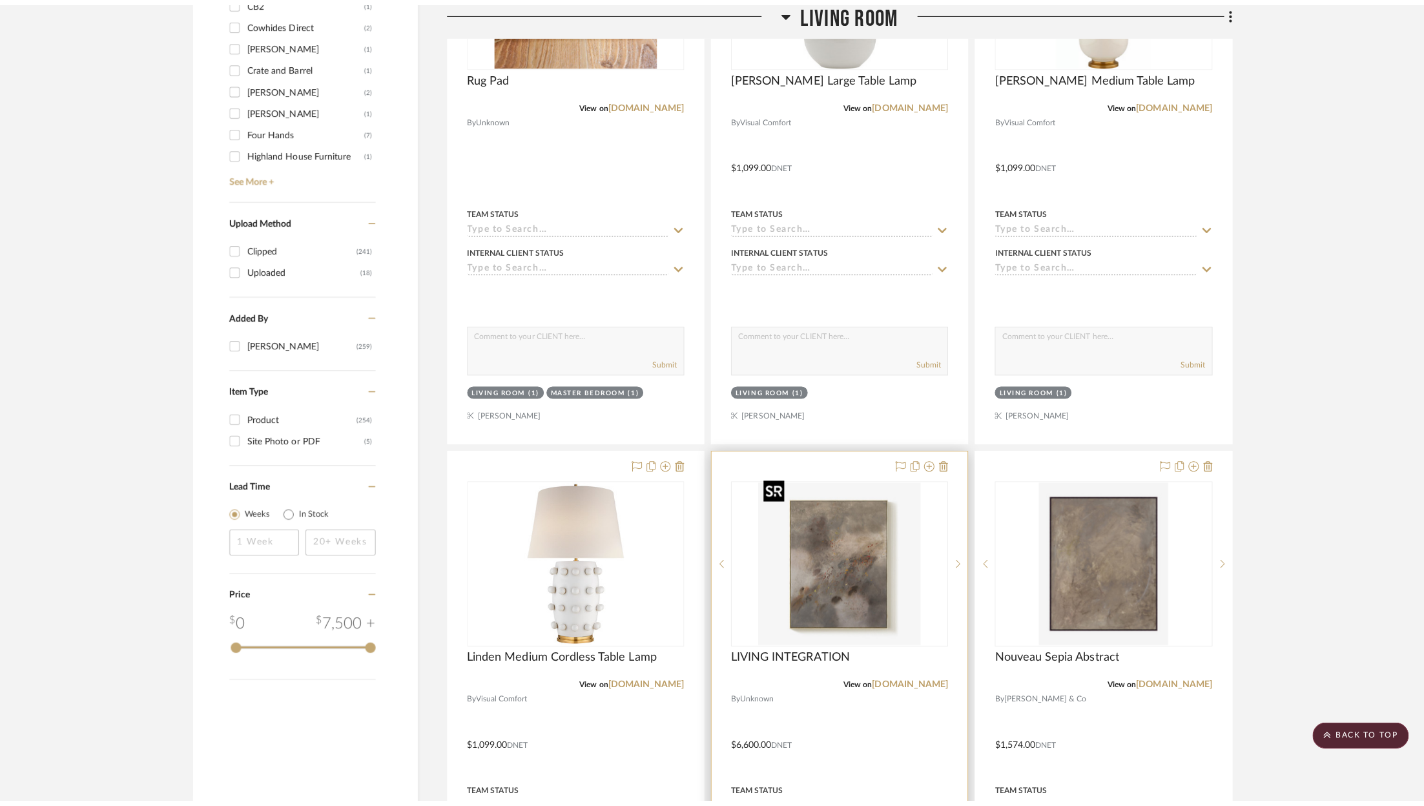
scroll to position [0, 0]
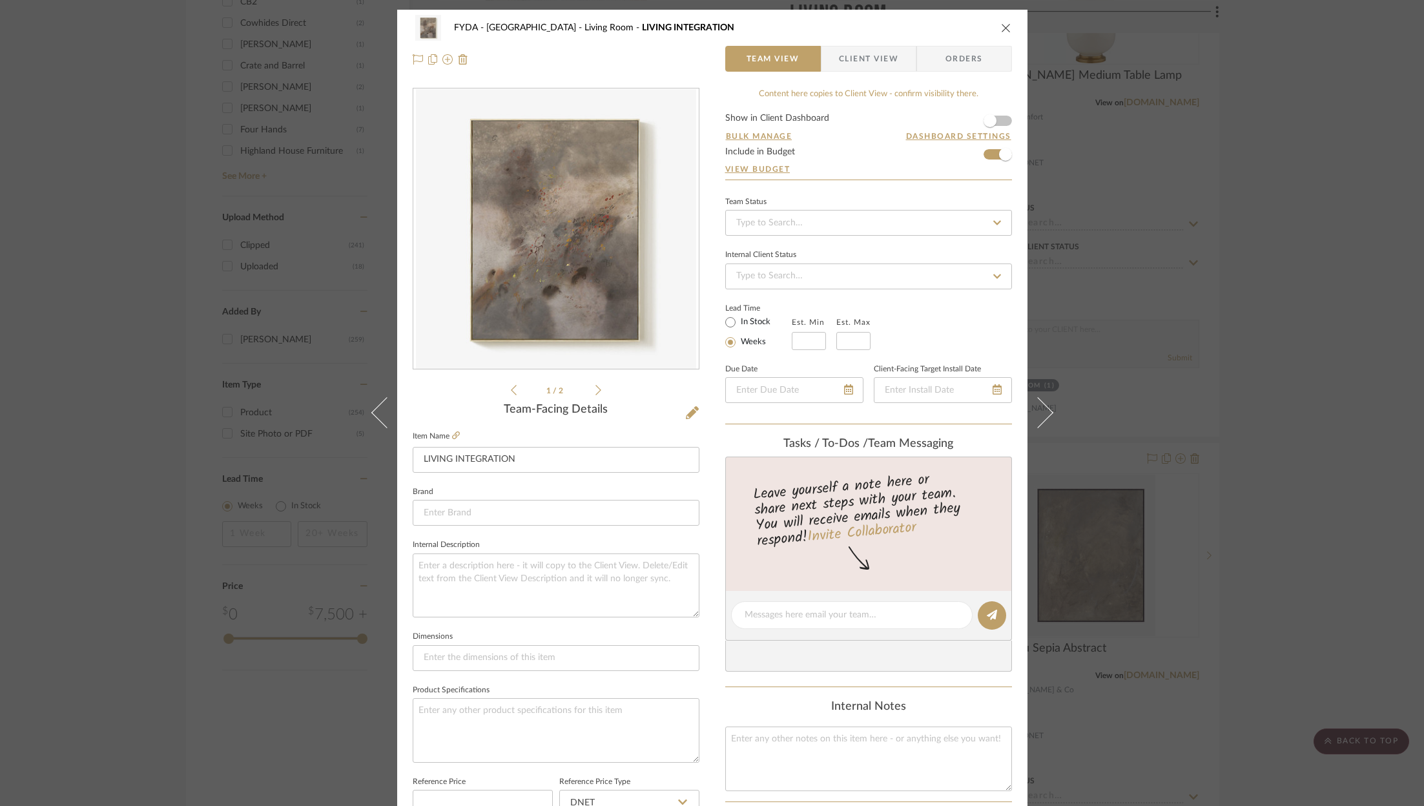
click at [596, 391] on div "1 / 2" at bounding box center [556, 243] width 287 height 310
click at [595, 391] on icon at bounding box center [598, 390] width 6 height 12
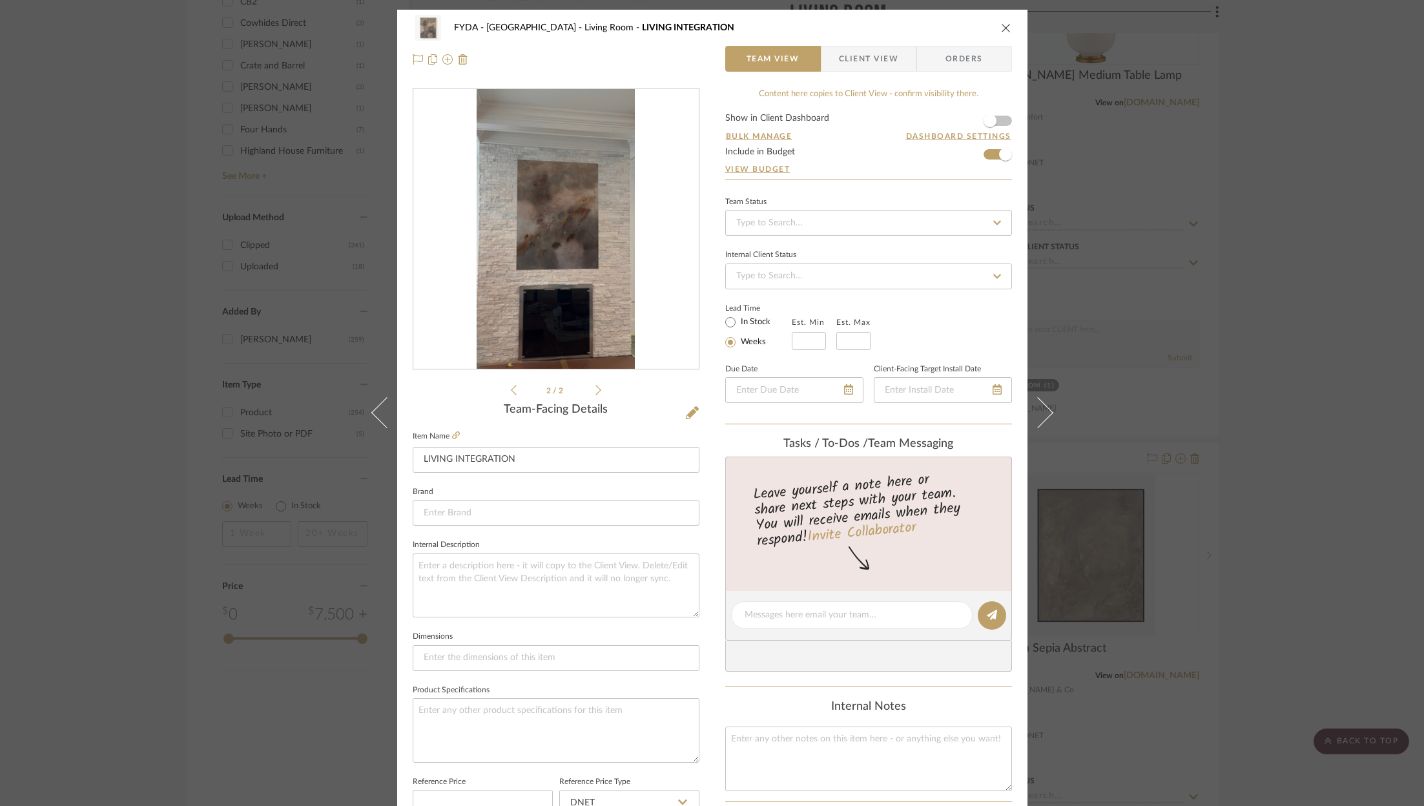
click at [1348, 316] on div "FYDA - 655 City Park Living Room LIVING INTEGRATION Team View Client View Order…" at bounding box center [712, 403] width 1424 height 806
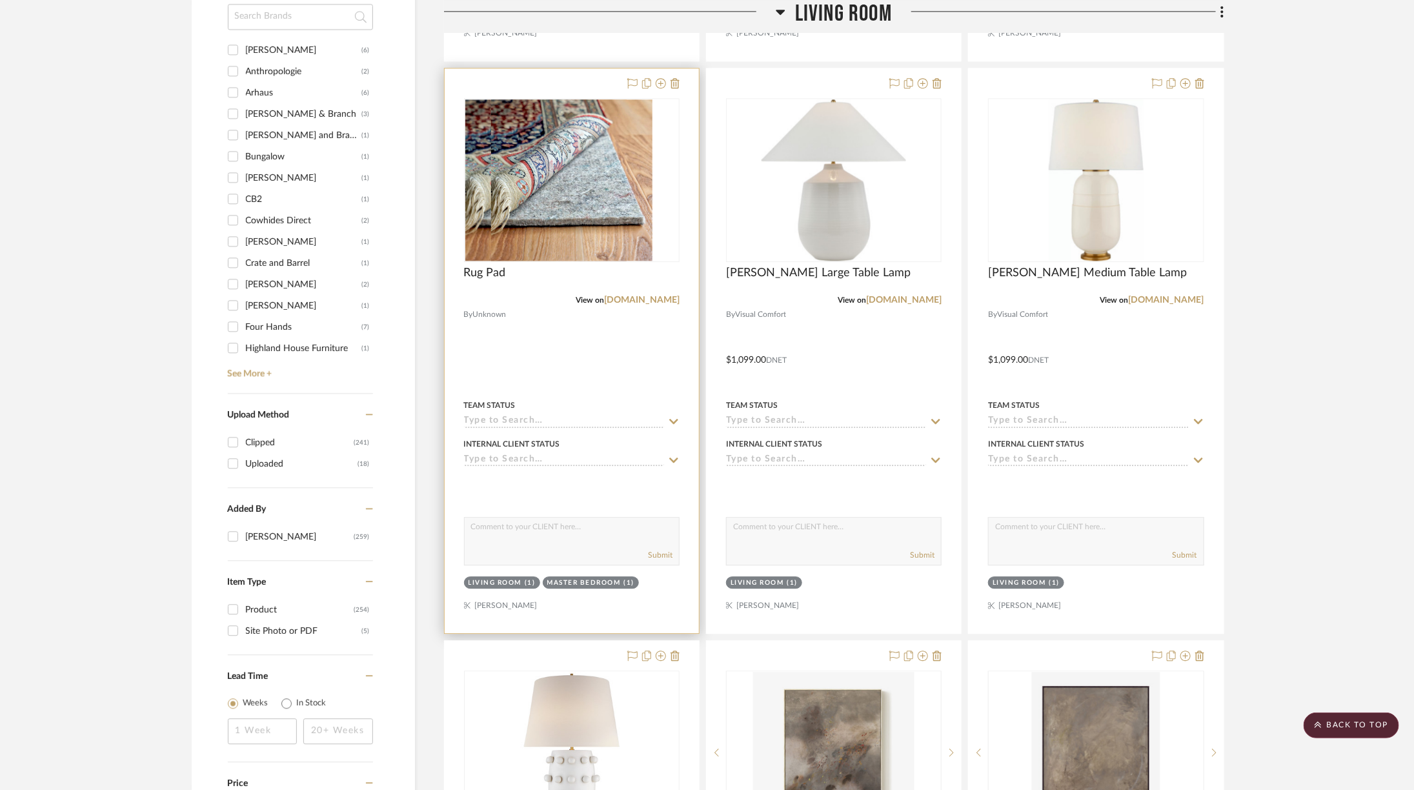
scroll to position [1624, 6]
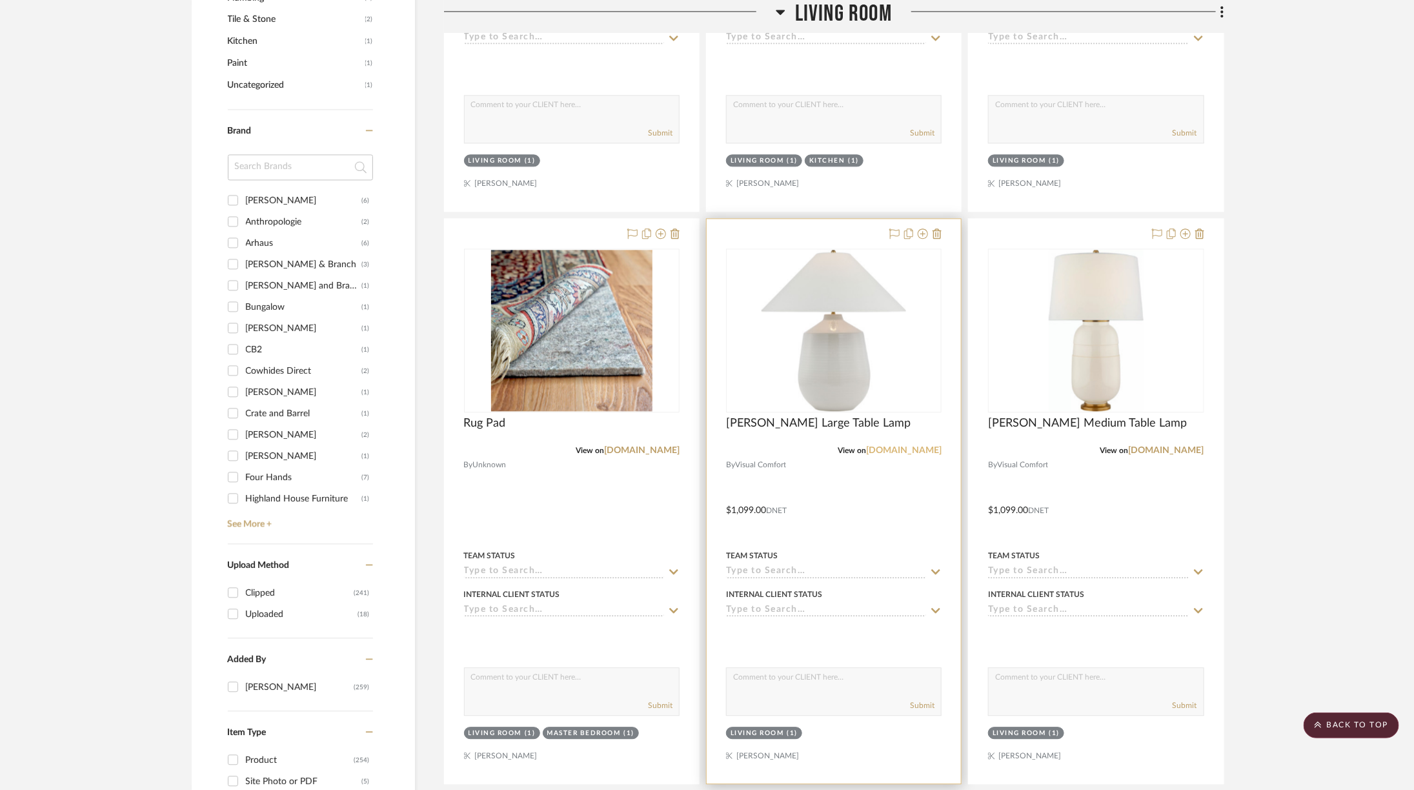
click at [904, 446] on link "[DOMAIN_NAME]" at bounding box center [904, 450] width 76 height 9
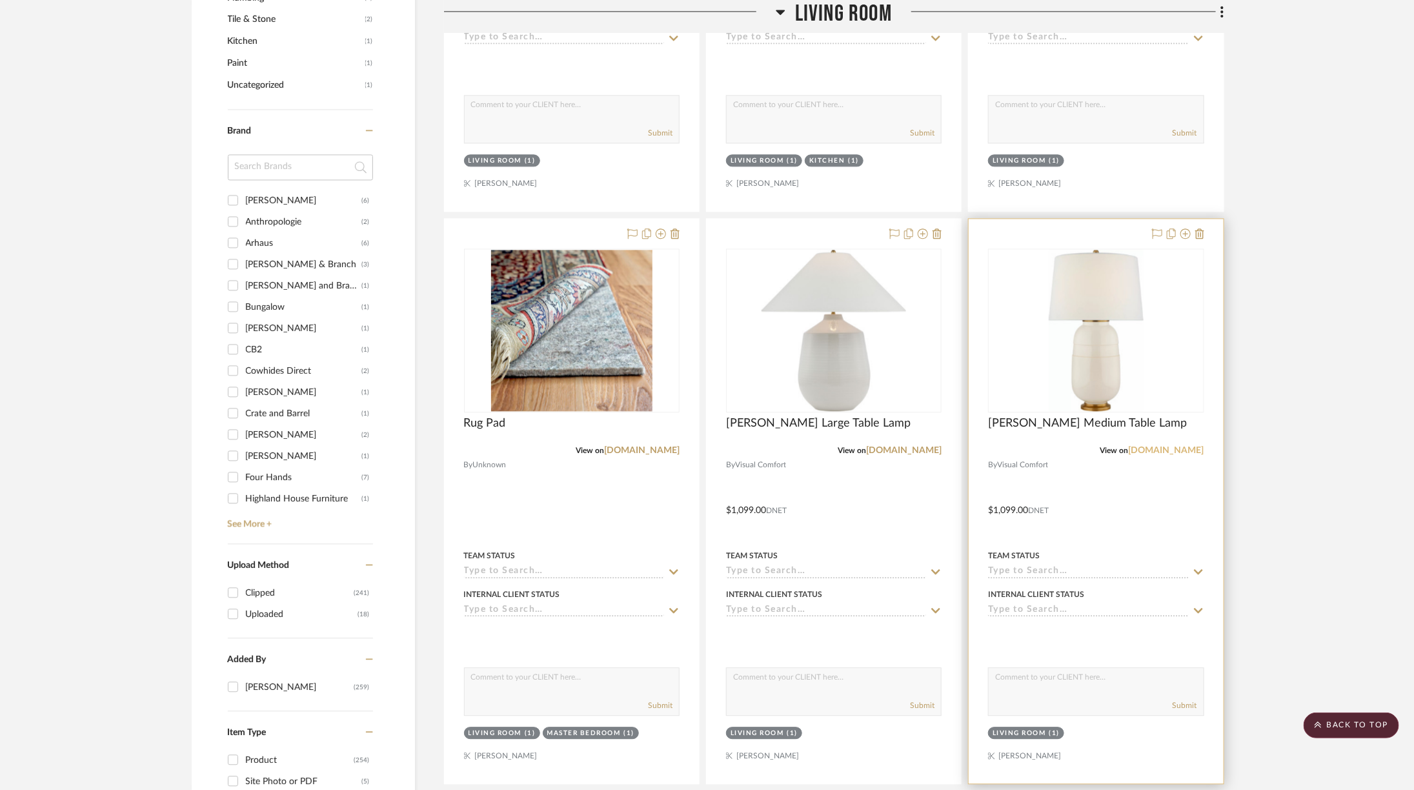
click at [1174, 446] on link "[DOMAIN_NAME]" at bounding box center [1167, 450] width 76 height 9
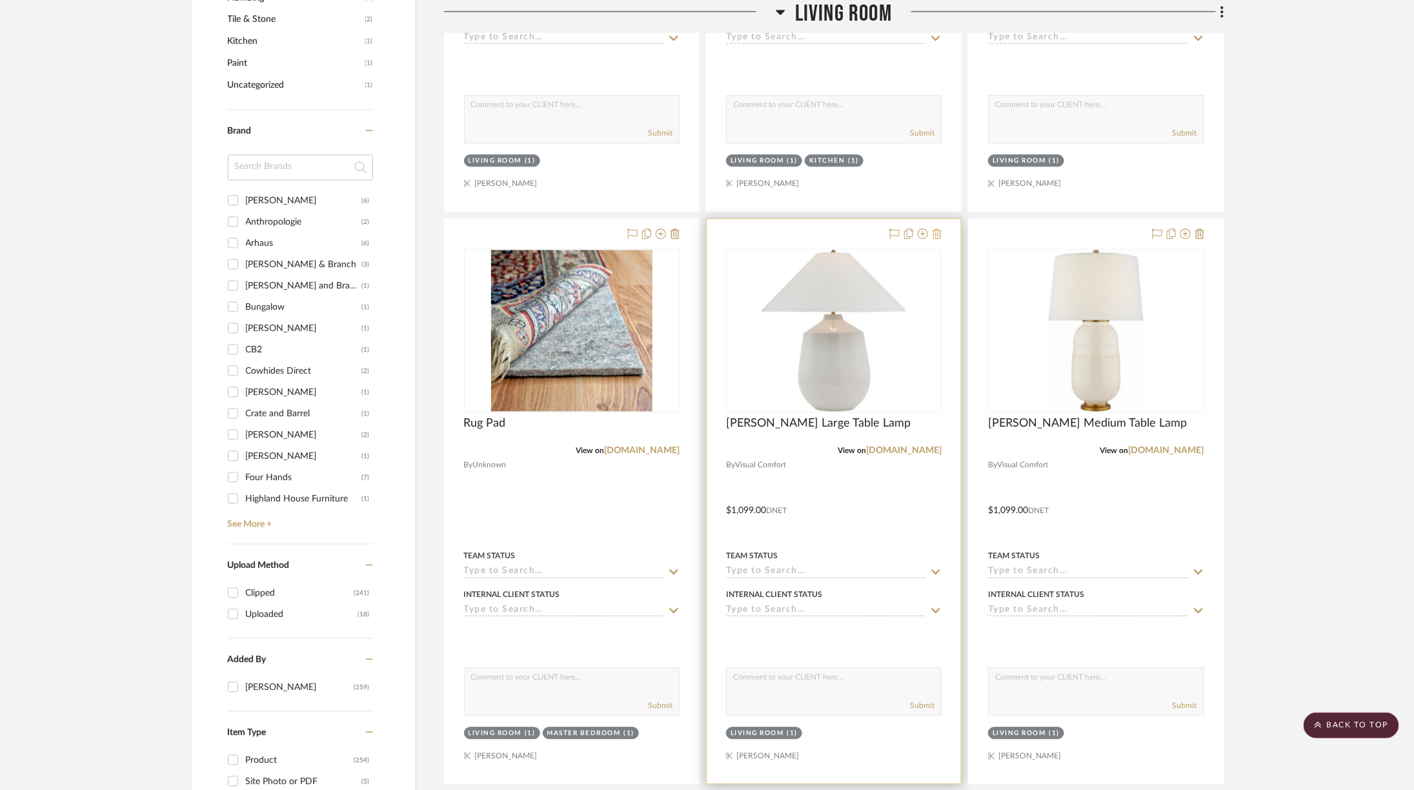
click at [933, 229] on icon at bounding box center [937, 234] width 9 height 10
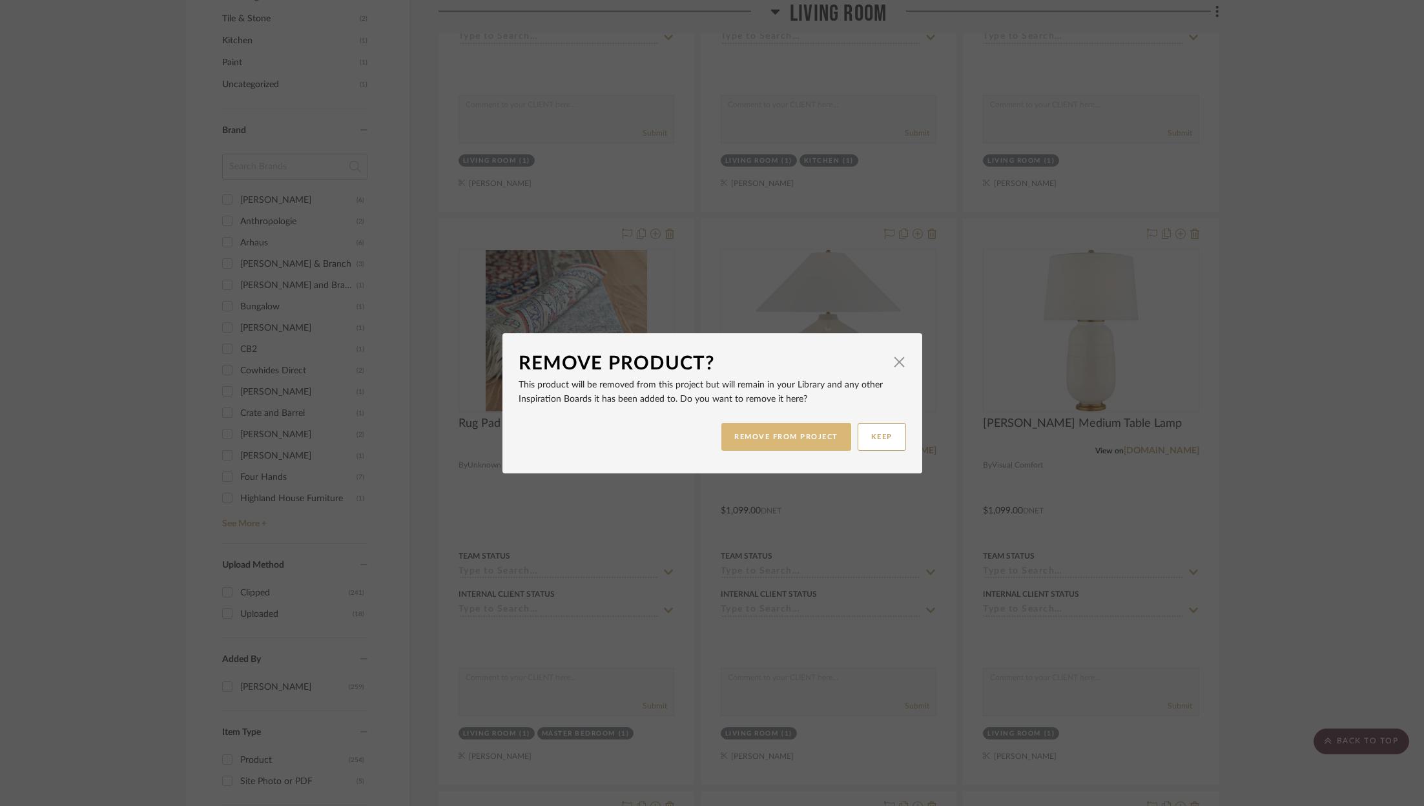
click at [771, 431] on button "REMOVE FROM PROJECT" at bounding box center [786, 437] width 130 height 28
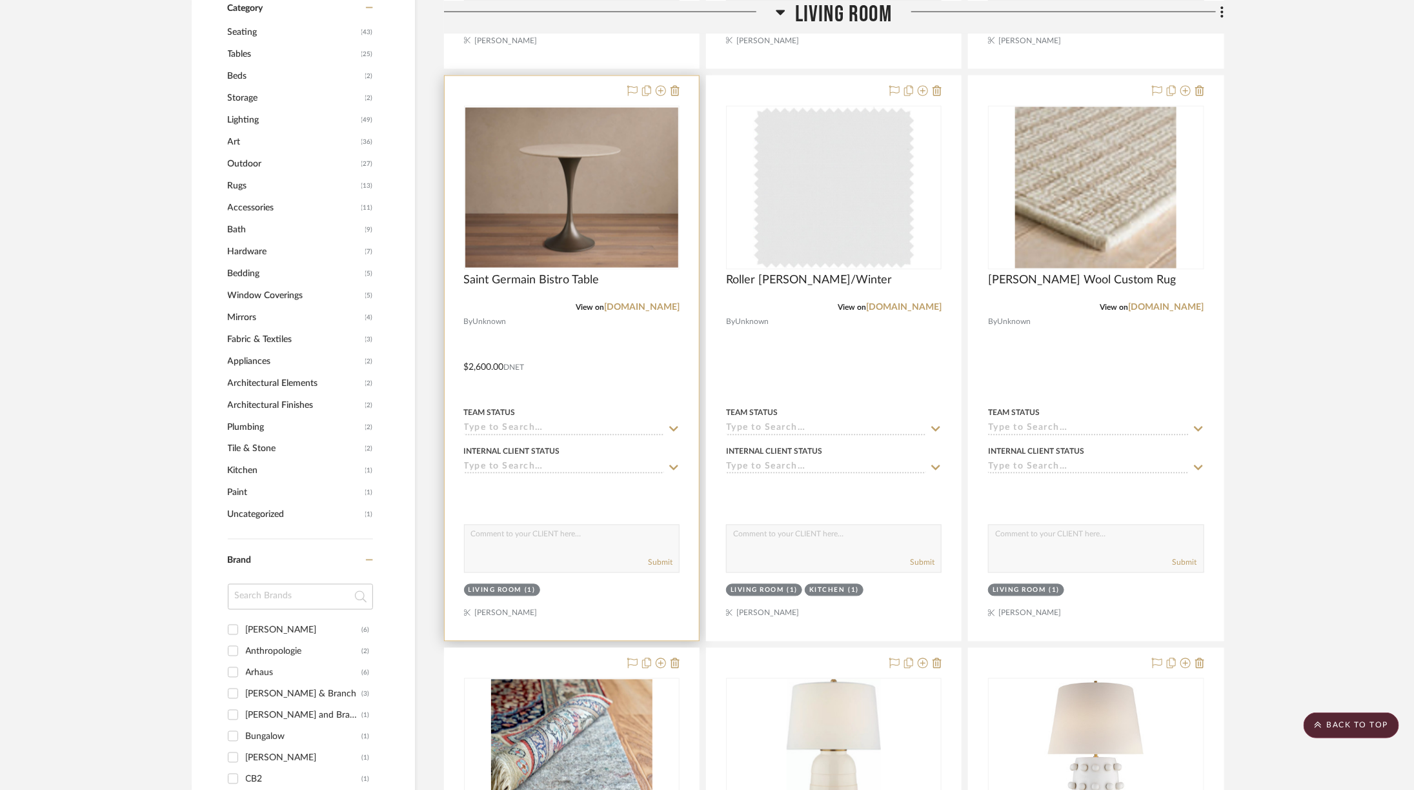
scroll to position [1076, 6]
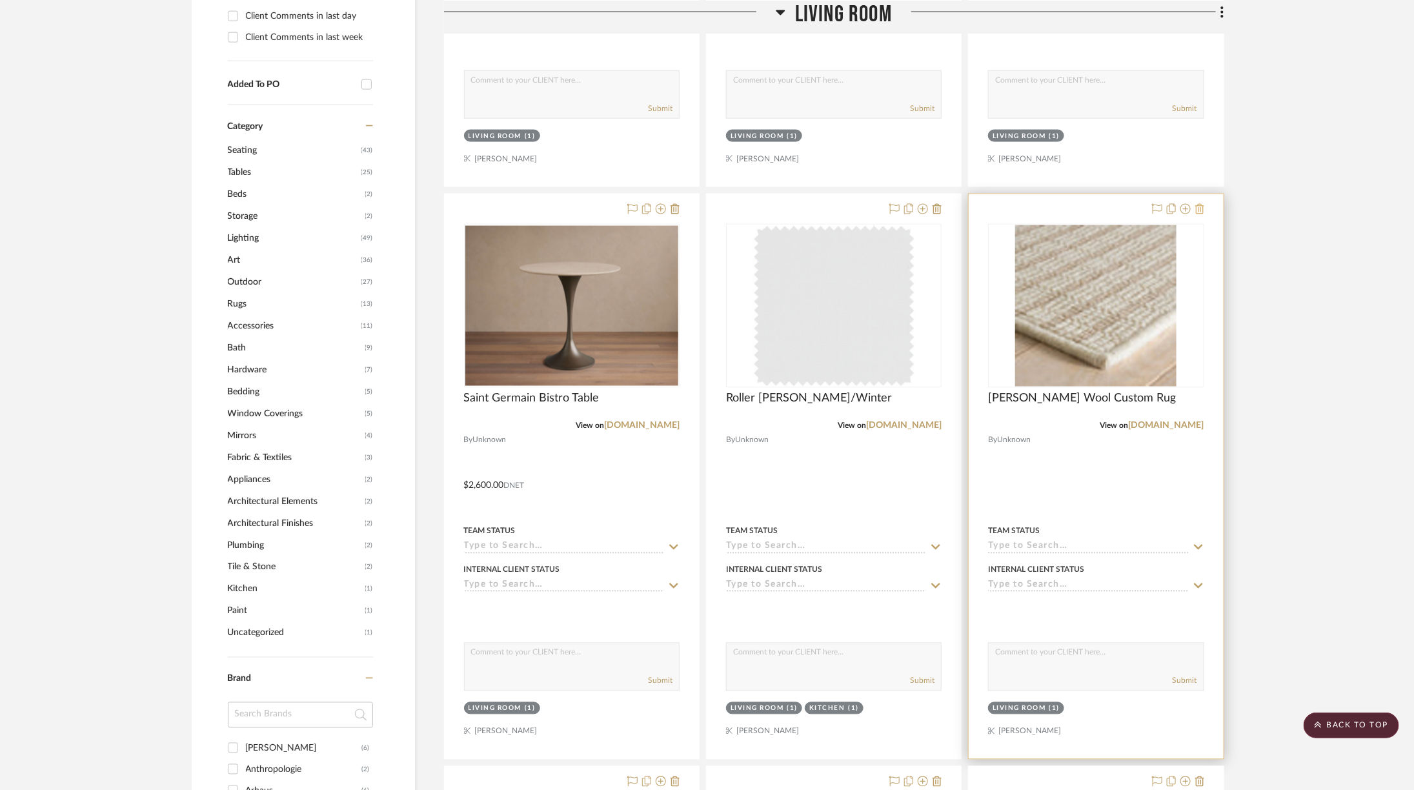
click at [1196, 207] on icon at bounding box center [1200, 209] width 9 height 10
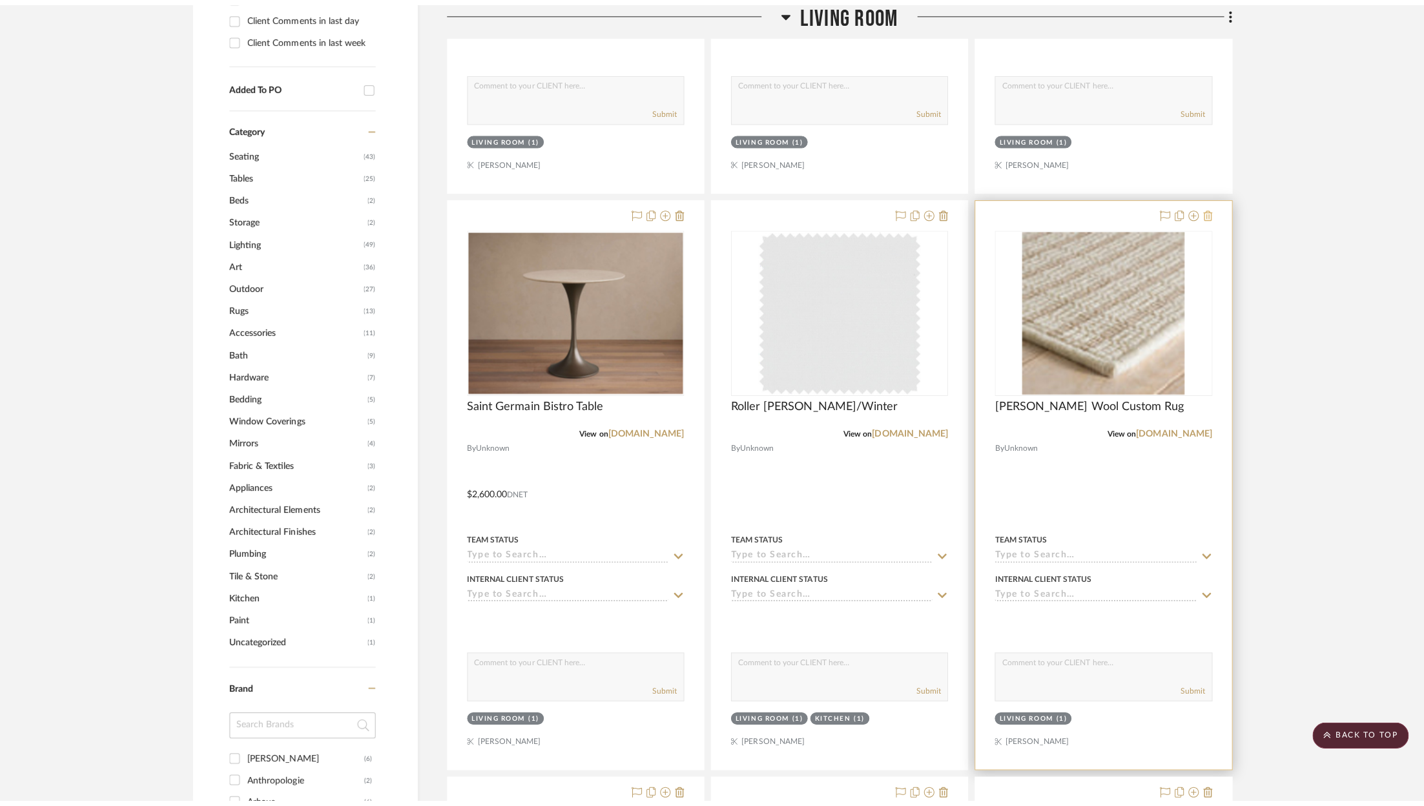
scroll to position [0, 0]
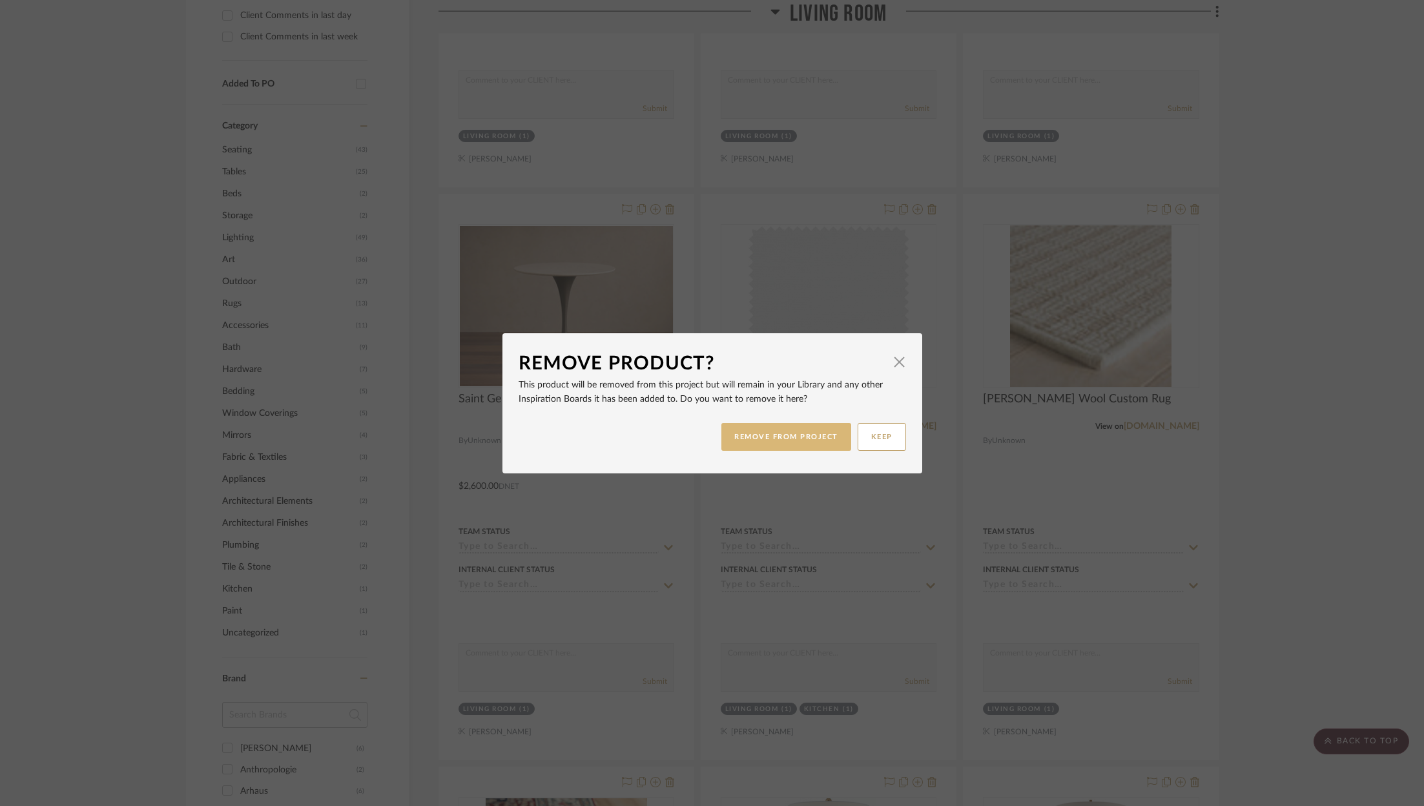
click at [808, 447] on button "REMOVE FROM PROJECT" at bounding box center [786, 437] width 130 height 28
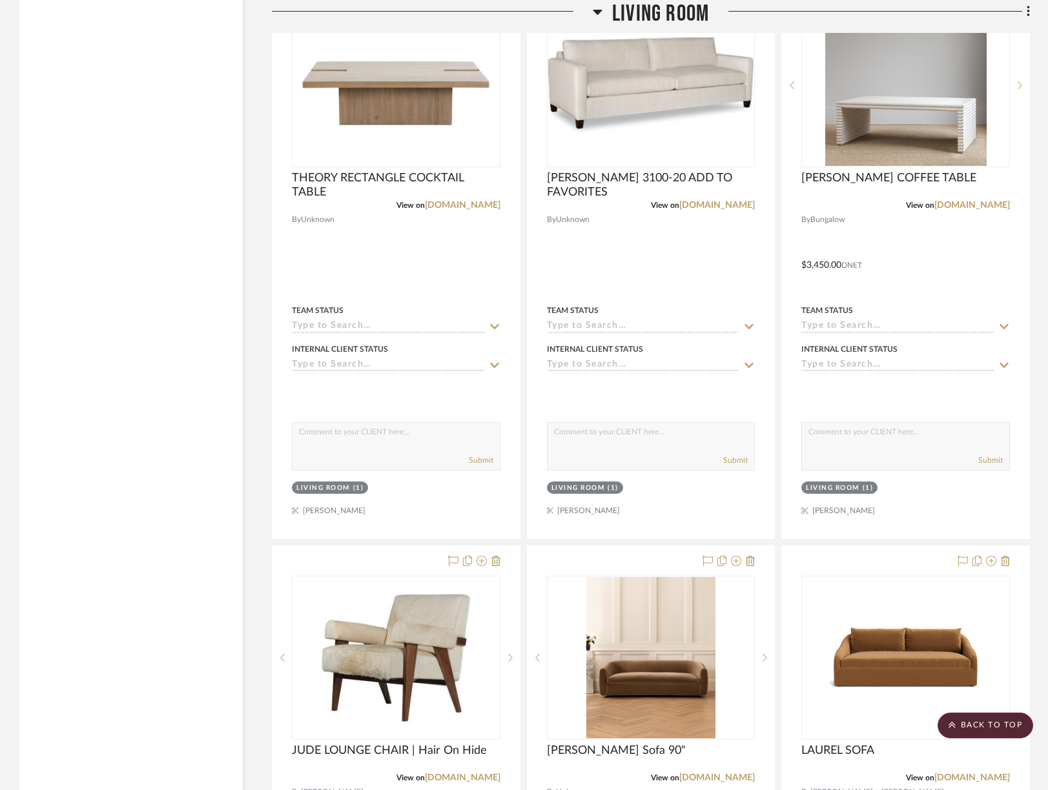
scroll to position [4745, 6]
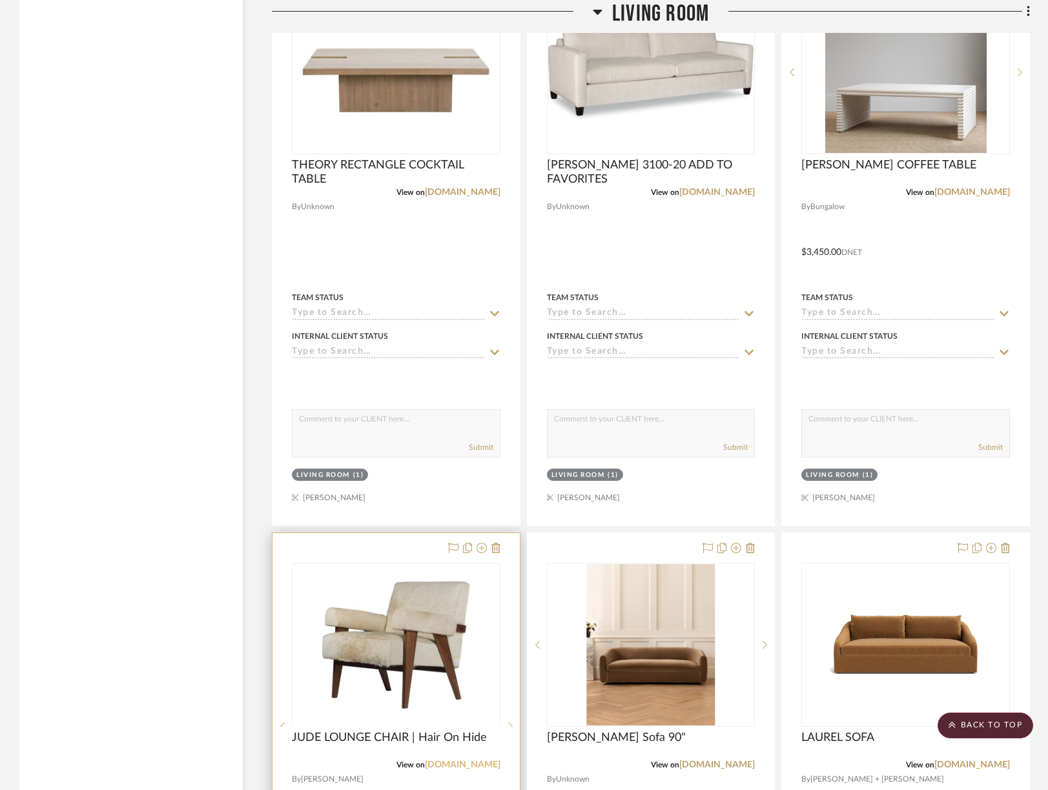
click at [460, 761] on link "[DOMAIN_NAME]" at bounding box center [463, 765] width 76 height 9
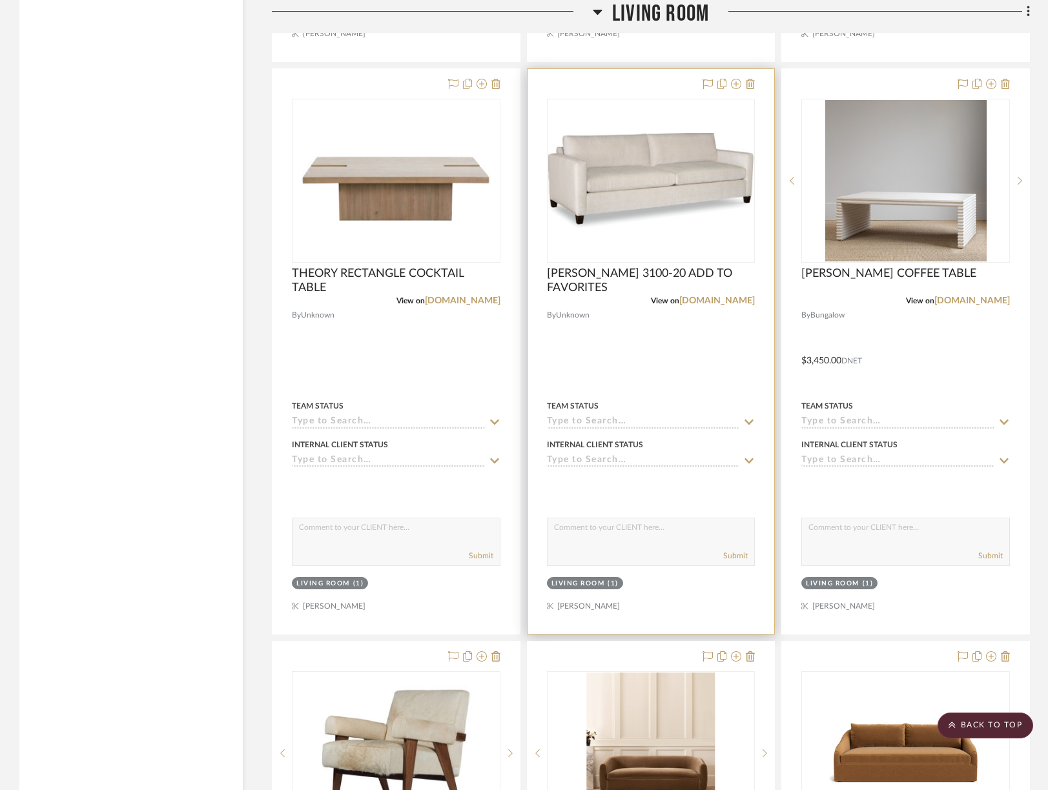
scroll to position [4632, 6]
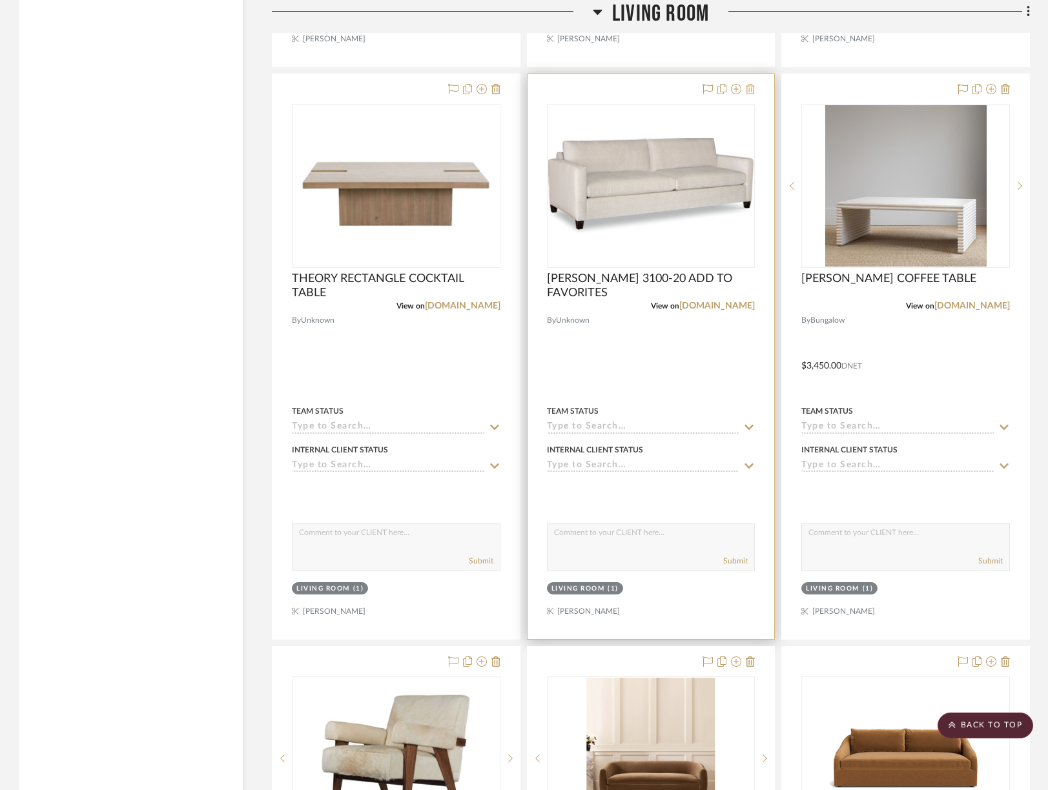
click at [746, 84] on icon at bounding box center [750, 89] width 9 height 10
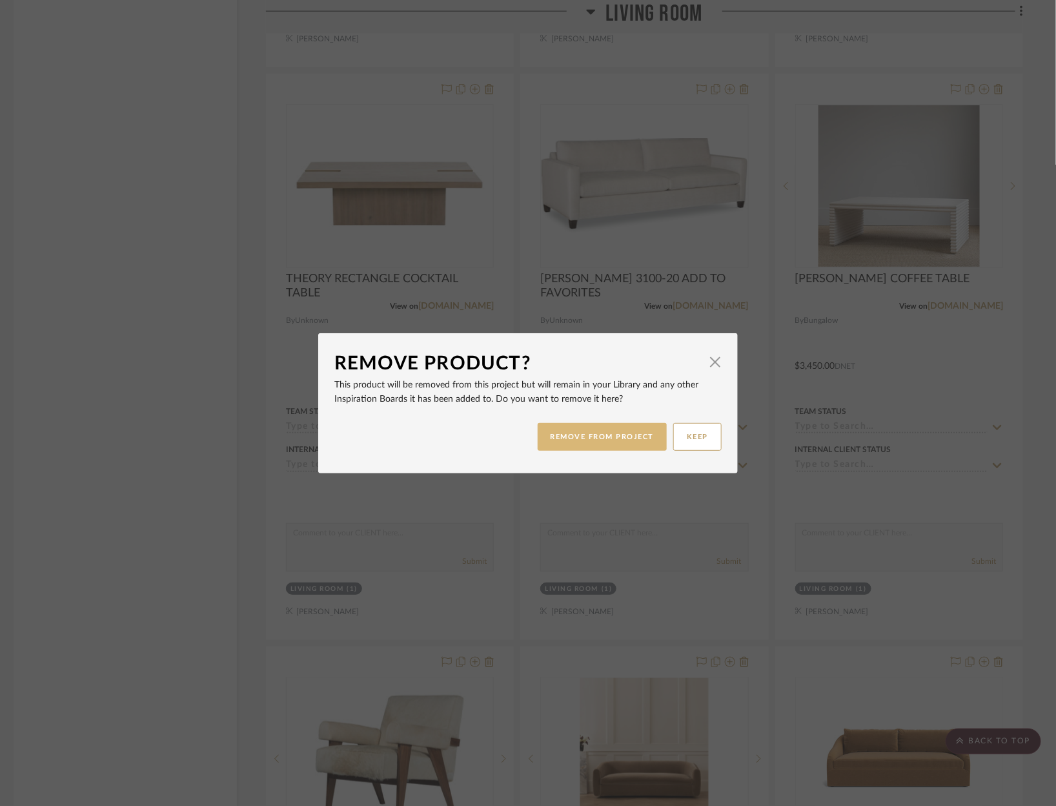
click at [613, 436] on button "REMOVE FROM PROJECT" at bounding box center [603, 437] width 130 height 28
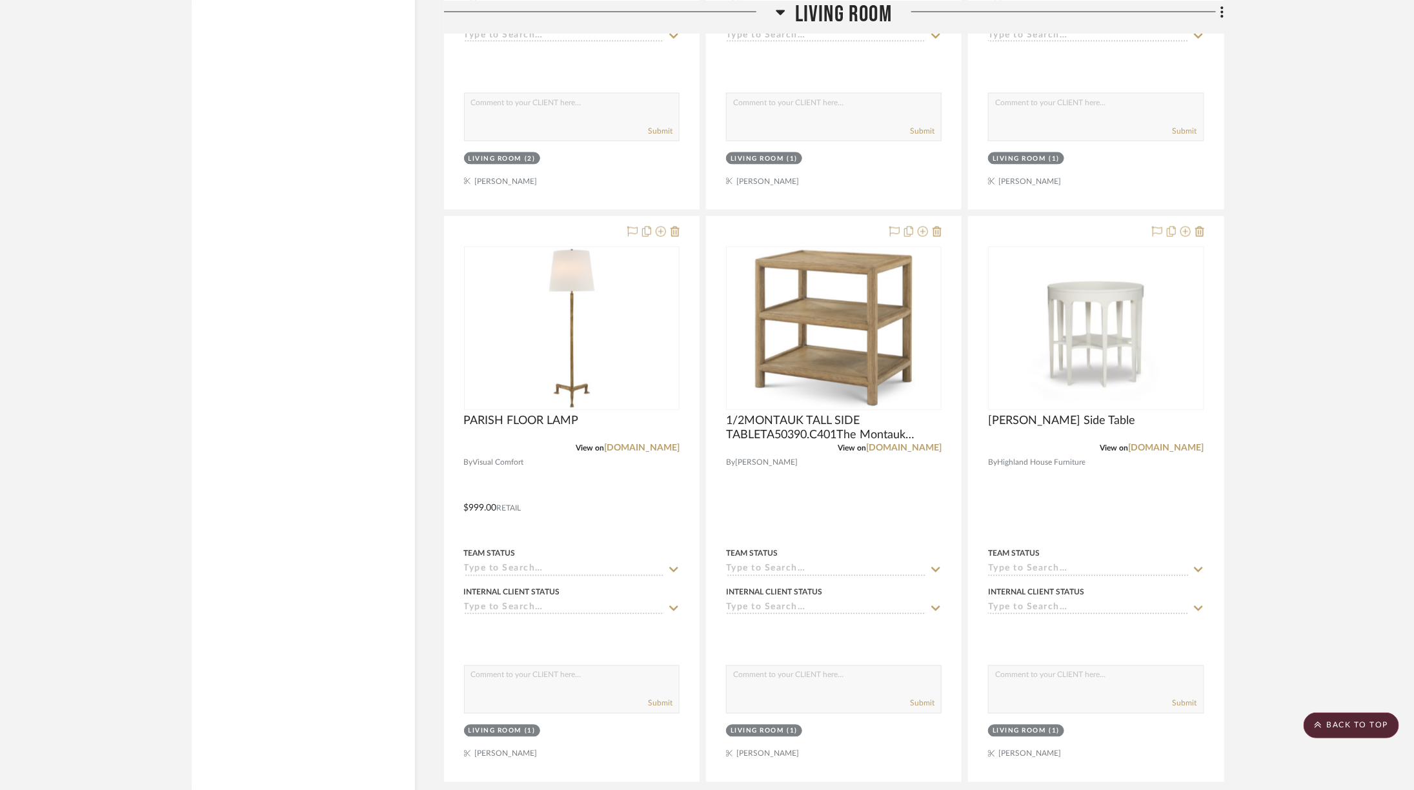
scroll to position [6777, 6]
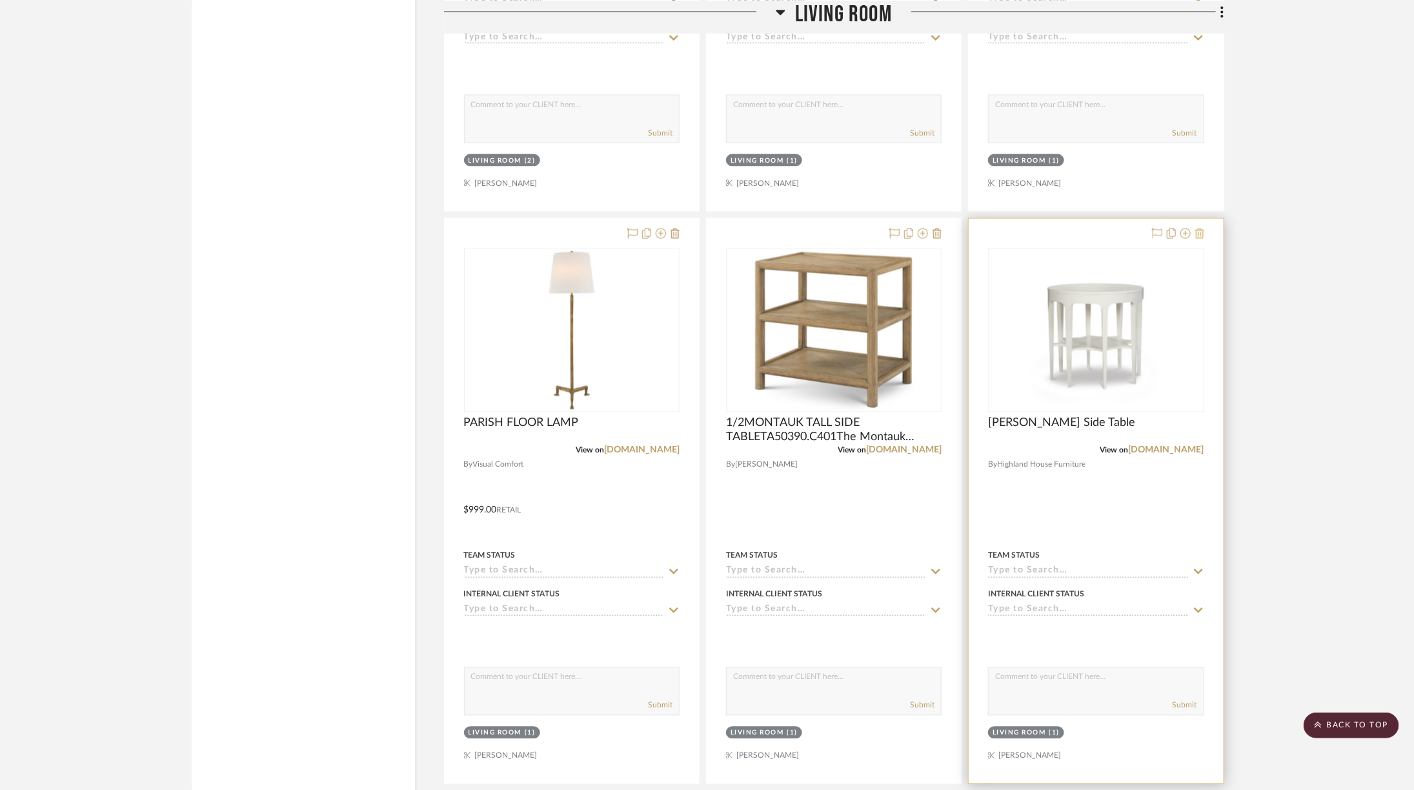
click at [1197, 229] on icon at bounding box center [1200, 234] width 9 height 10
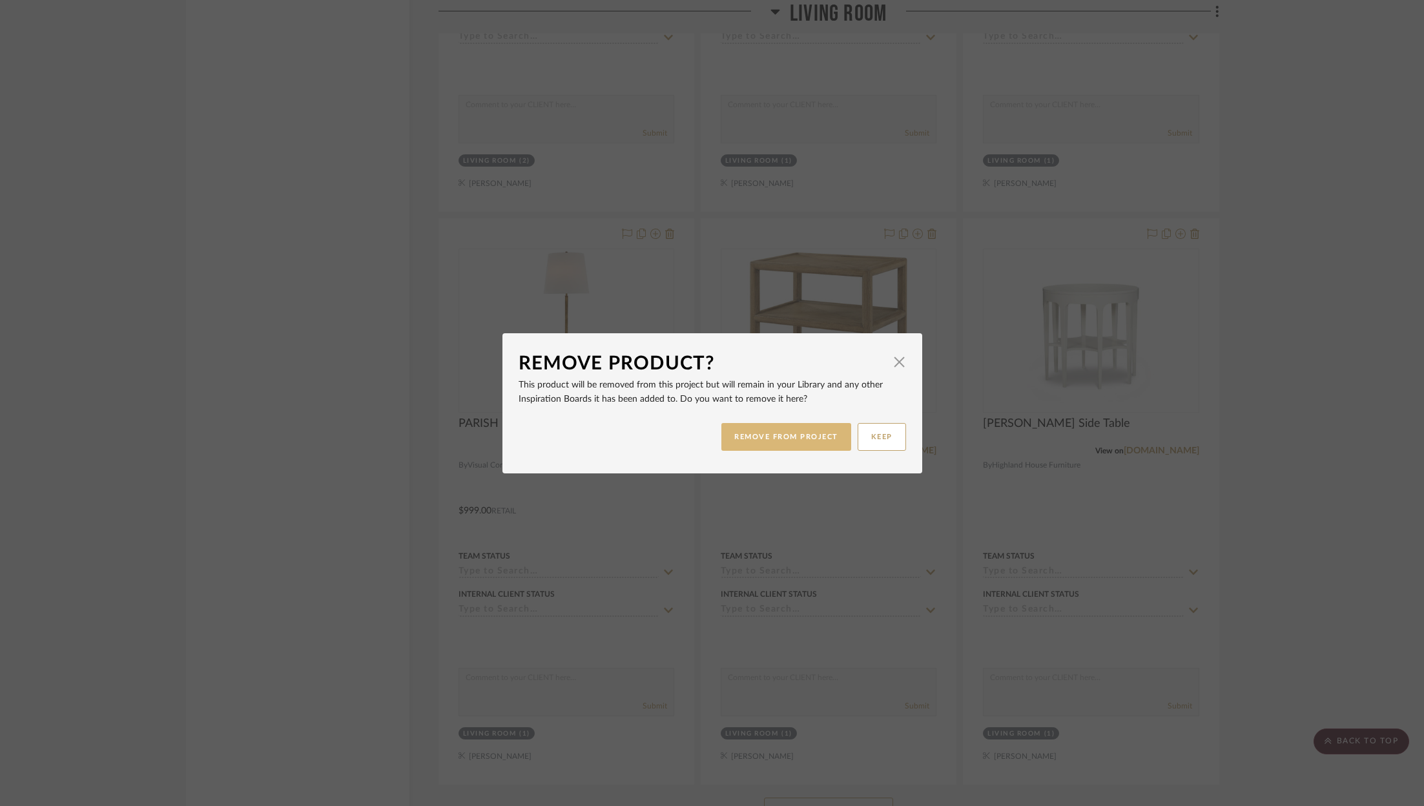
click at [830, 440] on button "REMOVE FROM PROJECT" at bounding box center [786, 437] width 130 height 28
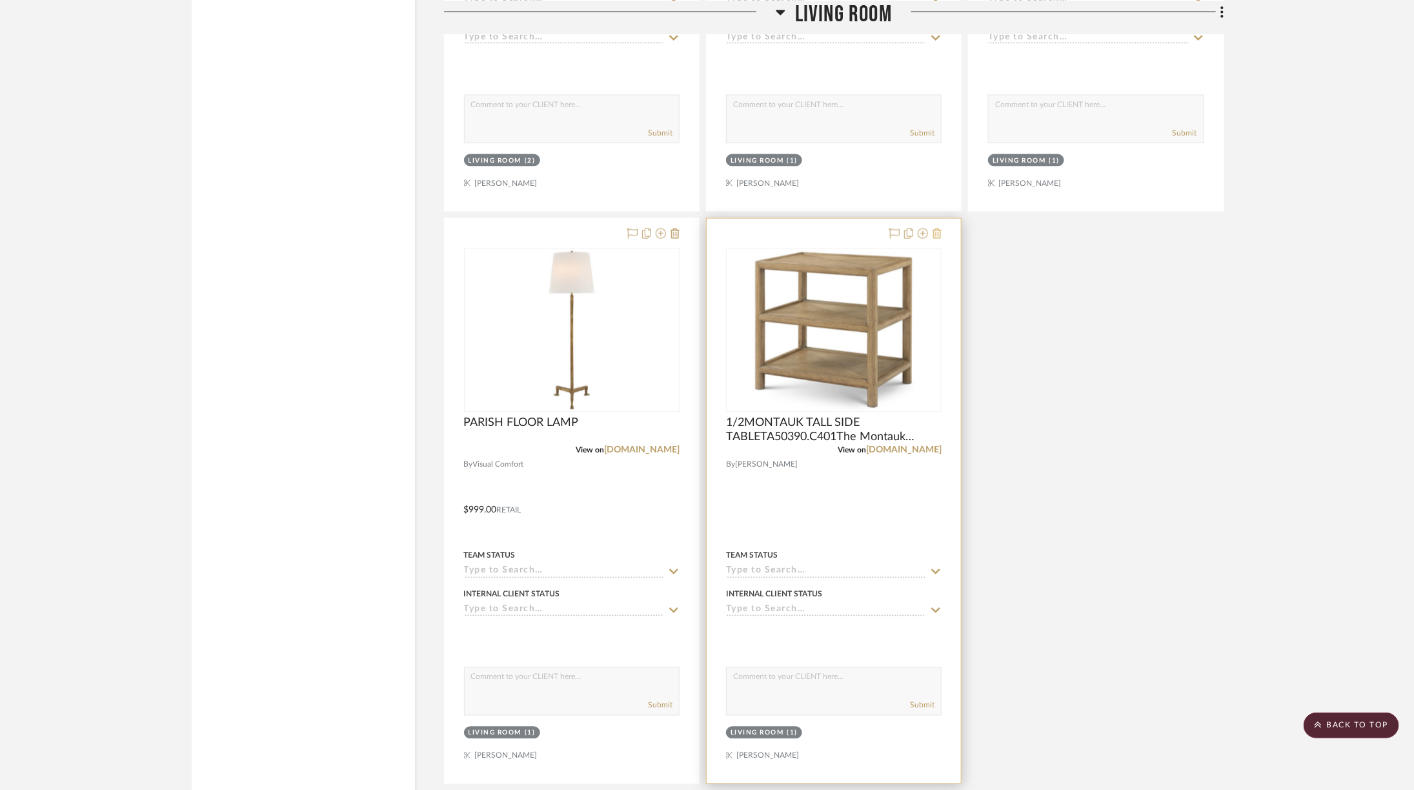
click at [935, 229] on icon at bounding box center [937, 234] width 9 height 10
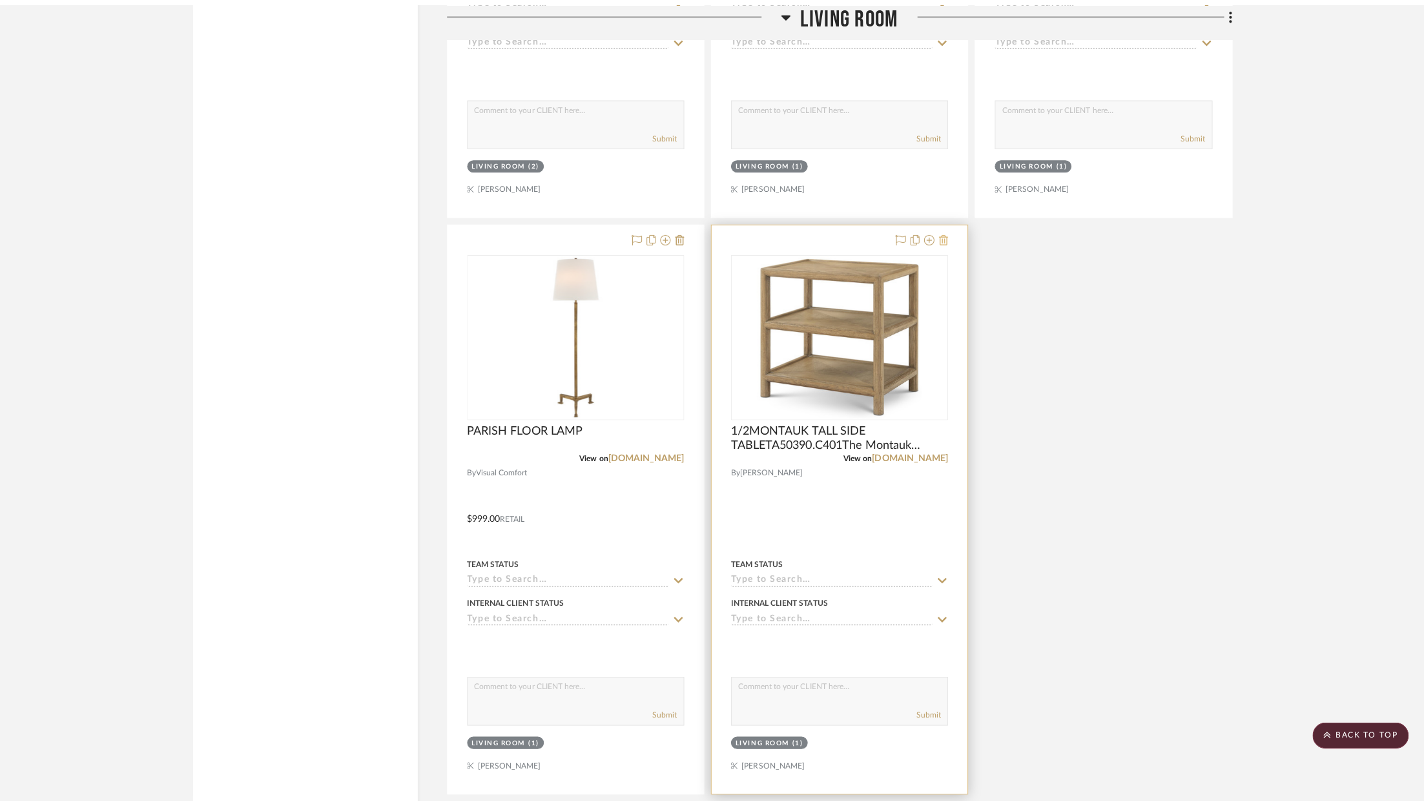
scroll to position [0, 0]
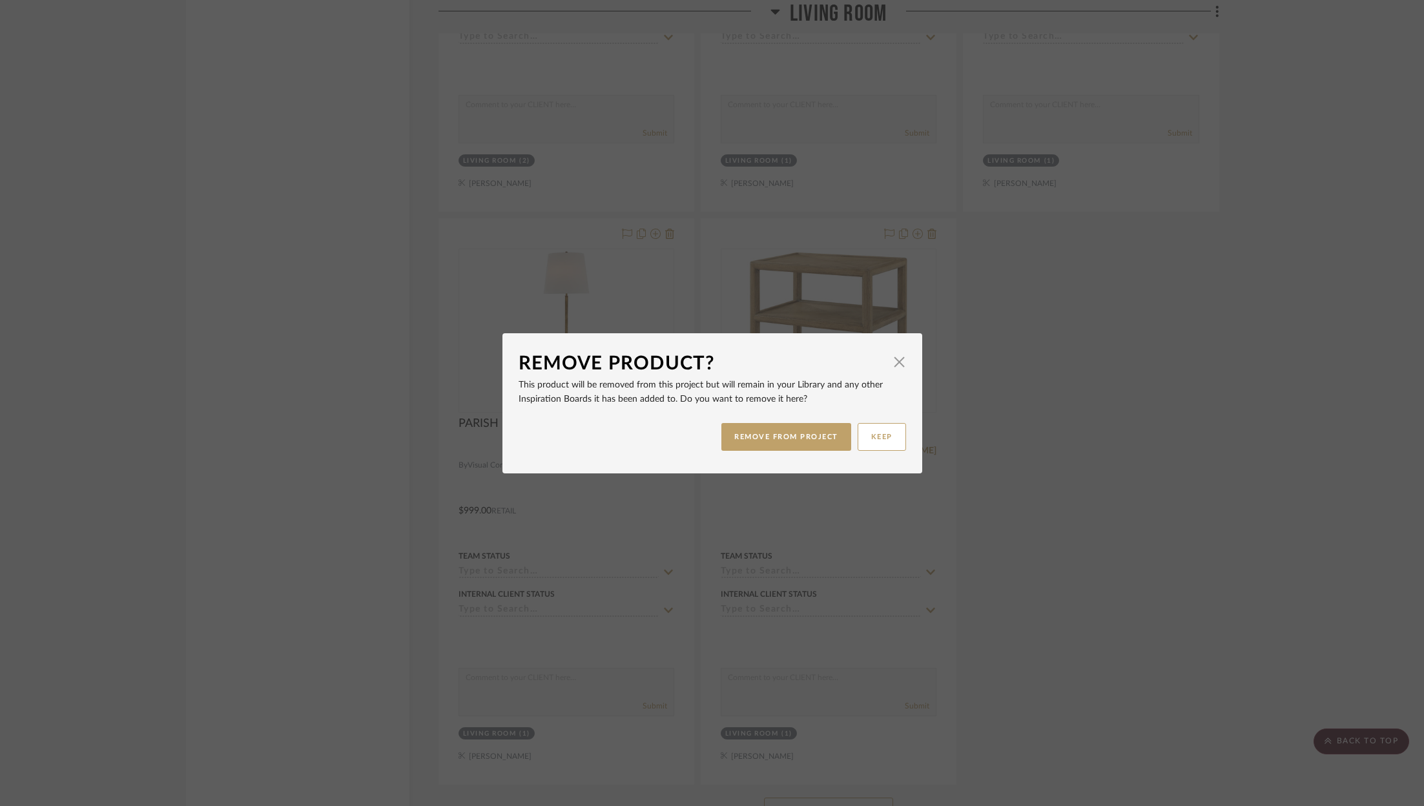
click at [741, 450] on div "REMOVE FROM PROJECT KEEP" at bounding box center [711, 436] width 387 height 41
click at [751, 440] on button "REMOVE FROM PROJECT" at bounding box center [786, 437] width 130 height 28
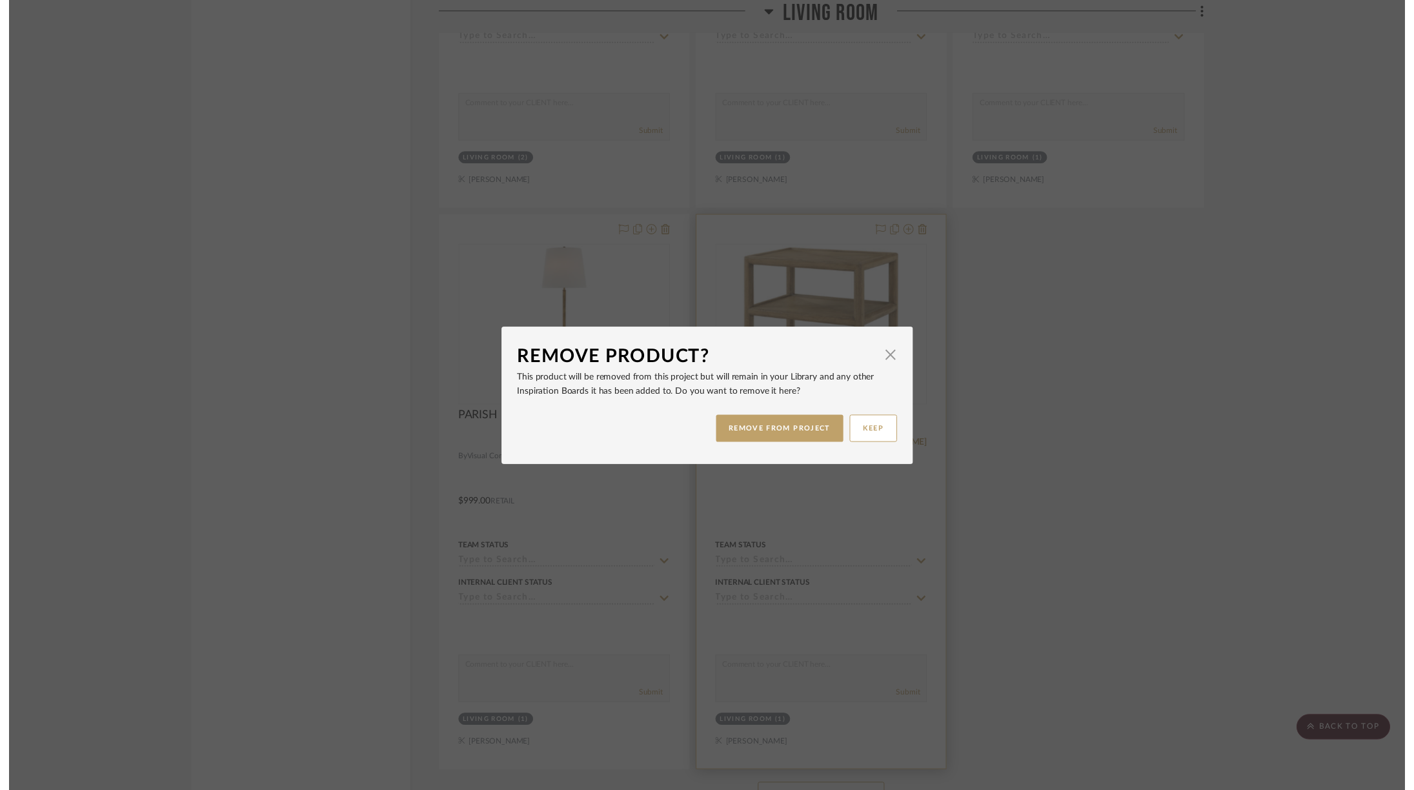
scroll to position [6777, 6]
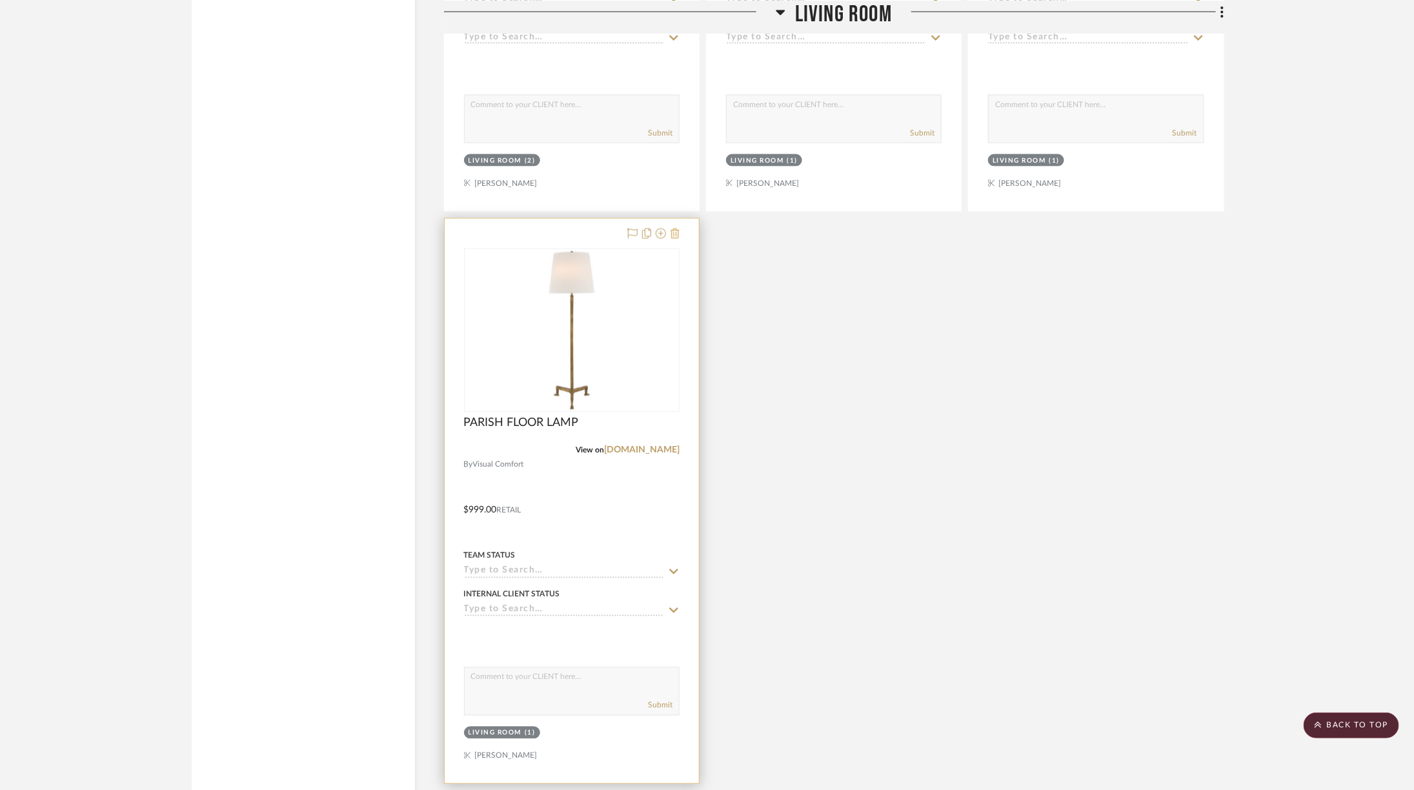
click at [673, 229] on icon at bounding box center [675, 234] width 9 height 10
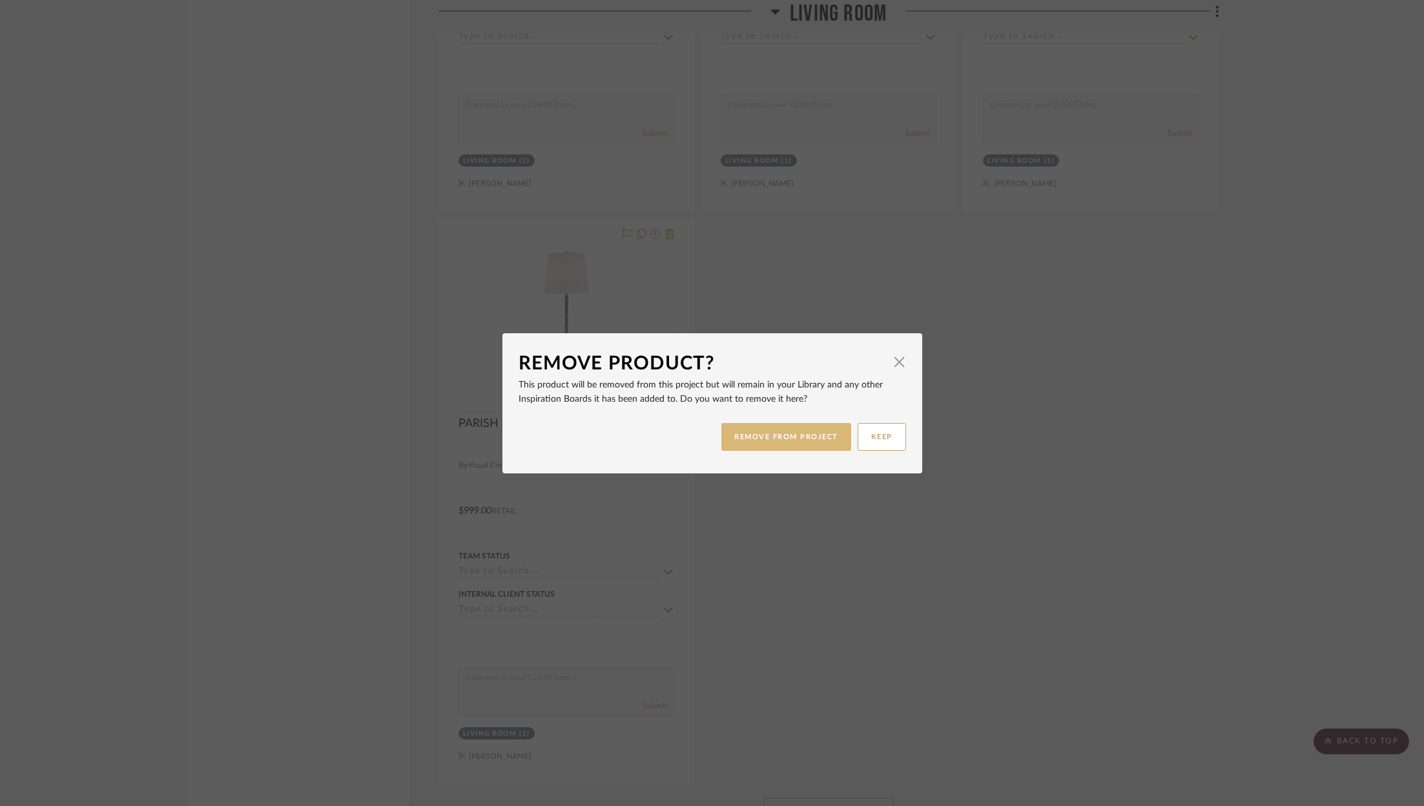
click at [771, 435] on button "REMOVE FROM PROJECT" at bounding box center [786, 437] width 130 height 28
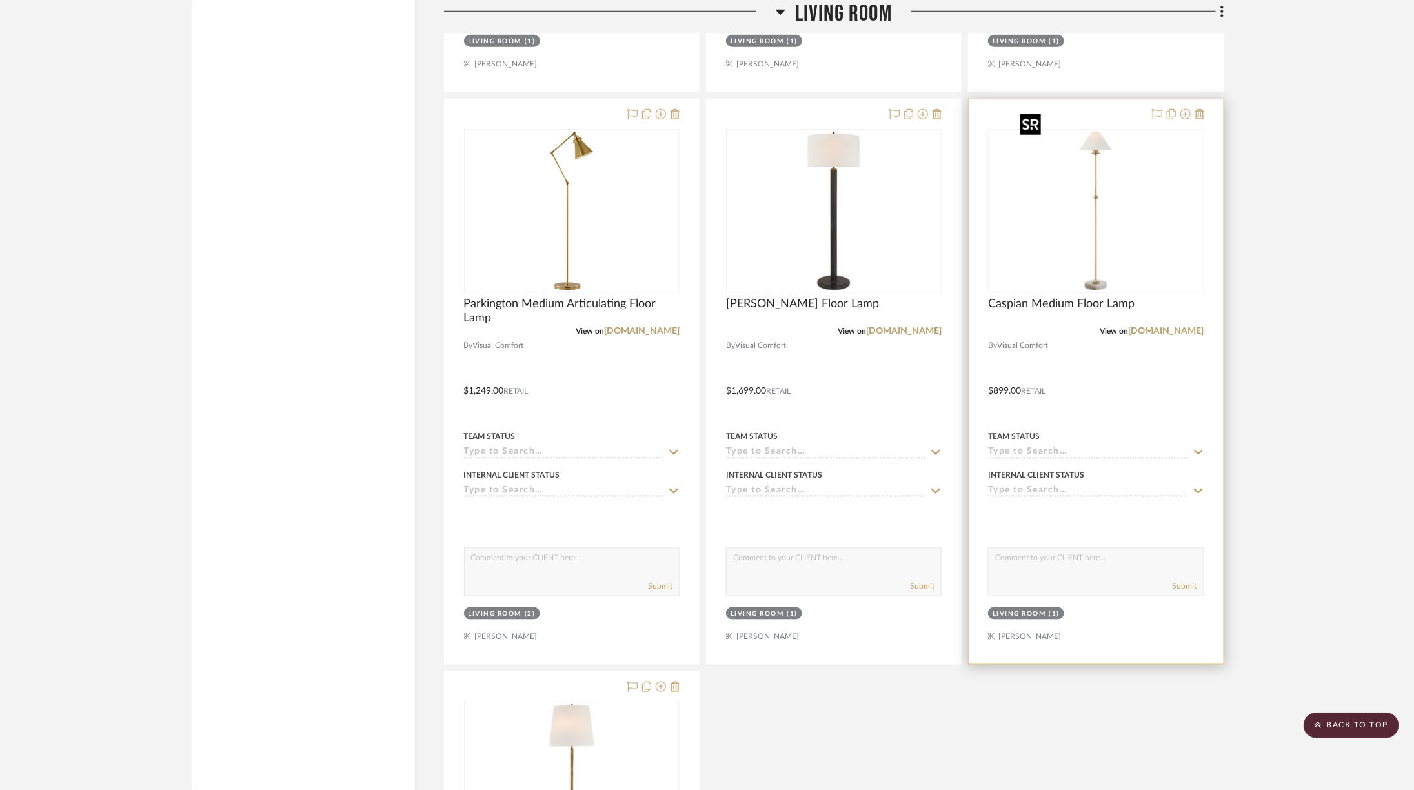
scroll to position [6322, 6]
click at [1199, 101] on div at bounding box center [1096, 383] width 254 height 565
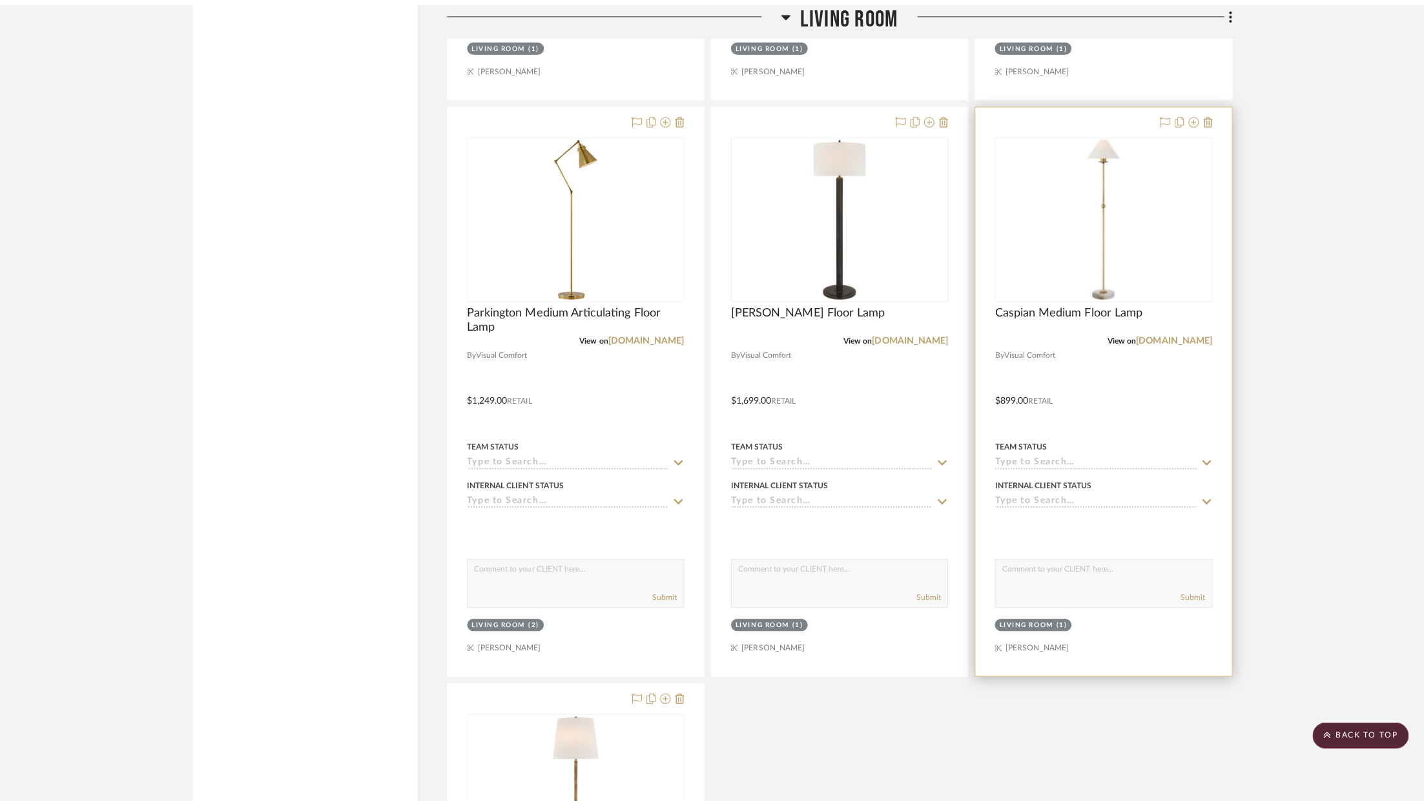
scroll to position [0, 0]
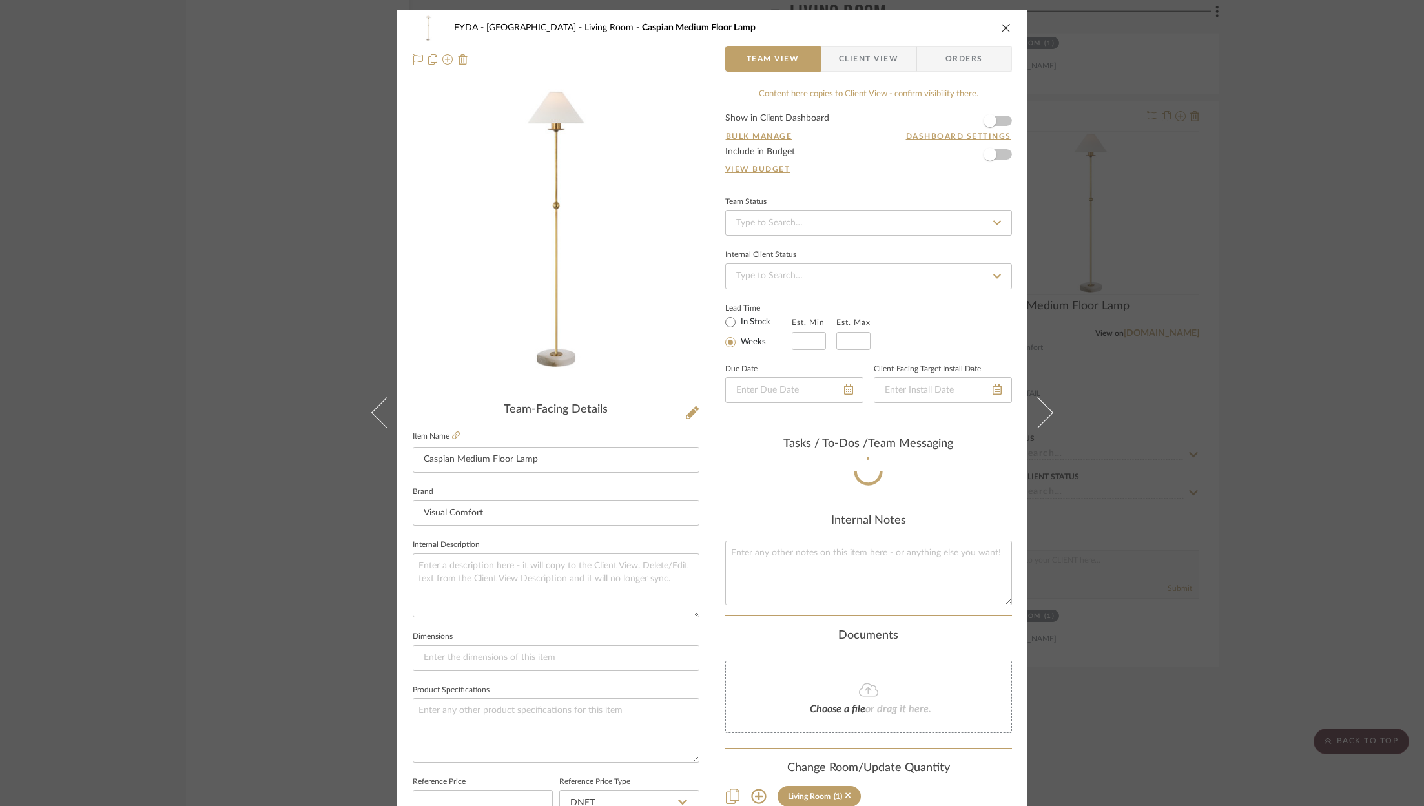
click at [817, 249] on div "Internal Client Status" at bounding box center [868, 267] width 287 height 43
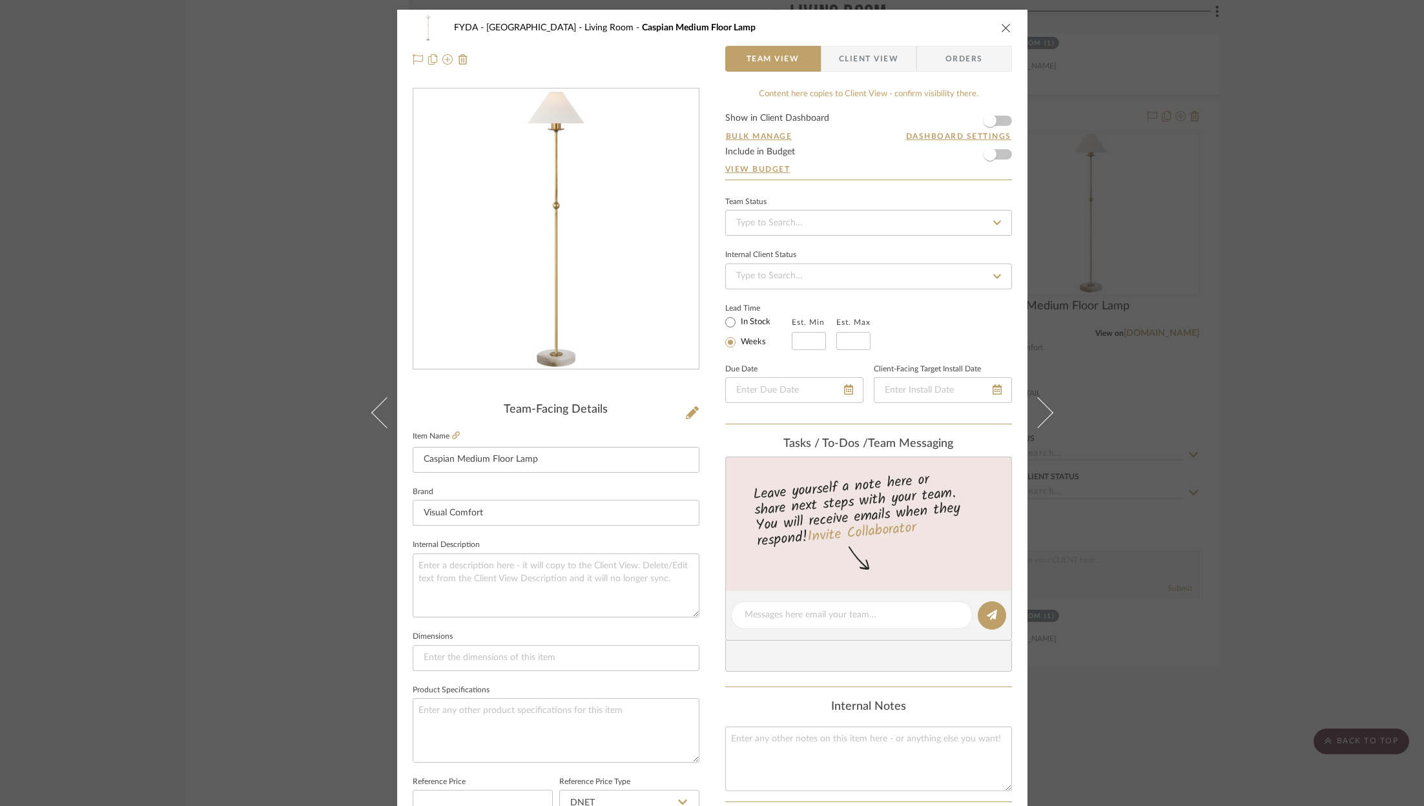
click at [1001, 26] on icon "close" at bounding box center [1006, 28] width 10 height 10
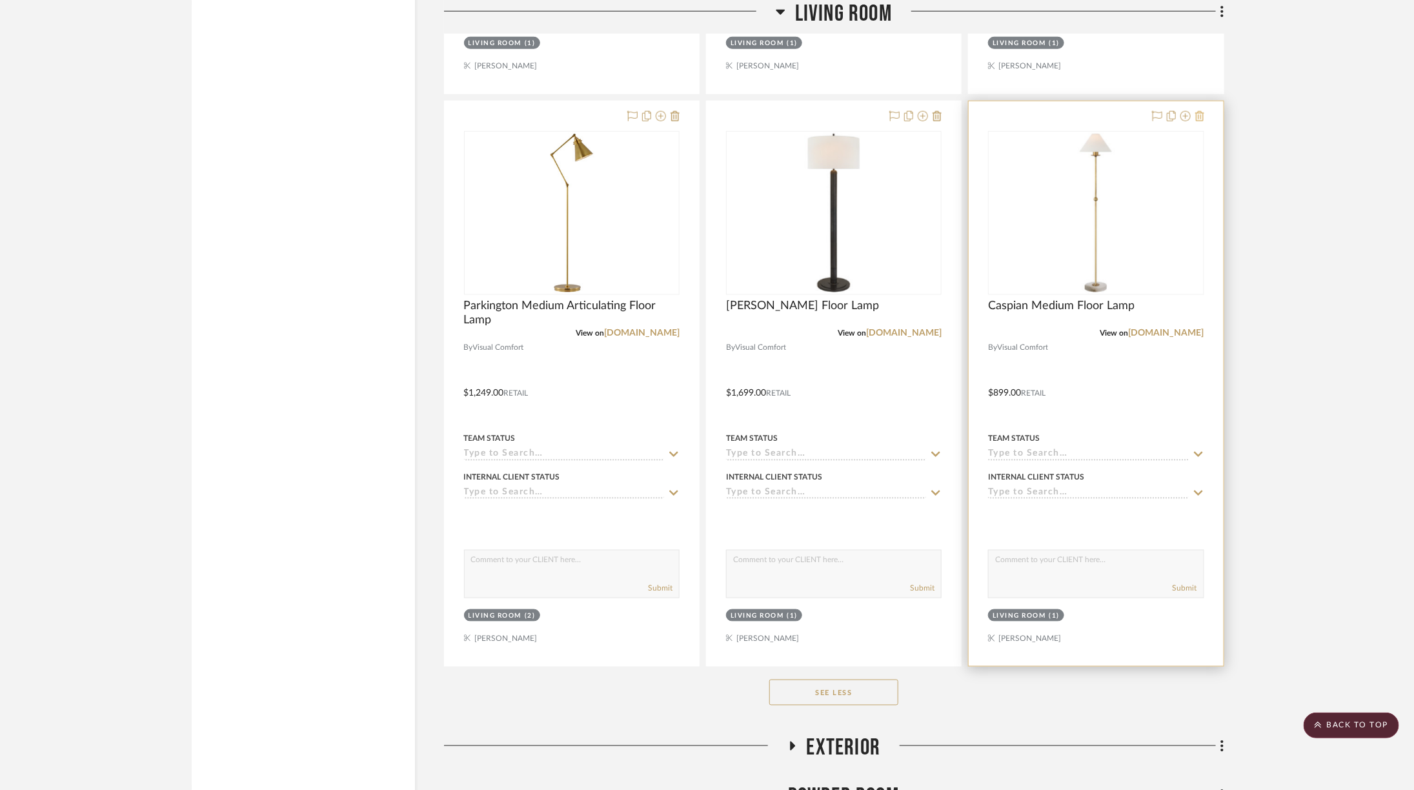
click at [1196, 111] on icon at bounding box center [1200, 116] width 9 height 10
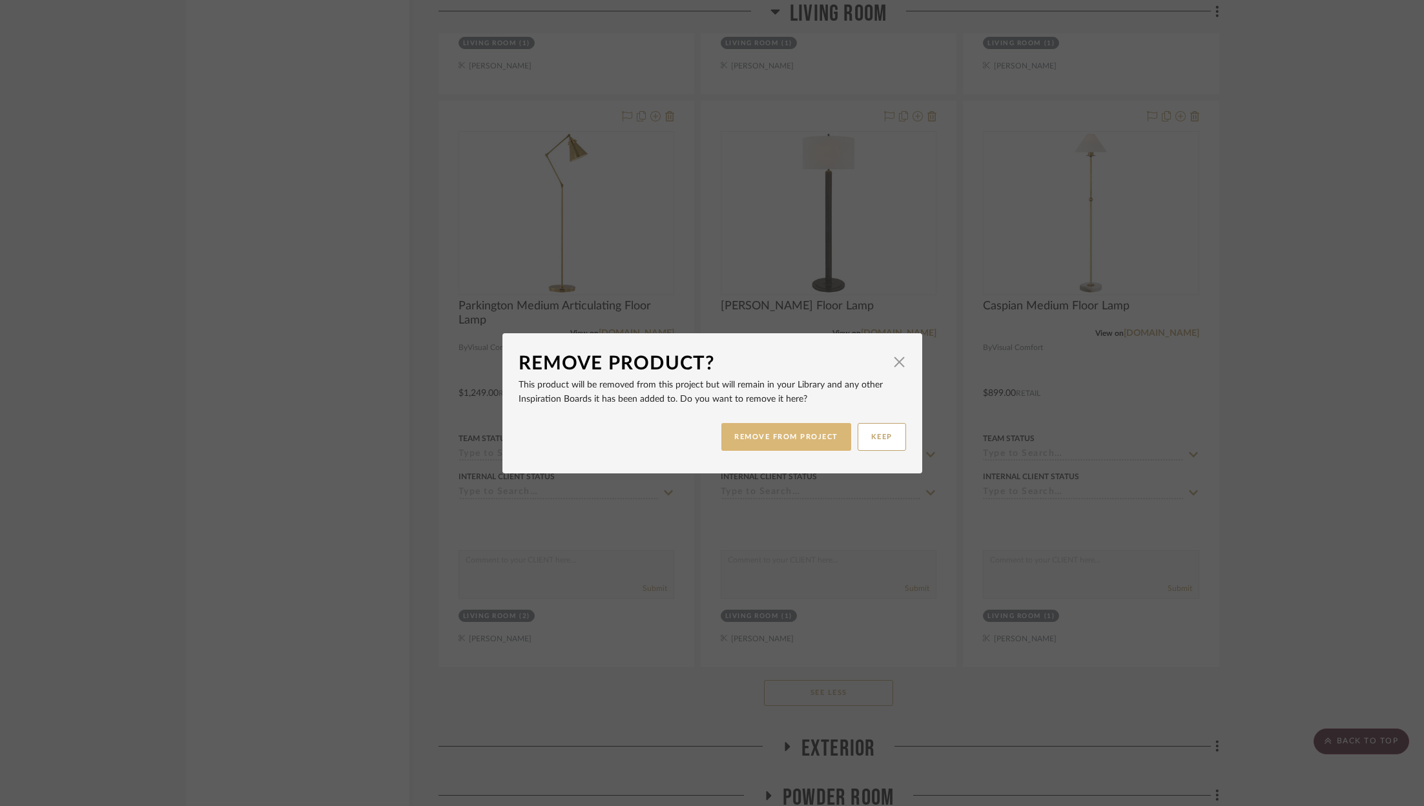
click at [798, 434] on button "REMOVE FROM PROJECT" at bounding box center [786, 437] width 130 height 28
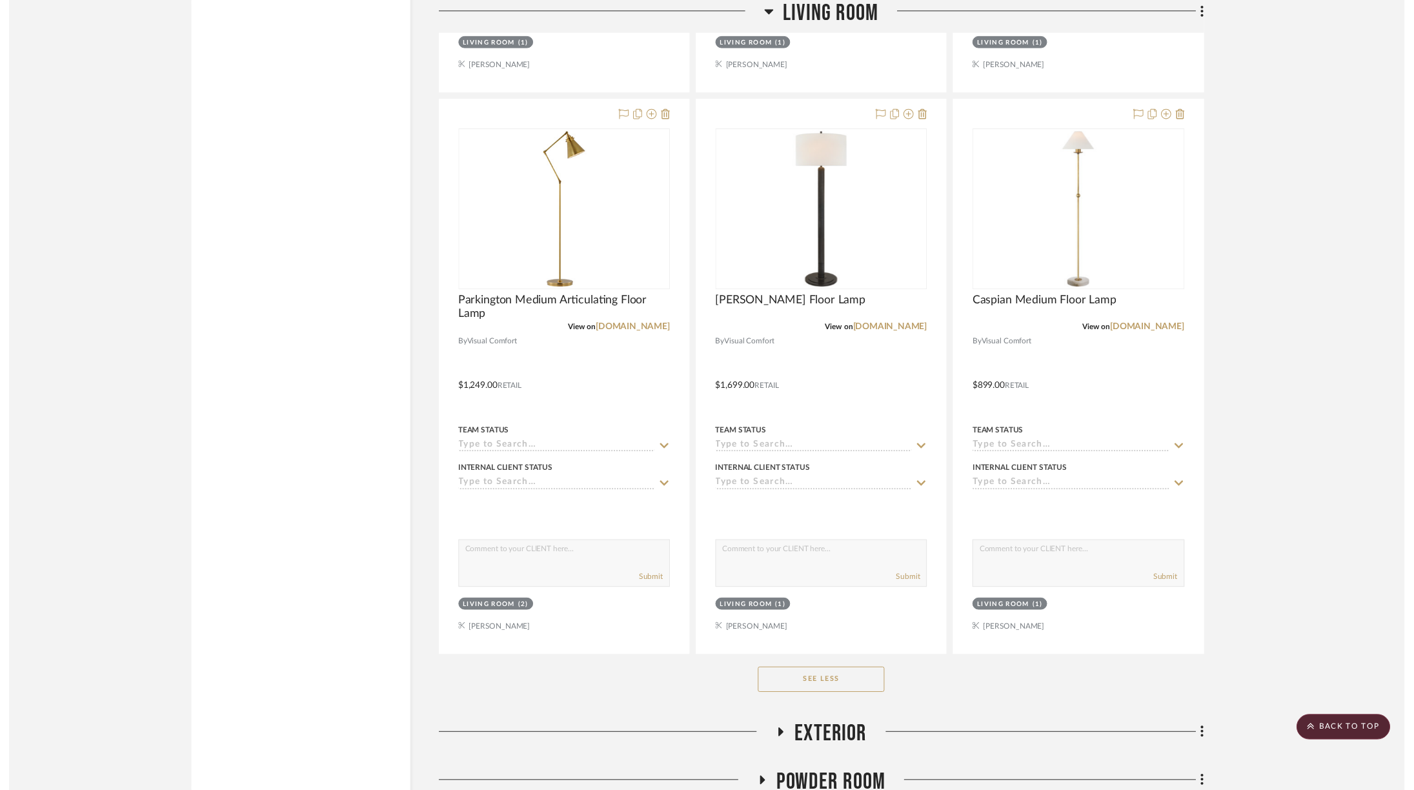
scroll to position [6322, 6]
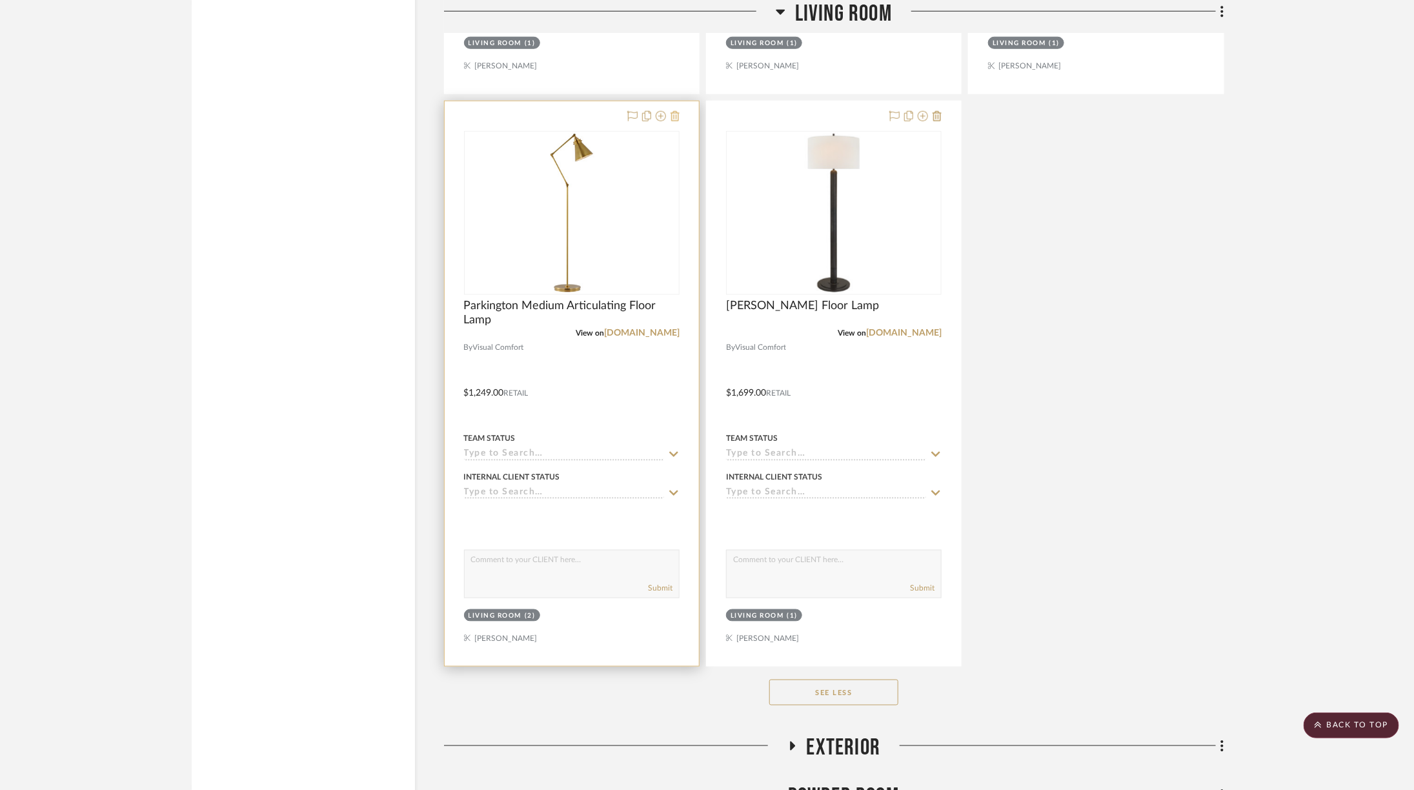
click at [671, 109] on button at bounding box center [675, 116] width 9 height 15
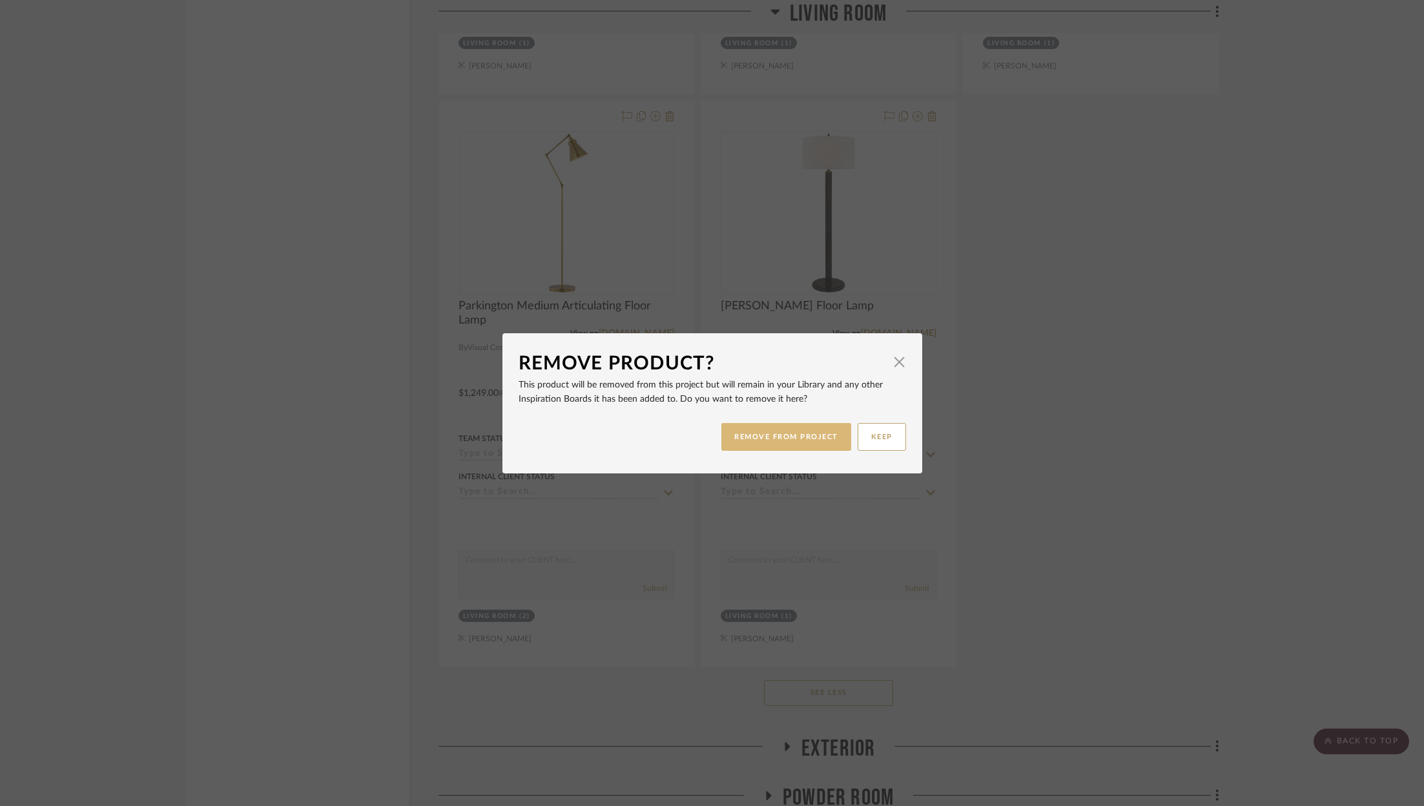
click at [768, 447] on button "REMOVE FROM PROJECT" at bounding box center [786, 437] width 130 height 28
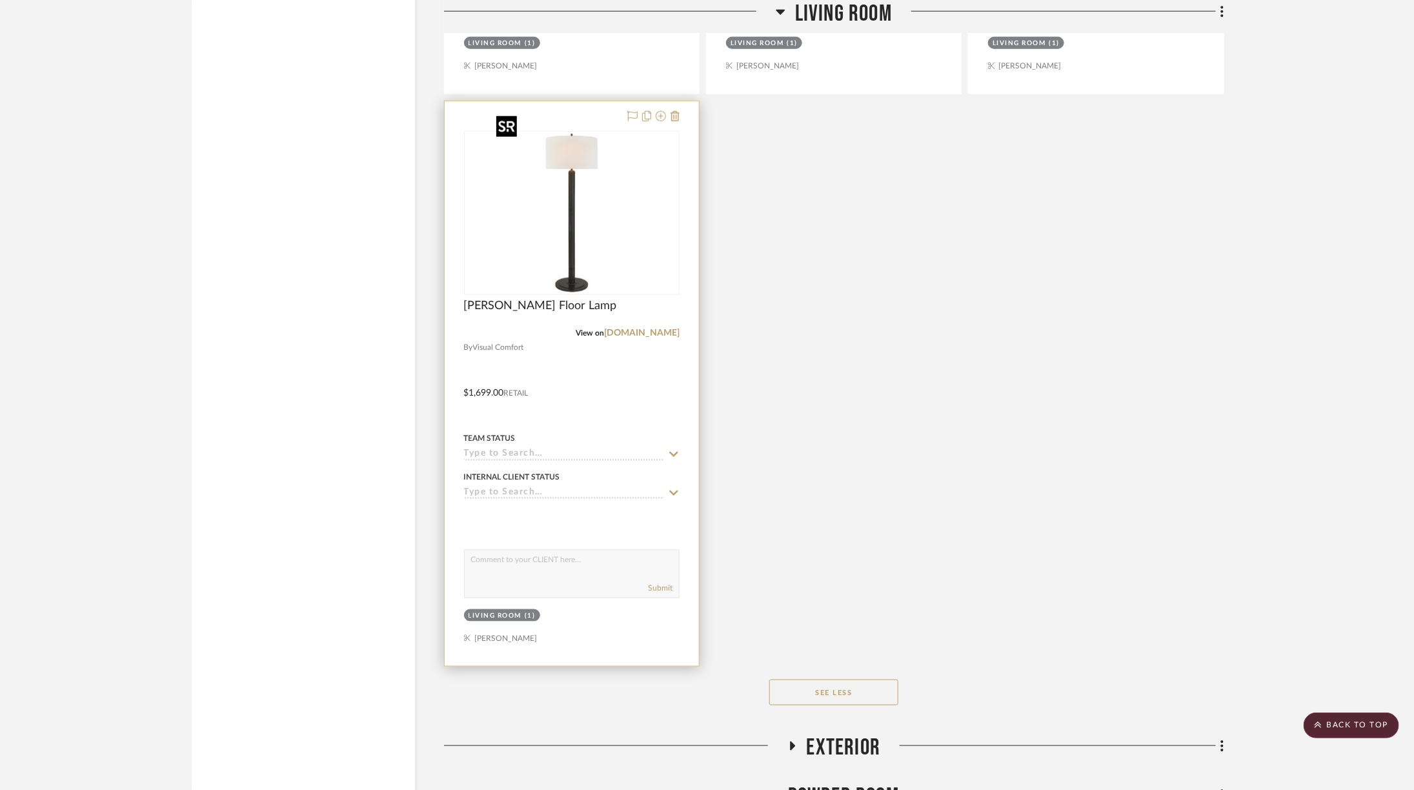
click at [594, 216] on img "0" at bounding box center [571, 212] width 161 height 161
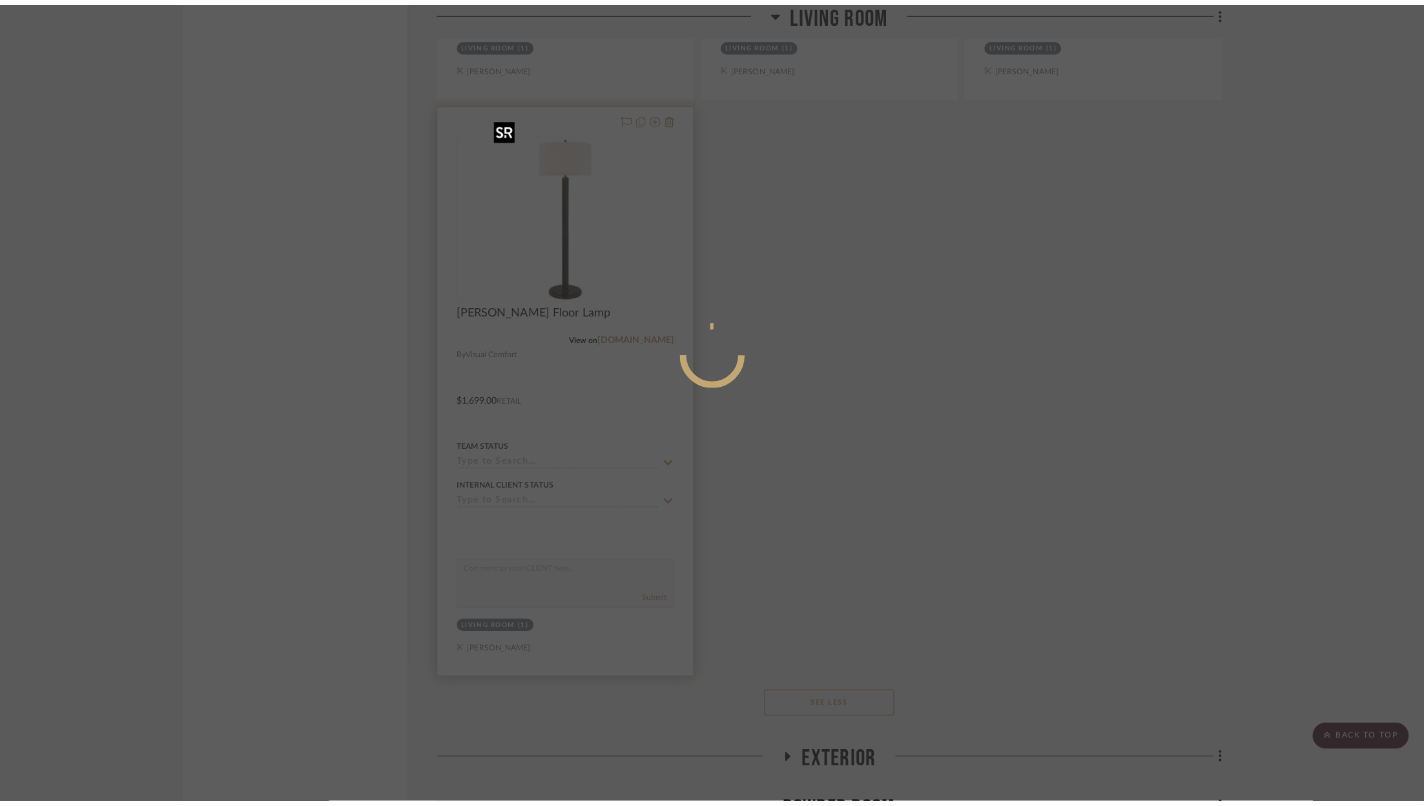
scroll to position [0, 0]
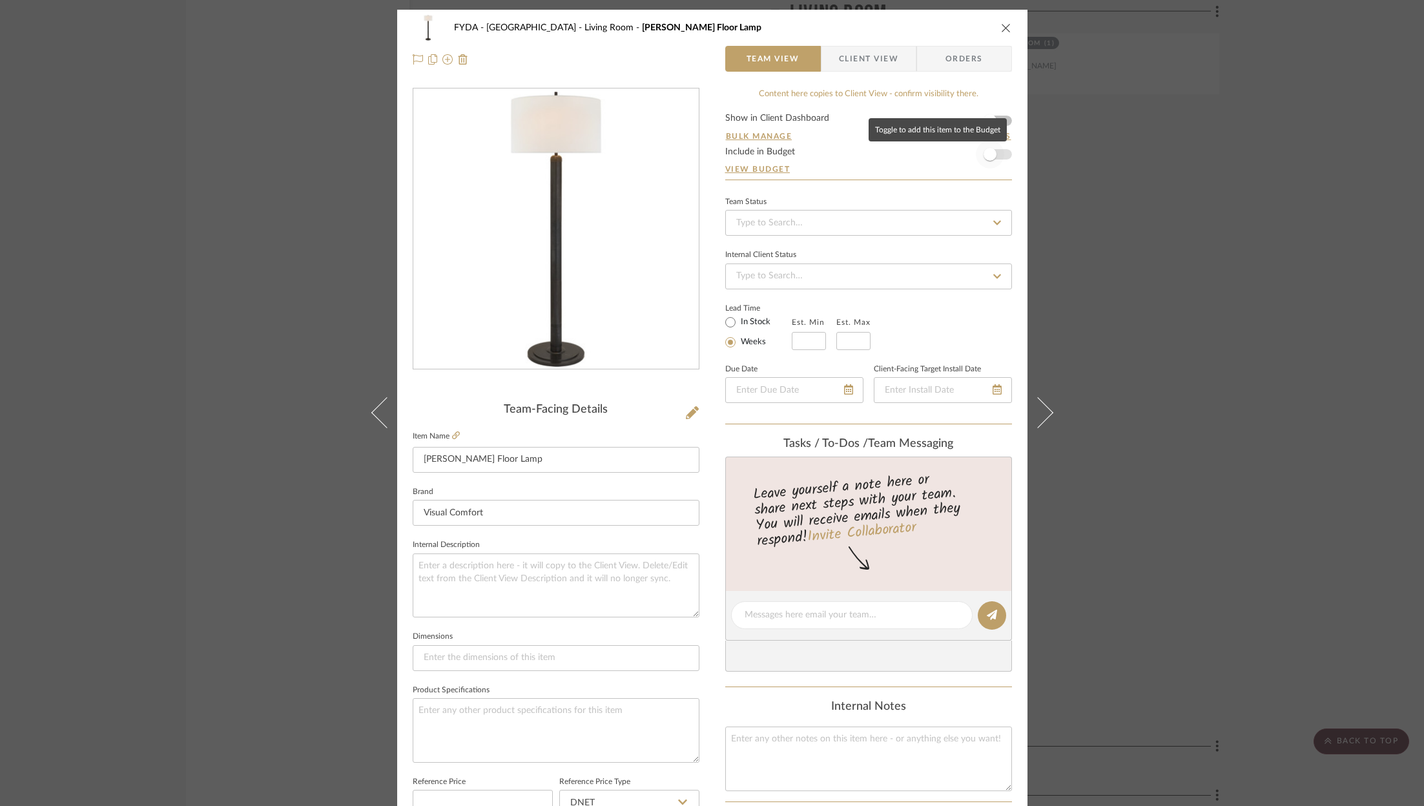
click at [993, 156] on span "button" at bounding box center [989, 154] width 28 height 28
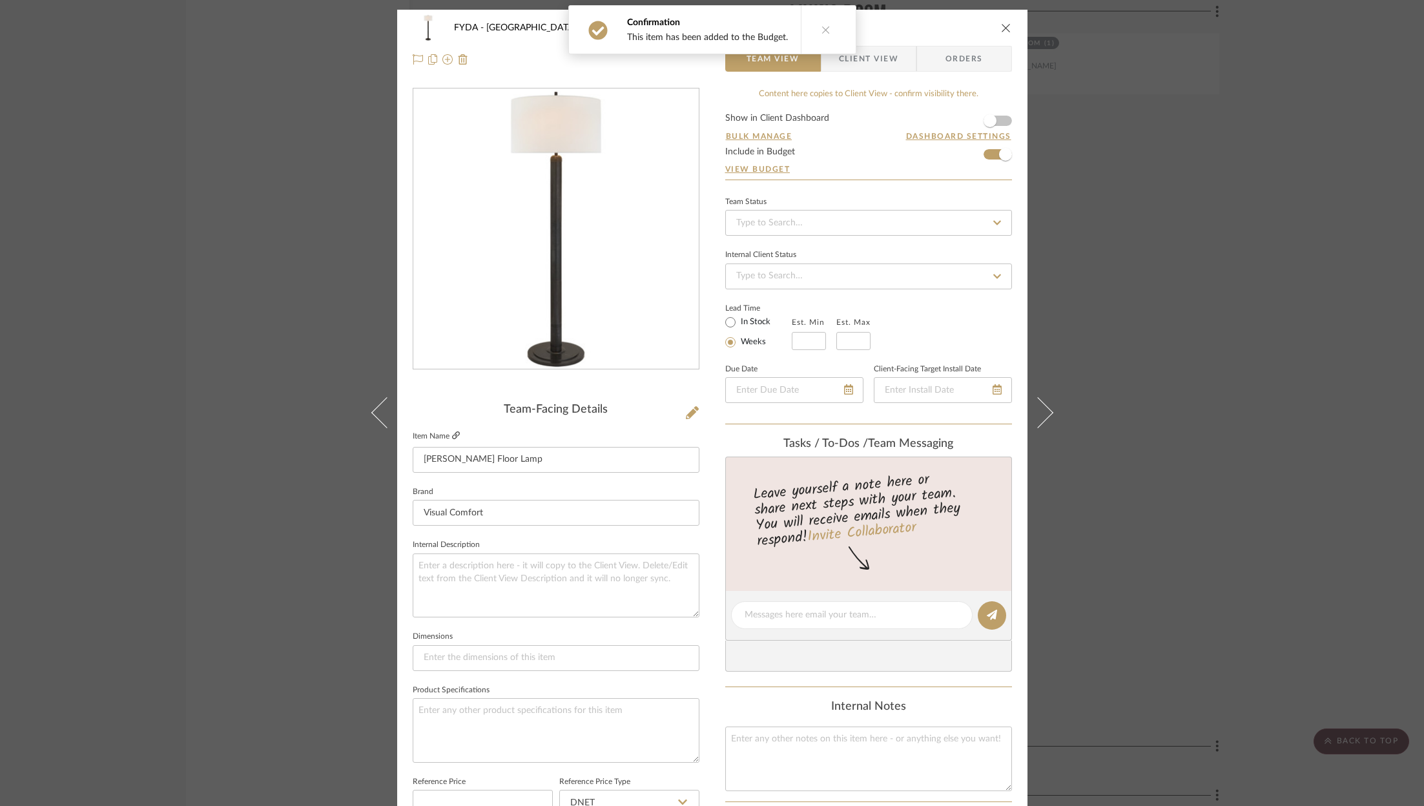
click at [452, 433] on icon at bounding box center [456, 435] width 8 height 8
click at [1004, 23] on icon "close" at bounding box center [1006, 28] width 10 height 10
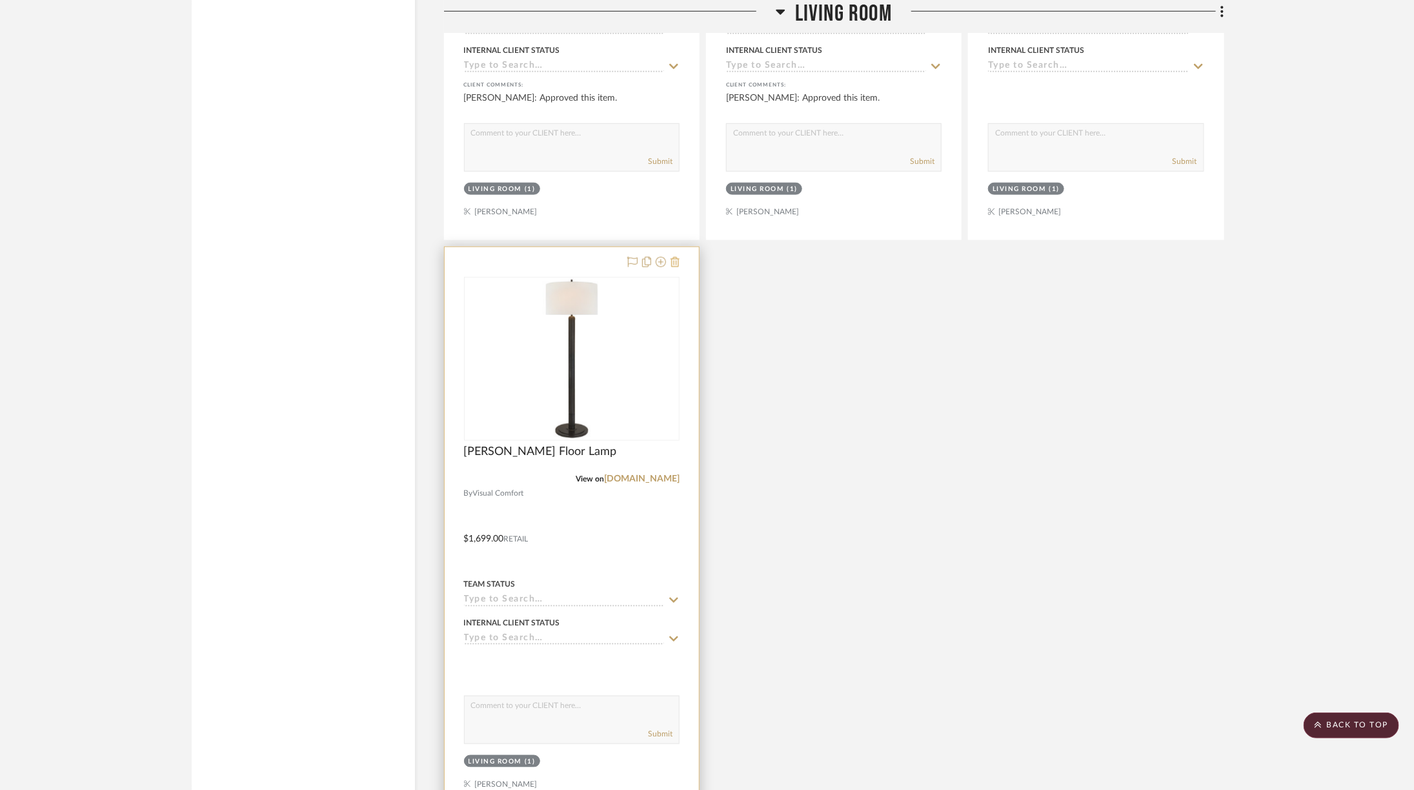
click at [671, 257] on icon at bounding box center [675, 262] width 9 height 10
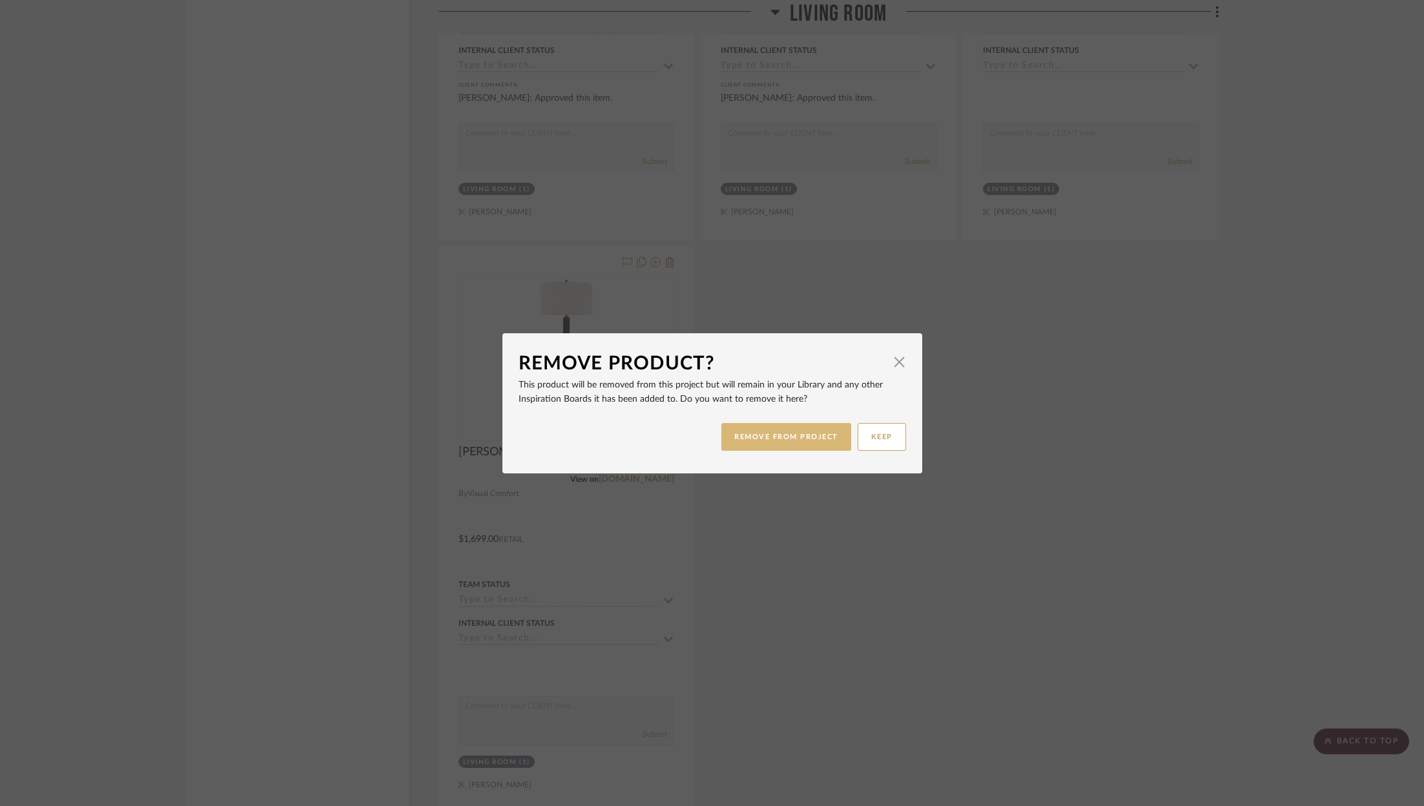
click at [765, 445] on button "REMOVE FROM PROJECT" at bounding box center [786, 437] width 130 height 28
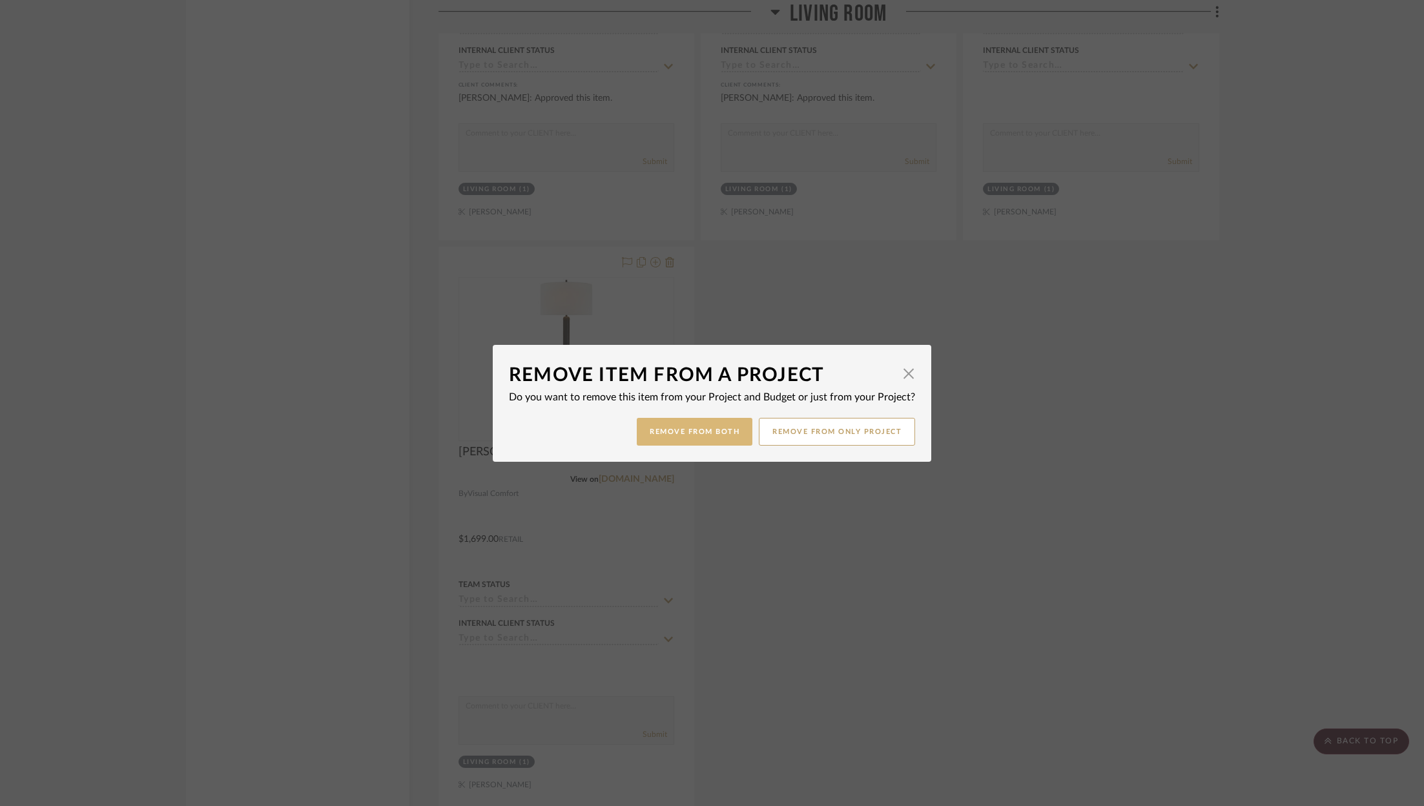
click at [720, 436] on button "Remove from Both" at bounding box center [695, 432] width 116 height 28
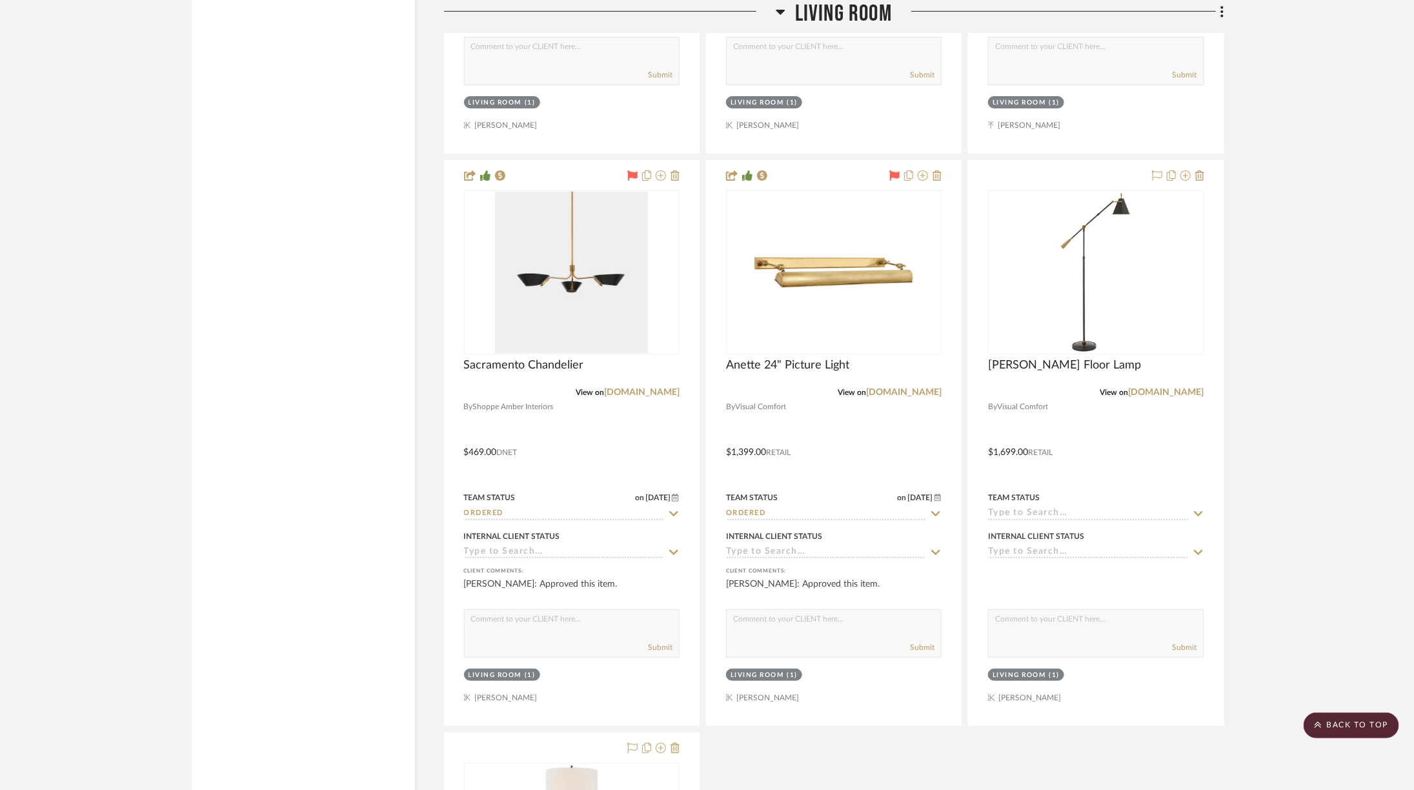
scroll to position [5669, 6]
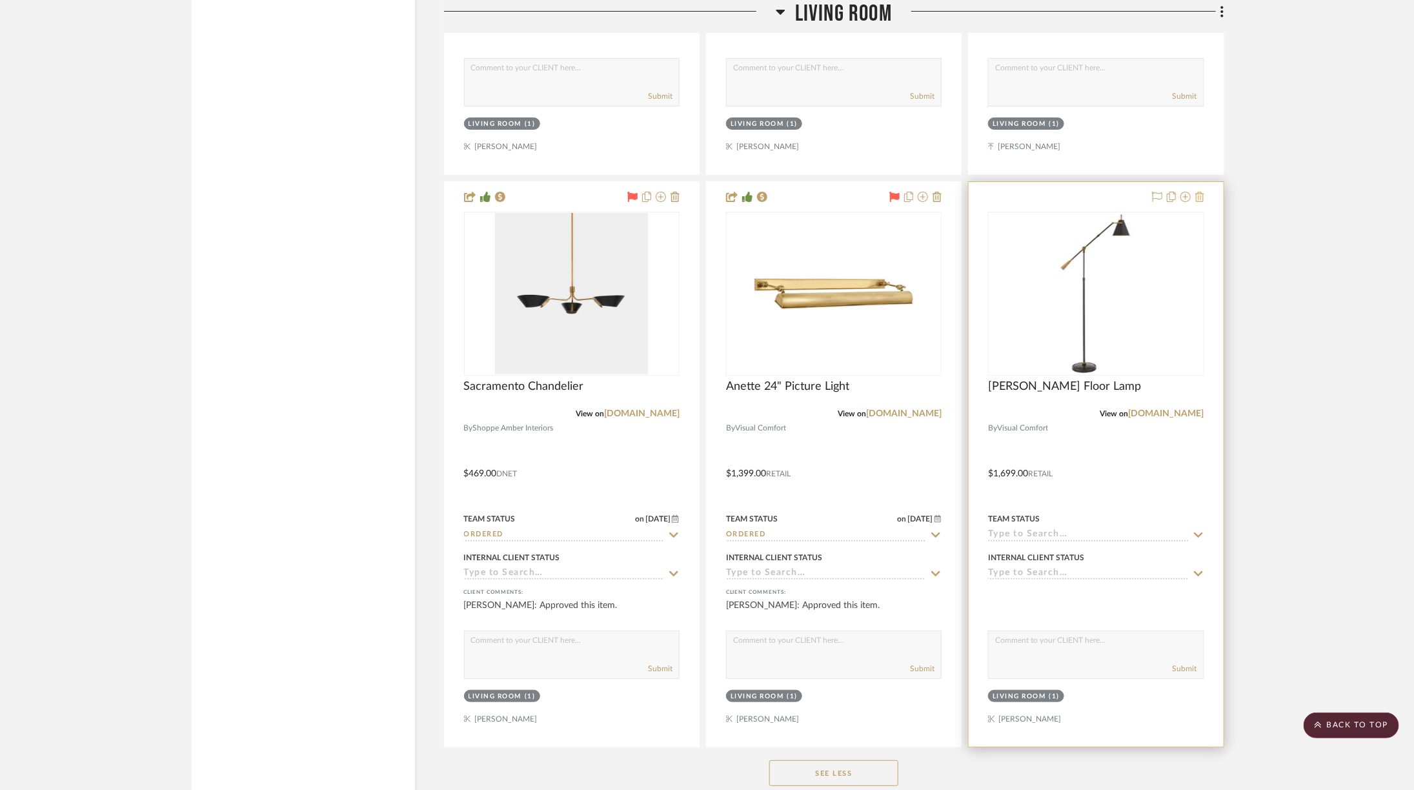
click at [1197, 192] on icon at bounding box center [1200, 197] width 9 height 10
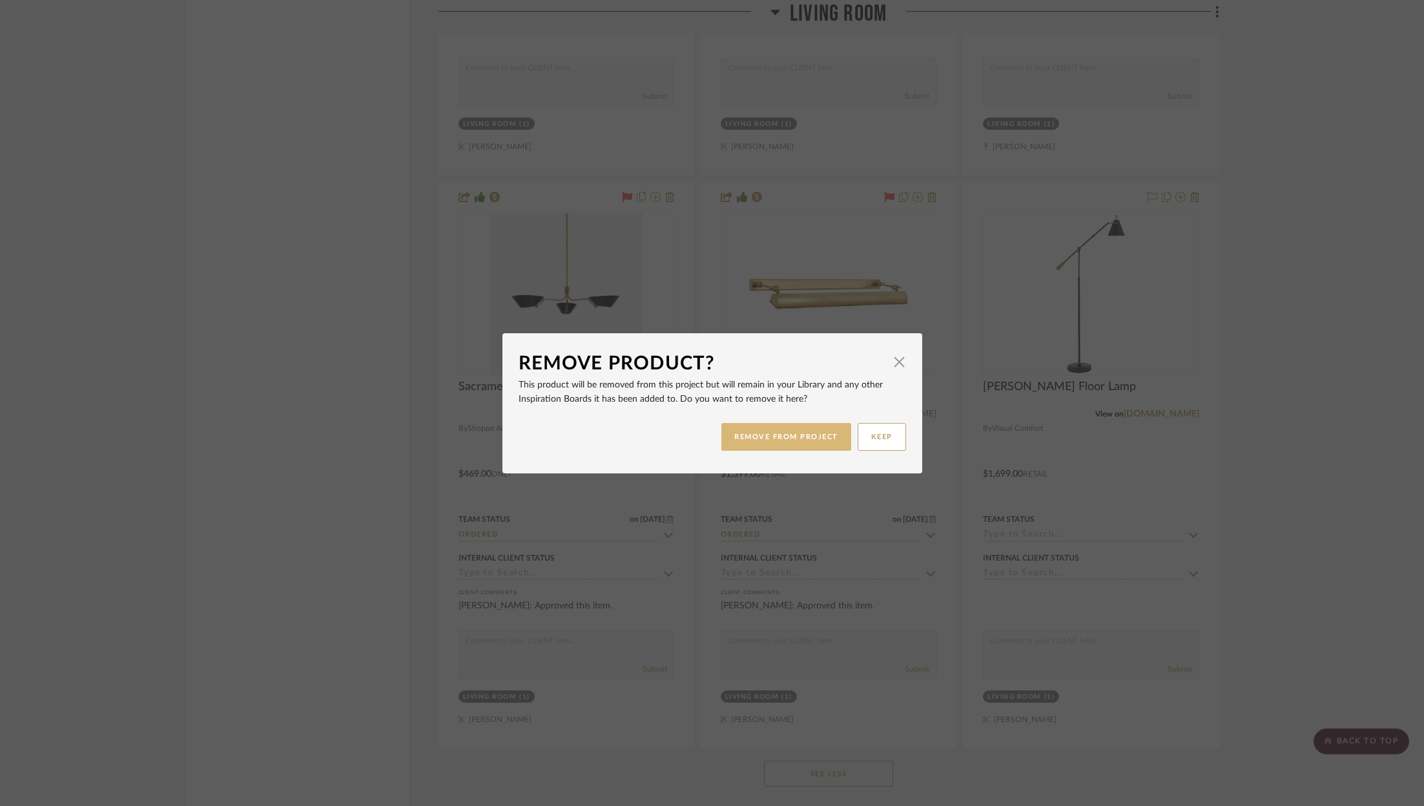
click at [786, 439] on button "REMOVE FROM PROJECT" at bounding box center [786, 437] width 130 height 28
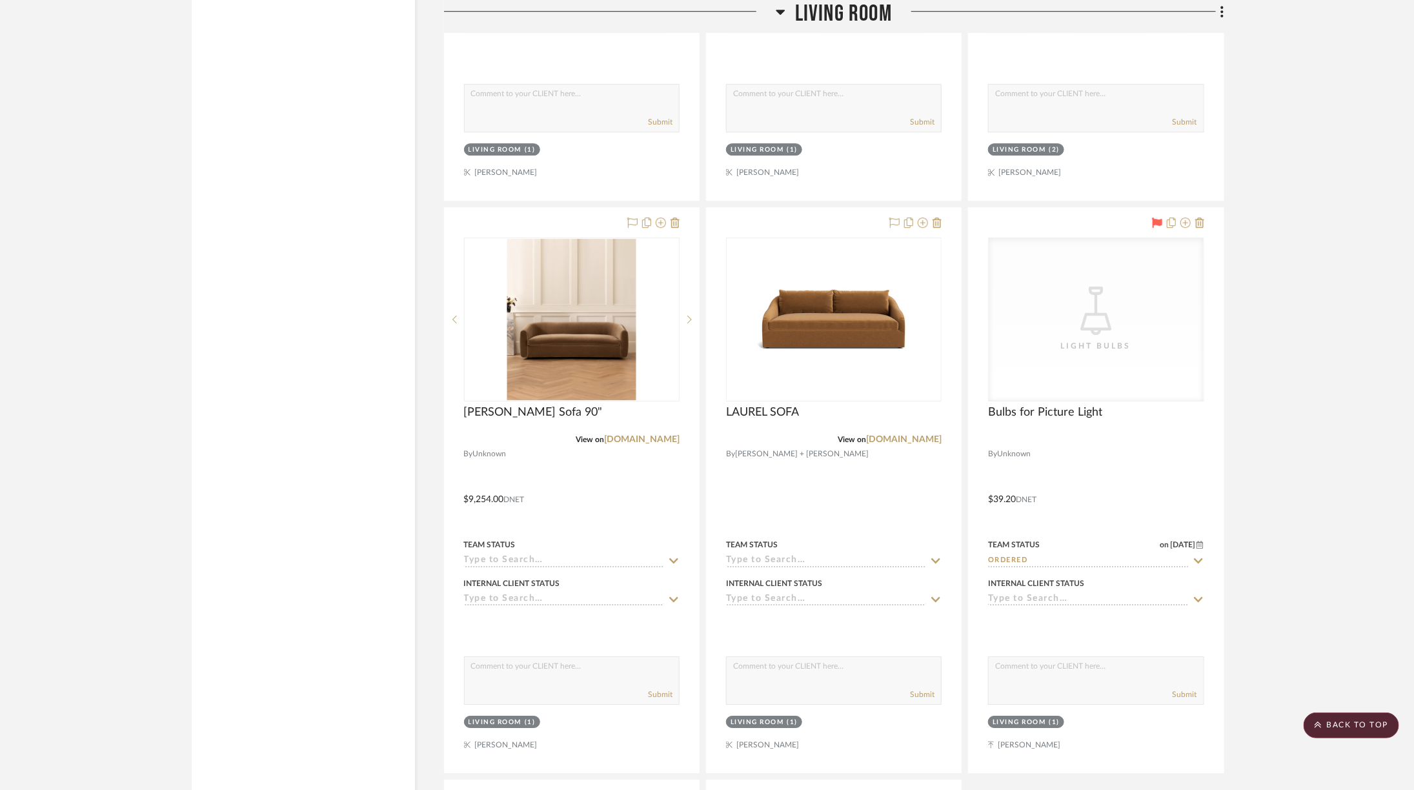
scroll to position [5059, 6]
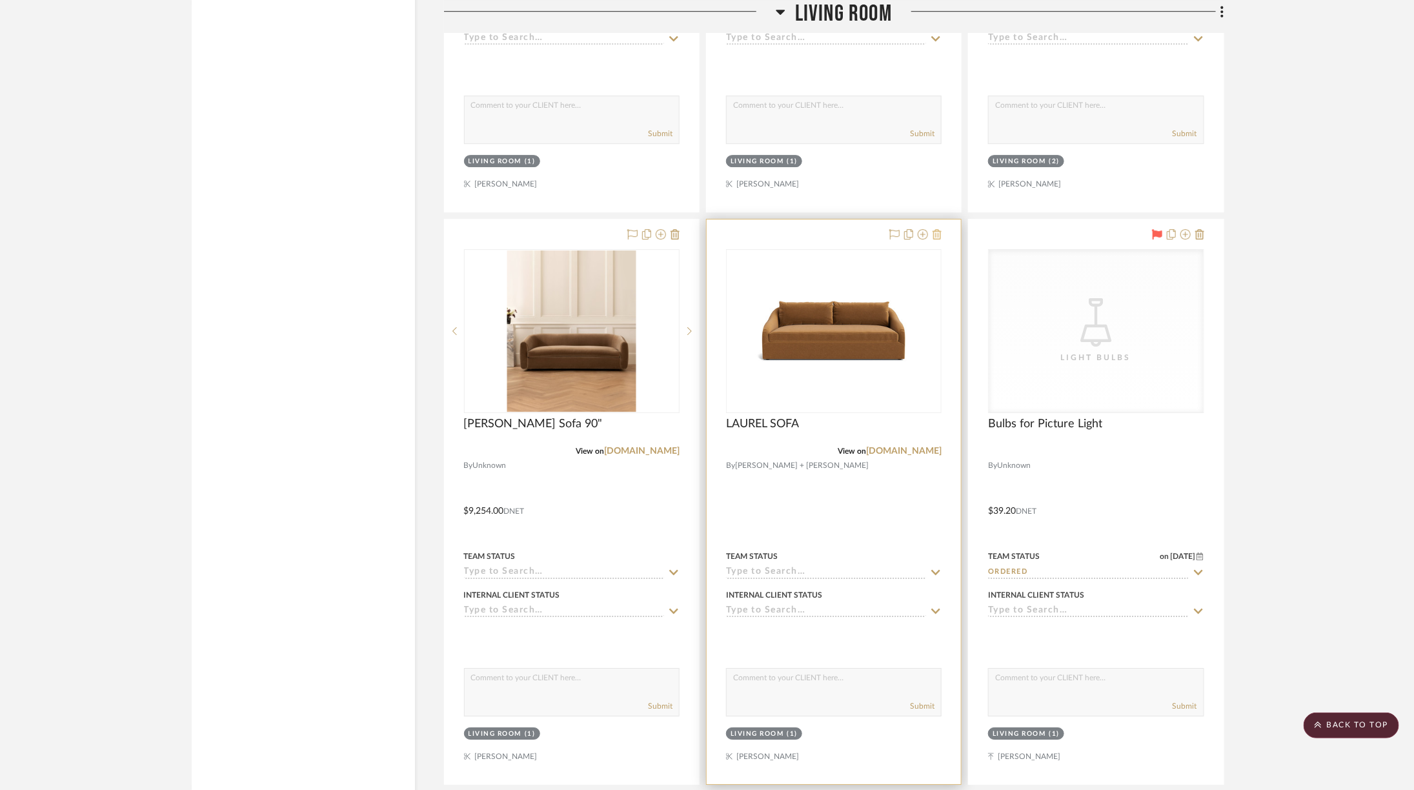
click at [935, 229] on icon at bounding box center [937, 234] width 9 height 10
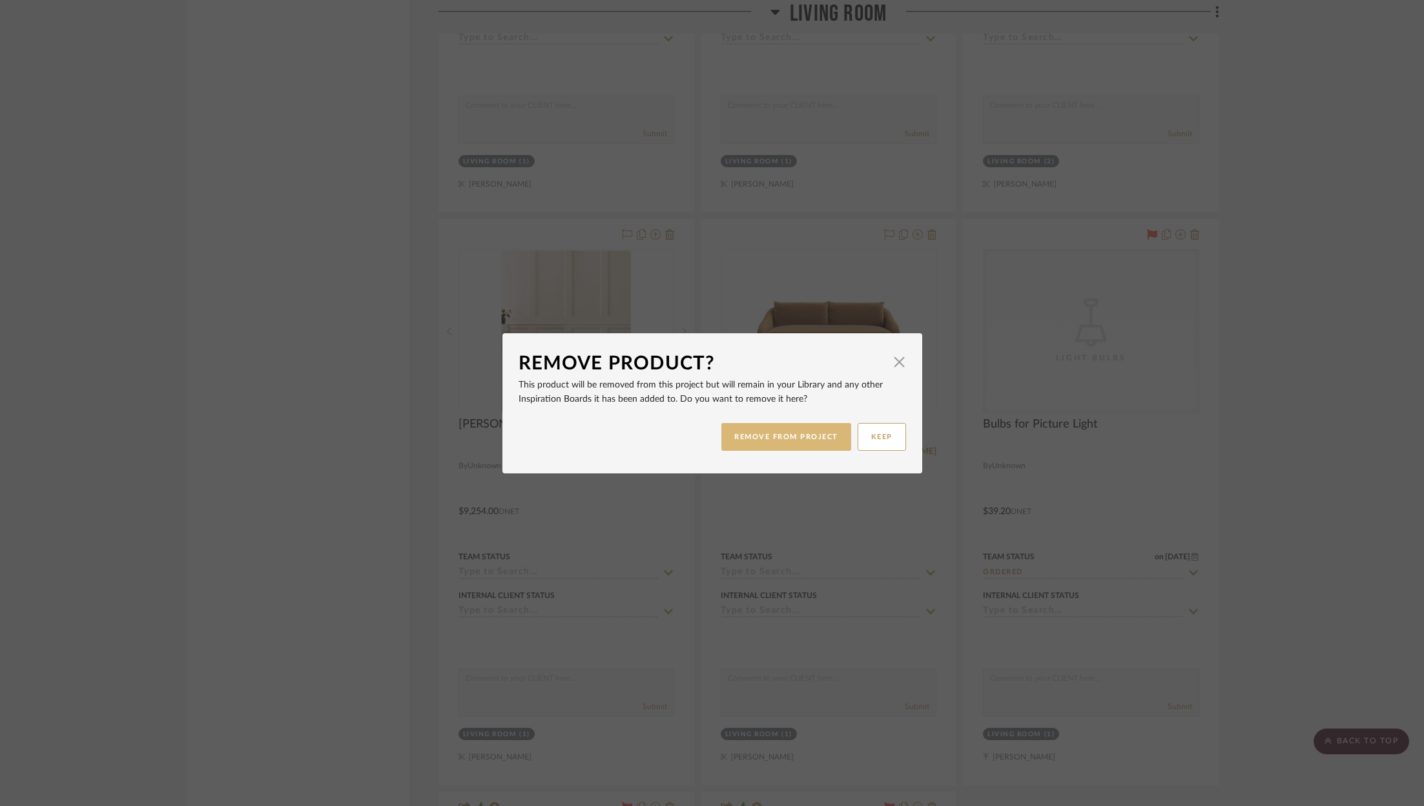
click at [793, 432] on button "REMOVE FROM PROJECT" at bounding box center [786, 437] width 130 height 28
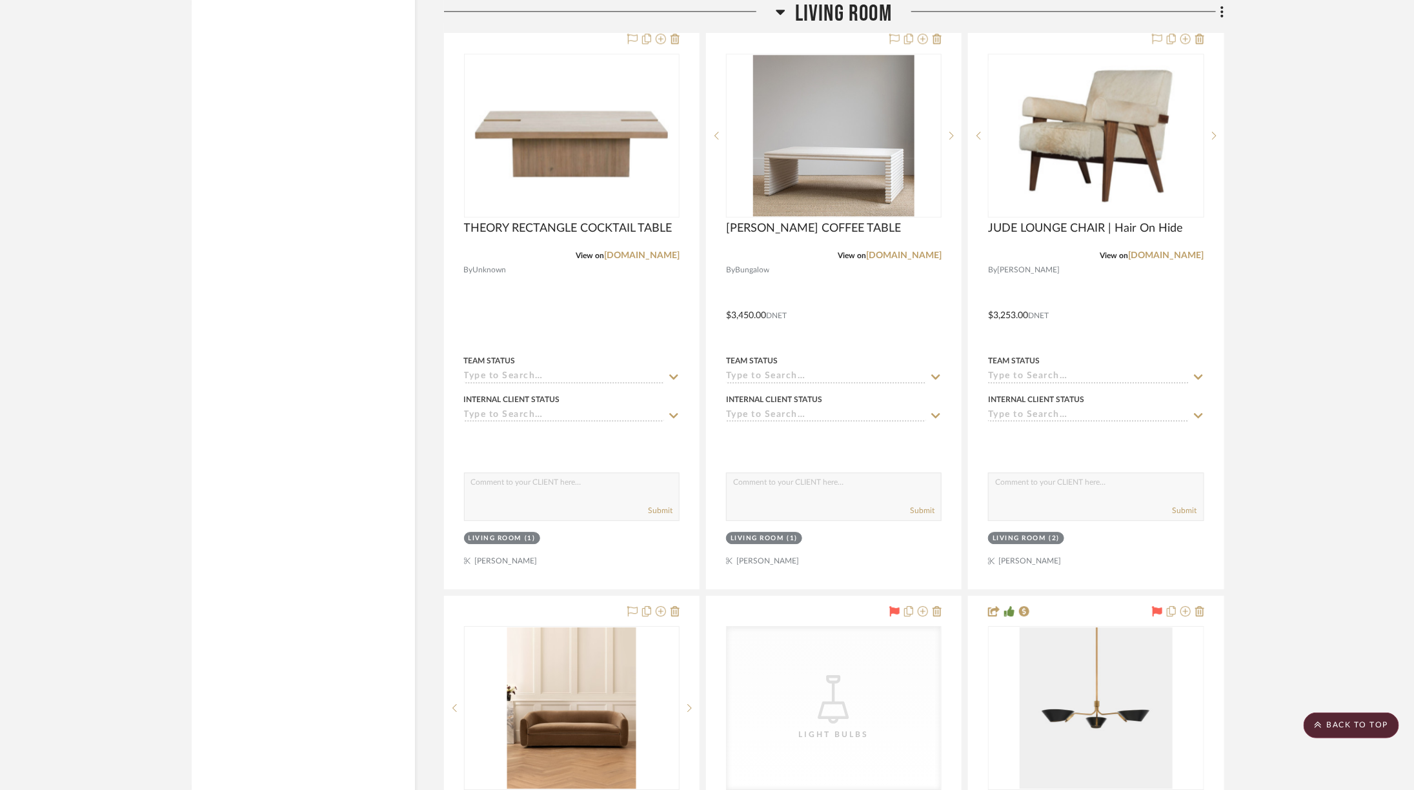
scroll to position [4642, 6]
